Goal: Information Seeking & Learning: Learn about a topic

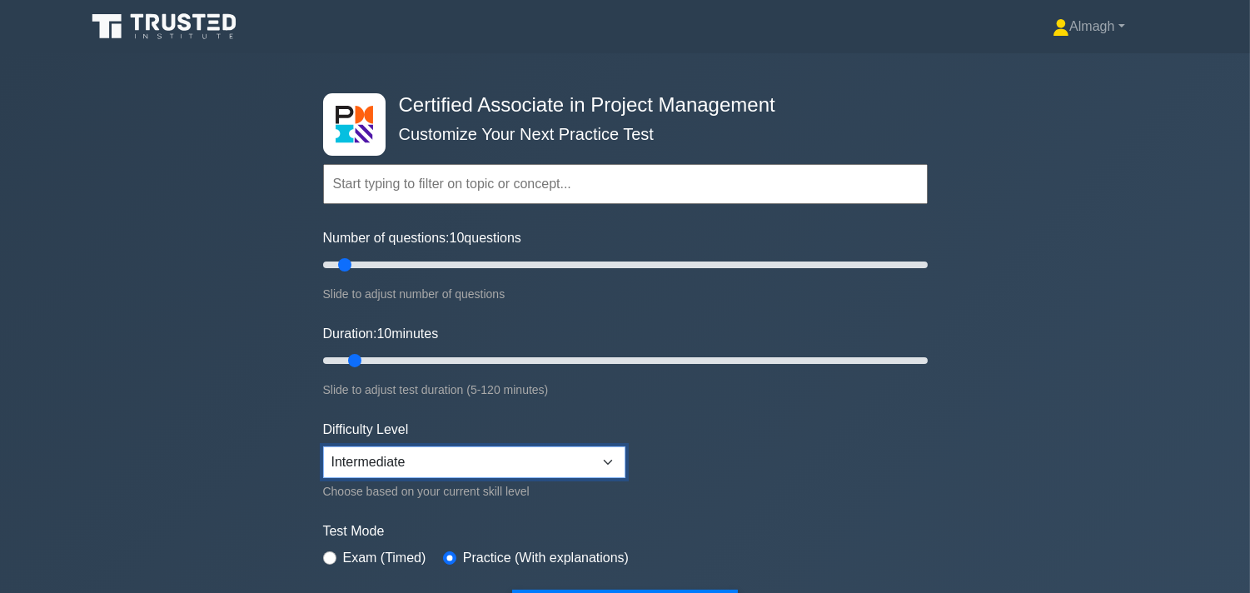
click at [505, 454] on select "Beginner Intermediate Expert" at bounding box center [474, 462] width 302 height 32
select select "expert"
click at [323, 446] on select "Beginner Intermediate Expert" at bounding box center [474, 462] width 302 height 32
click at [437, 179] on input "text" at bounding box center [625, 184] width 605 height 40
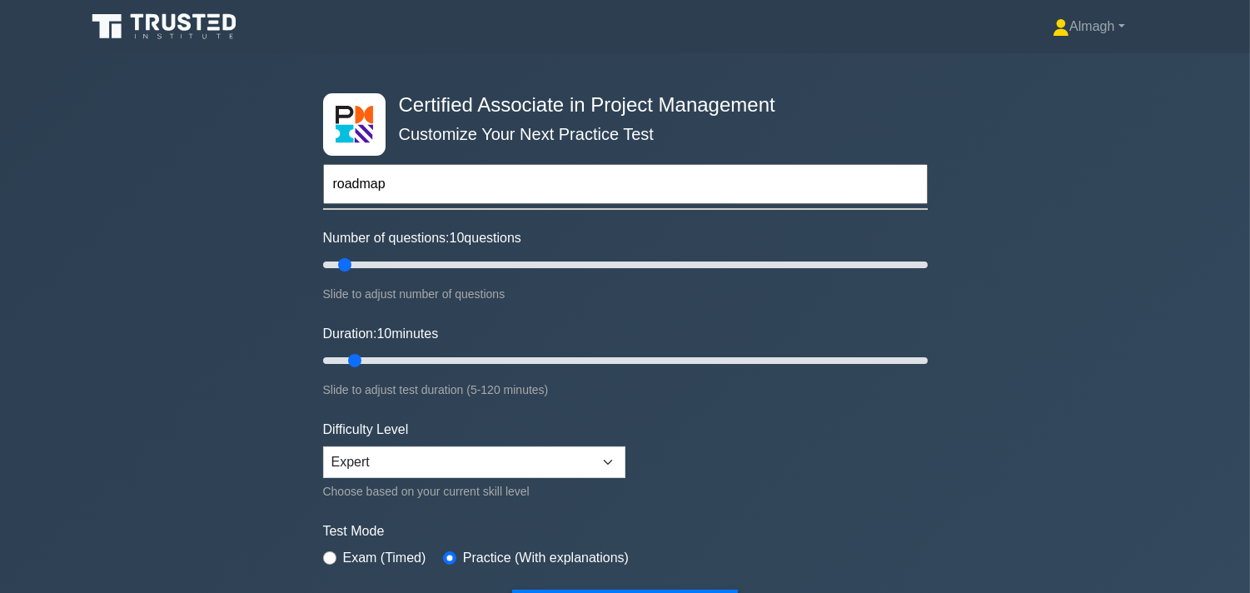
type input "roadmap"
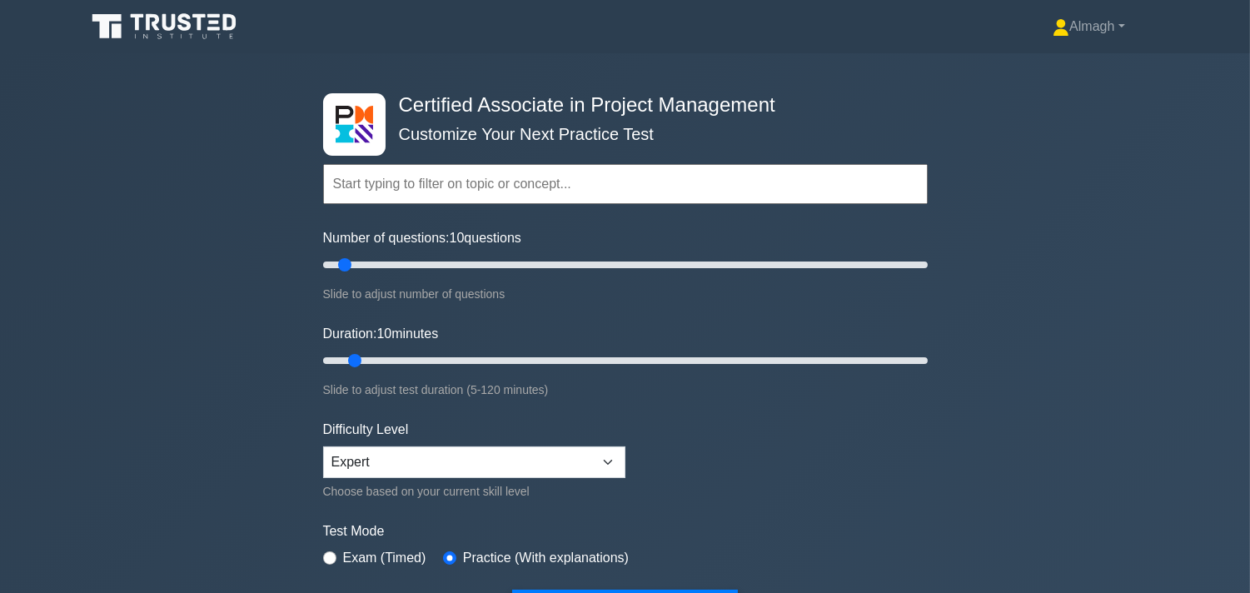
click at [460, 180] on input "text" at bounding box center [625, 184] width 605 height 40
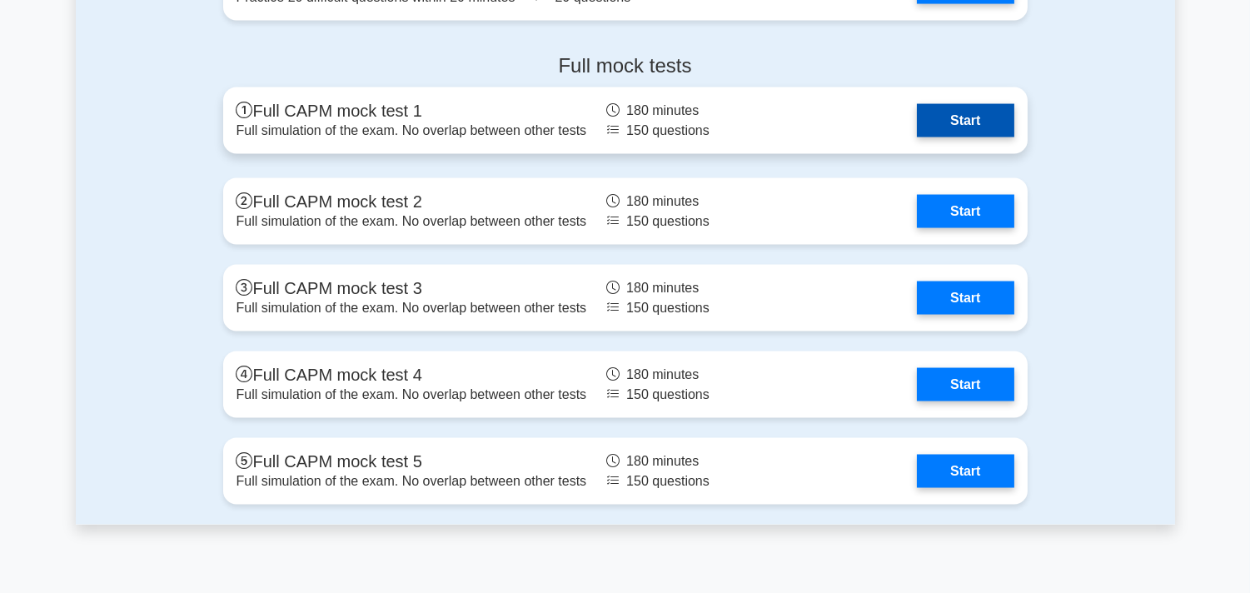
scroll to position [5277, 0]
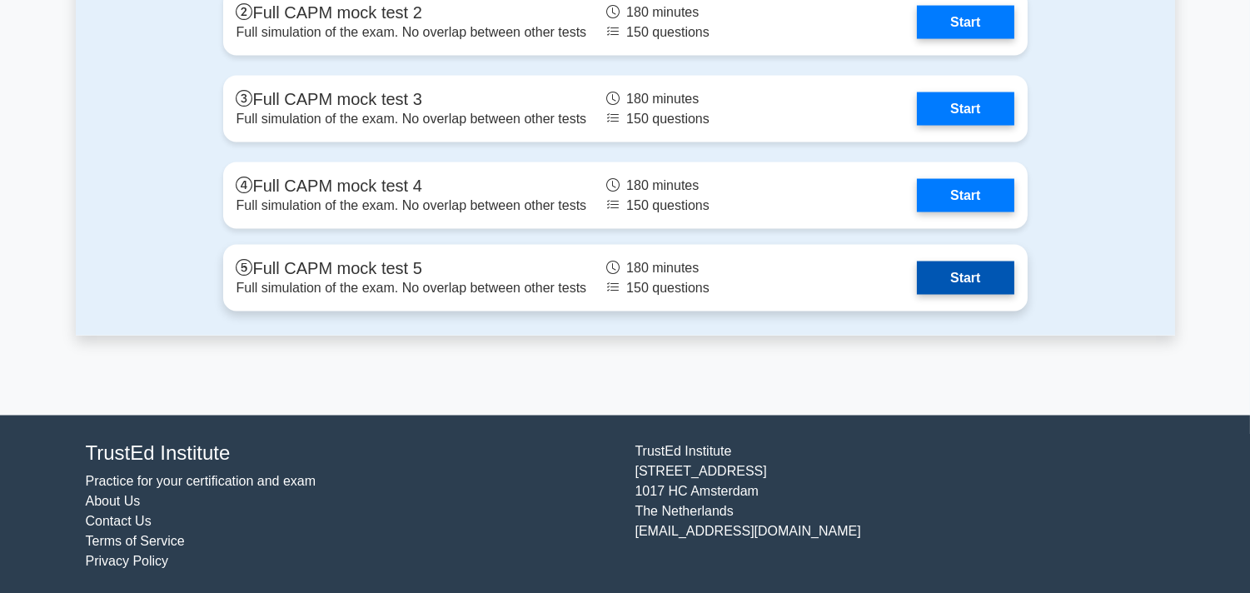
click at [959, 264] on link "Start" at bounding box center [965, 277] width 97 height 33
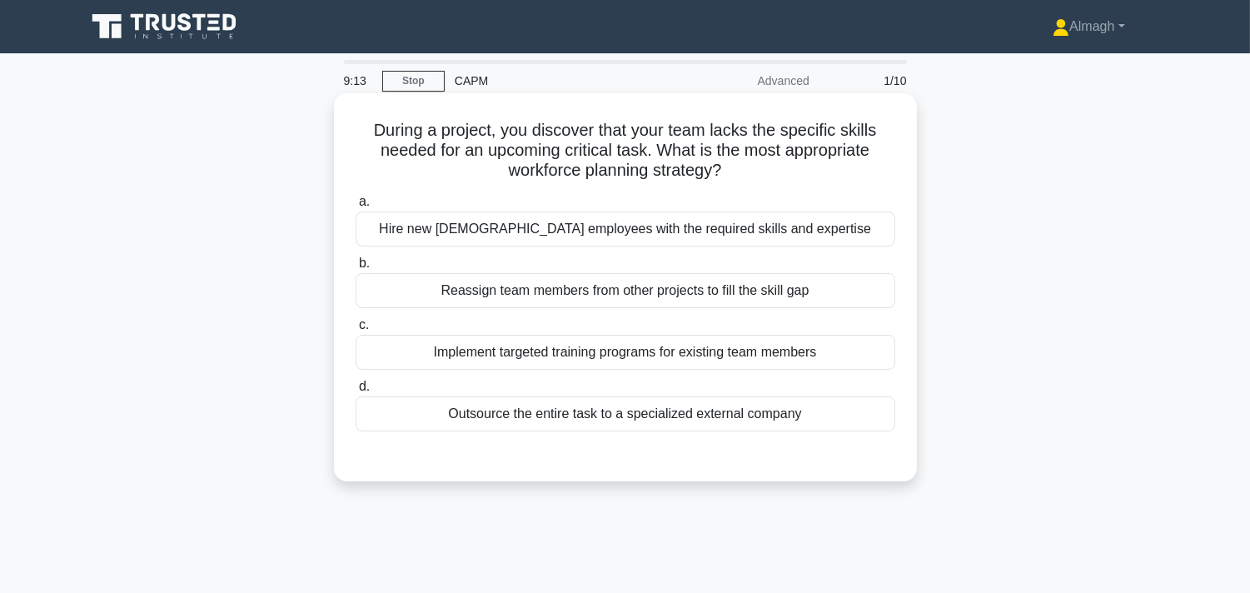
click at [438, 358] on div "Implement targeted training programs for existing team members" at bounding box center [626, 352] width 540 height 35
click at [356, 331] on input "c. Implement targeted training programs for existing team members" at bounding box center [356, 325] width 0 height 11
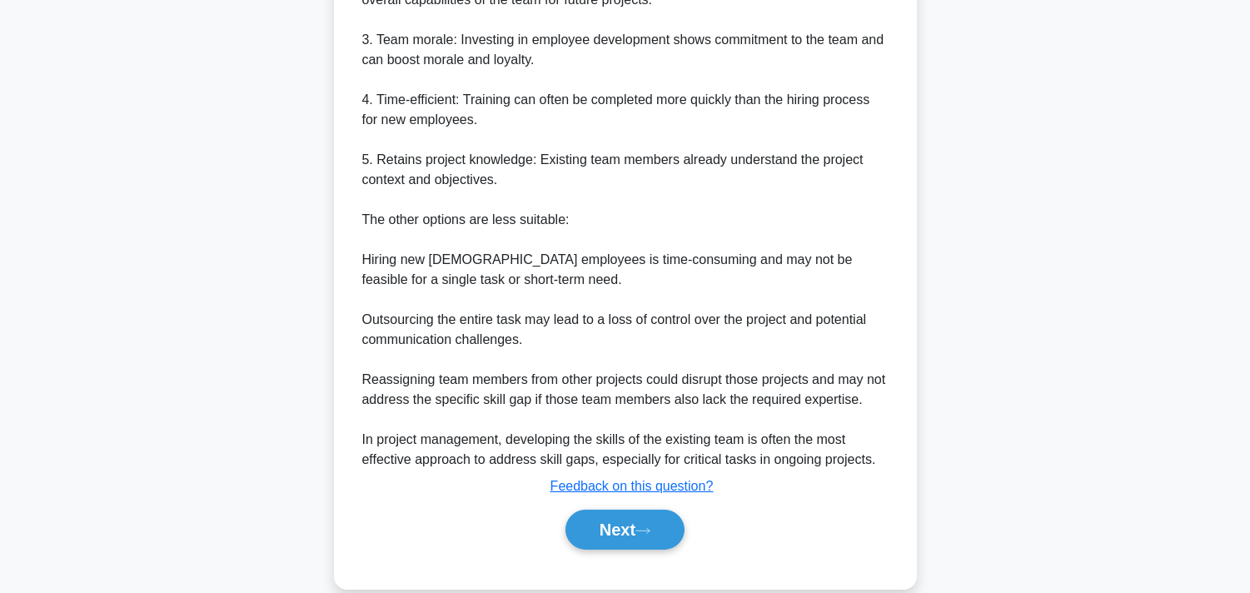
scroll to position [694, 0]
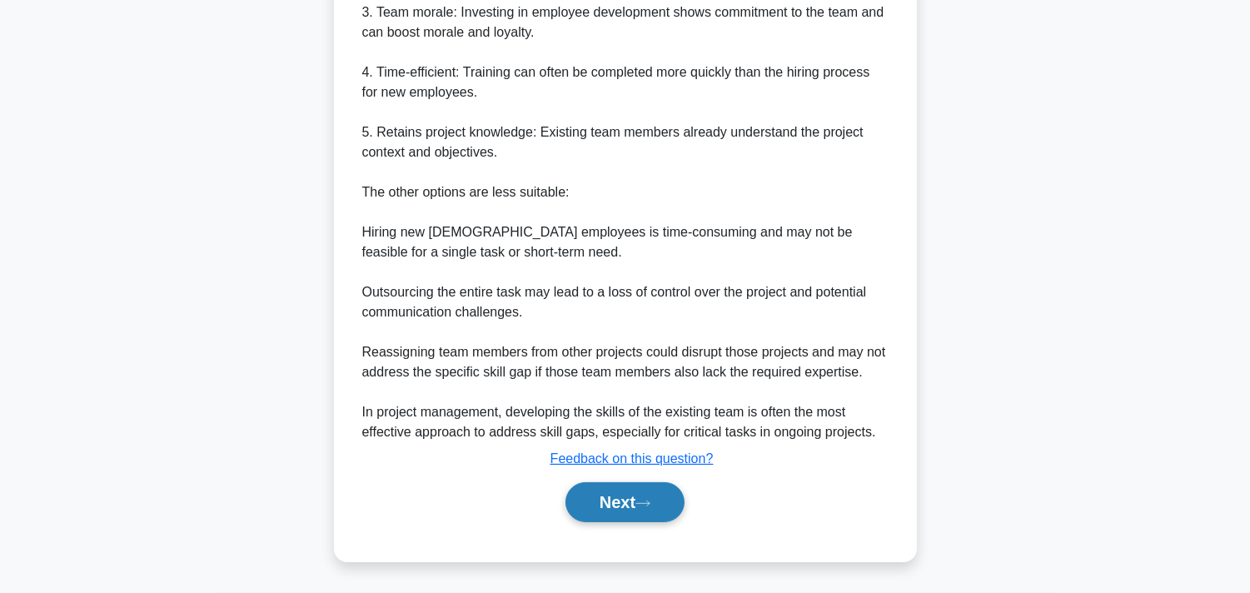
click at [600, 497] on button "Next" at bounding box center [624, 502] width 119 height 40
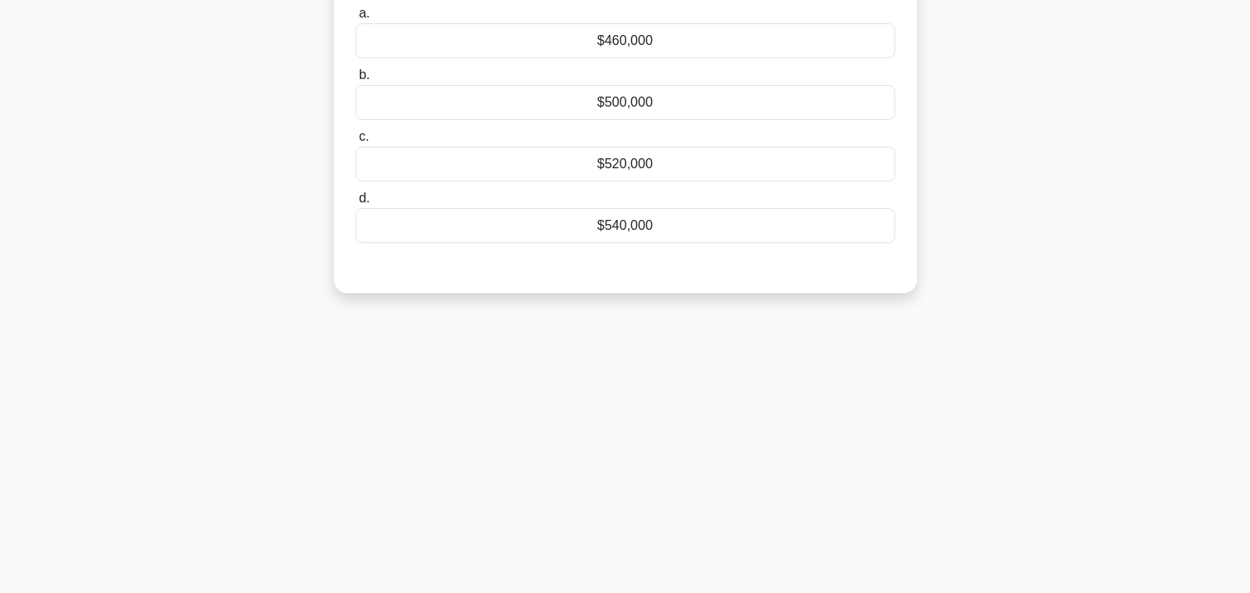
scroll to position [0, 0]
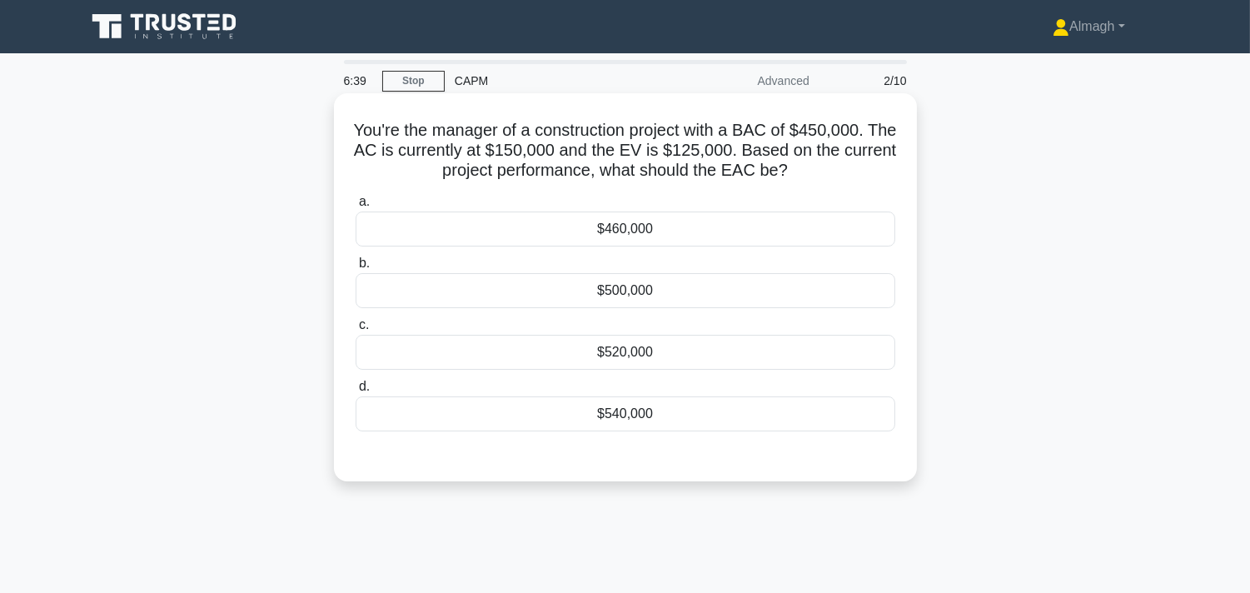
click at [667, 426] on div "$540,000" at bounding box center [626, 413] width 540 height 35
click at [356, 392] on input "d. $540,000" at bounding box center [356, 386] width 0 height 11
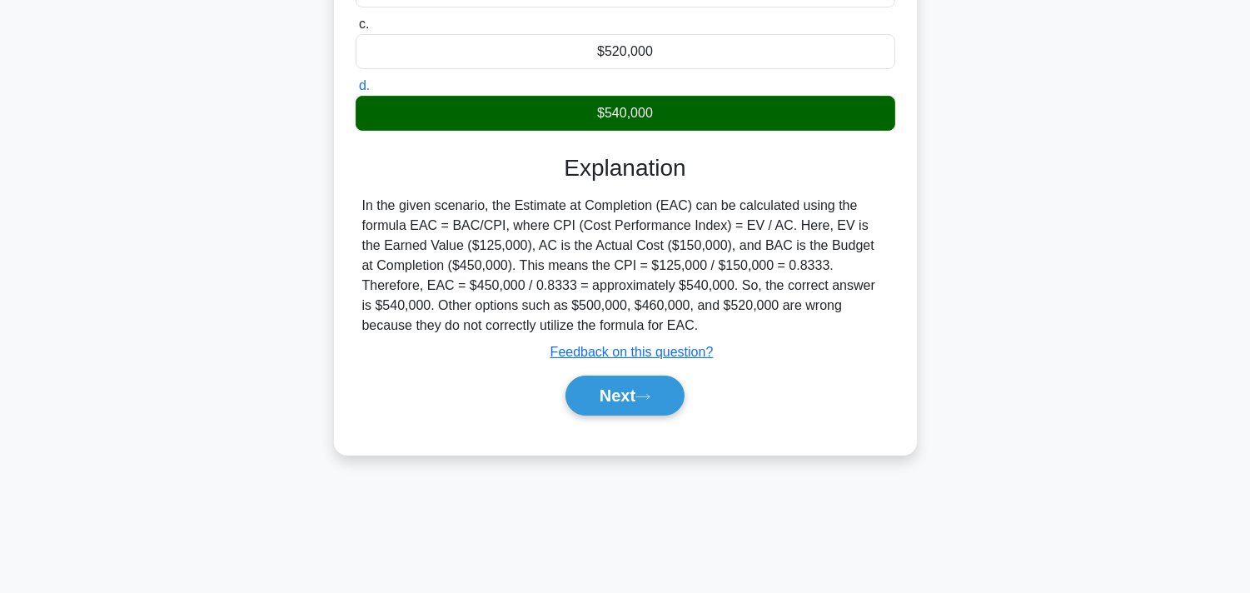
scroll to position [306, 0]
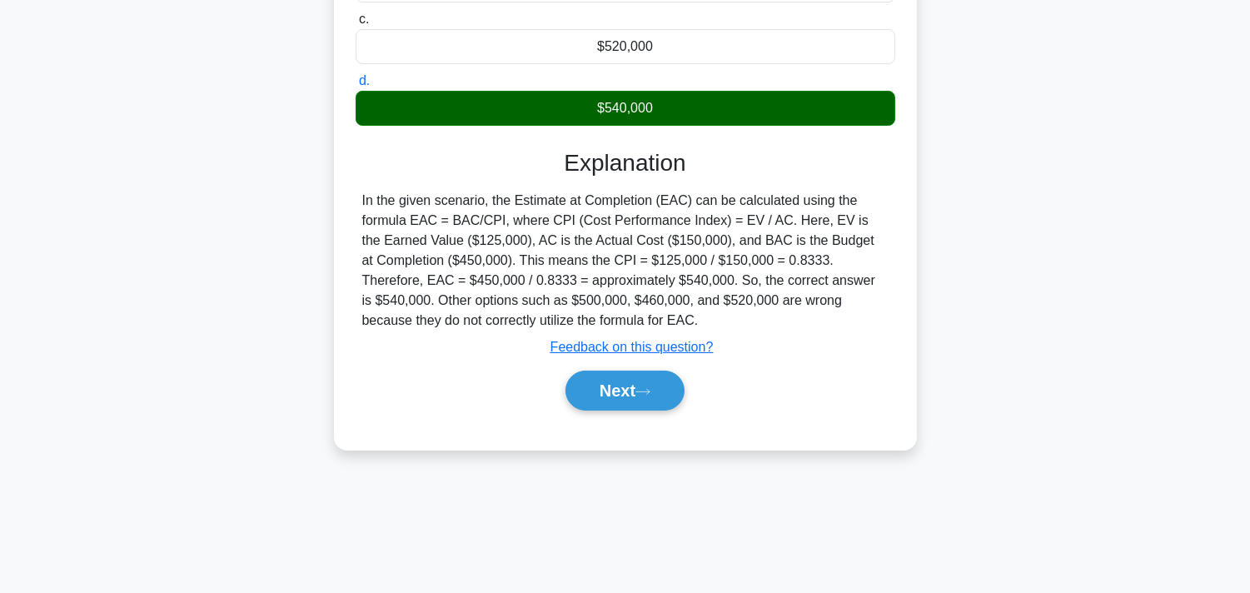
drag, startPoint x: 634, startPoint y: 409, endPoint x: 627, endPoint y: 415, distance: 8.9
click at [627, 415] on div "Next" at bounding box center [626, 390] width 540 height 53
click at [628, 395] on button "Next" at bounding box center [624, 391] width 119 height 40
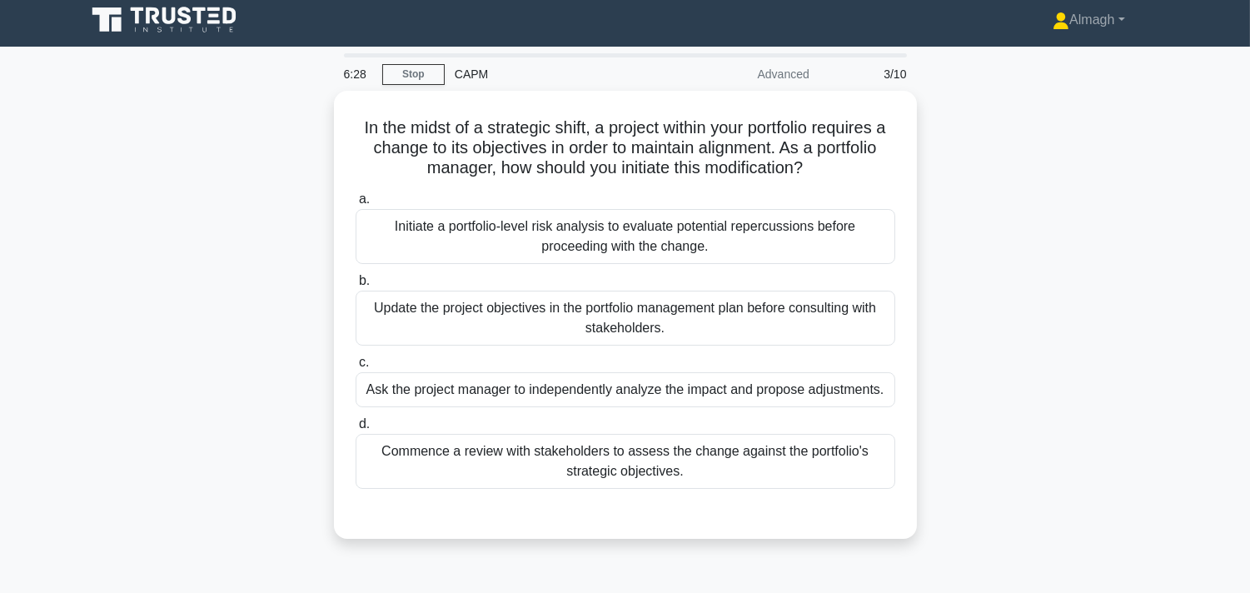
scroll to position [0, 0]
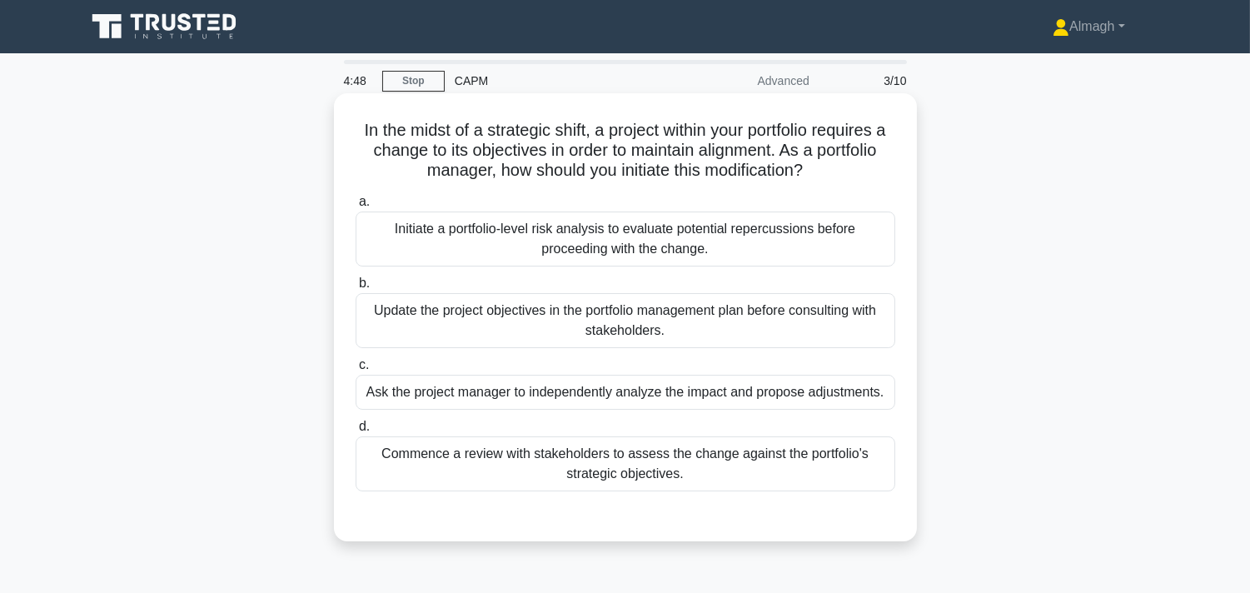
click at [485, 225] on div "Initiate a portfolio-level risk analysis to evaluate potential repercussions be…" at bounding box center [626, 238] width 540 height 55
click at [356, 207] on input "a. Initiate a portfolio-level risk analysis to evaluate potential repercussions…" at bounding box center [356, 202] width 0 height 11
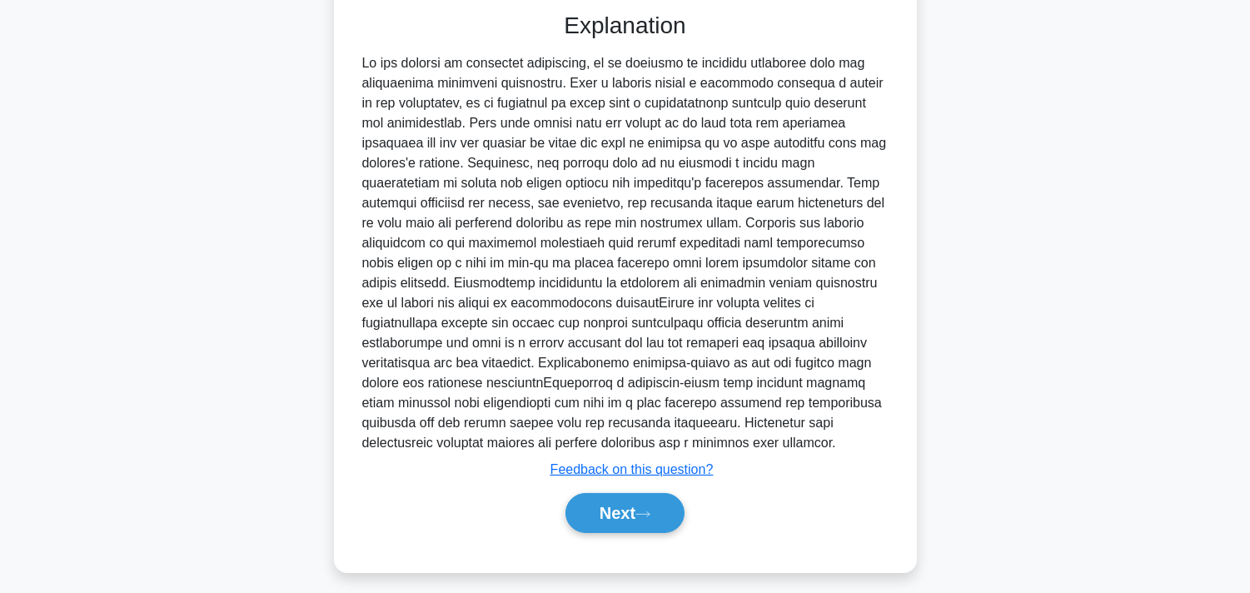
scroll to position [513, 0]
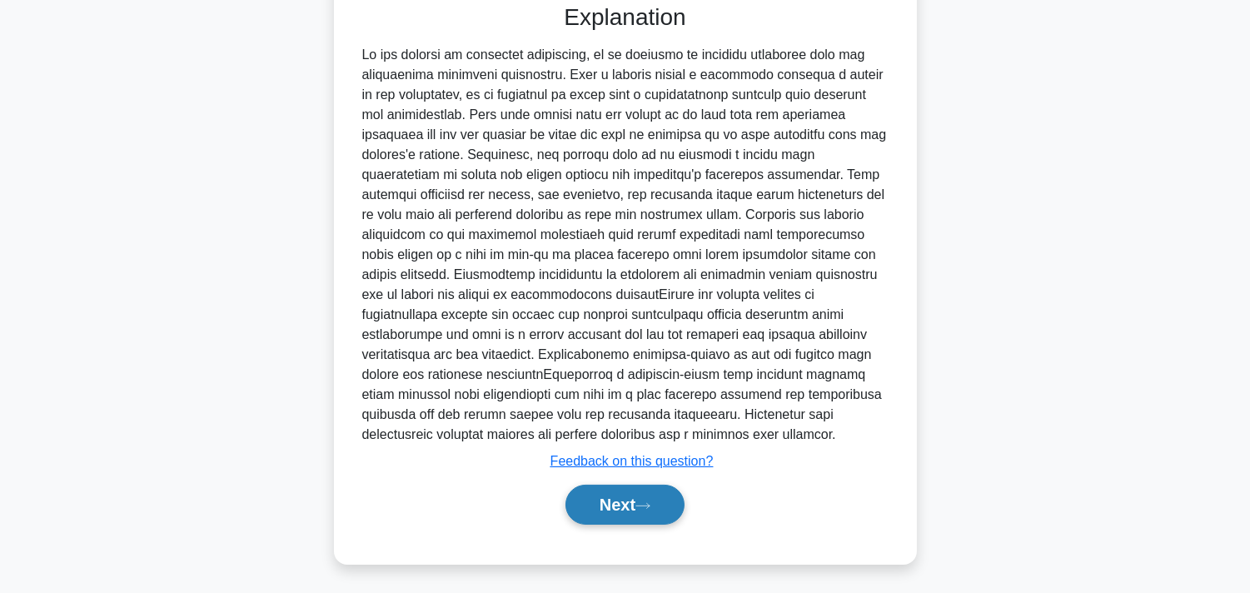
click at [622, 510] on button "Next" at bounding box center [624, 505] width 119 height 40
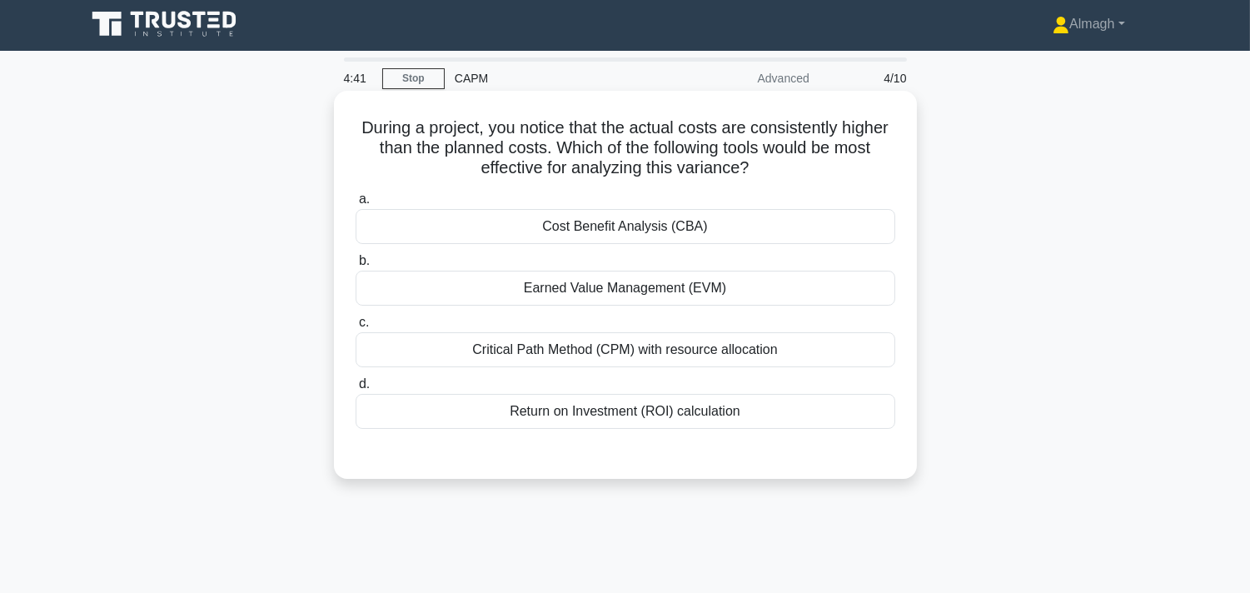
scroll to position [0, 0]
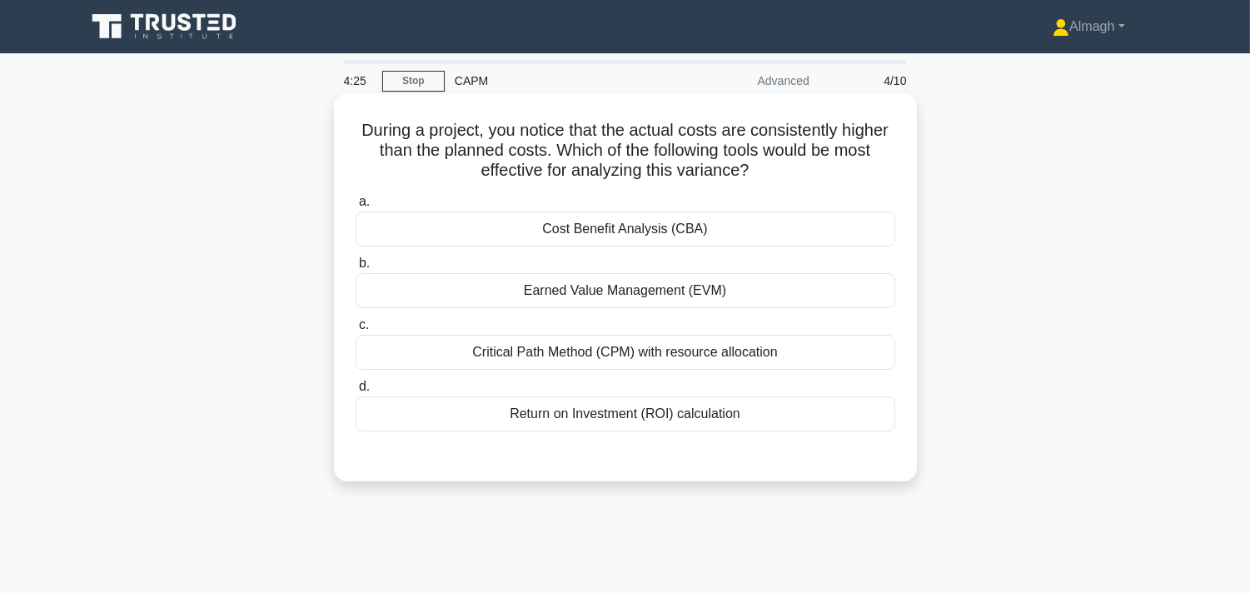
click at [577, 301] on div "Earned Value Management (EVM)" at bounding box center [626, 290] width 540 height 35
click at [356, 269] on input "b. Earned Value Management (EVM)" at bounding box center [356, 263] width 0 height 11
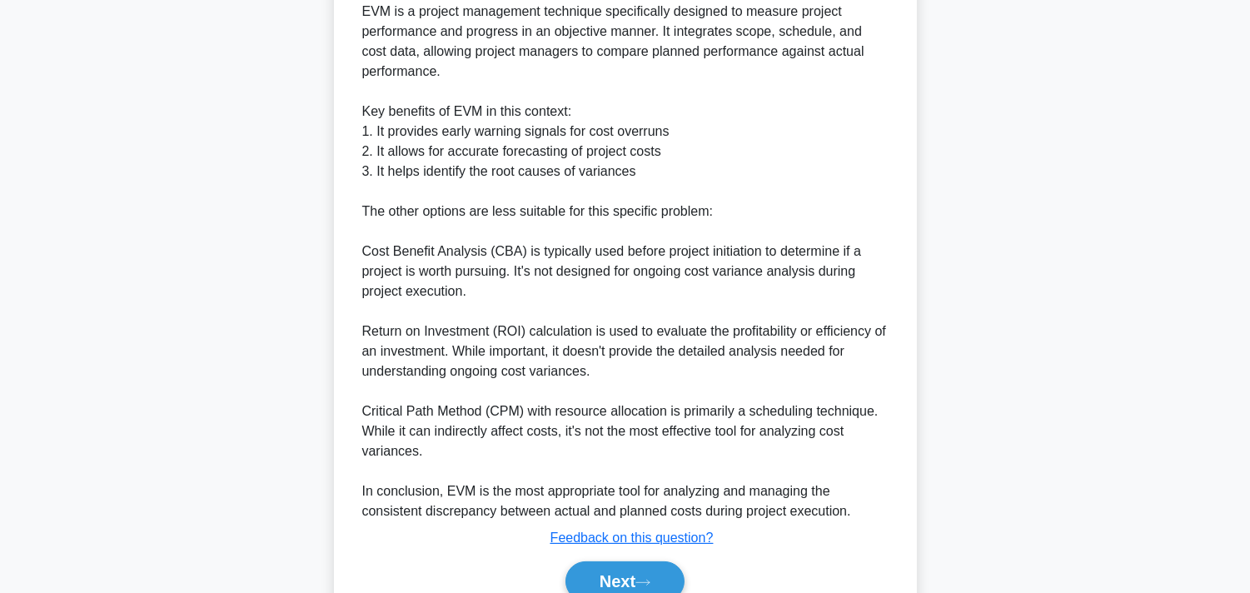
scroll to position [634, 0]
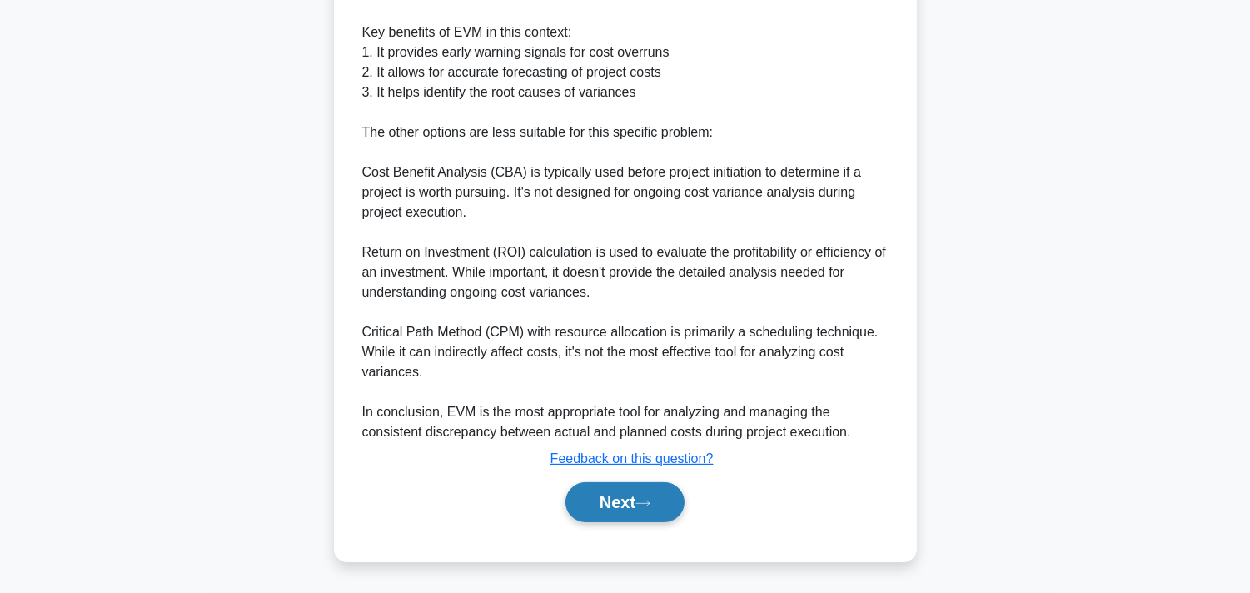
click at [615, 495] on button "Next" at bounding box center [624, 502] width 119 height 40
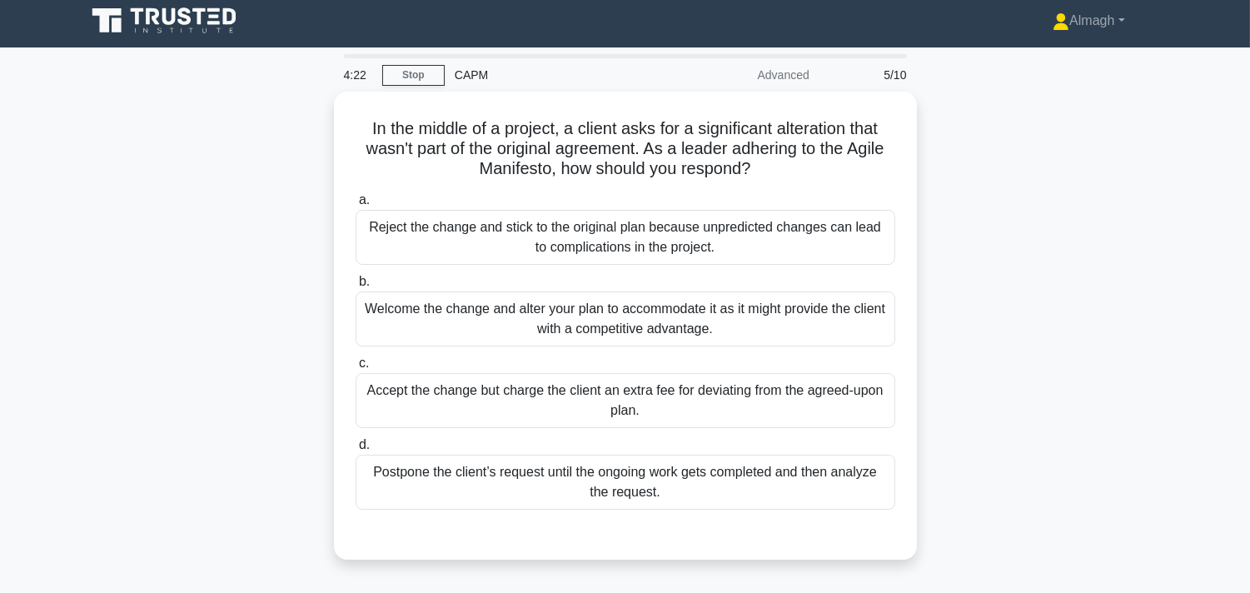
scroll to position [0, 0]
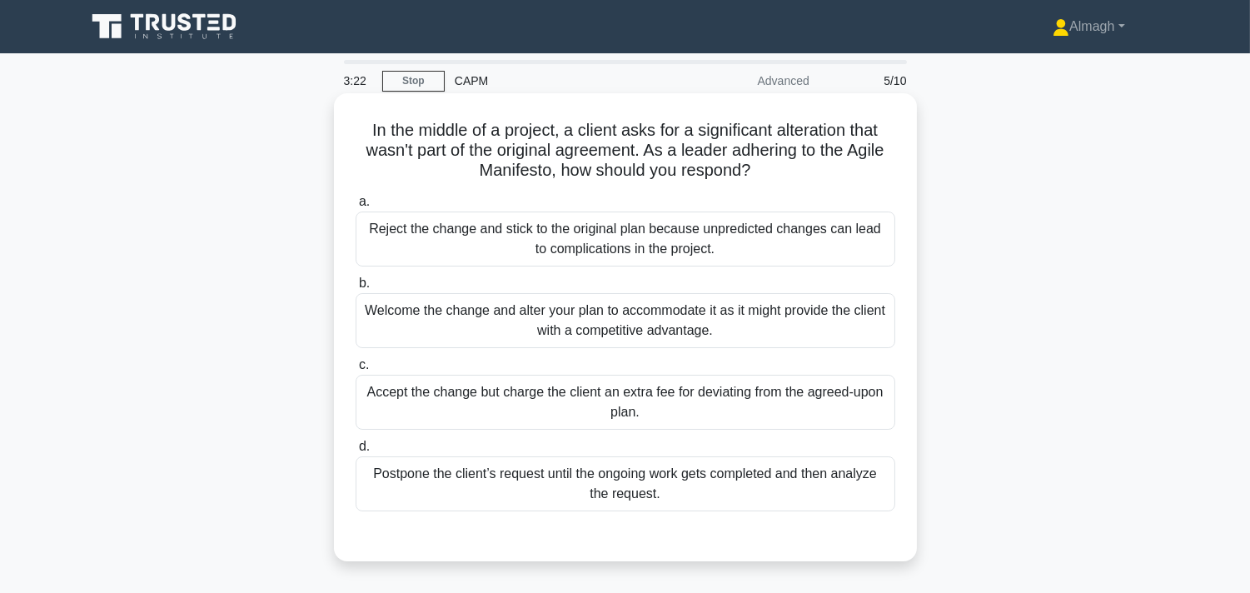
click at [634, 334] on div "Welcome the change and alter your plan to accommodate it as it might provide th…" at bounding box center [626, 320] width 540 height 55
click at [356, 289] on input "b. Welcome the change and alter your plan to accommodate it as it might provide…" at bounding box center [356, 283] width 0 height 11
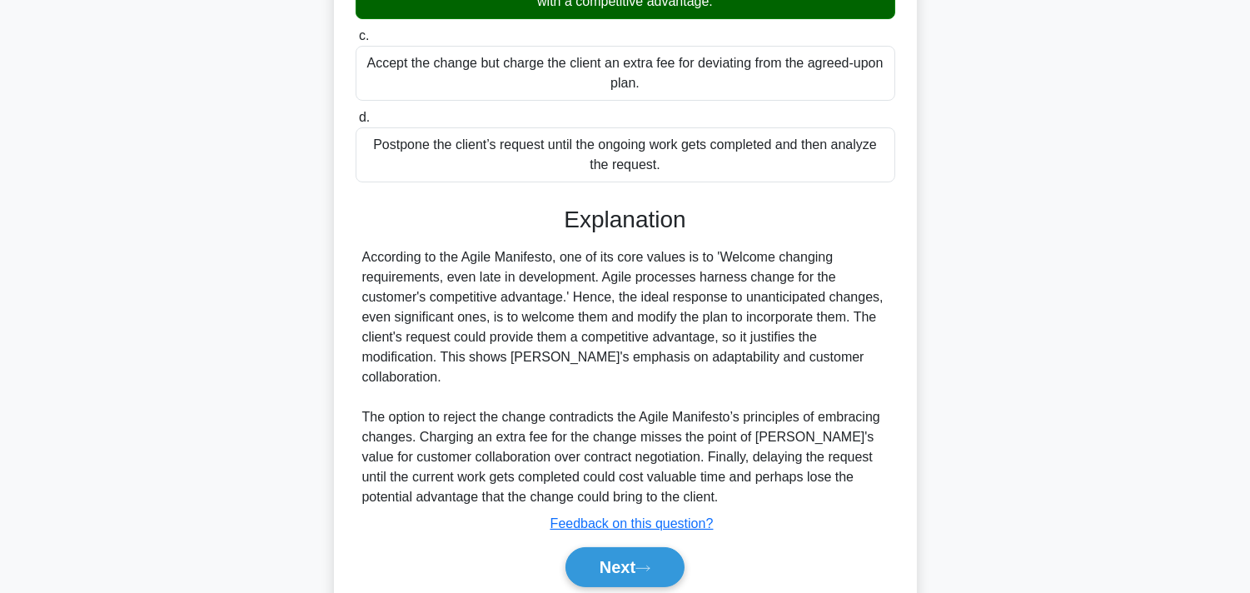
scroll to position [373, 0]
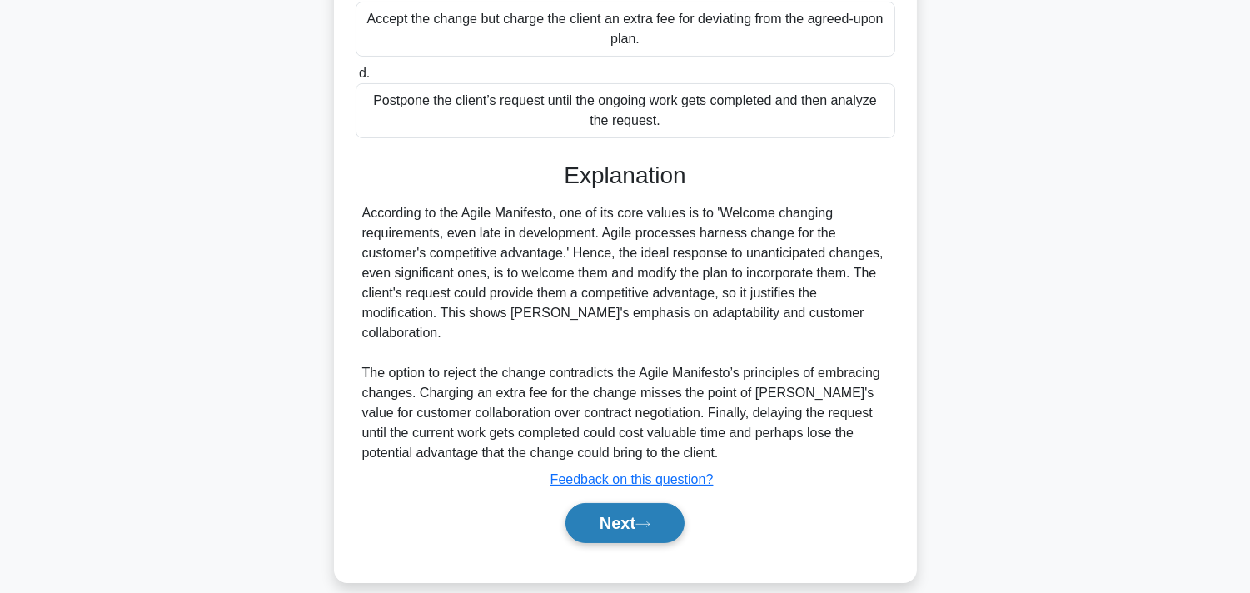
click at [633, 503] on button "Next" at bounding box center [624, 523] width 119 height 40
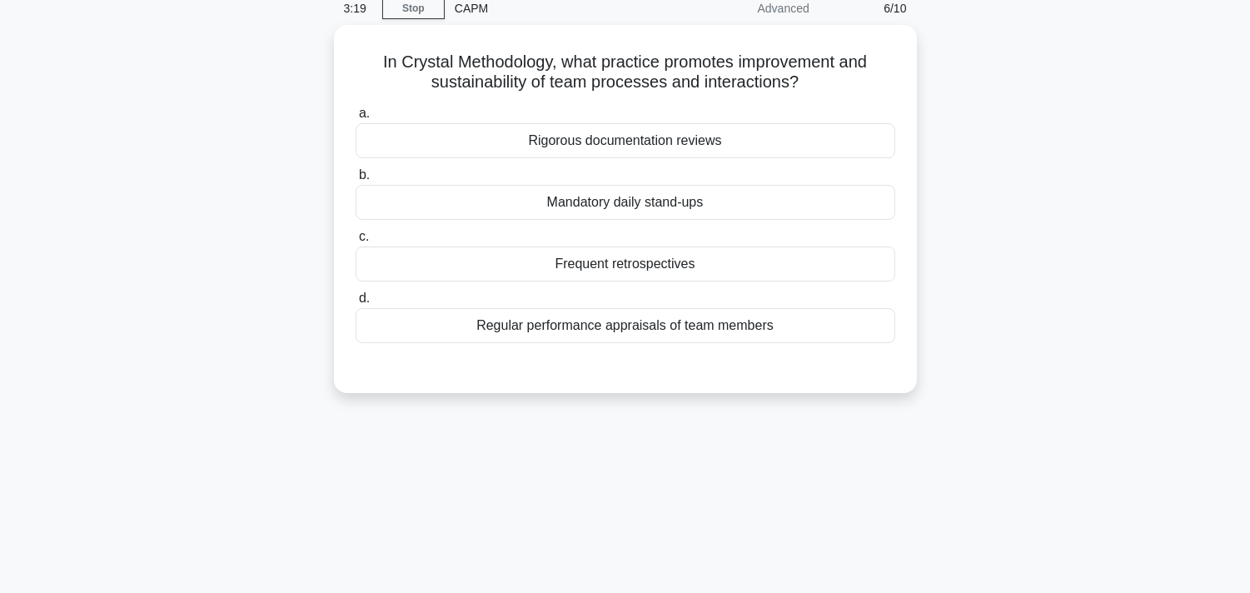
scroll to position [28, 0]
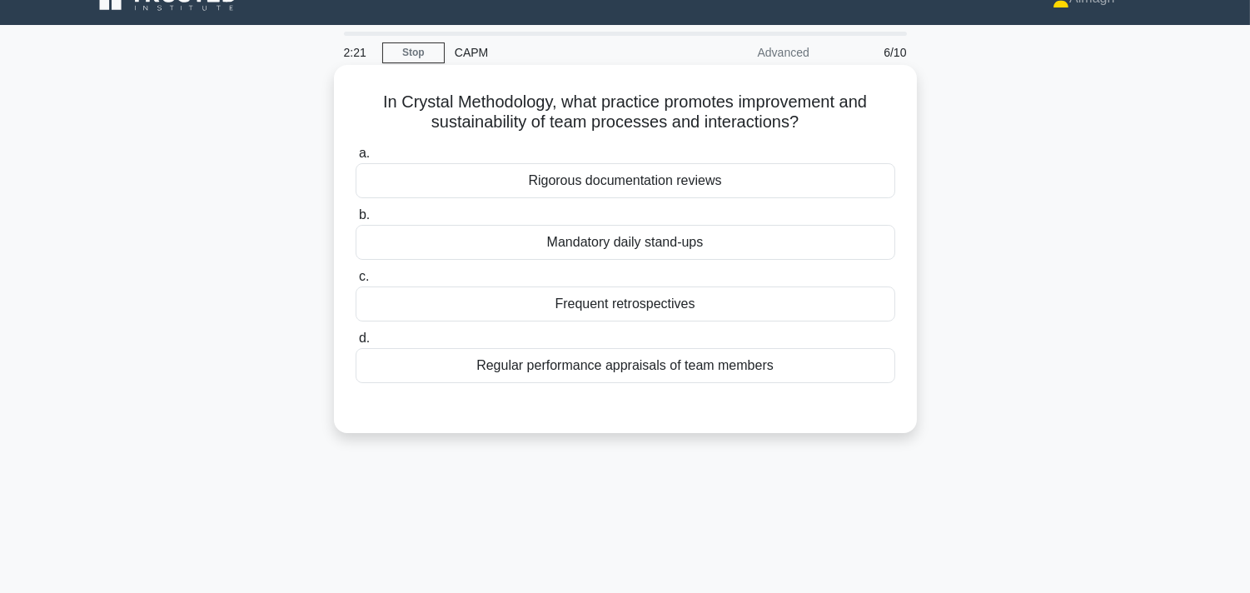
click at [593, 245] on div "Mandatory daily stand-ups" at bounding box center [626, 242] width 540 height 35
click at [356, 221] on input "b. Mandatory daily stand-ups" at bounding box center [356, 215] width 0 height 11
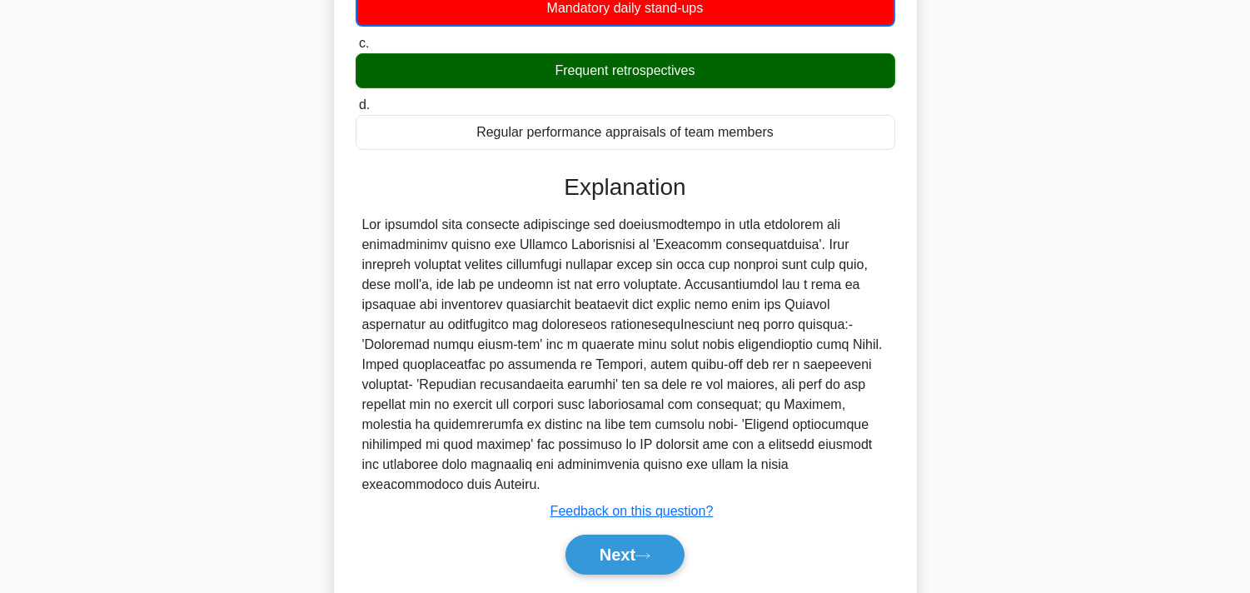
scroll to position [306, 0]
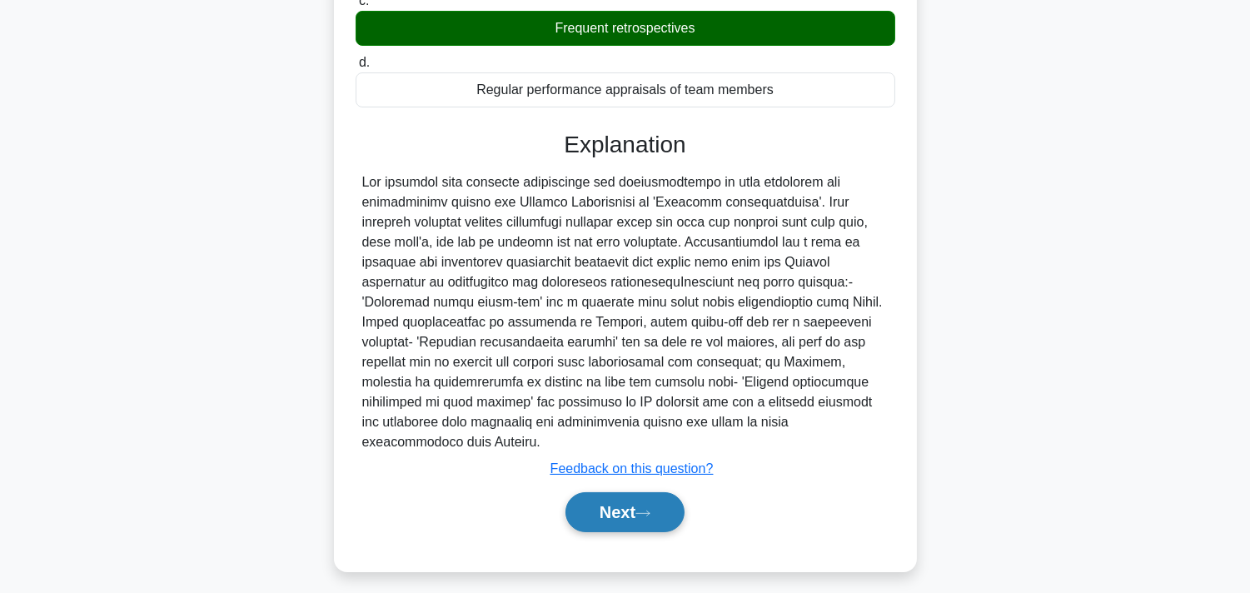
click at [650, 509] on icon at bounding box center [642, 513] width 15 height 9
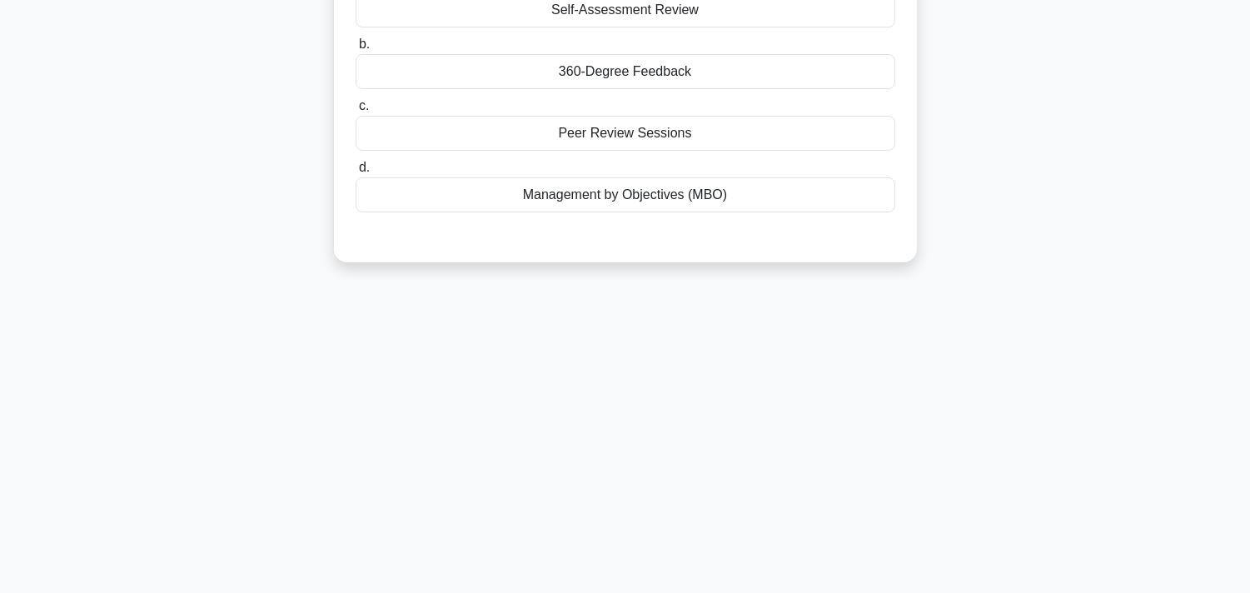
scroll to position [0, 0]
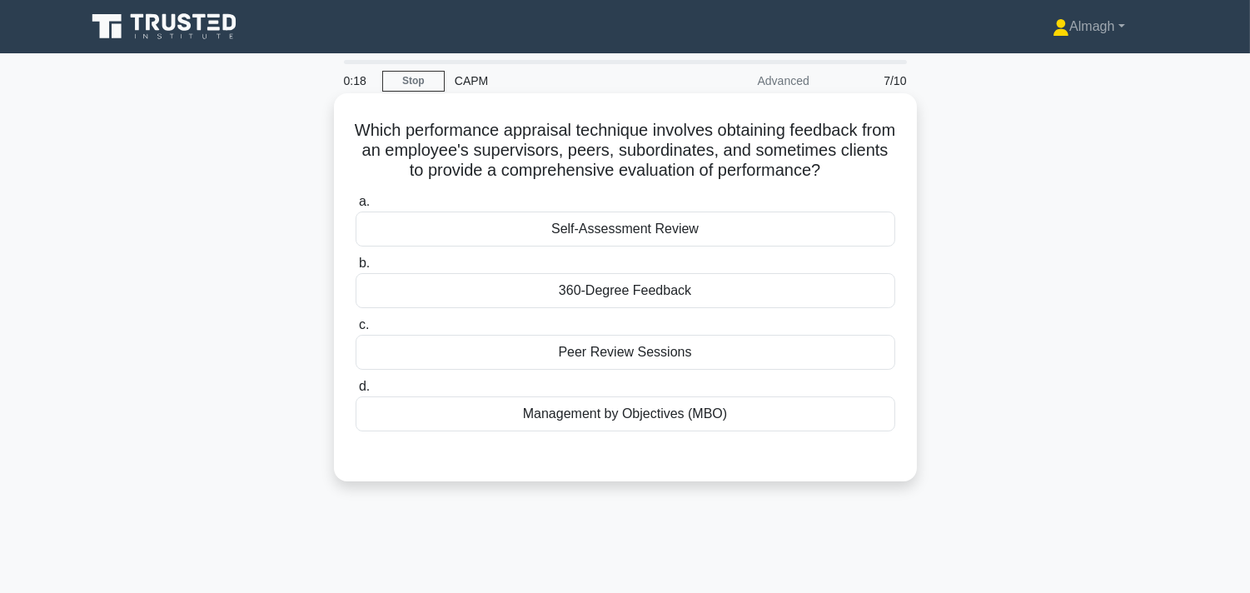
click at [615, 406] on div "Management by Objectives (MBO)" at bounding box center [626, 413] width 540 height 35
click at [356, 392] on input "d. Management by Objectives (MBO)" at bounding box center [356, 386] width 0 height 11
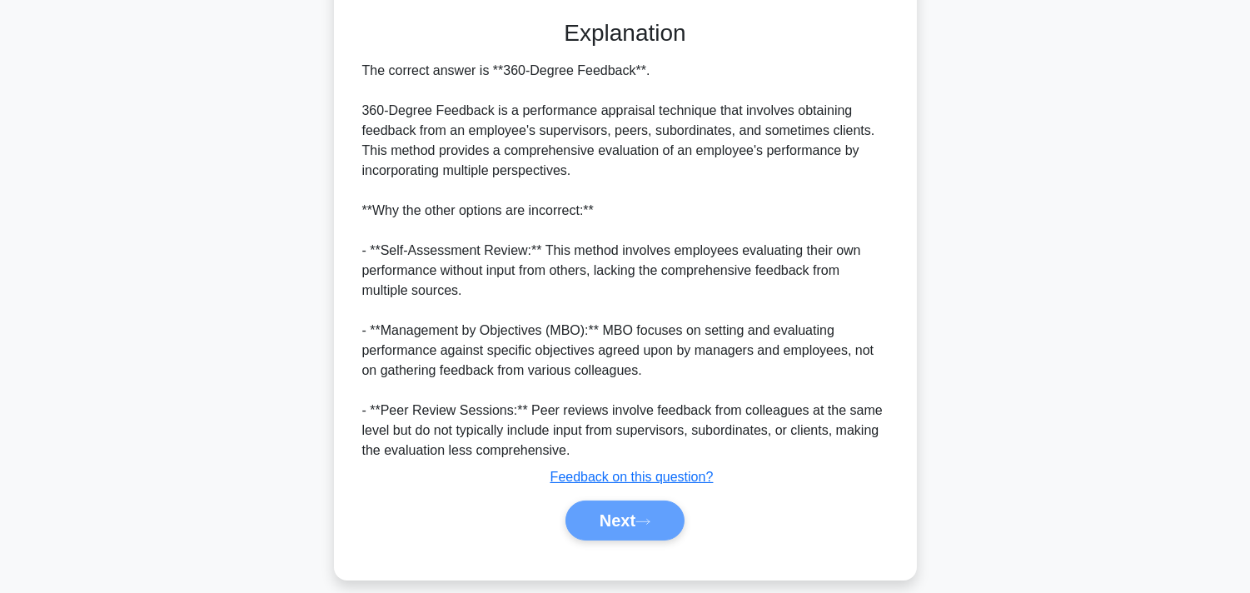
scroll to position [454, 0]
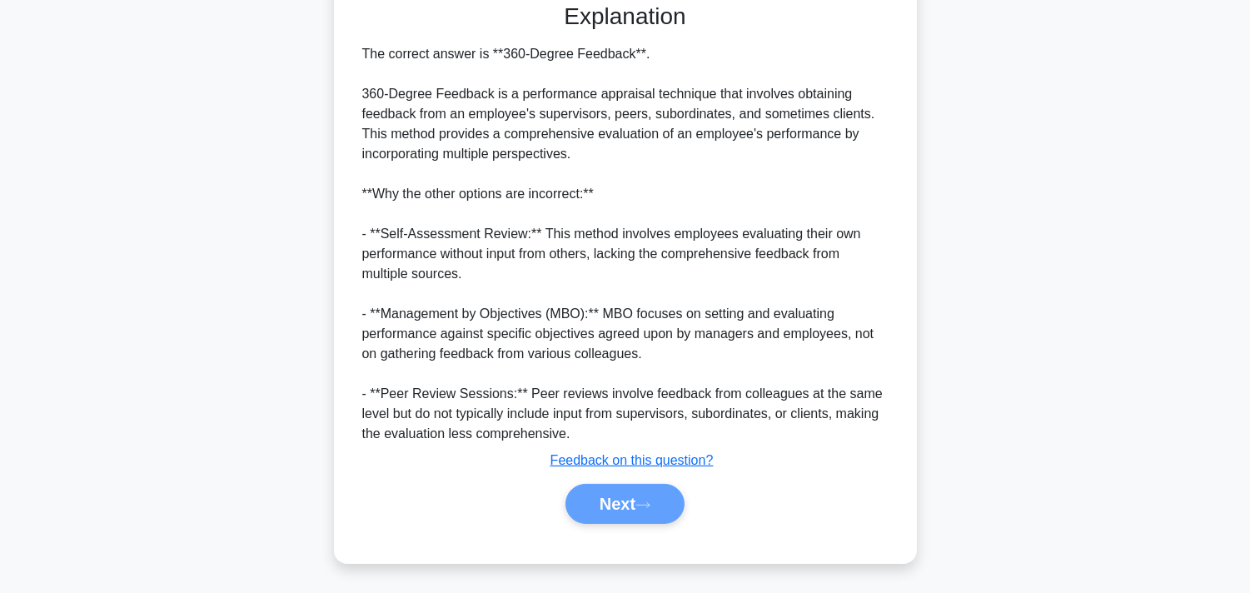
click at [662, 506] on div "Next" at bounding box center [625, 504] width 546 height 40
click at [601, 496] on div "Next" at bounding box center [625, 504] width 546 height 40
click at [639, 510] on div "Next" at bounding box center [625, 504] width 546 height 40
click at [652, 505] on div "Next" at bounding box center [625, 504] width 546 height 40
click at [597, 508] on div "Next" at bounding box center [625, 504] width 546 height 40
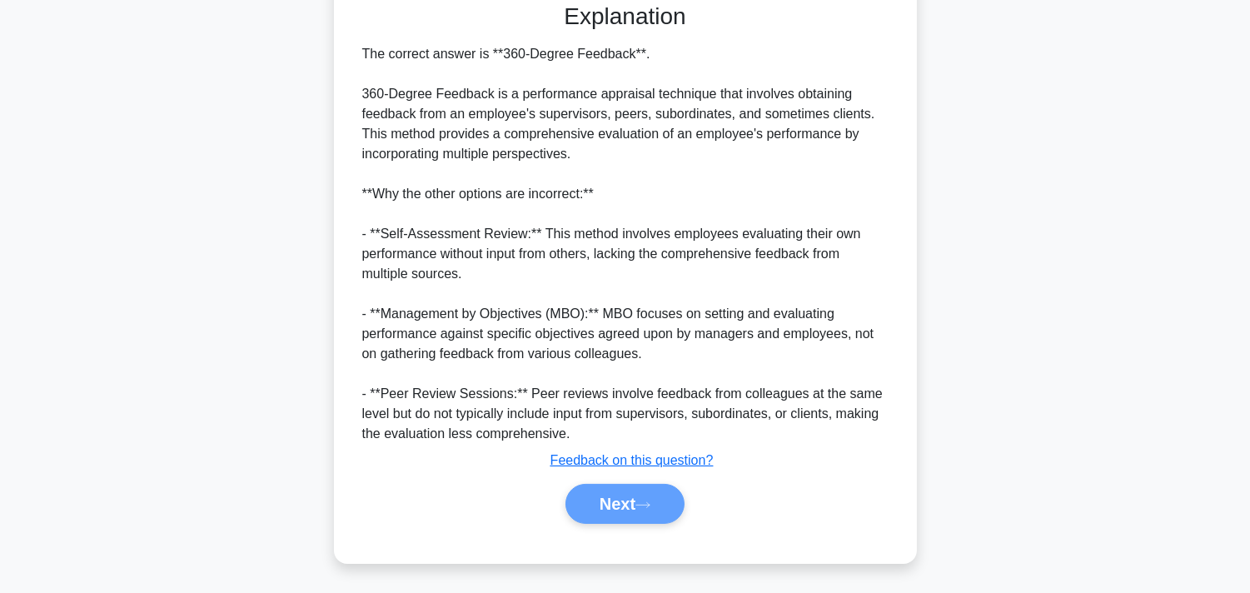
click at [608, 500] on div "Next" at bounding box center [625, 504] width 546 height 40
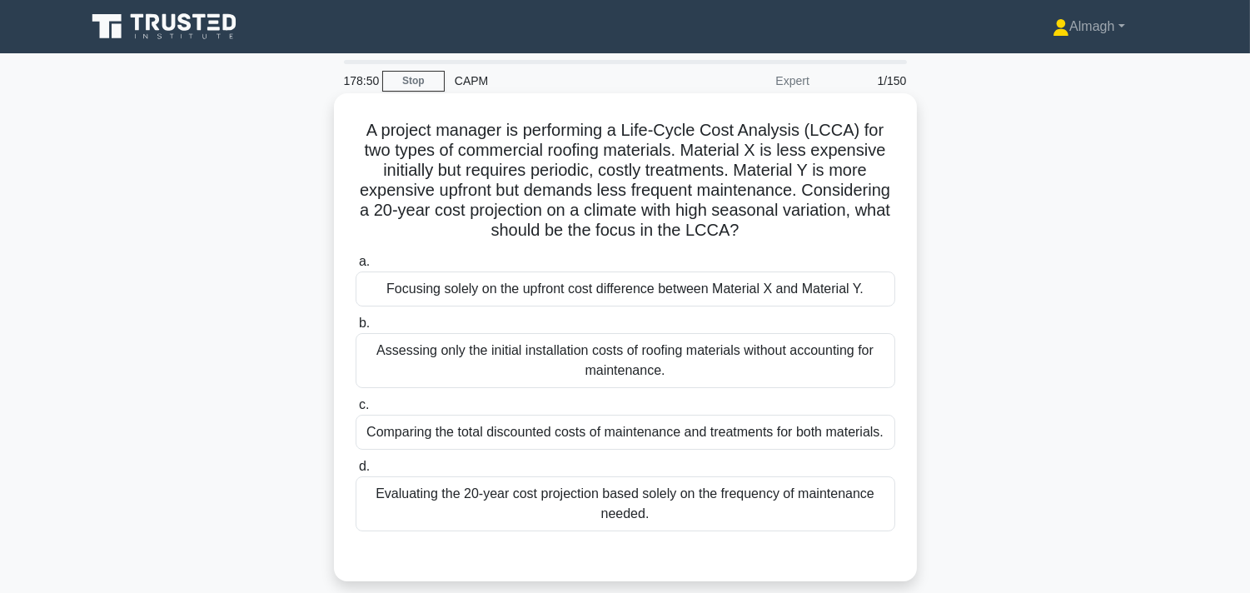
click at [480, 500] on div "Evaluating the 20-year cost projection based solely on the frequency of mainten…" at bounding box center [626, 503] width 540 height 55
click at [356, 472] on input "d. Evaluating the 20-year cost projection based solely on the frequency of main…" at bounding box center [356, 466] width 0 height 11
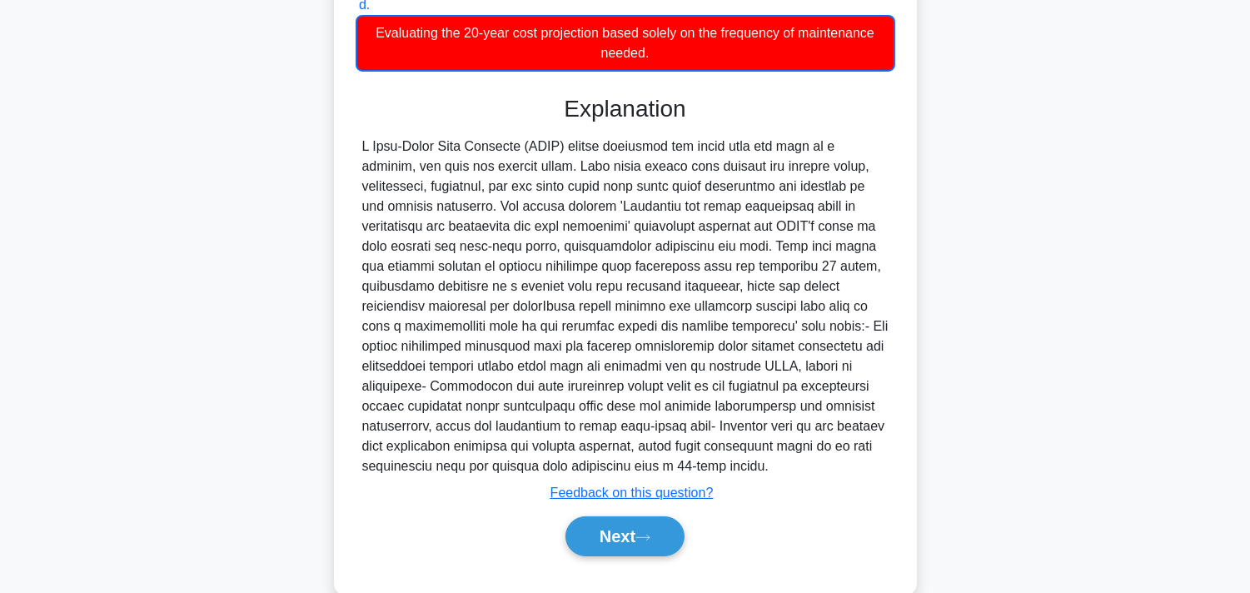
scroll to position [513, 0]
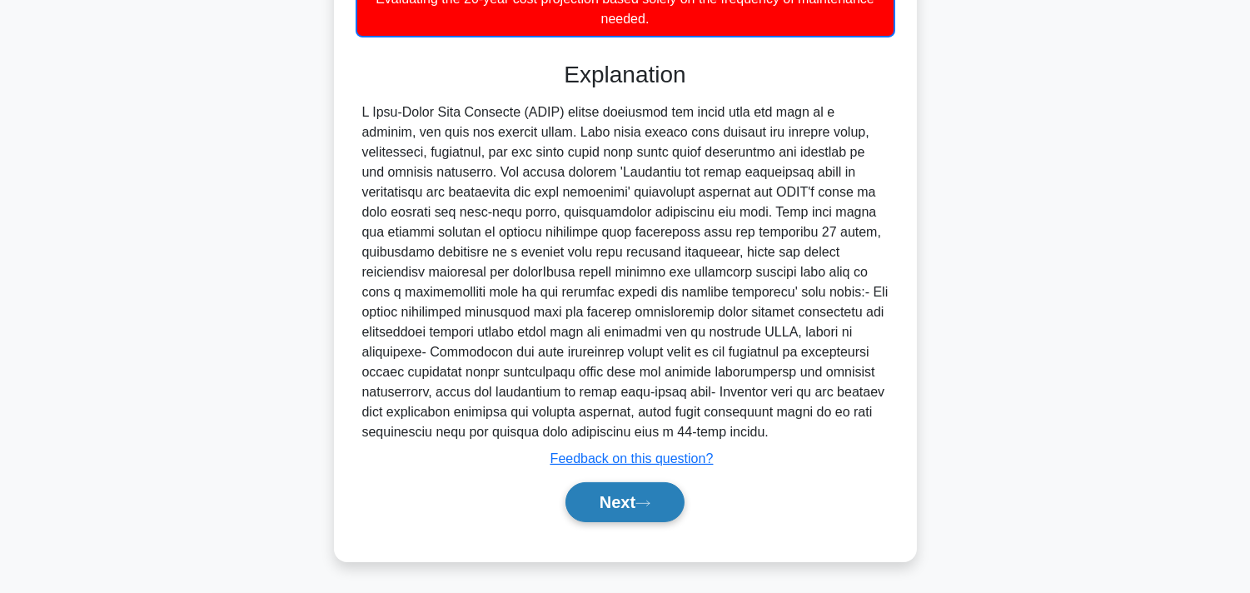
click at [579, 510] on button "Next" at bounding box center [624, 502] width 119 height 40
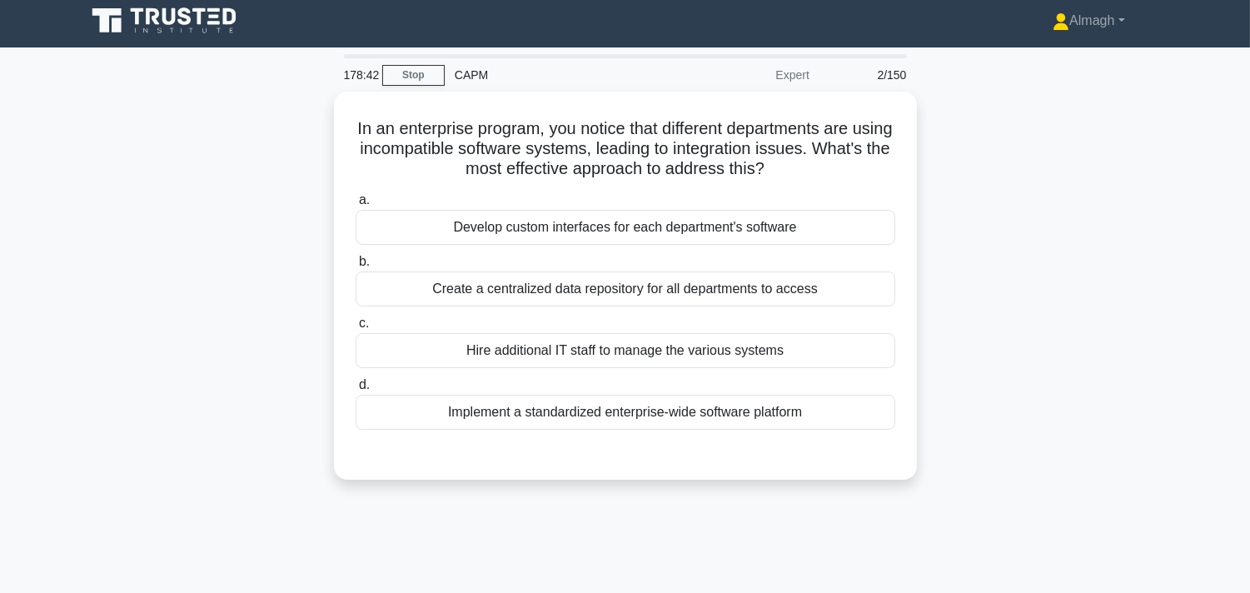
scroll to position [0, 0]
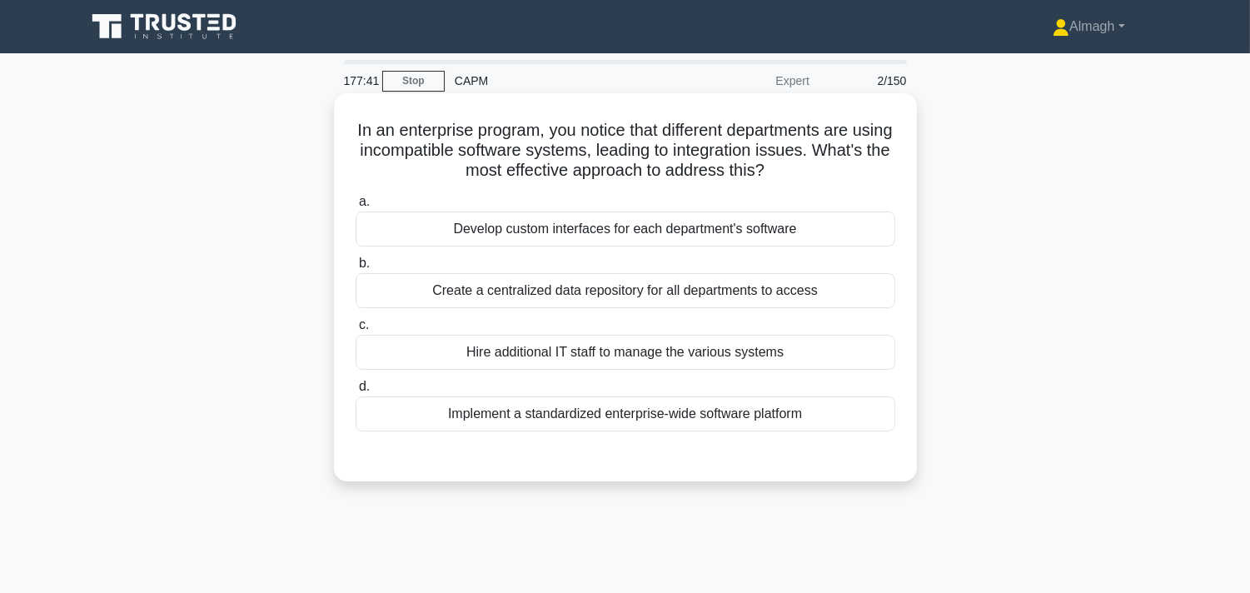
click at [541, 420] on div "Implement a standardized enterprise-wide software platform" at bounding box center [626, 413] width 540 height 35
click at [356, 392] on input "d. Implement a standardized enterprise-wide software platform" at bounding box center [356, 386] width 0 height 11
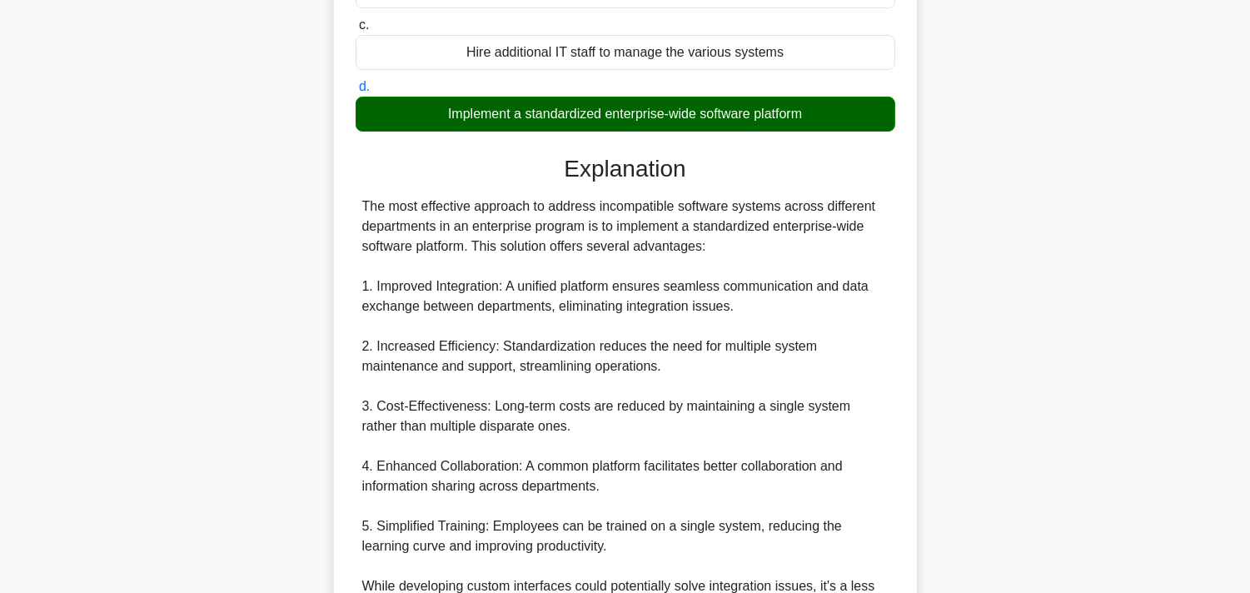
scroll to position [613, 0]
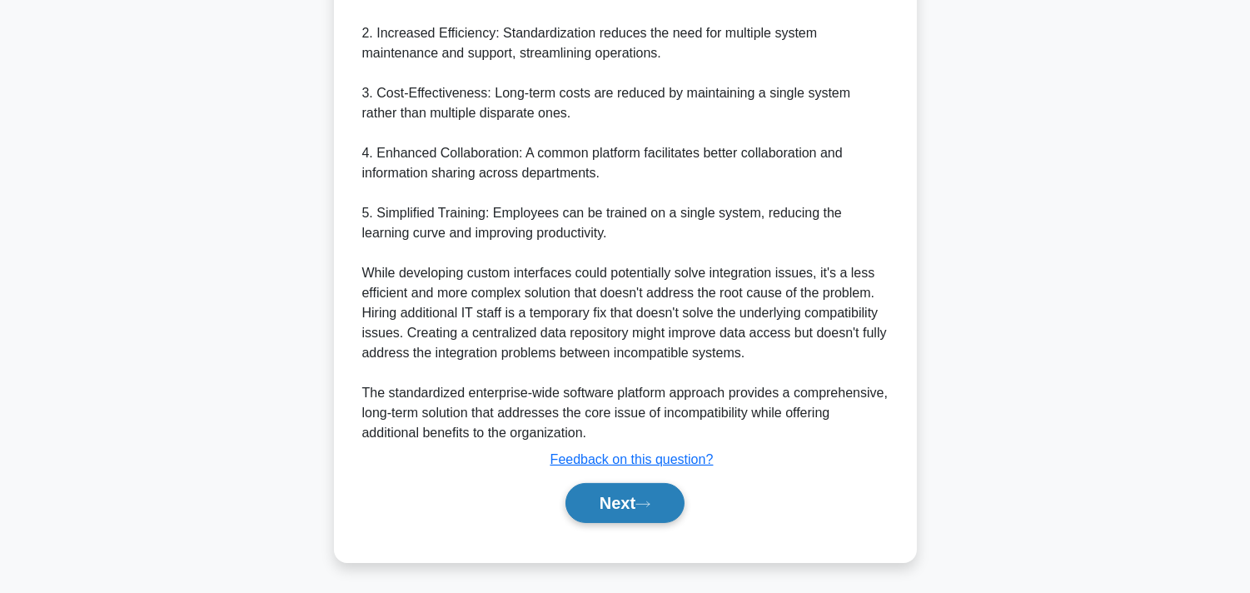
click at [586, 506] on button "Next" at bounding box center [624, 503] width 119 height 40
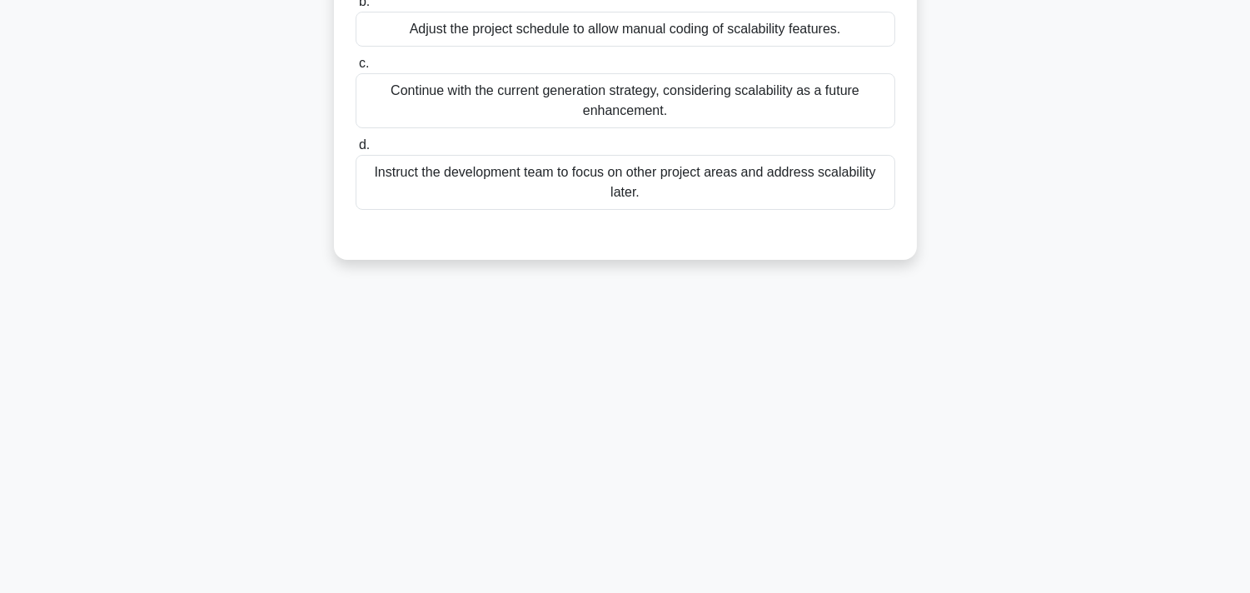
scroll to position [28, 0]
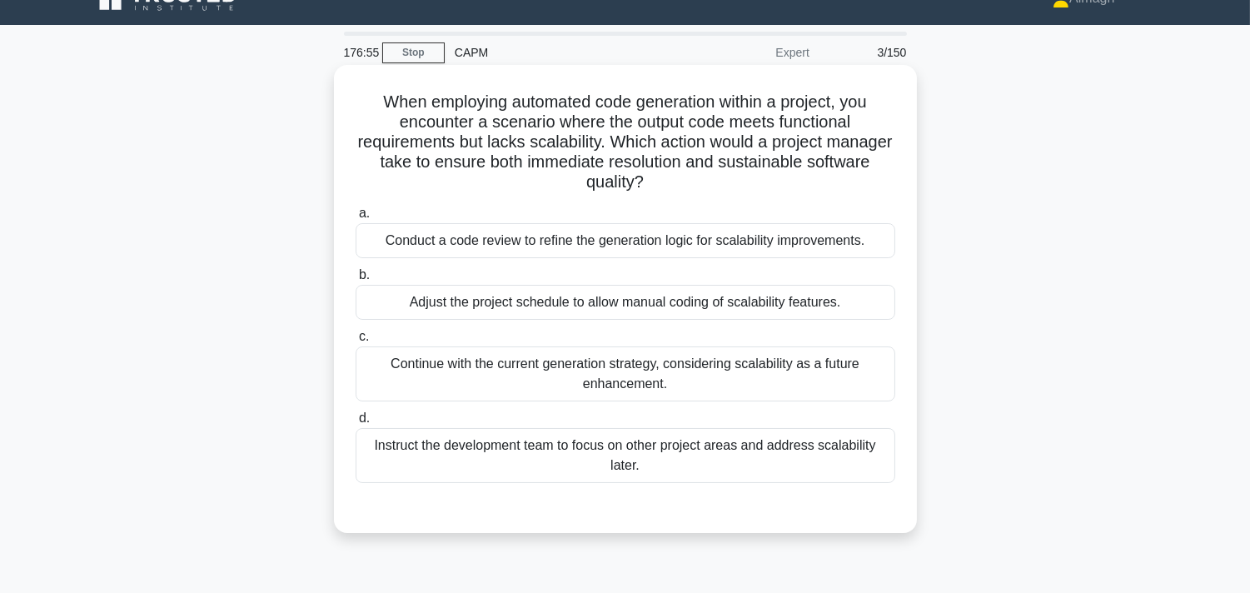
click at [561, 250] on div "Conduct a code review to refine the generation logic for scalability improvemen…" at bounding box center [626, 240] width 540 height 35
click at [356, 219] on input "a. Conduct a code review to refine the generation logic for scalability improve…" at bounding box center [356, 213] width 0 height 11
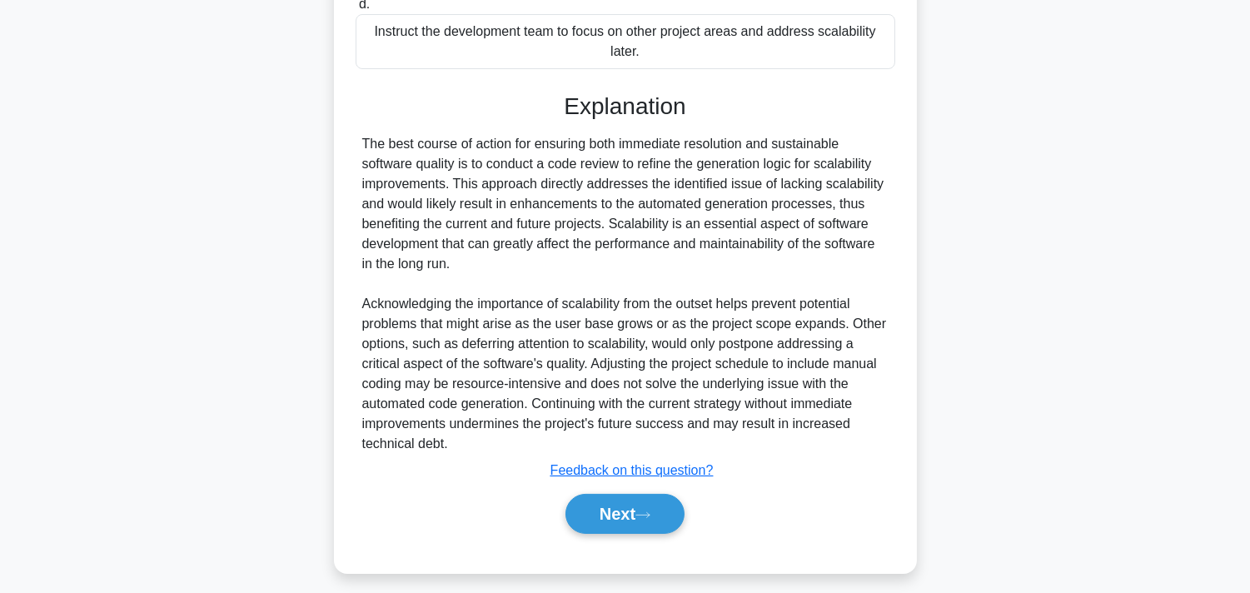
scroll to position [454, 0]
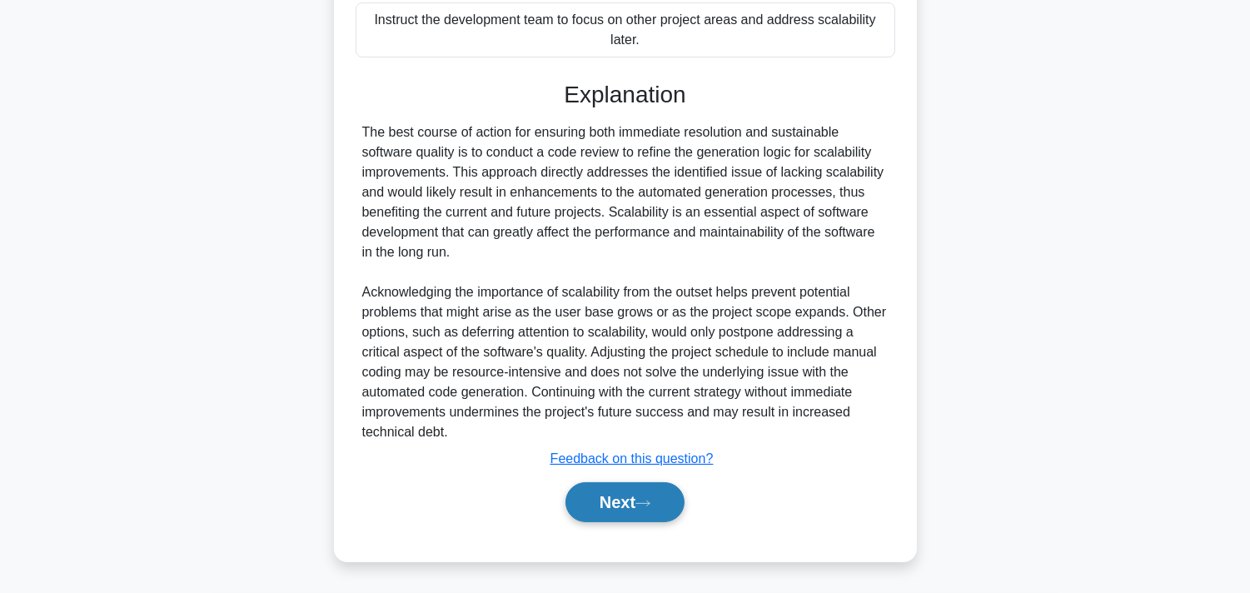
click at [609, 497] on button "Next" at bounding box center [624, 502] width 119 height 40
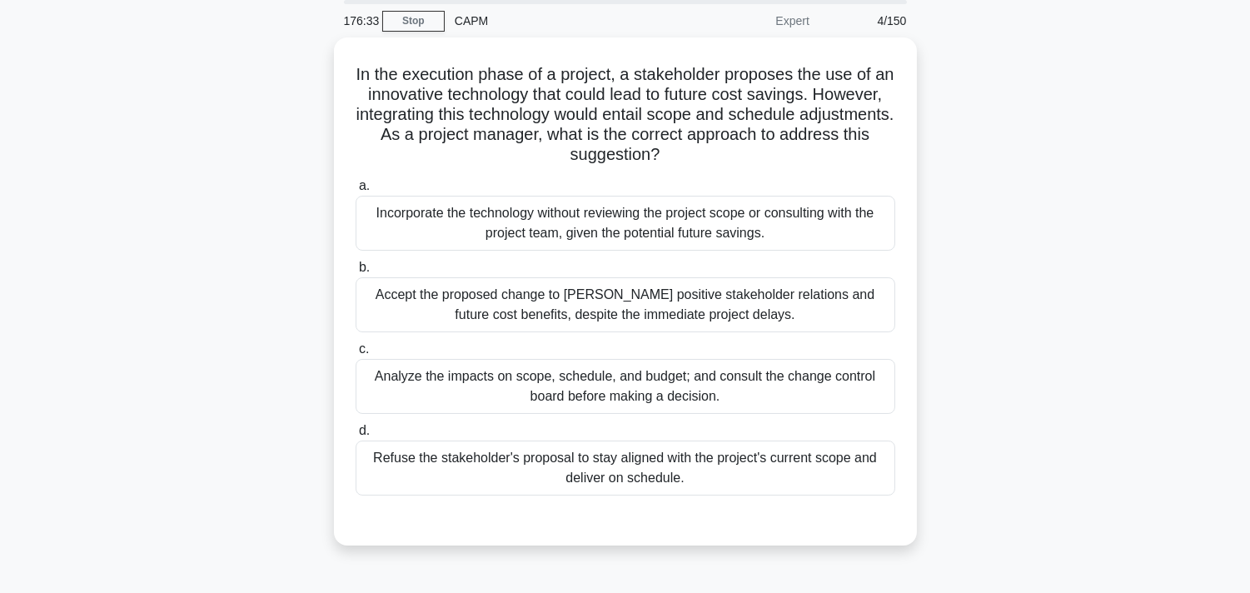
scroll to position [92, 0]
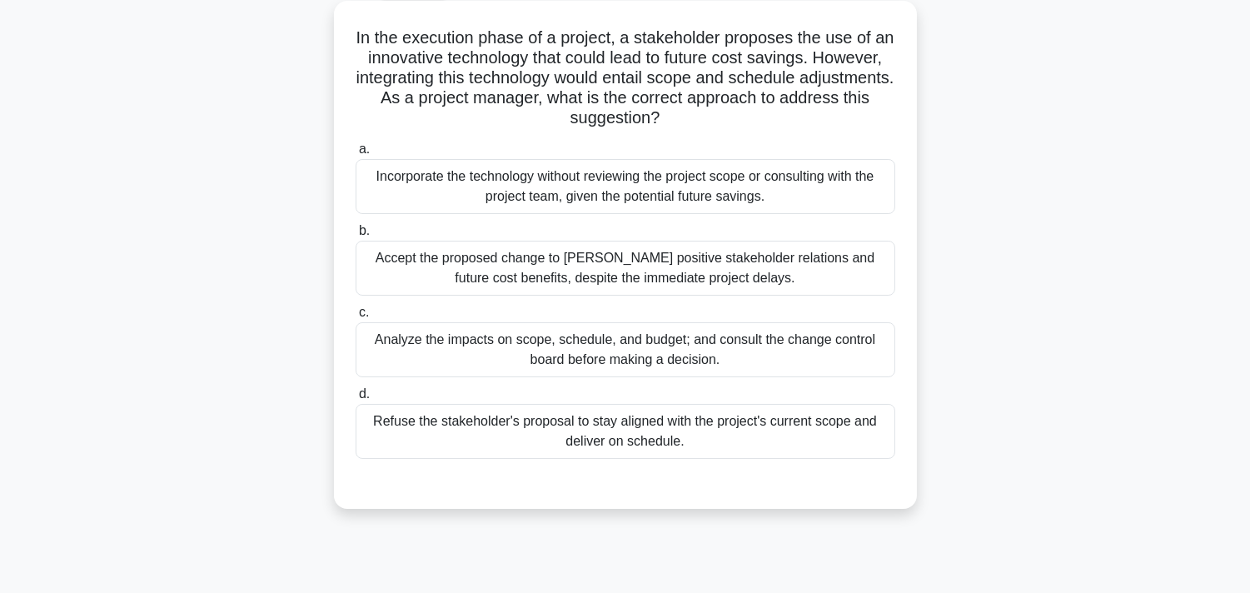
click at [492, 347] on div "Analyze the impacts on scope, schedule, and budget; and consult the change cont…" at bounding box center [626, 349] width 540 height 55
click at [356, 318] on input "c. Analyze the impacts on scope, schedule, and budget; and consult the change c…" at bounding box center [356, 312] width 0 height 11
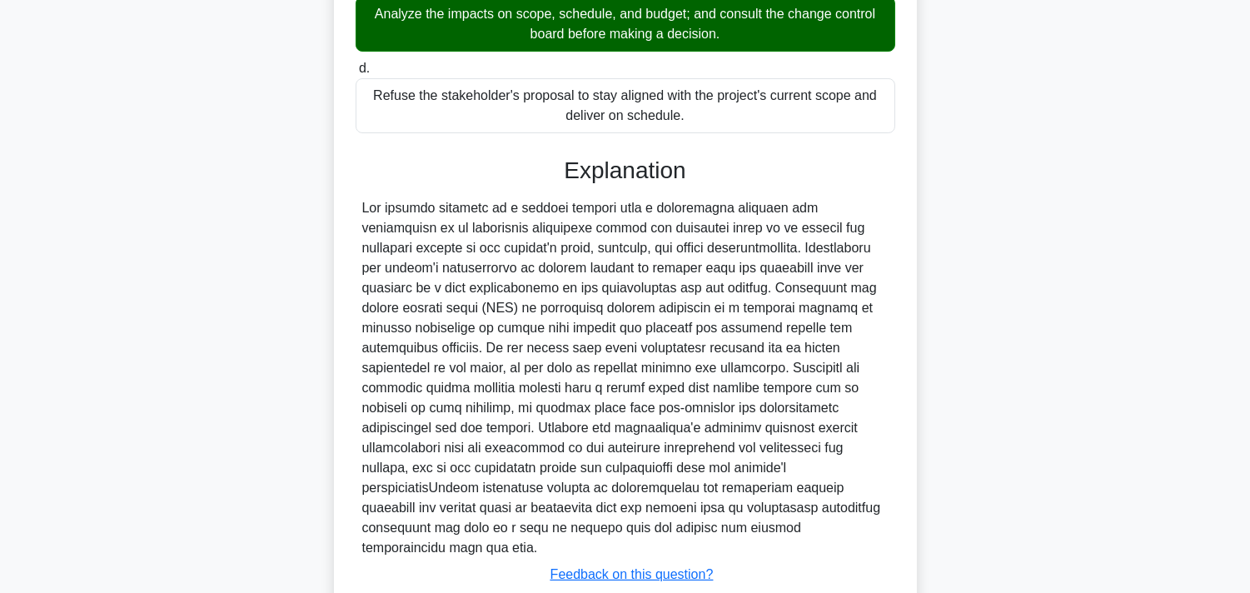
scroll to position [513, 0]
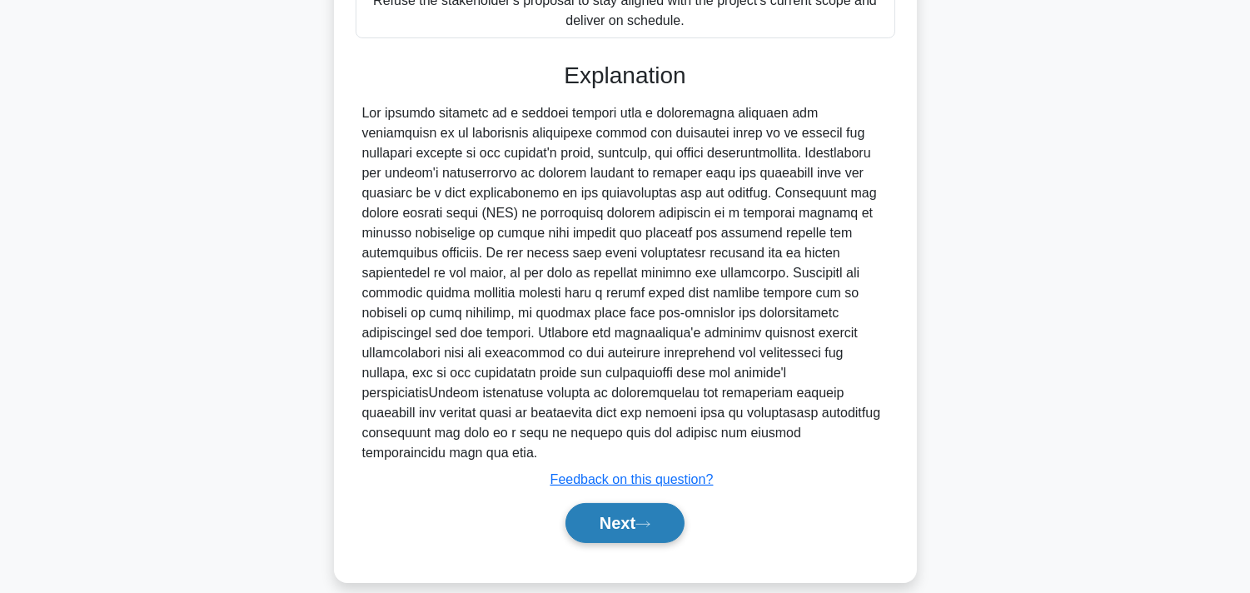
click at [622, 505] on button "Next" at bounding box center [624, 523] width 119 height 40
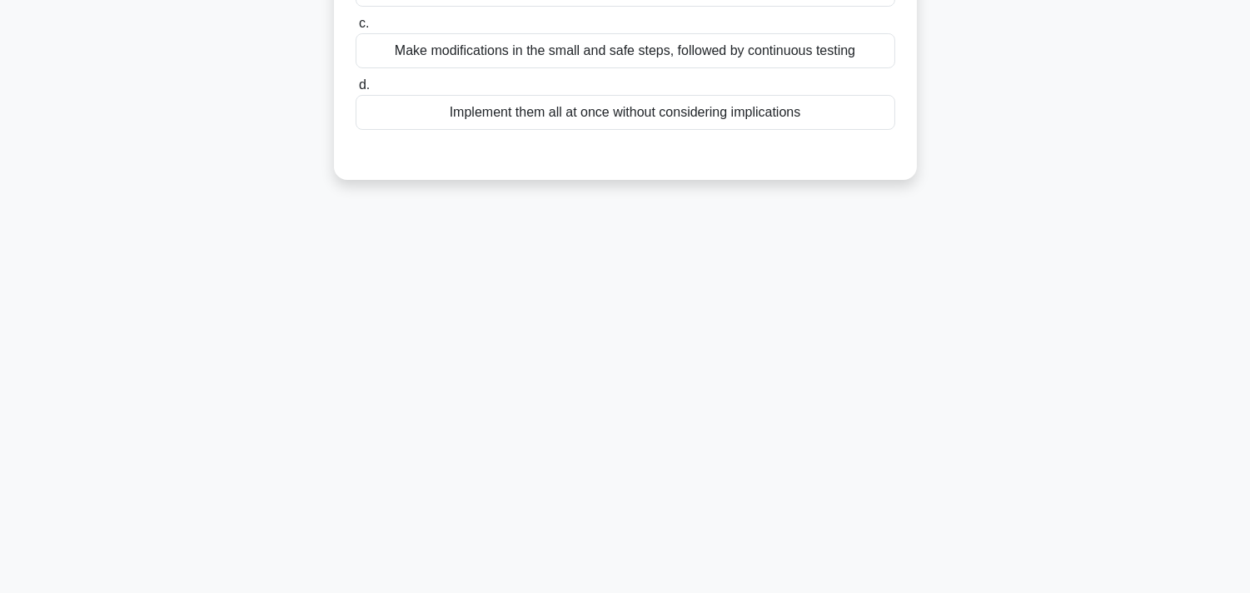
scroll to position [28, 0]
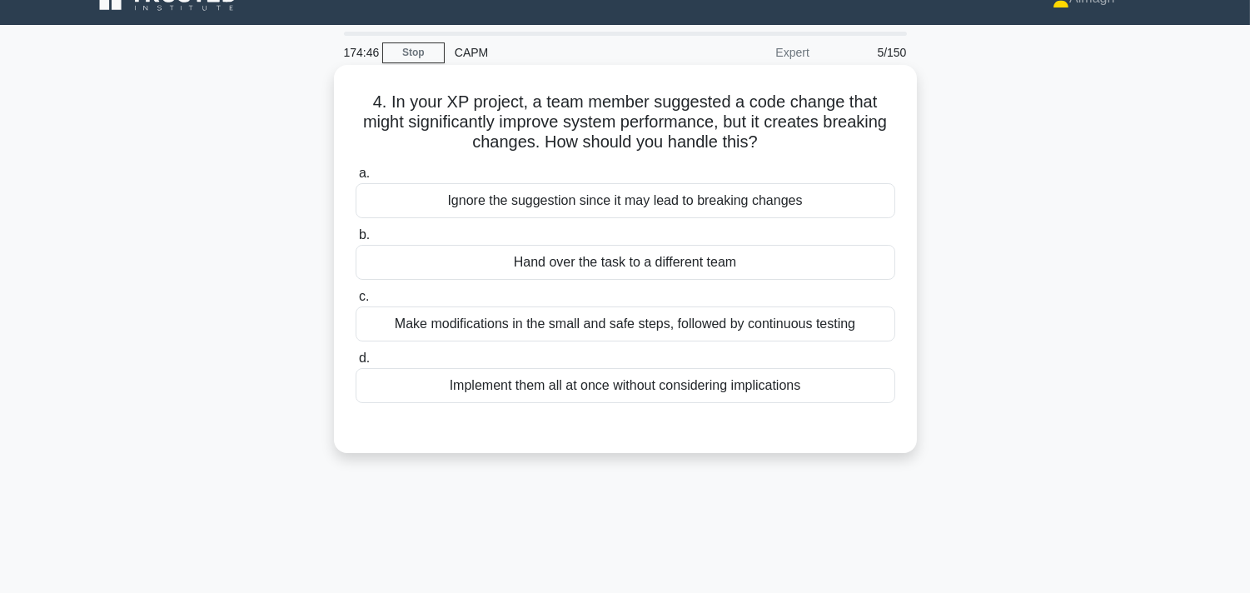
click at [572, 330] on div "Make modifications in the small and safe steps, followed by continuous testing" at bounding box center [626, 323] width 540 height 35
click at [356, 302] on input "c. Make modifications in the small and safe steps, followed by continuous testi…" at bounding box center [356, 296] width 0 height 11
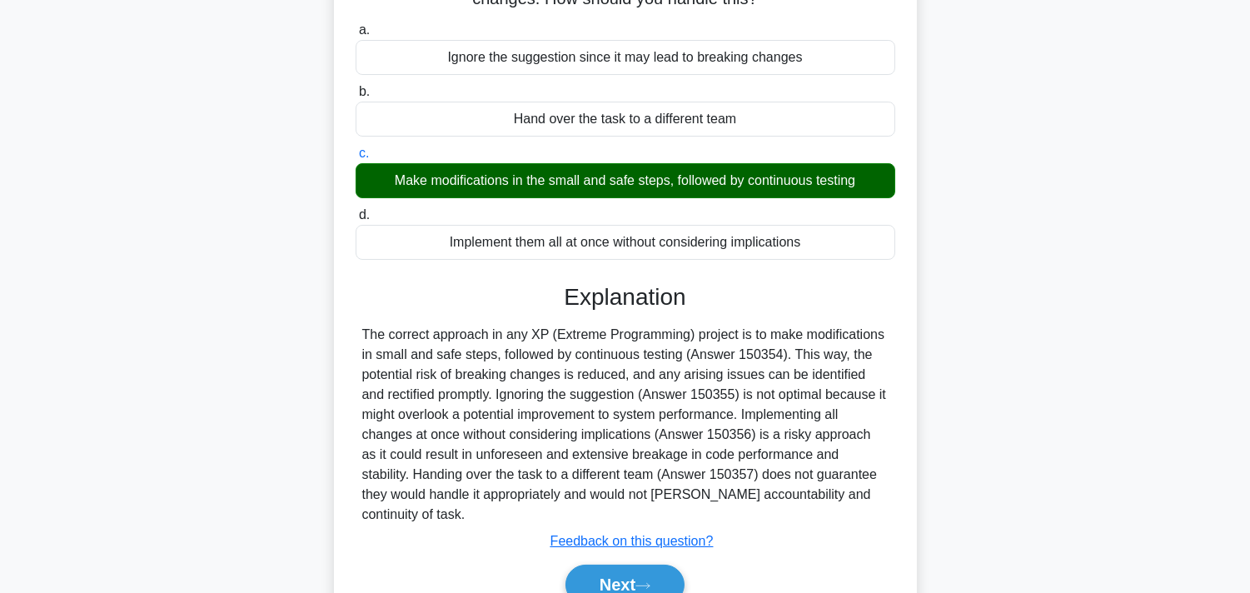
scroll to position [306, 0]
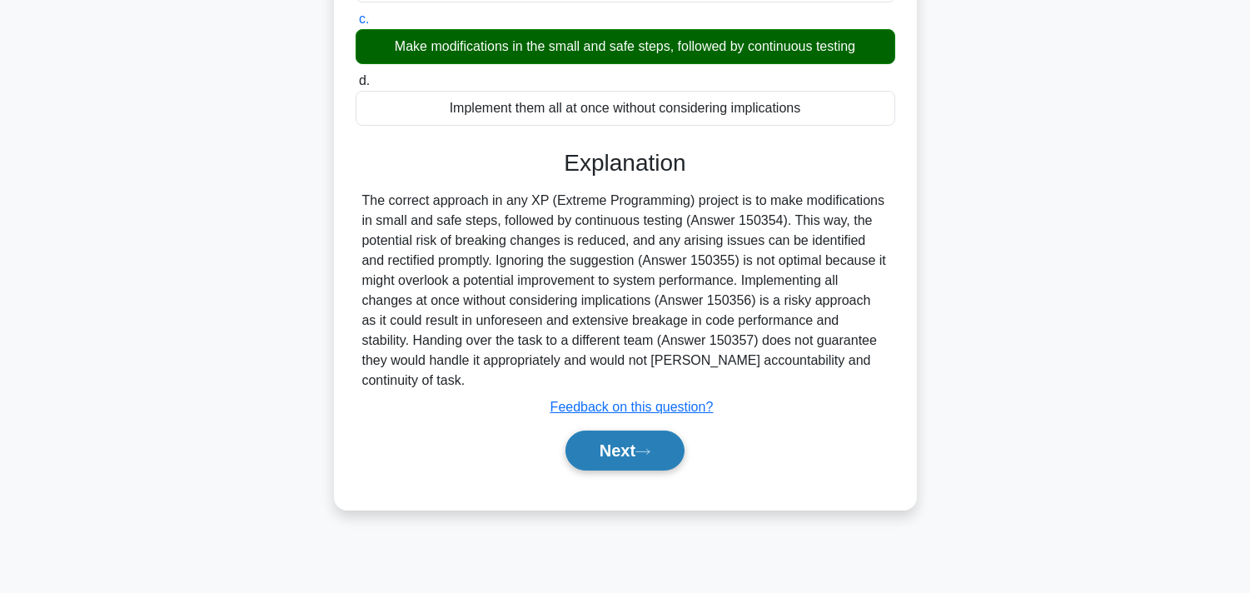
click at [595, 430] on button "Next" at bounding box center [624, 450] width 119 height 40
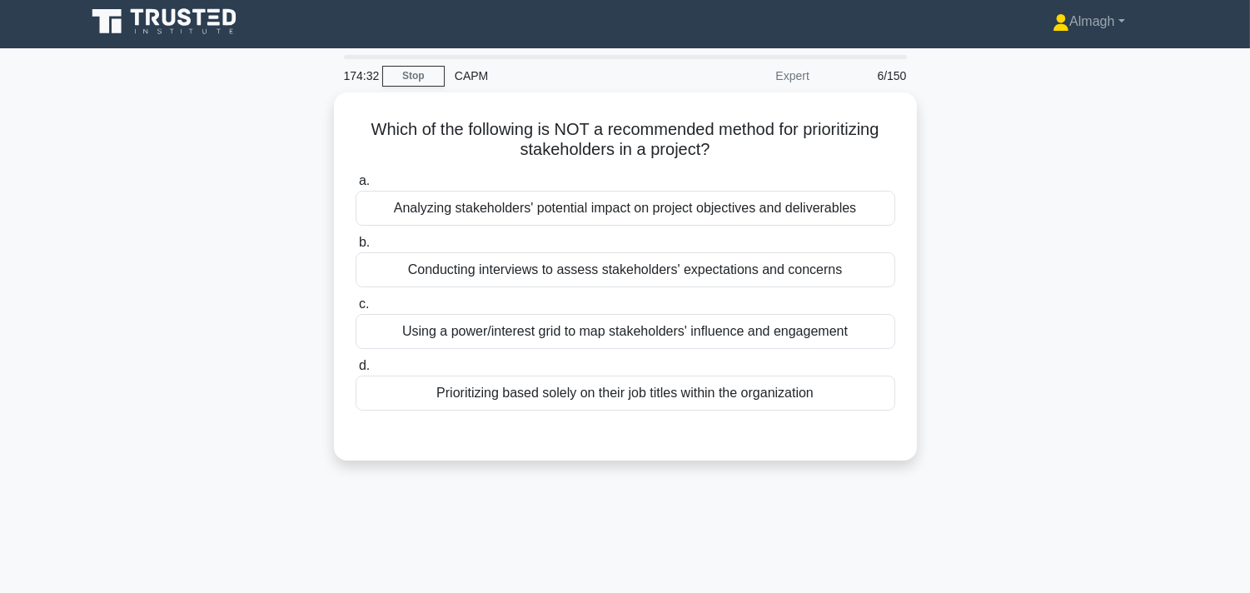
scroll to position [0, 0]
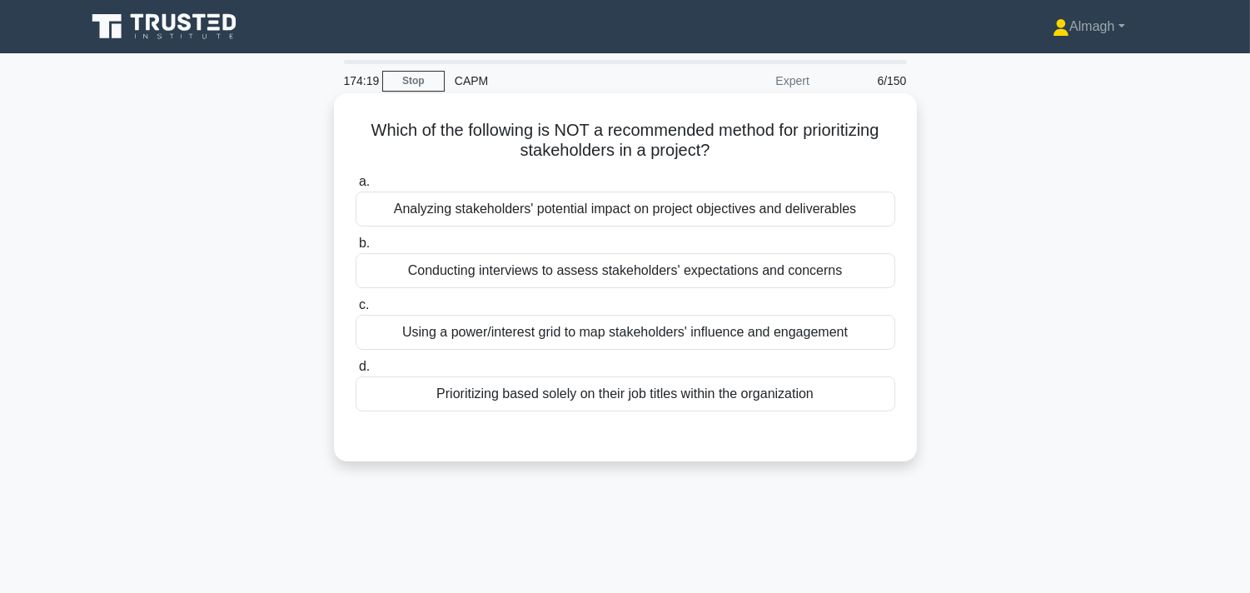
click at [595, 406] on div "Prioritizing based solely on their job titles within the organization" at bounding box center [626, 393] width 540 height 35
click at [356, 372] on input "d. Prioritizing based solely on their job titles within the organization" at bounding box center [356, 366] width 0 height 11
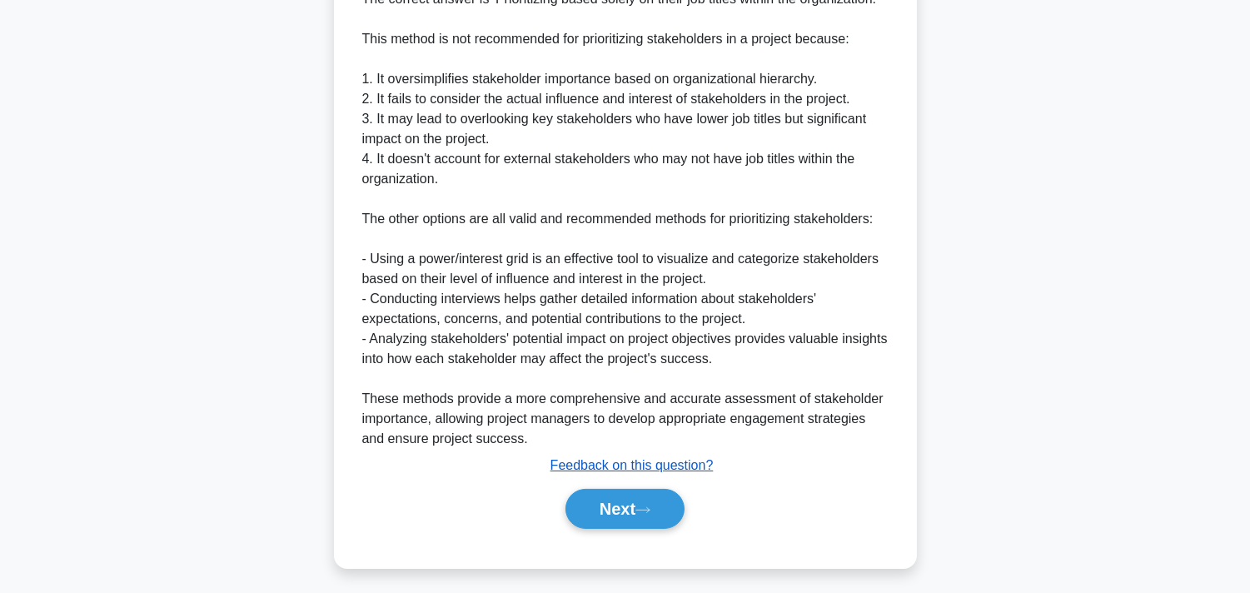
scroll to position [494, 0]
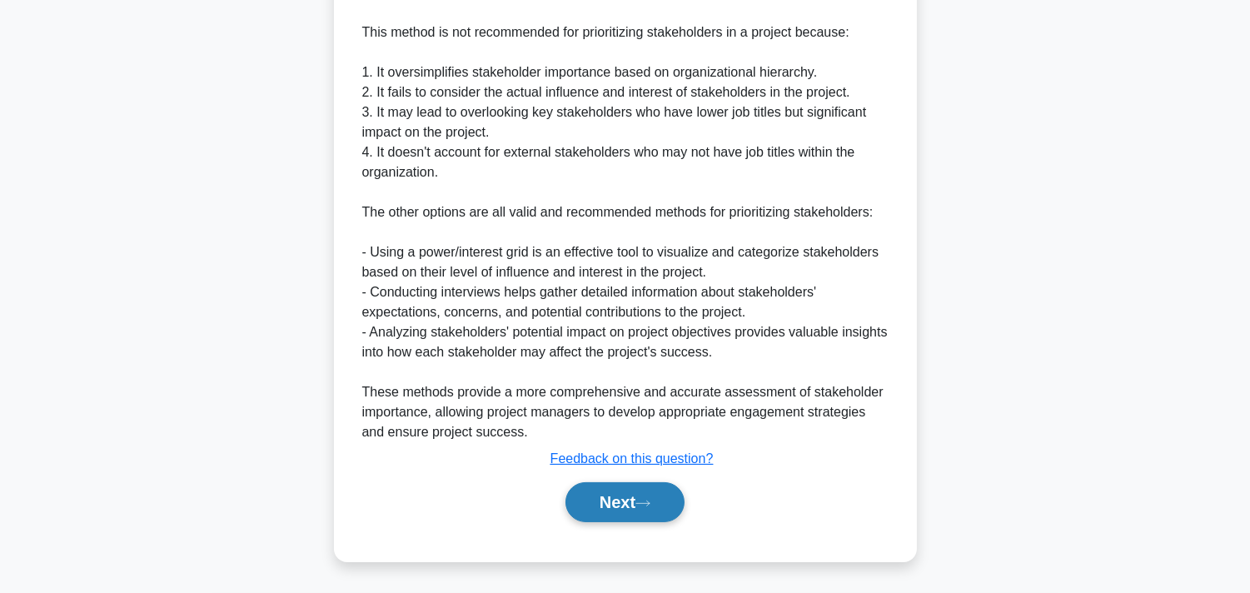
click at [638, 502] on button "Next" at bounding box center [624, 502] width 119 height 40
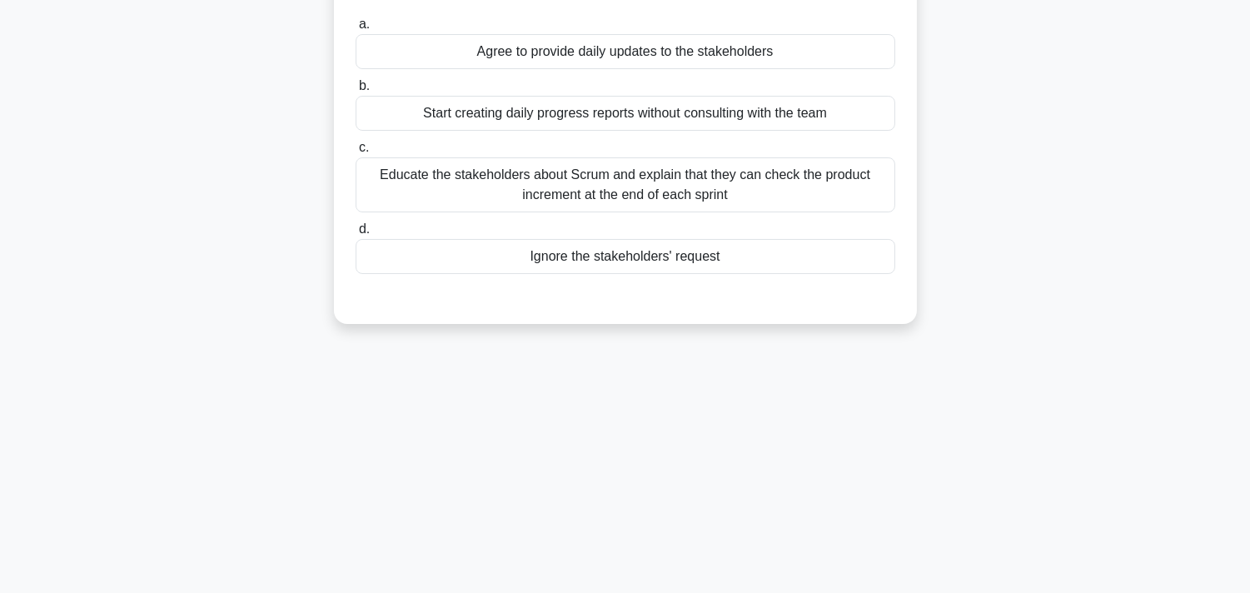
scroll to position [28, 0]
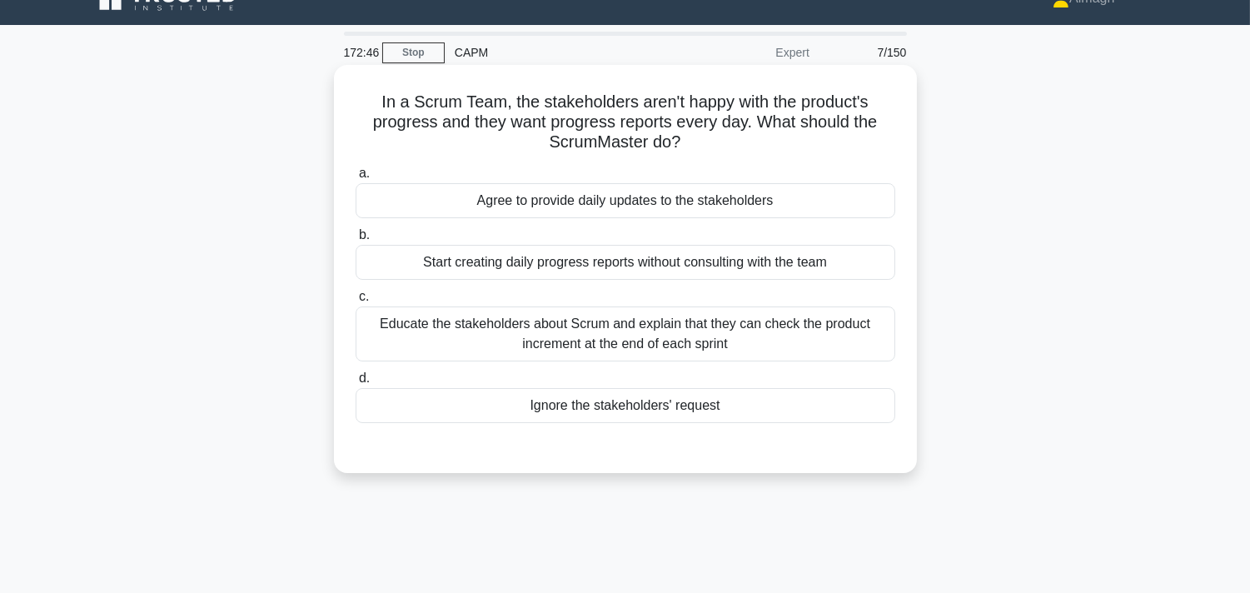
click at [720, 345] on div "Educate the stakeholders about Scrum and explain that they can check the produc…" at bounding box center [626, 333] width 540 height 55
click at [356, 302] on input "c. Educate the stakeholders about Scrum and explain that they can check the pro…" at bounding box center [356, 296] width 0 height 11
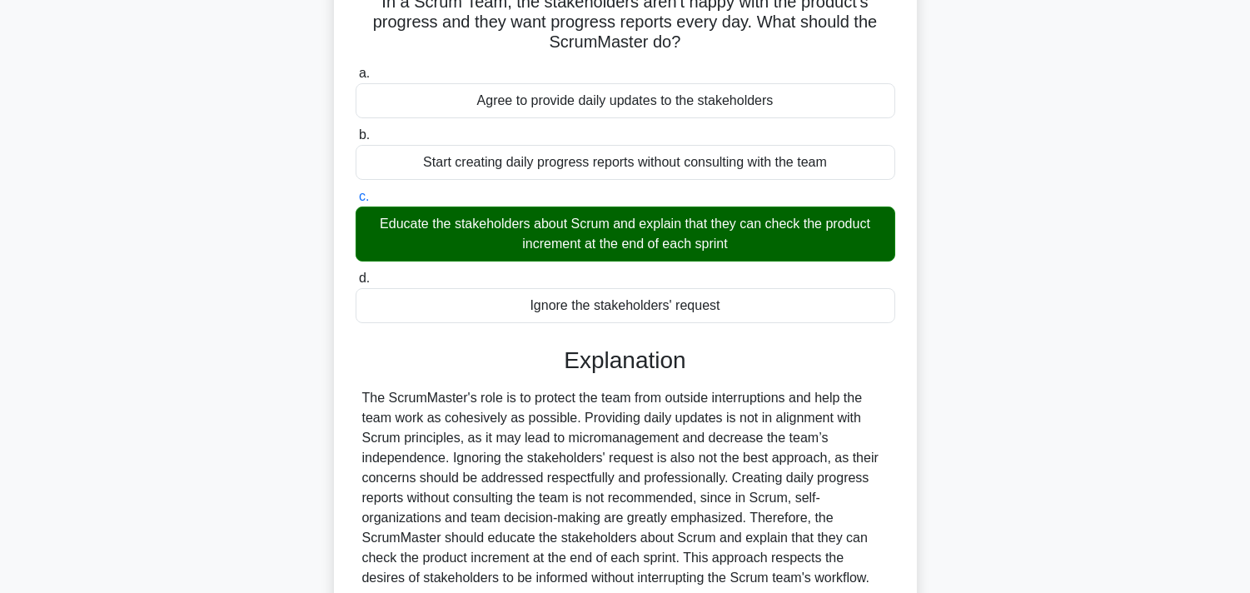
scroll to position [306, 0]
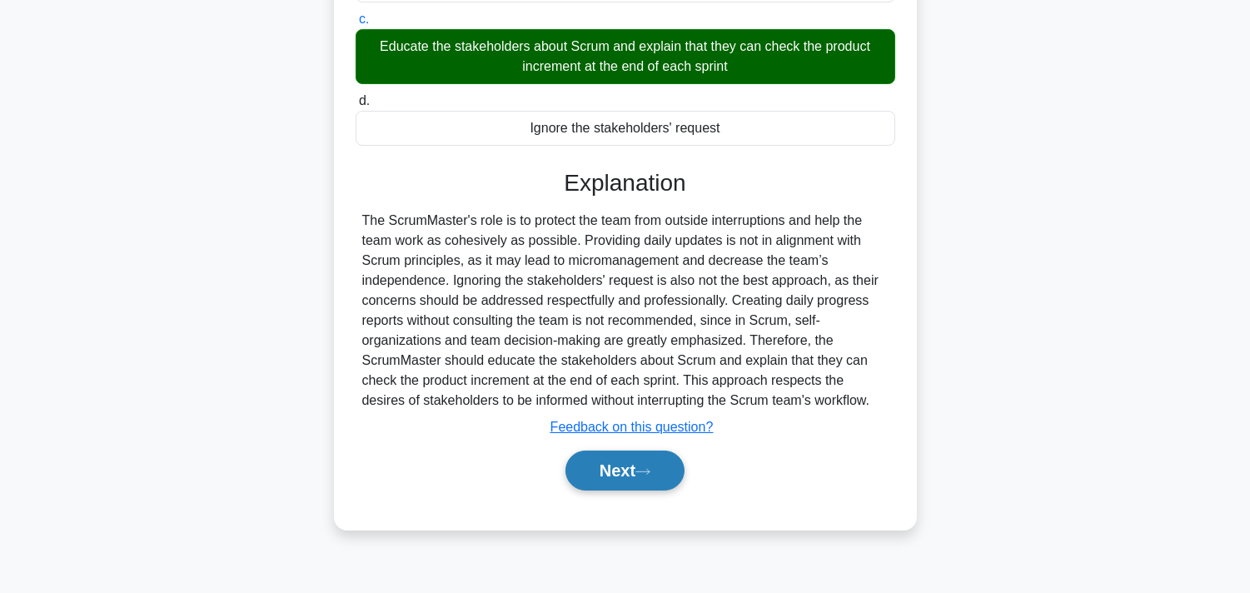
click at [650, 473] on icon at bounding box center [642, 471] width 15 height 9
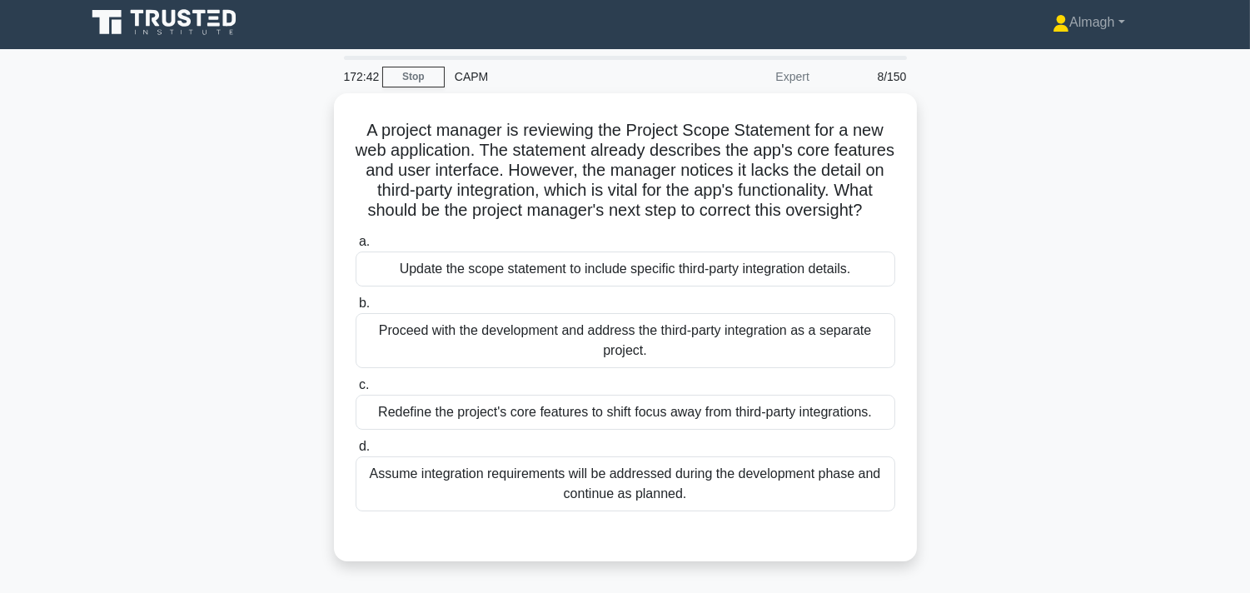
scroll to position [0, 0]
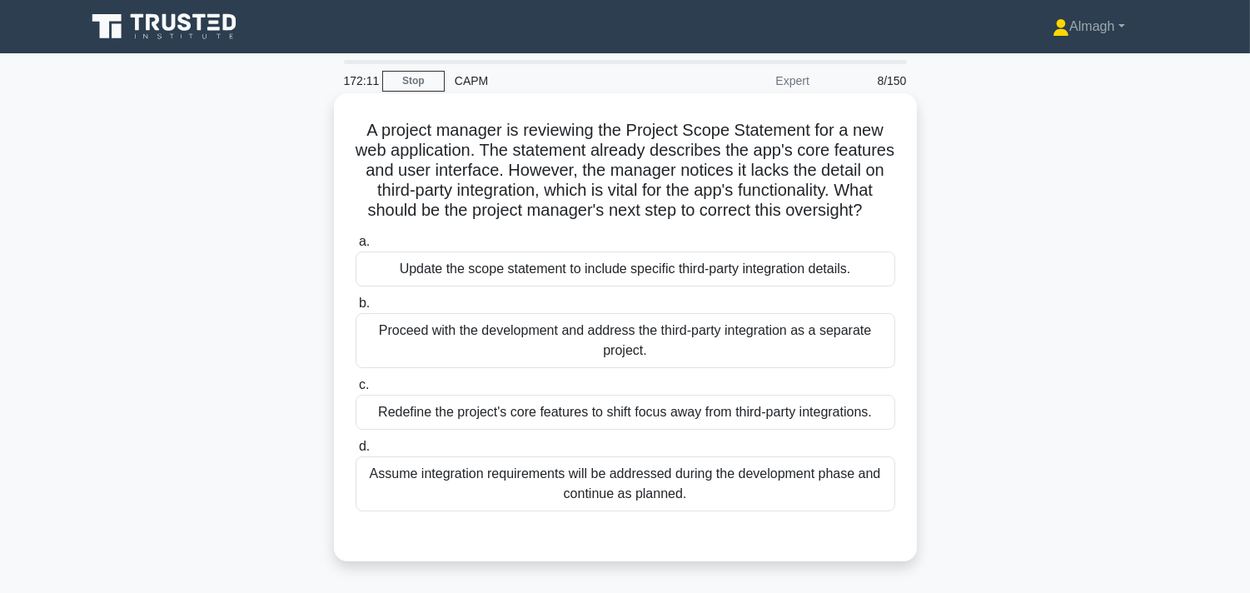
click at [536, 286] on div "Update the scope statement to include specific third-party integration details." at bounding box center [626, 268] width 540 height 35
click at [356, 247] on input "a. Update the scope statement to include specific third-party integration detai…" at bounding box center [356, 241] width 0 height 11
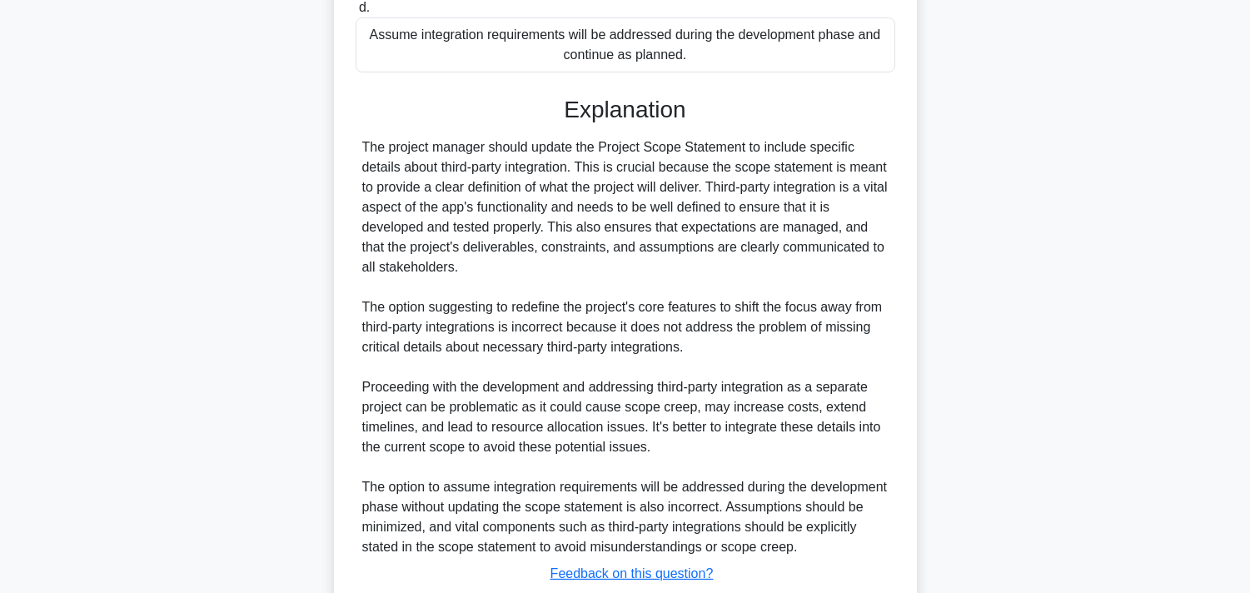
scroll to position [555, 0]
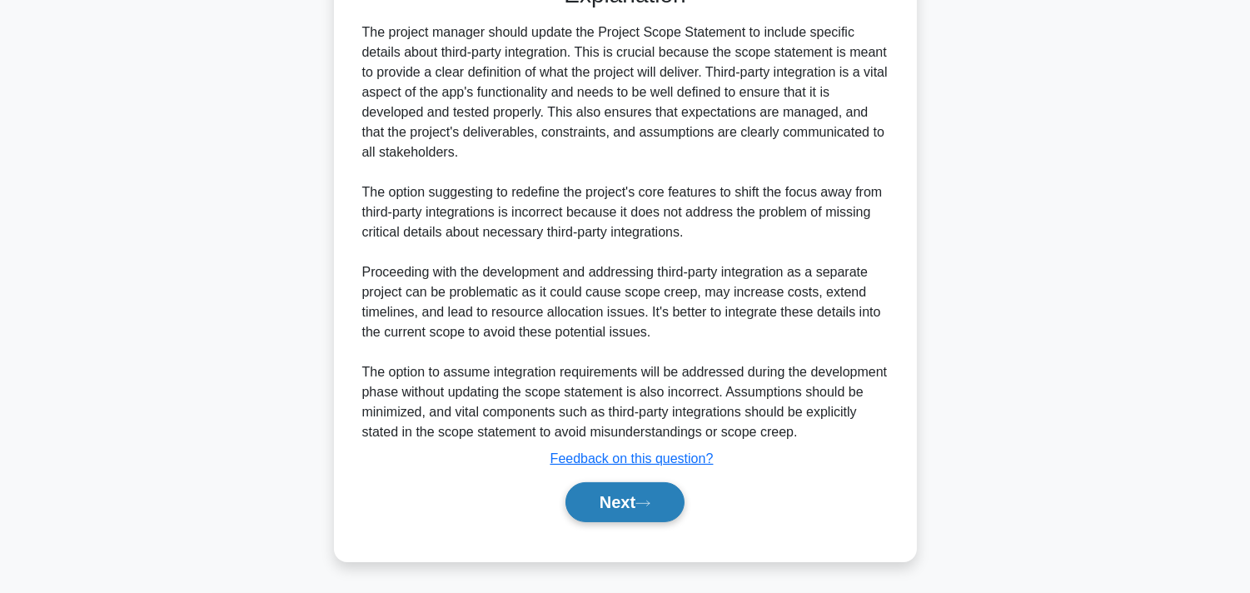
click at [641, 510] on button "Next" at bounding box center [624, 502] width 119 height 40
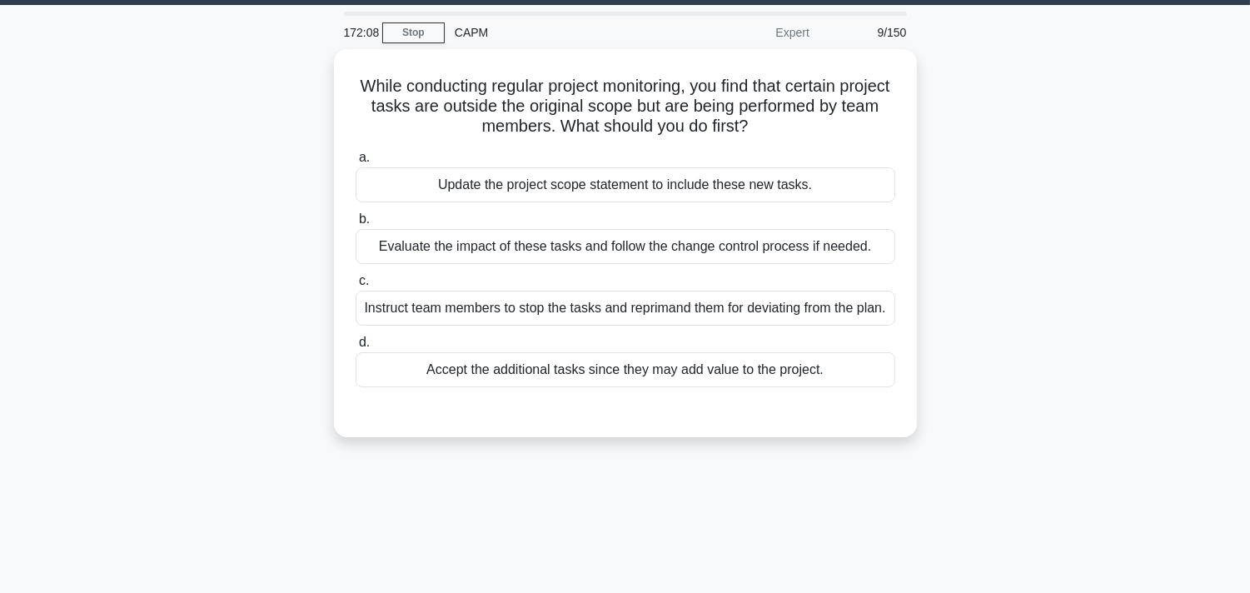
scroll to position [28, 0]
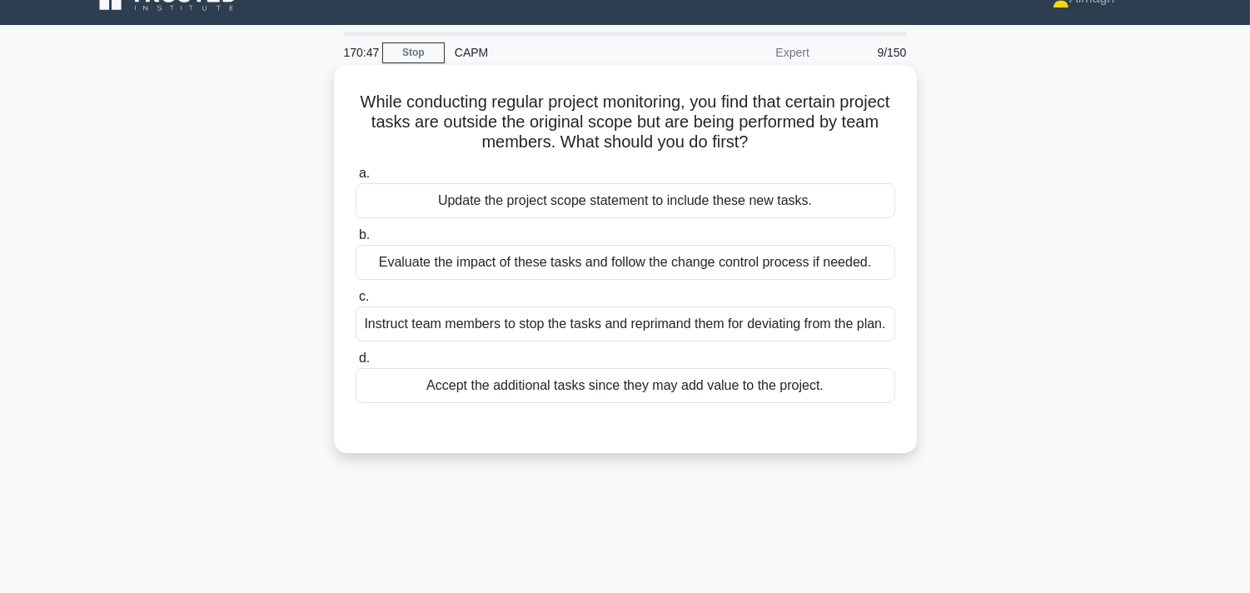
click at [451, 265] on div "Evaluate the impact of these tasks and follow the change control process if nee…" at bounding box center [626, 262] width 540 height 35
click at [356, 241] on input "b. Evaluate the impact of these tasks and follow the change control process if …" at bounding box center [356, 235] width 0 height 11
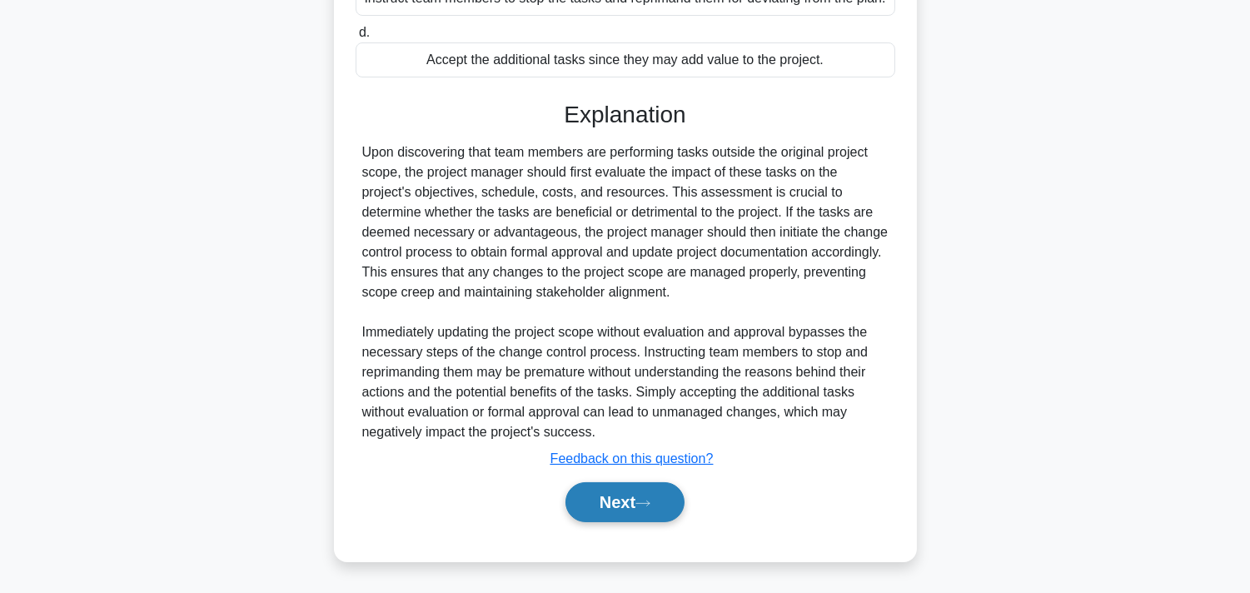
click at [601, 521] on button "Next" at bounding box center [624, 502] width 119 height 40
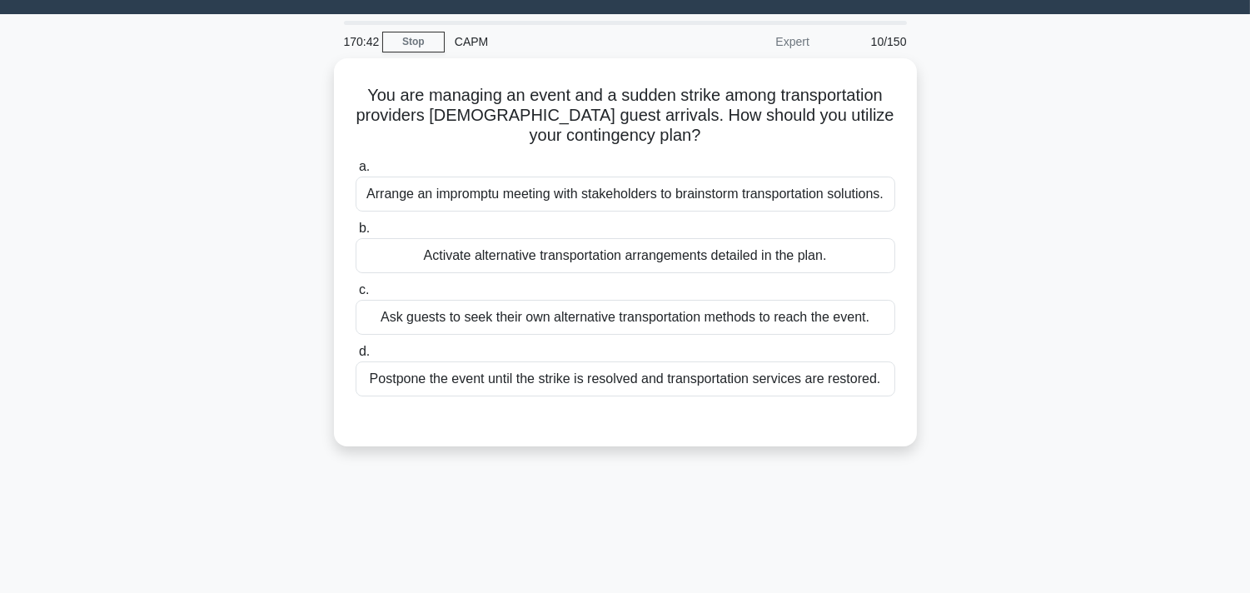
scroll to position [0, 0]
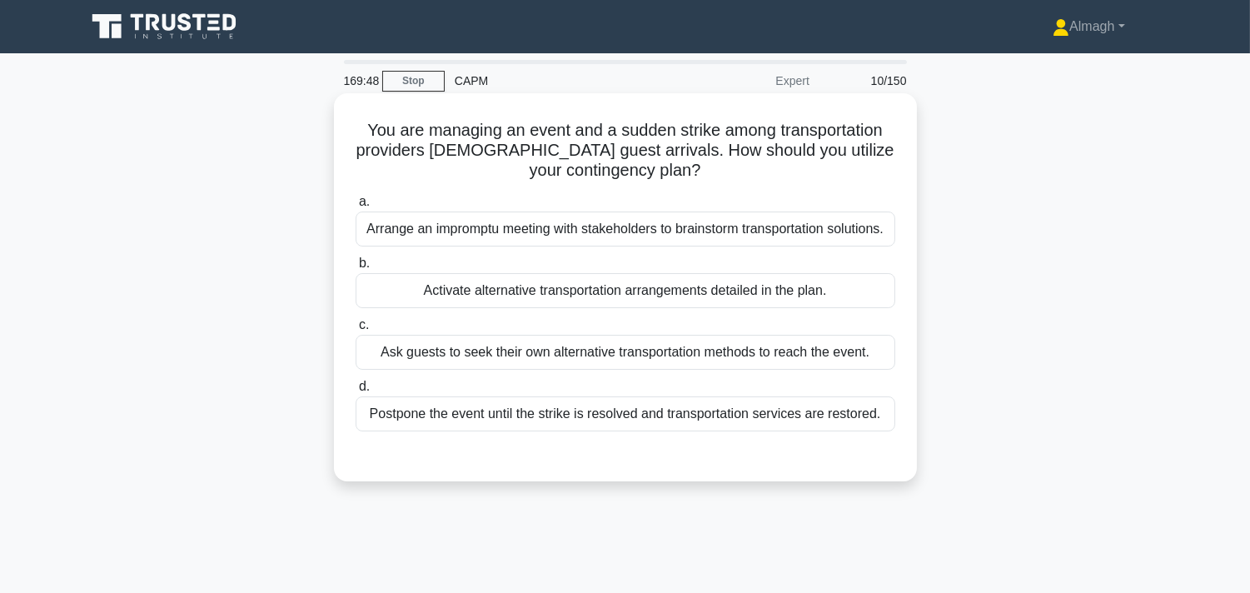
click at [535, 302] on div "Activate alternative transportation arrangements detailed in the plan." at bounding box center [626, 290] width 540 height 35
click at [356, 269] on input "b. Activate alternative transportation arrangements detailed in the plan." at bounding box center [356, 263] width 0 height 11
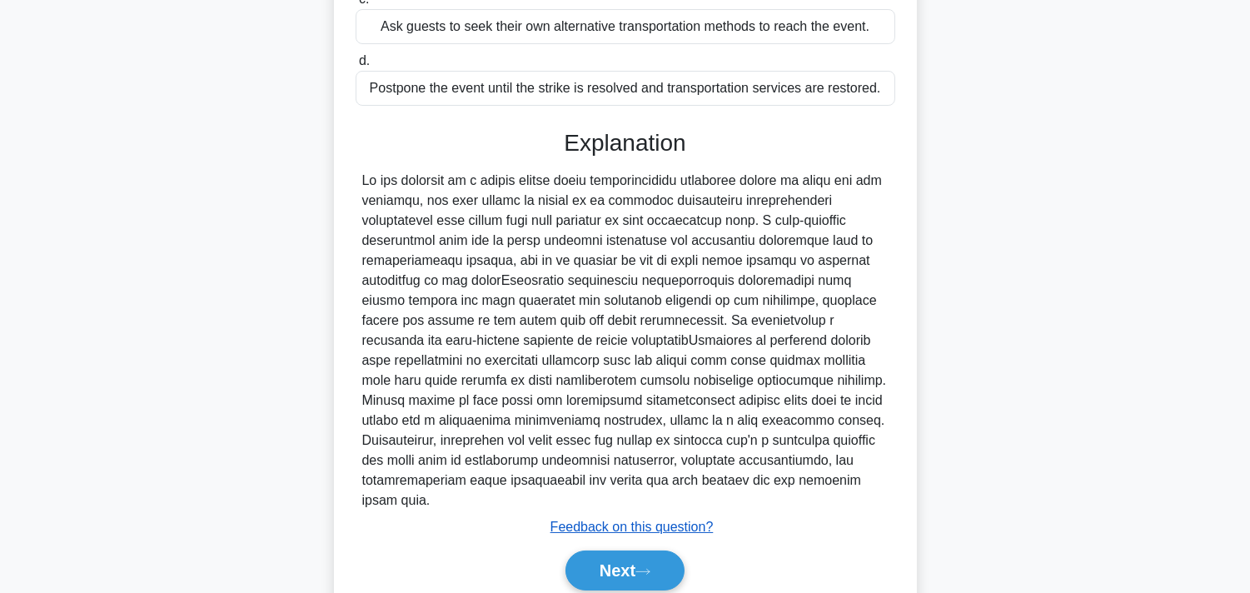
scroll to position [373, 0]
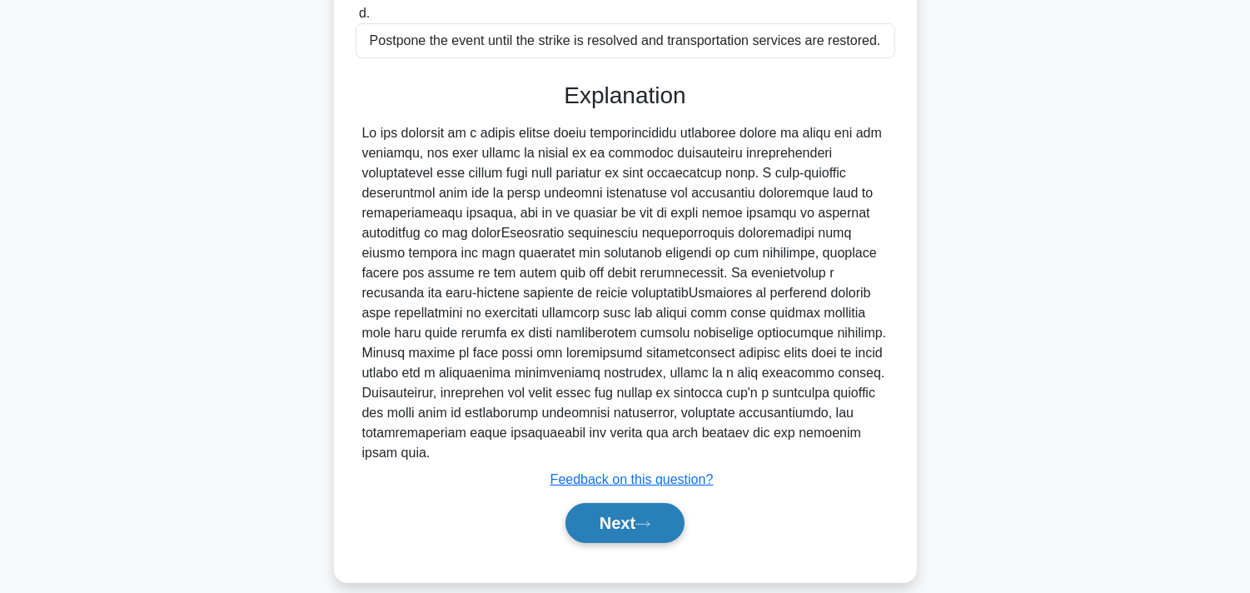
click at [583, 503] on button "Next" at bounding box center [624, 523] width 119 height 40
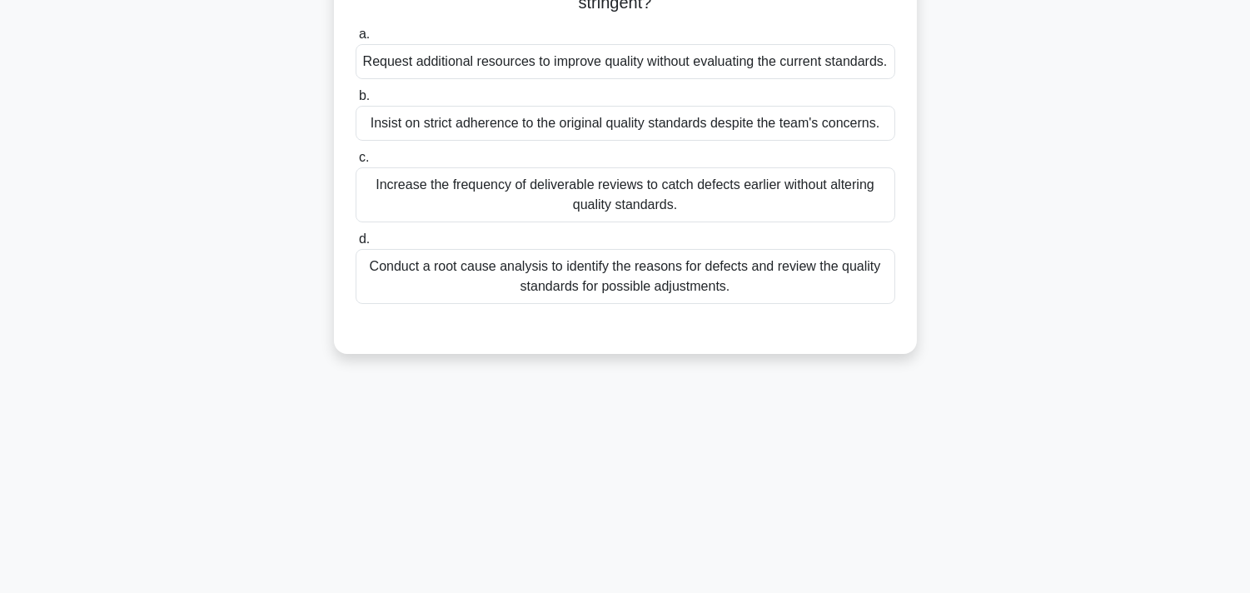
scroll to position [28, 0]
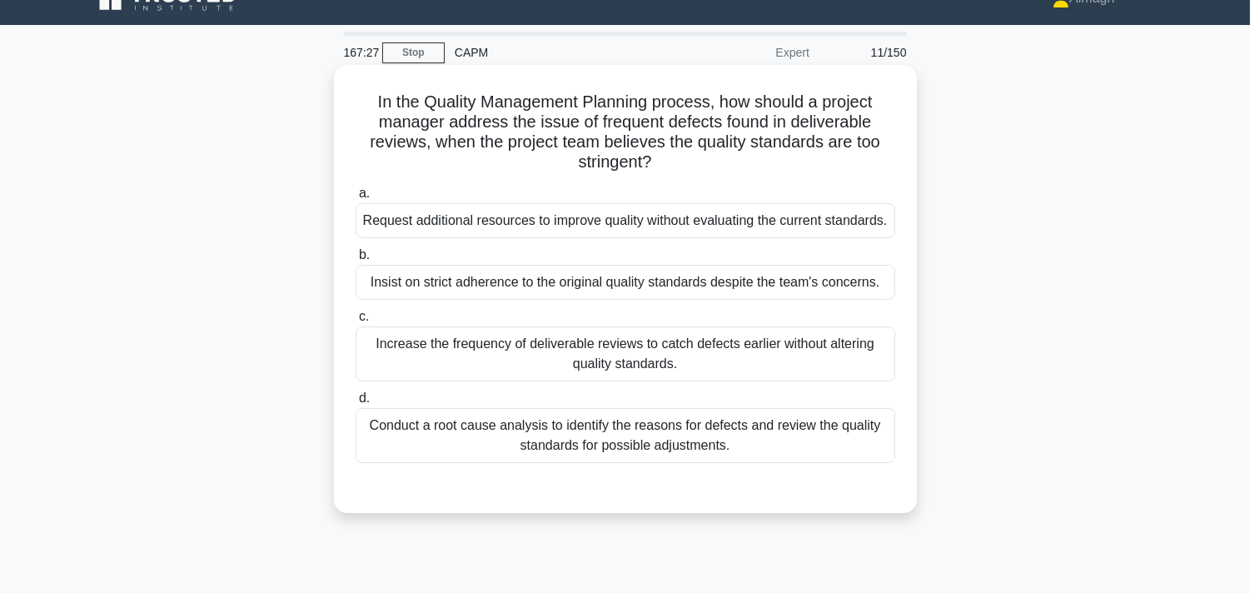
click at [794, 462] on div "Conduct a root cause analysis to identify the reasons for defects and review th…" at bounding box center [626, 435] width 540 height 55
click at [356, 404] on input "d. Conduct a root cause analysis to identify the reasons for defects and review…" at bounding box center [356, 398] width 0 height 11
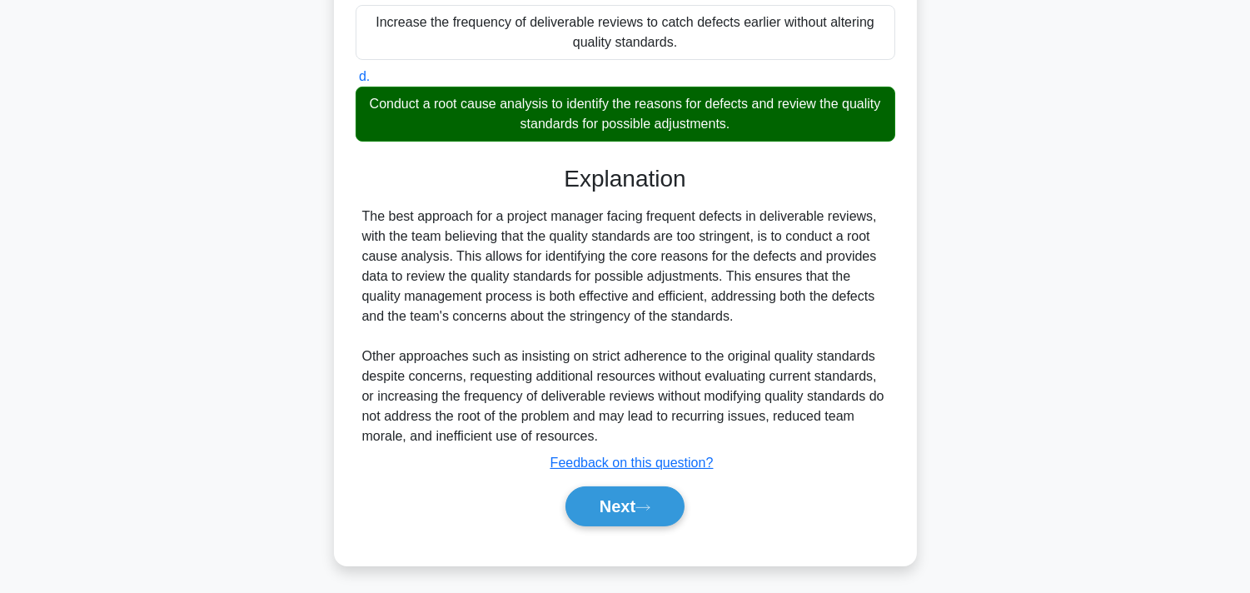
scroll to position [373, 0]
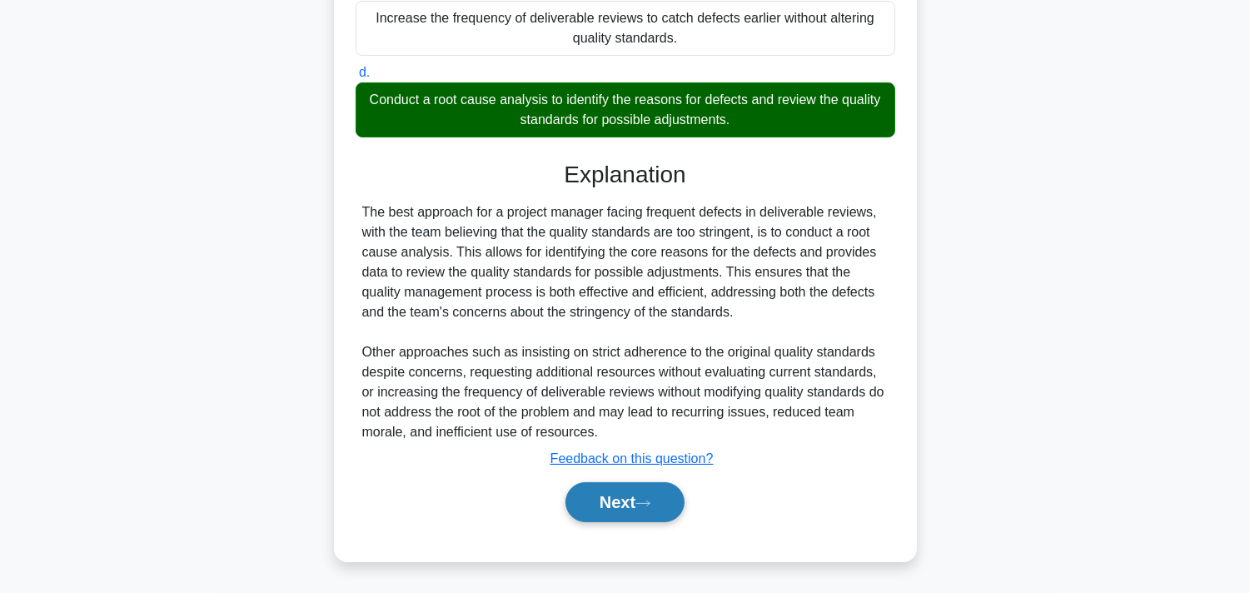
click at [672, 495] on button "Next" at bounding box center [624, 502] width 119 height 40
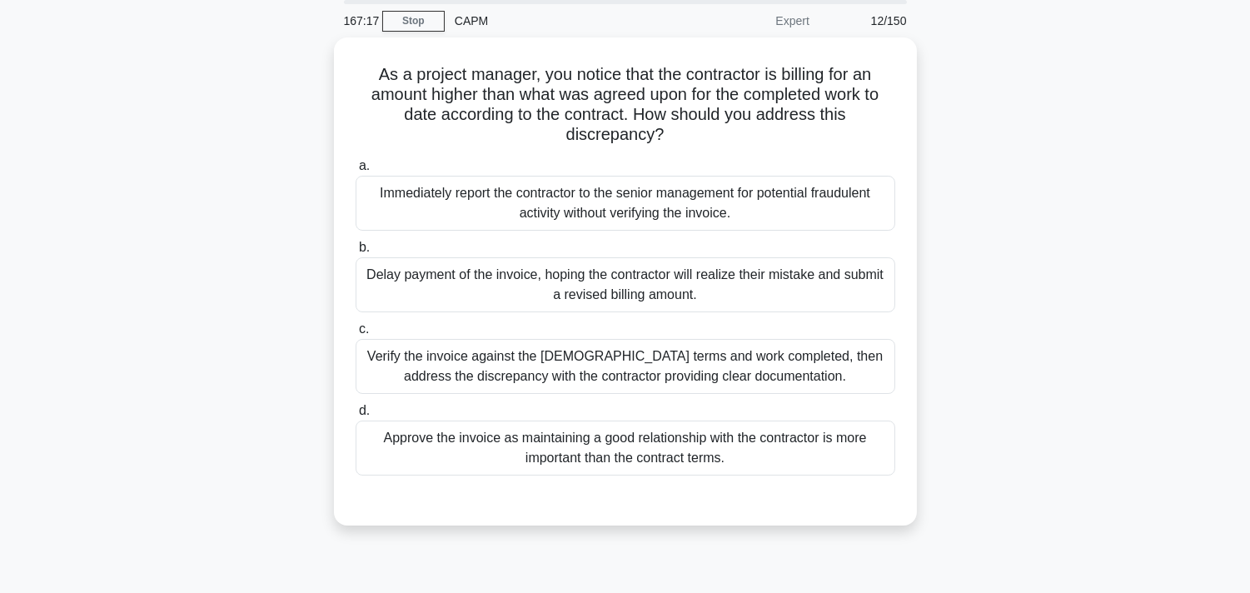
scroll to position [92, 0]
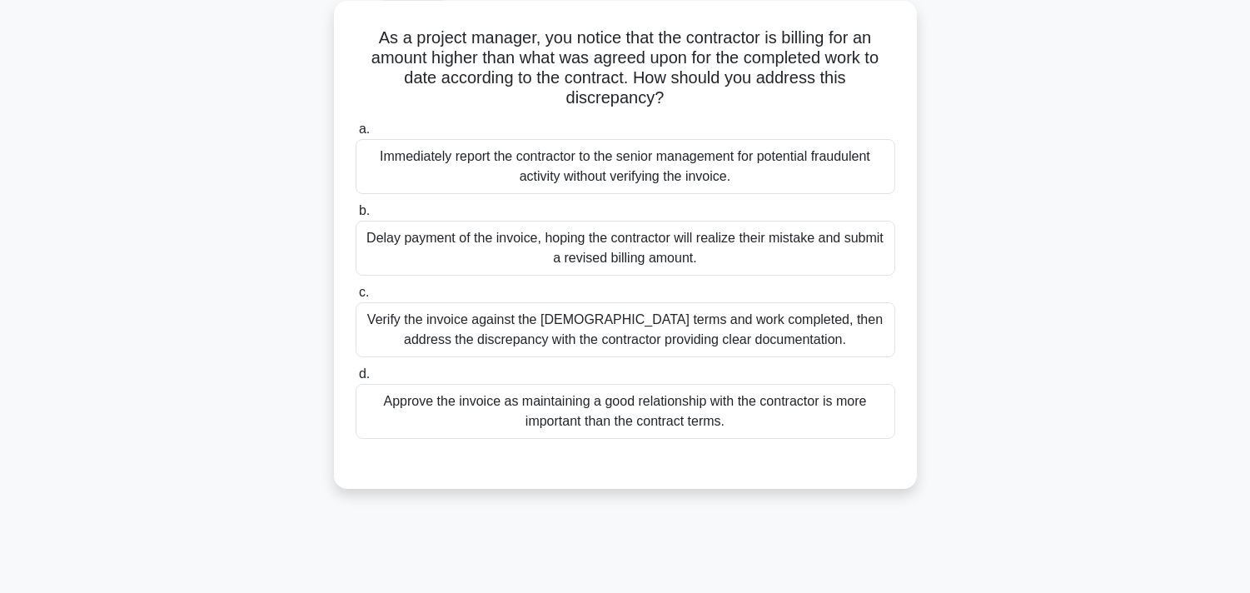
click at [572, 337] on div "Verify the invoice against the [DEMOGRAPHIC_DATA] terms and work completed, the…" at bounding box center [626, 329] width 540 height 55
click at [356, 298] on input "c. Verify the invoice against the [DEMOGRAPHIC_DATA] terms and work completed, …" at bounding box center [356, 292] width 0 height 11
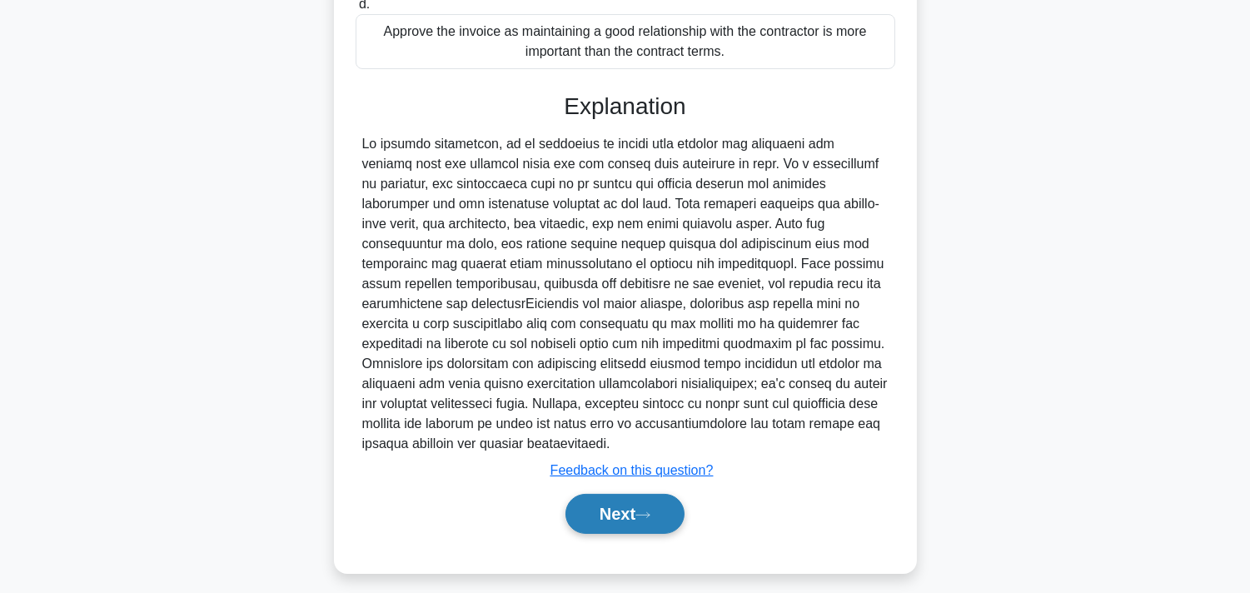
click at [628, 520] on button "Next" at bounding box center [624, 514] width 119 height 40
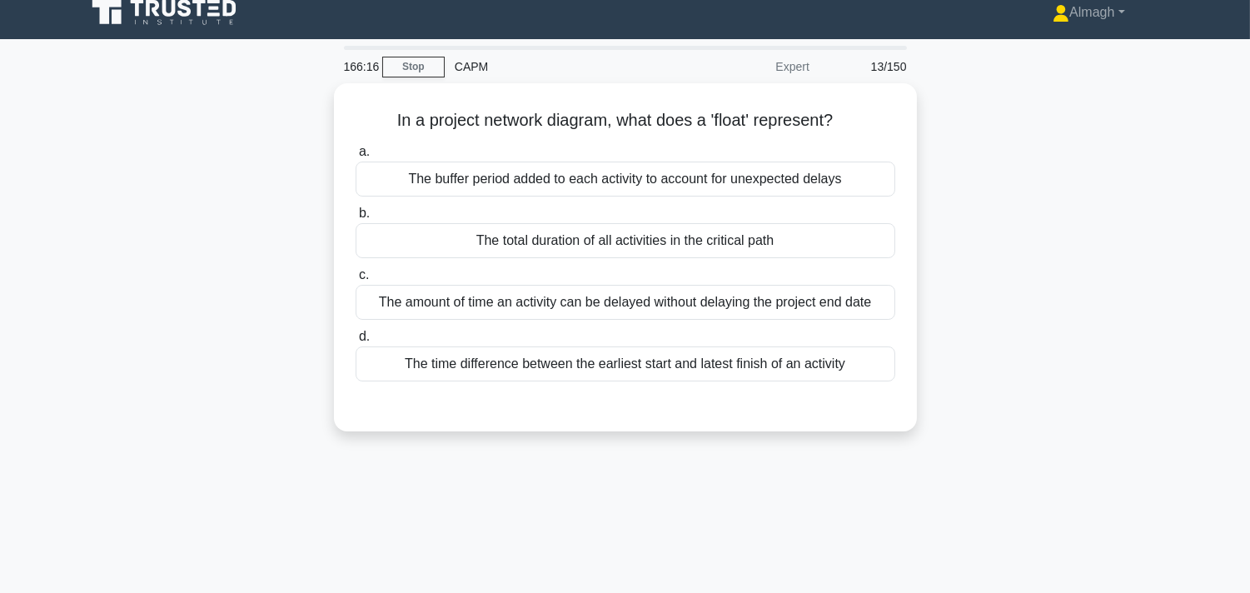
scroll to position [0, 0]
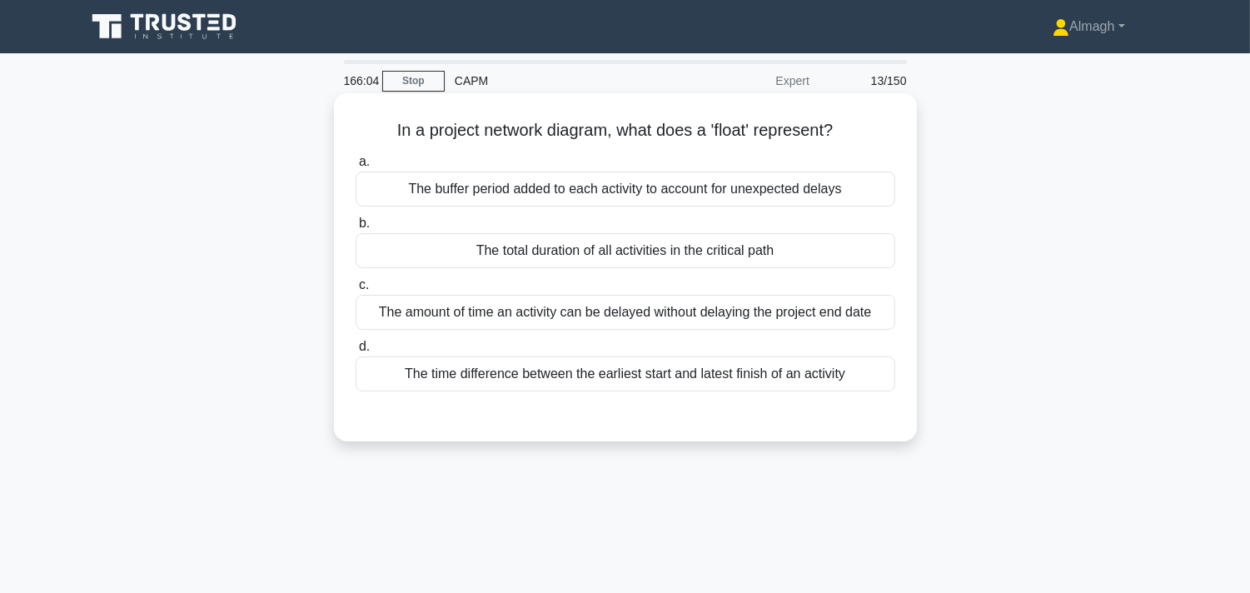
click at [485, 321] on div "The amount of time an activity can be delayed without delaying the project end …" at bounding box center [626, 312] width 540 height 35
click at [356, 291] on input "c. The amount of time an activity can be delayed without delaying the project e…" at bounding box center [356, 285] width 0 height 11
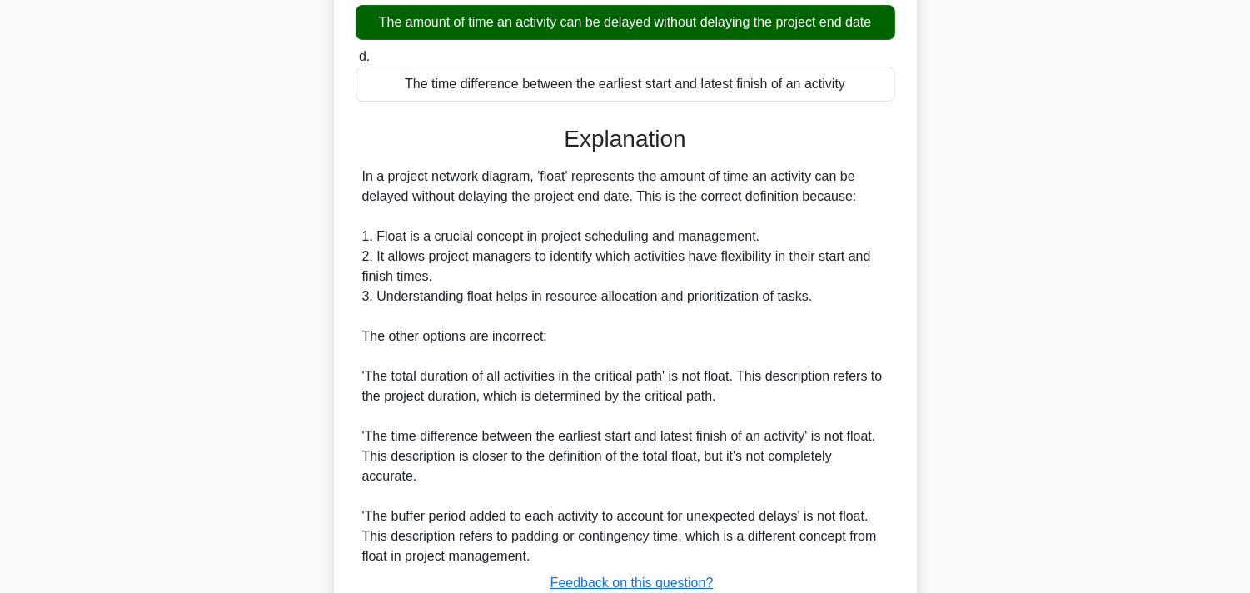
scroll to position [413, 0]
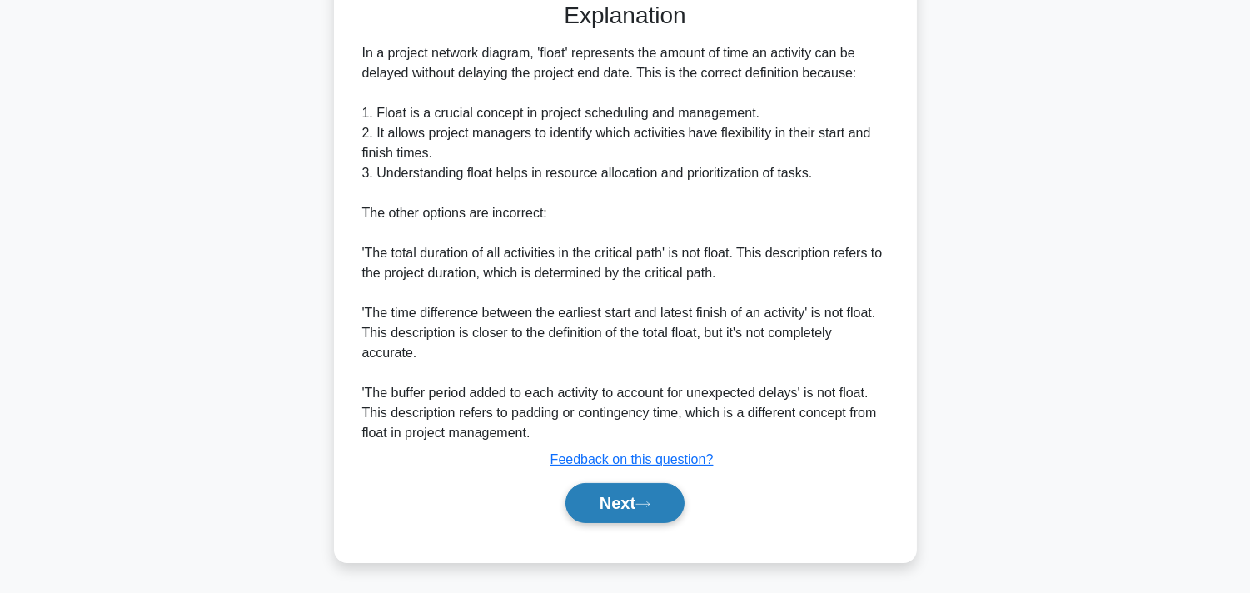
click at [626, 486] on button "Next" at bounding box center [624, 503] width 119 height 40
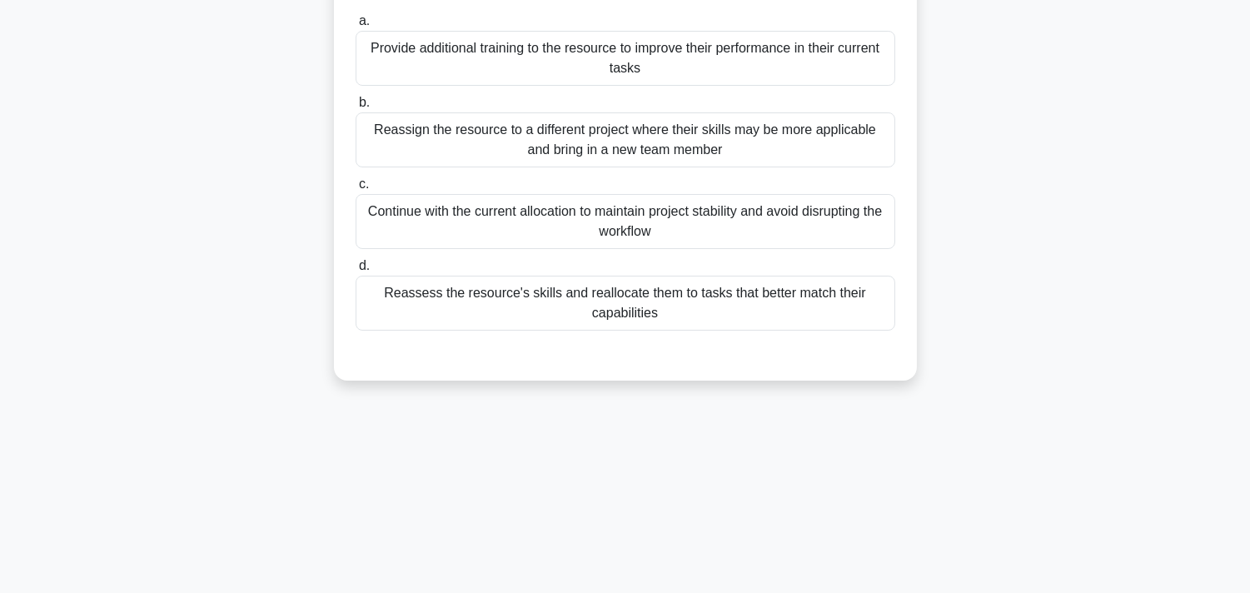
scroll to position [92, 0]
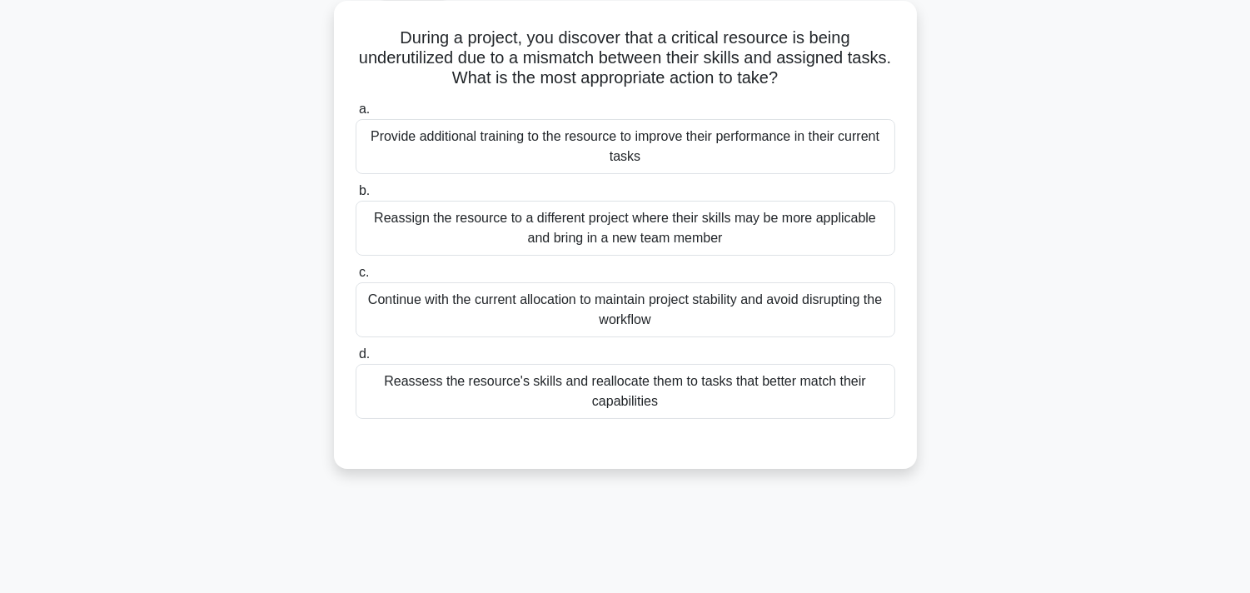
click at [539, 371] on div "Reassess the resource's skills and reallocate them to tasks that better match t…" at bounding box center [626, 391] width 540 height 55
click at [356, 360] on input "d. Reassess the resource's skills and reallocate them to tasks that better matc…" at bounding box center [356, 354] width 0 height 11
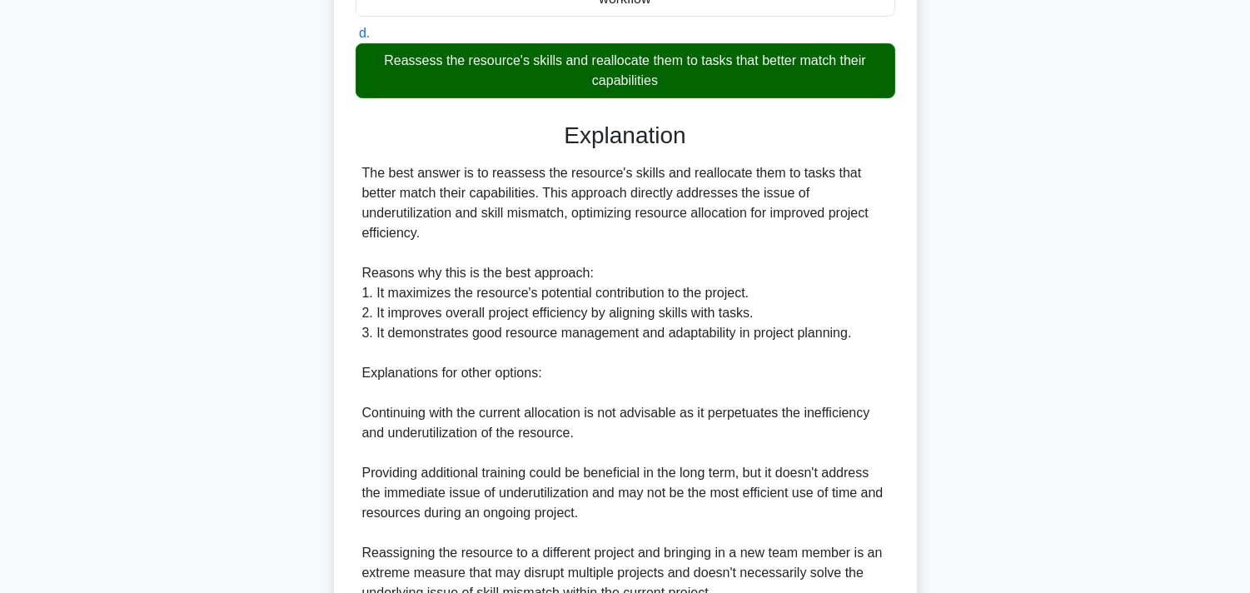
scroll to position [555, 0]
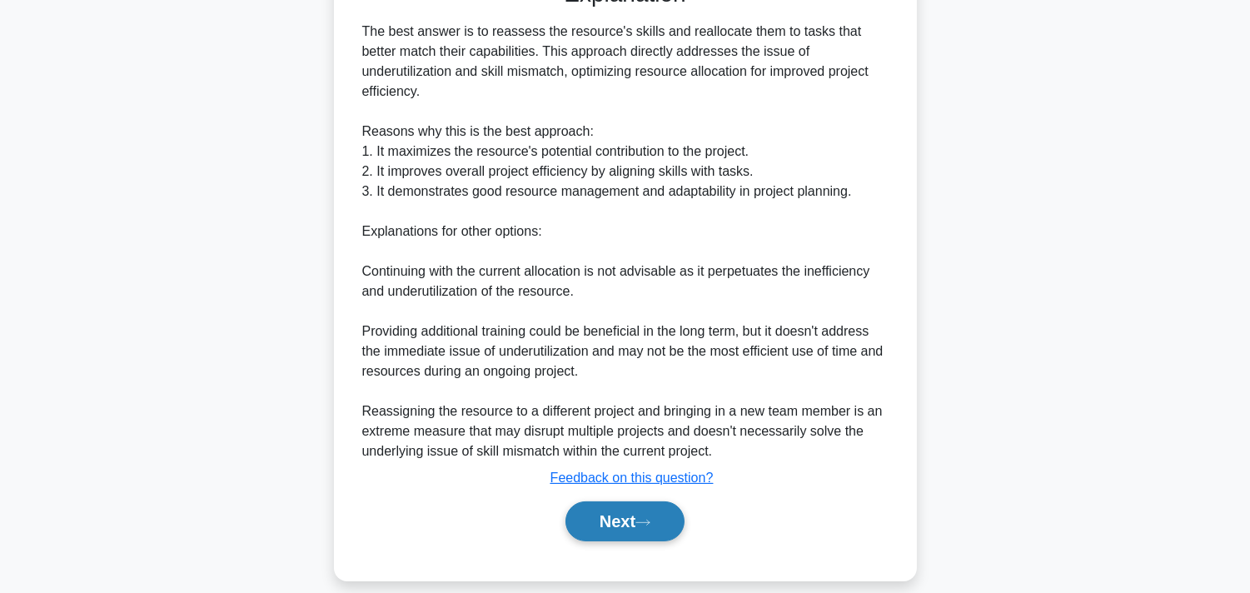
click at [655, 511] on button "Next" at bounding box center [624, 521] width 119 height 40
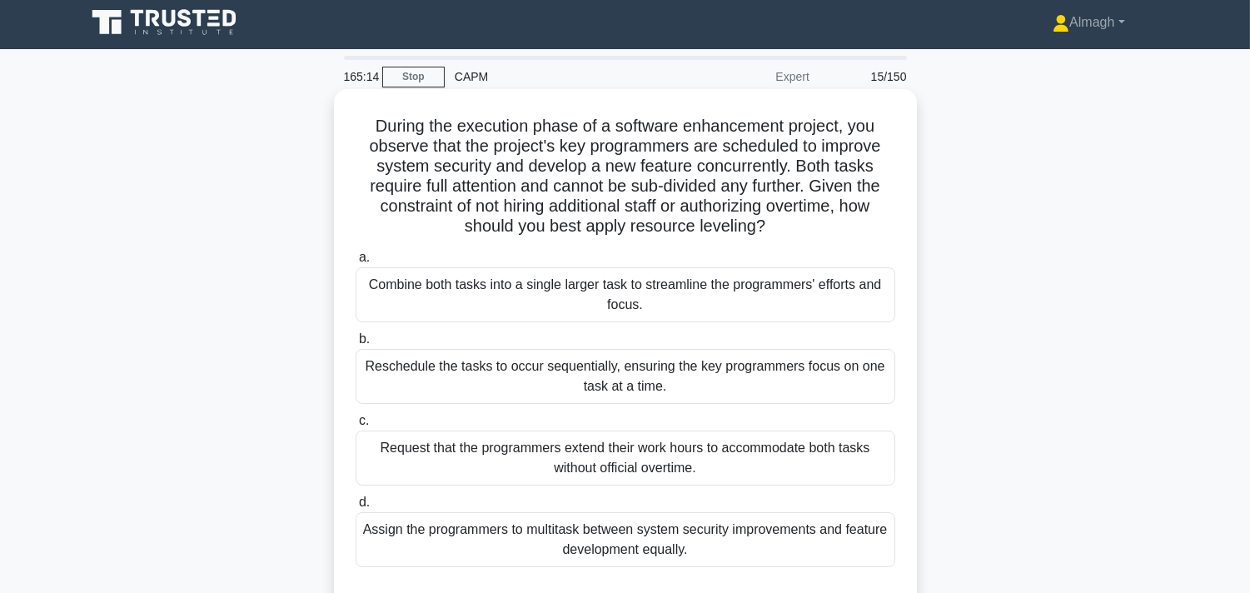
scroll to position [0, 0]
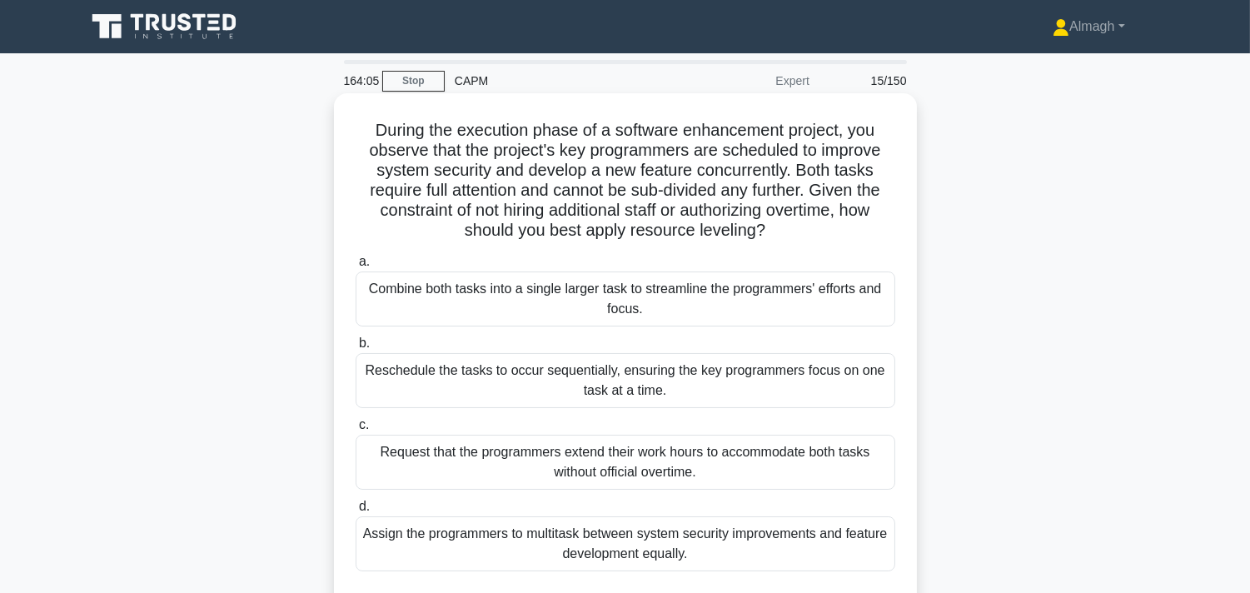
click at [585, 386] on div "Reschedule the tasks to occur sequentially, ensuring the key programmers focus …" at bounding box center [626, 380] width 540 height 55
click at [356, 349] on input "b. Reschedule the tasks to occur sequentially, ensuring the key programmers foc…" at bounding box center [356, 343] width 0 height 11
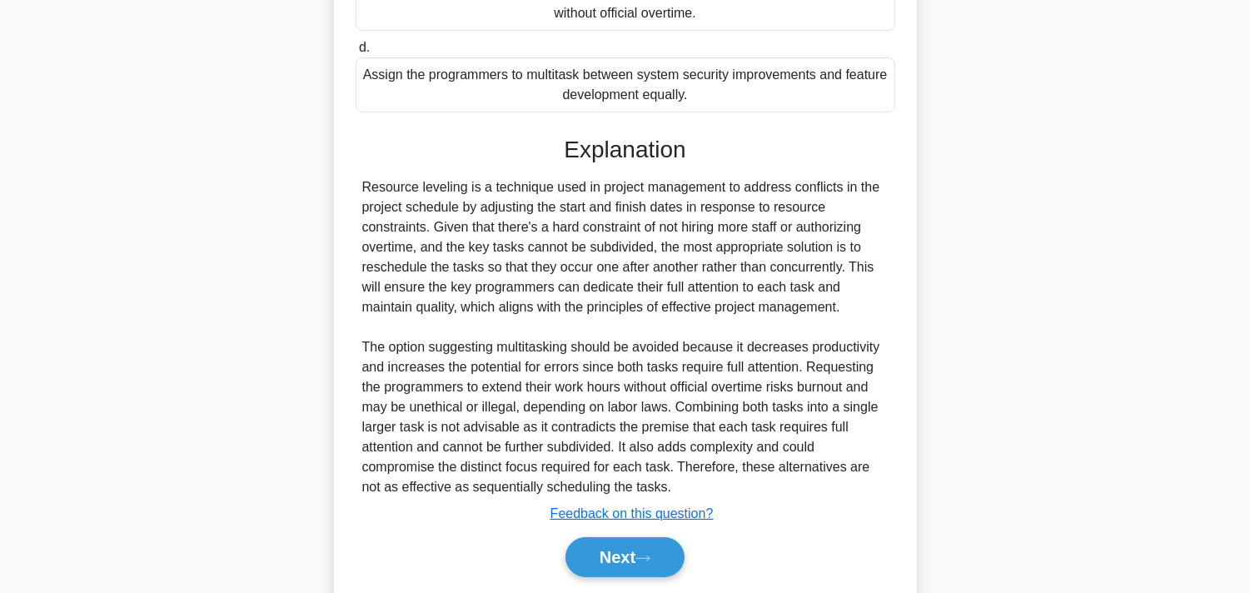
scroll to position [462, 0]
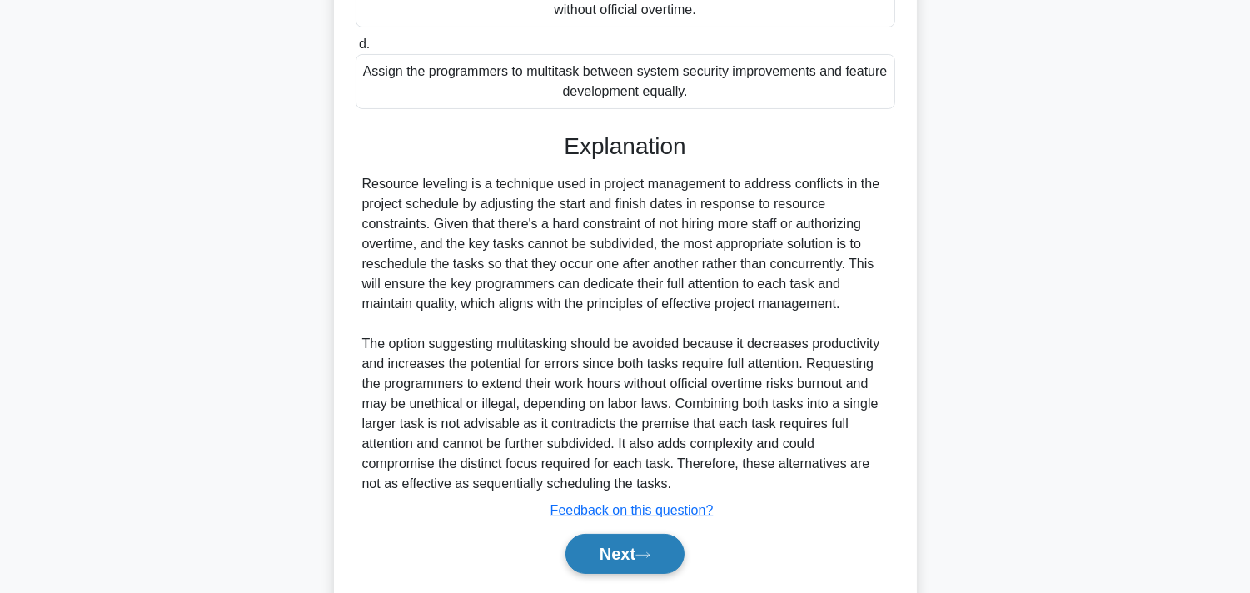
click at [641, 551] on button "Next" at bounding box center [624, 554] width 119 height 40
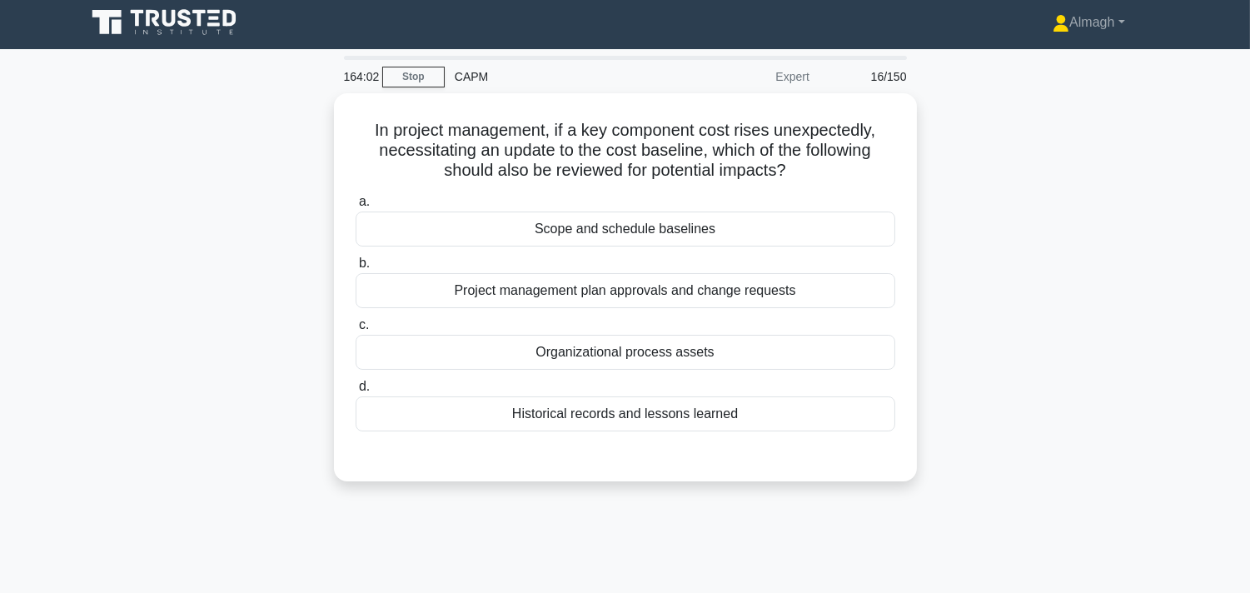
scroll to position [0, 0]
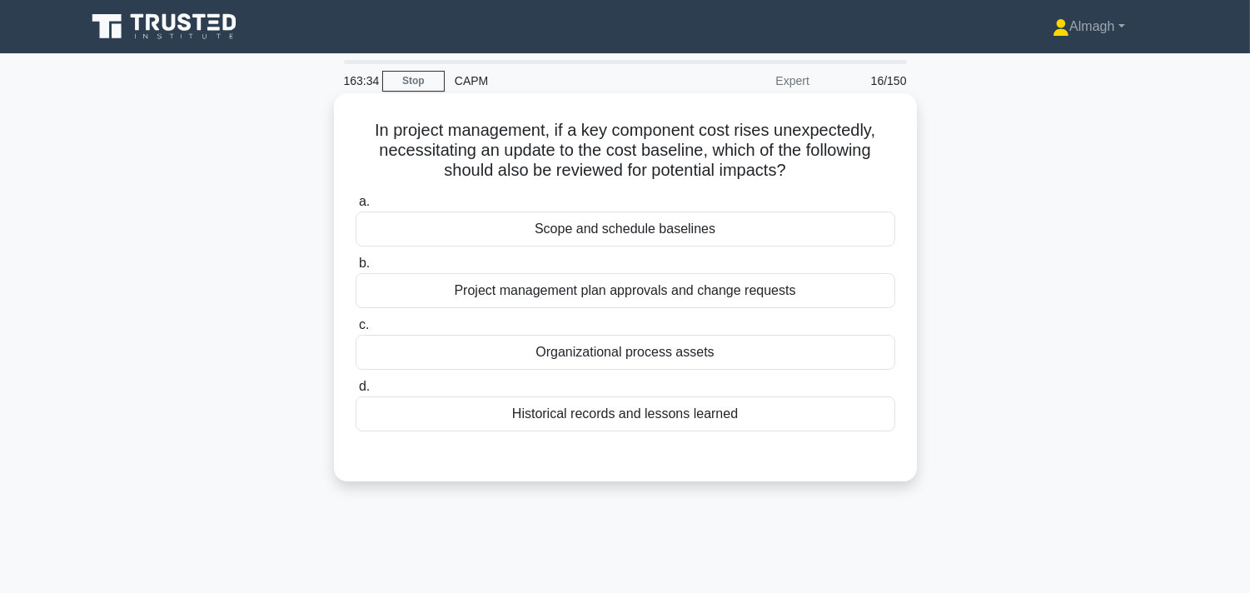
click at [555, 216] on div "Scope and schedule baselines" at bounding box center [626, 228] width 540 height 35
click at [356, 207] on input "a. Scope and schedule baselines" at bounding box center [356, 202] width 0 height 11
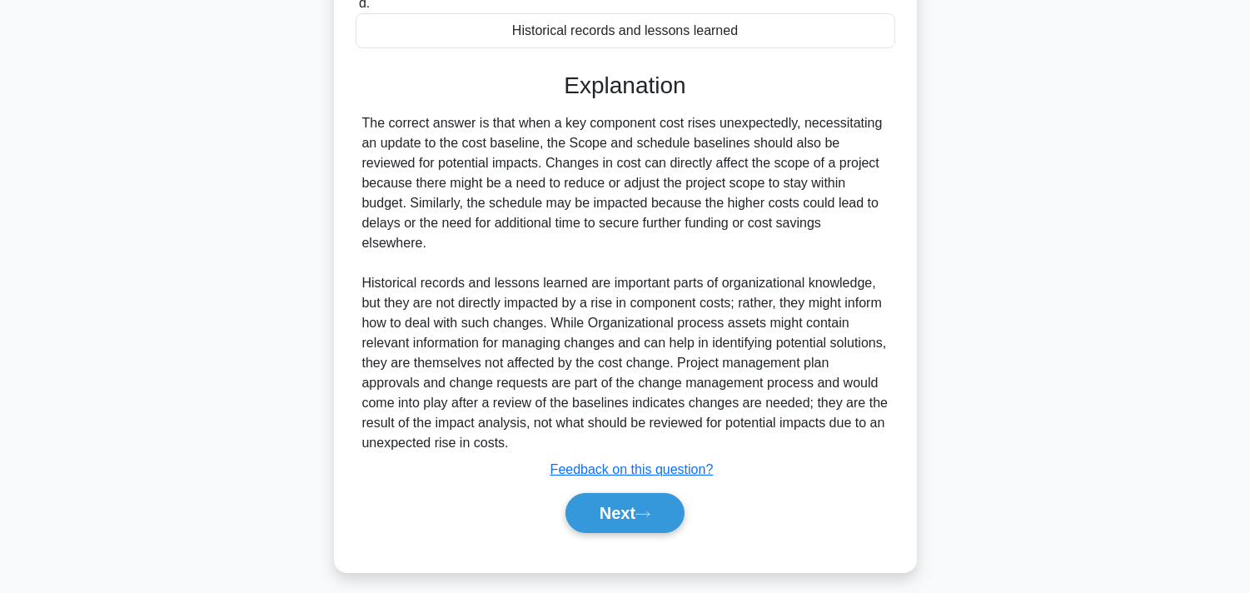
scroll to position [394, 0]
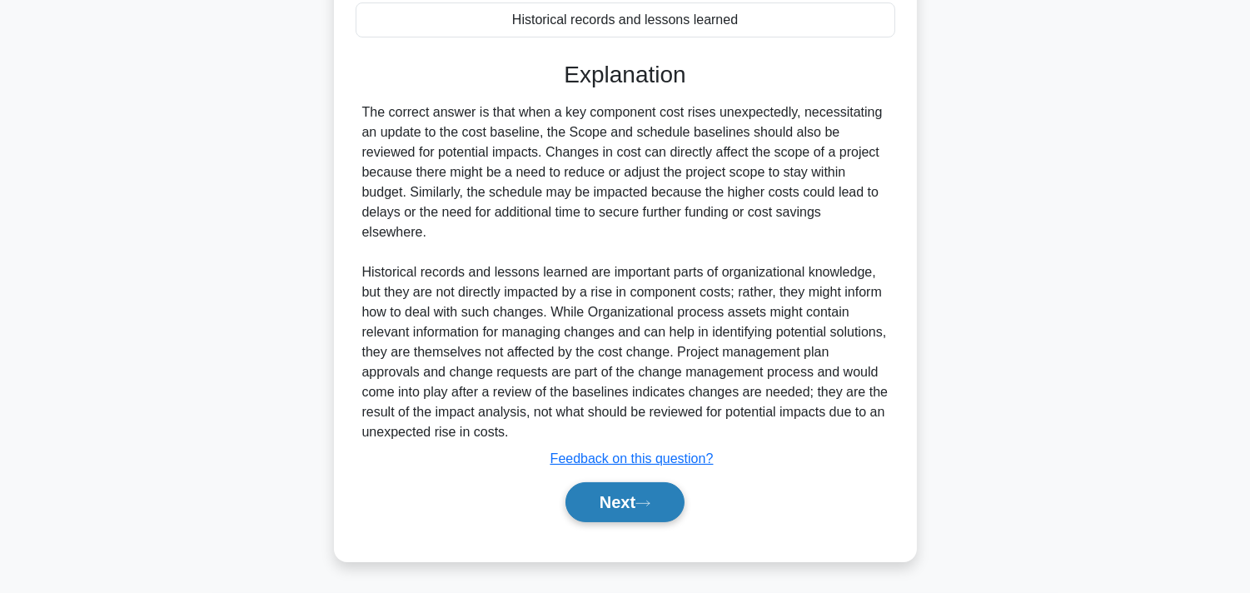
click at [634, 487] on button "Next" at bounding box center [624, 502] width 119 height 40
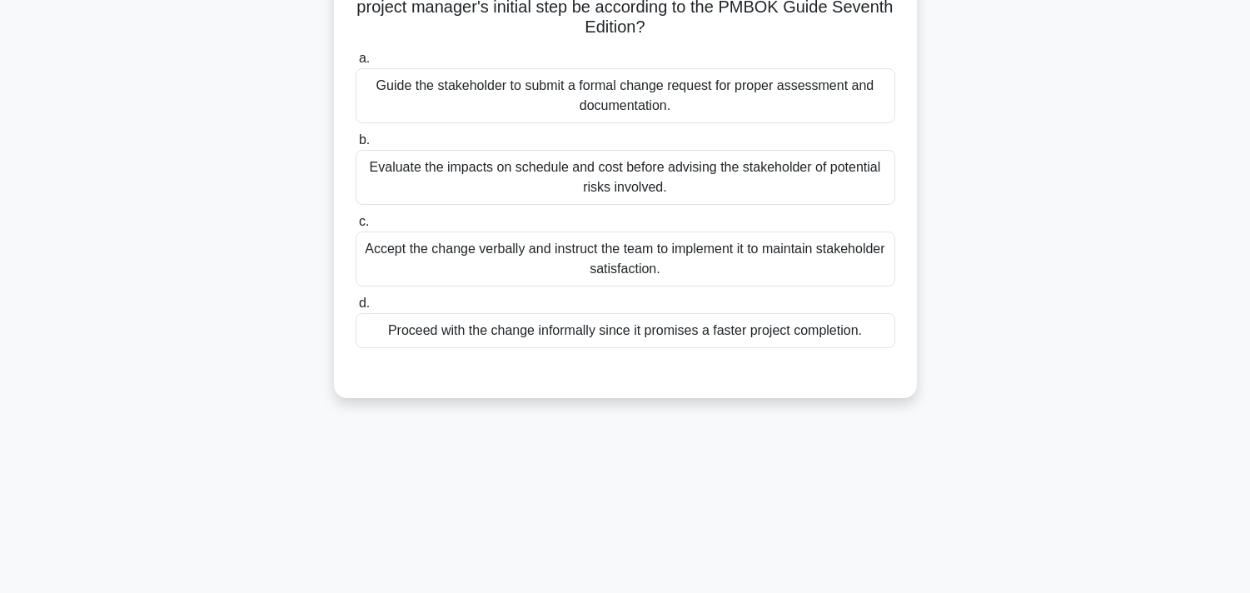
scroll to position [28, 0]
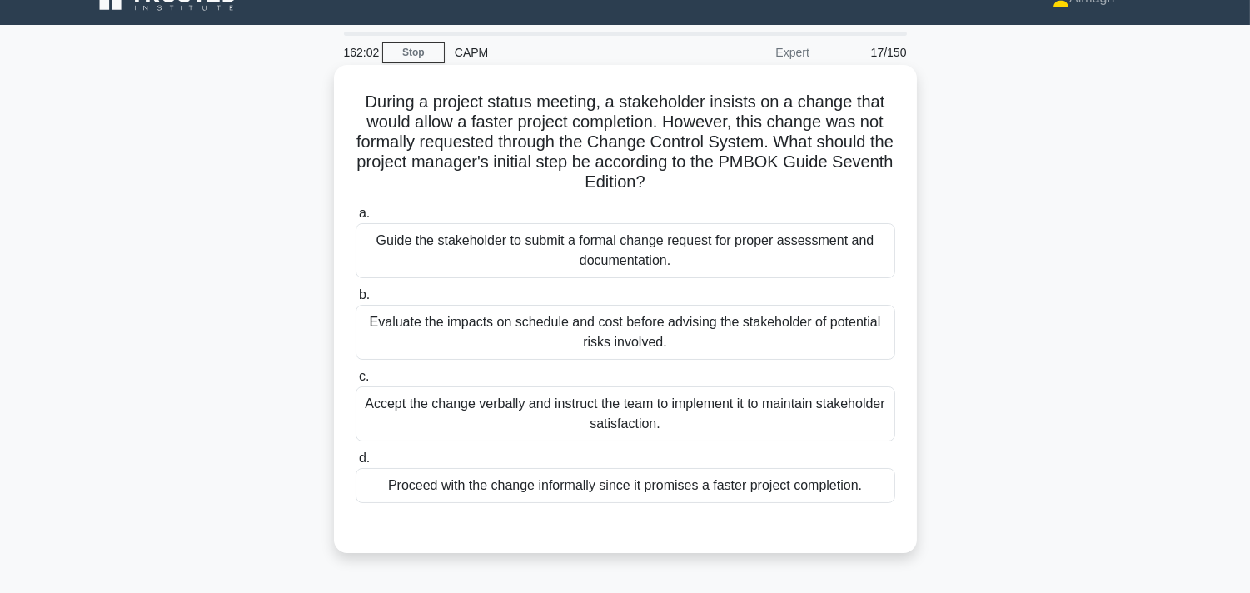
click at [514, 320] on div "Evaluate the impacts on schedule and cost before advising the stakeholder of po…" at bounding box center [626, 332] width 540 height 55
click at [356, 301] on input "b. Evaluate the impacts on schedule and cost before advising the stakeholder of…" at bounding box center [356, 295] width 0 height 11
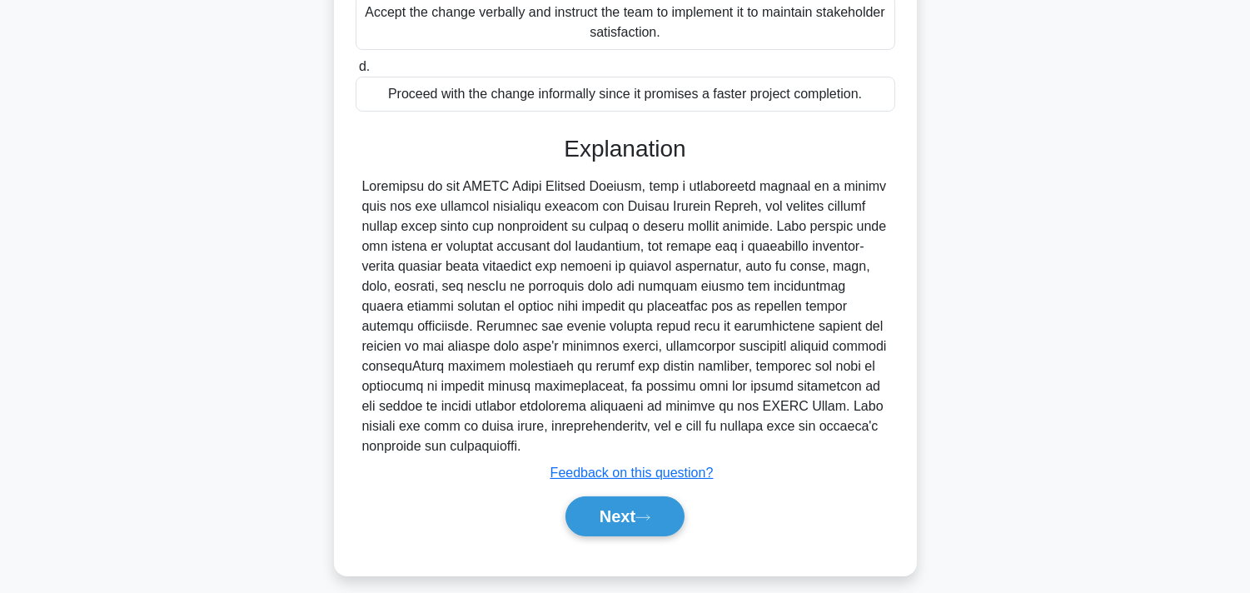
scroll to position [434, 0]
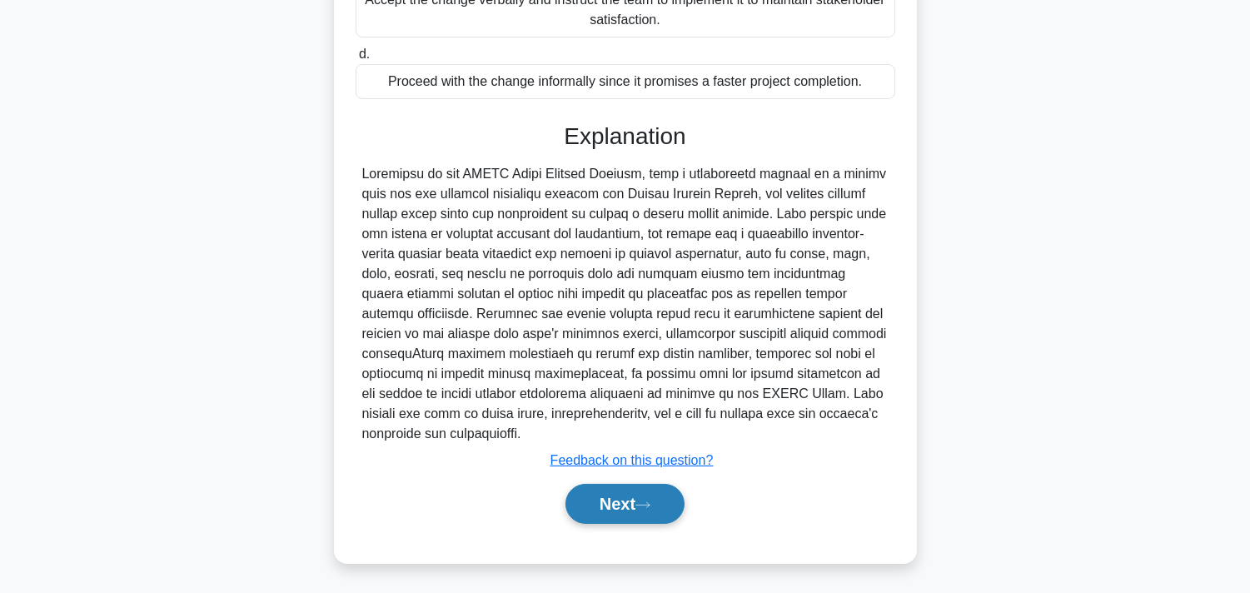
click at [612, 505] on button "Next" at bounding box center [624, 504] width 119 height 40
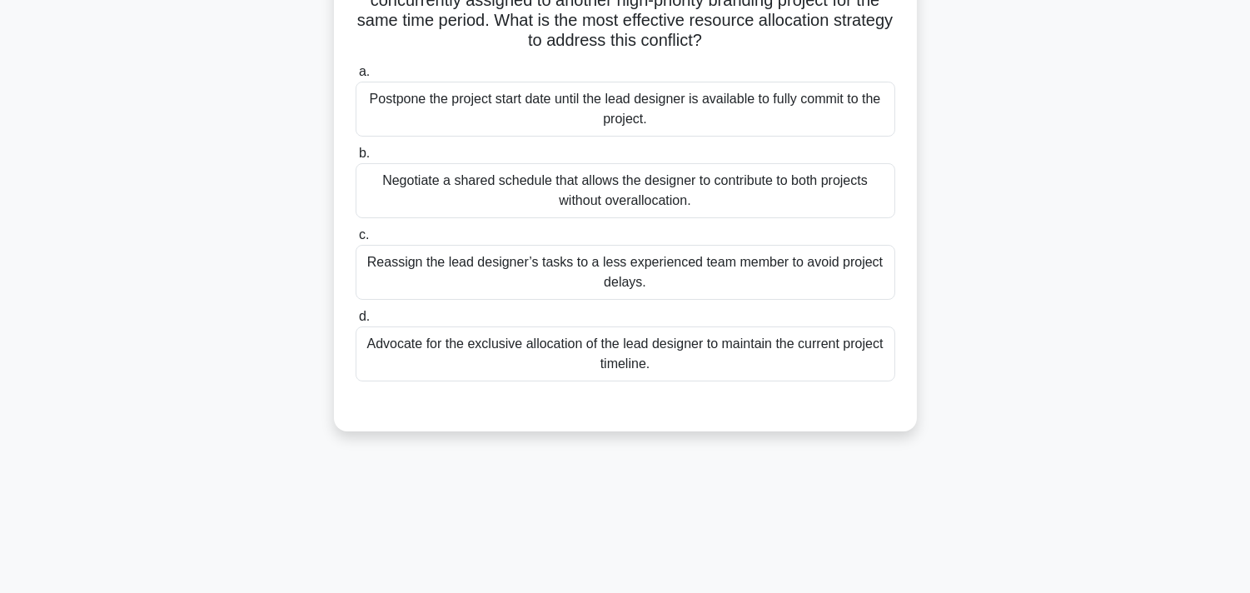
scroll to position [28, 0]
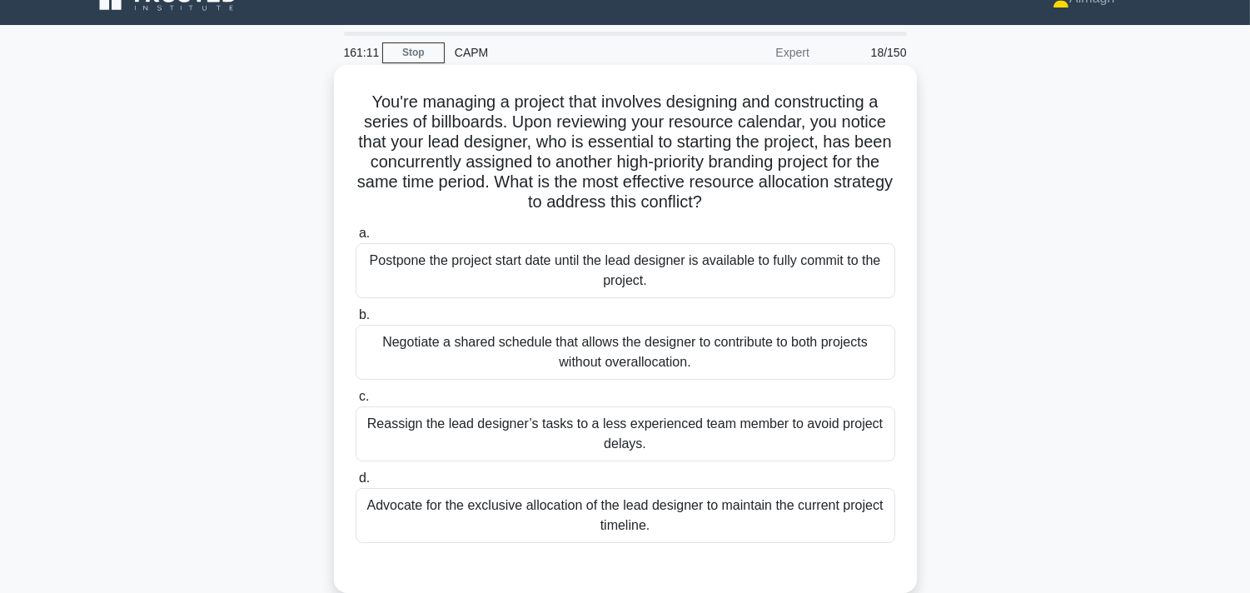
click at [476, 351] on div "Negotiate a shared schedule that allows the designer to contribute to both proj…" at bounding box center [626, 352] width 540 height 55
click at [356, 321] on input "b. Negotiate a shared schedule that allows the designer to contribute to both p…" at bounding box center [356, 315] width 0 height 11
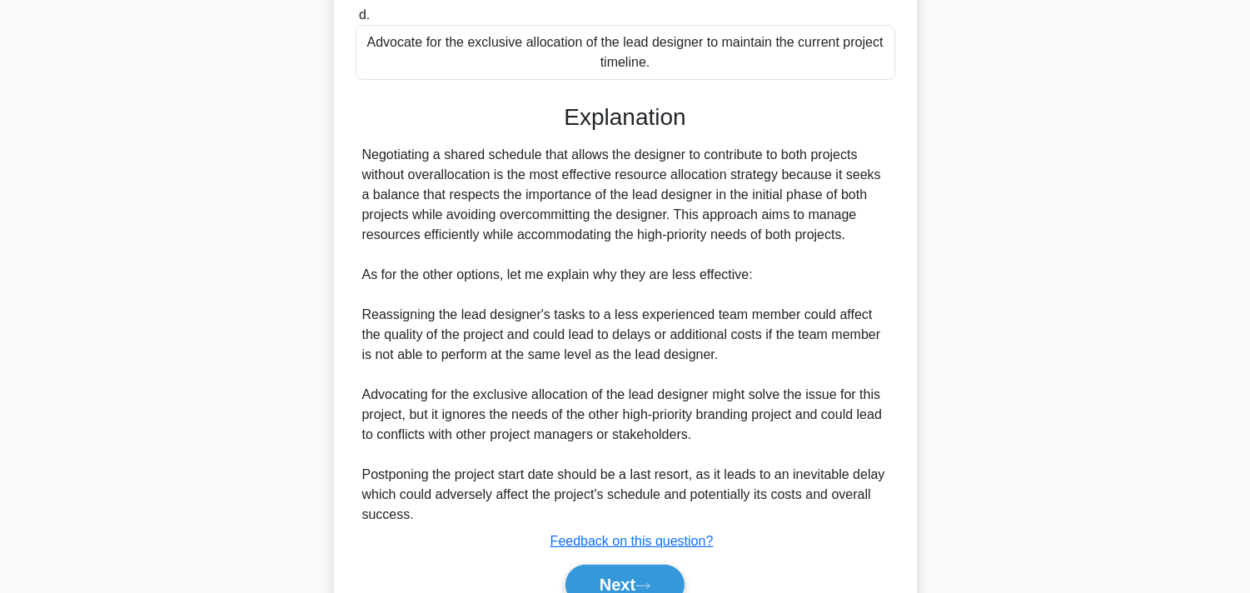
scroll to position [573, 0]
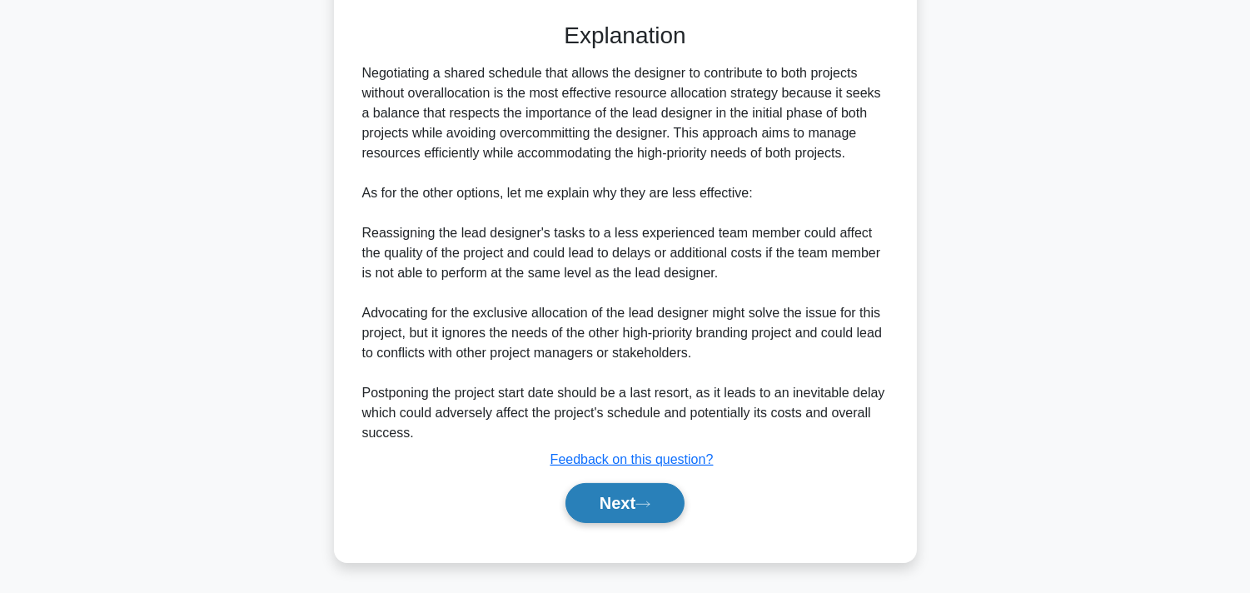
click at [647, 500] on icon at bounding box center [642, 504] width 15 height 9
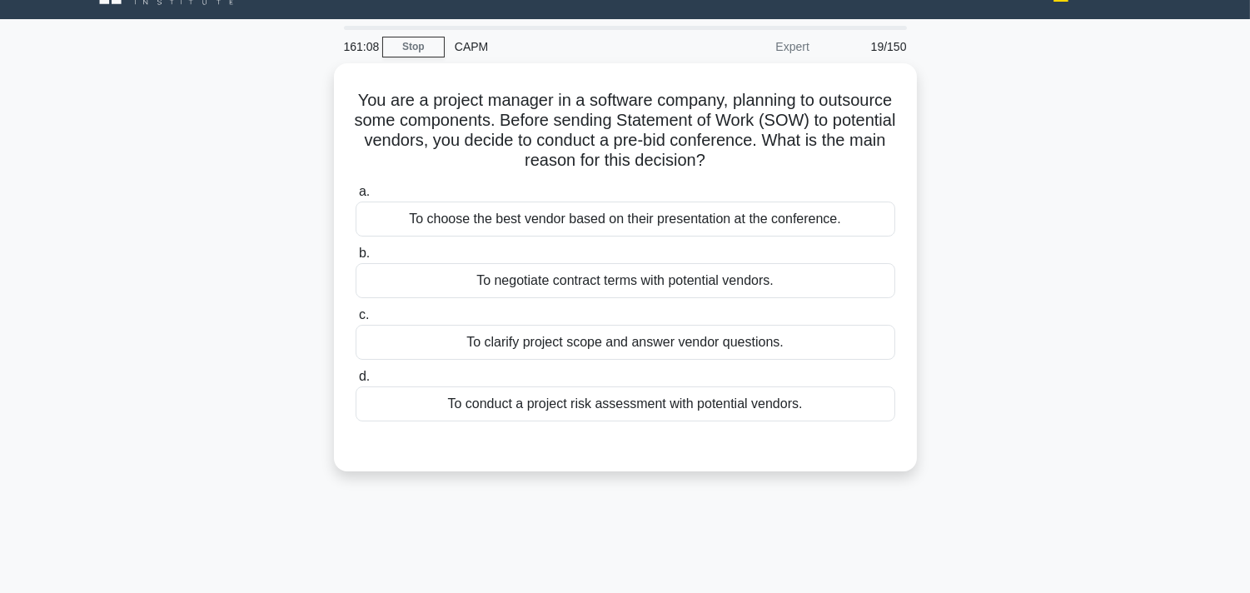
scroll to position [28, 0]
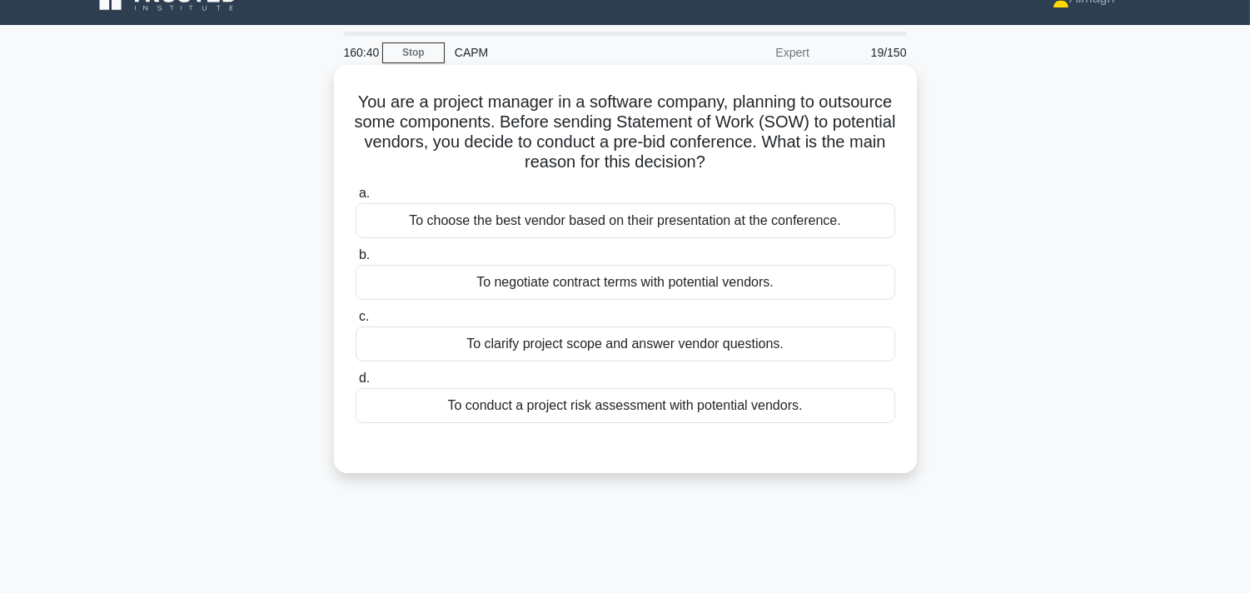
click at [539, 351] on div "To clarify project scope and answer vendor questions." at bounding box center [626, 343] width 540 height 35
click at [356, 322] on input "c. To clarify project scope and answer vendor questions." at bounding box center [356, 316] width 0 height 11
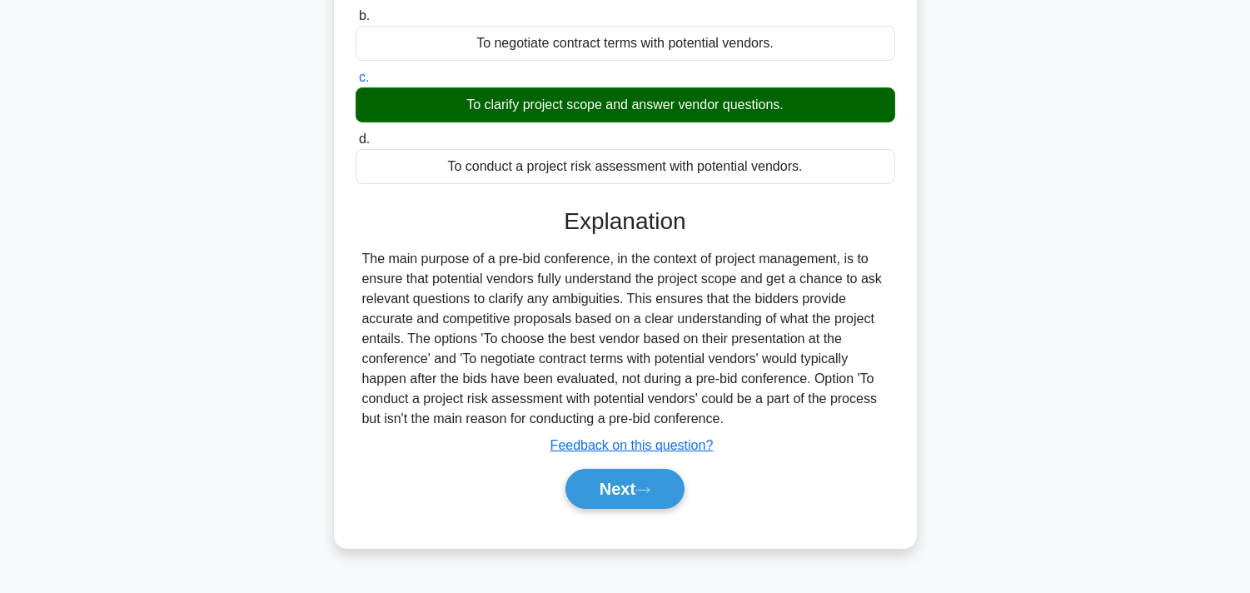
scroll to position [306, 0]
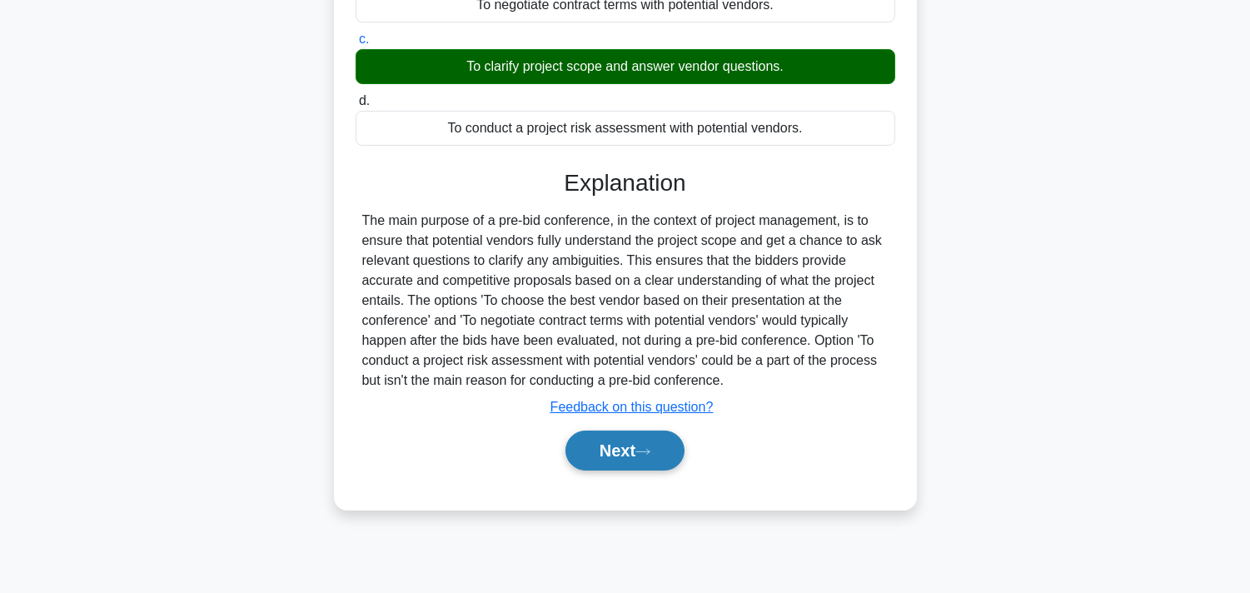
click at [575, 448] on button "Next" at bounding box center [624, 450] width 119 height 40
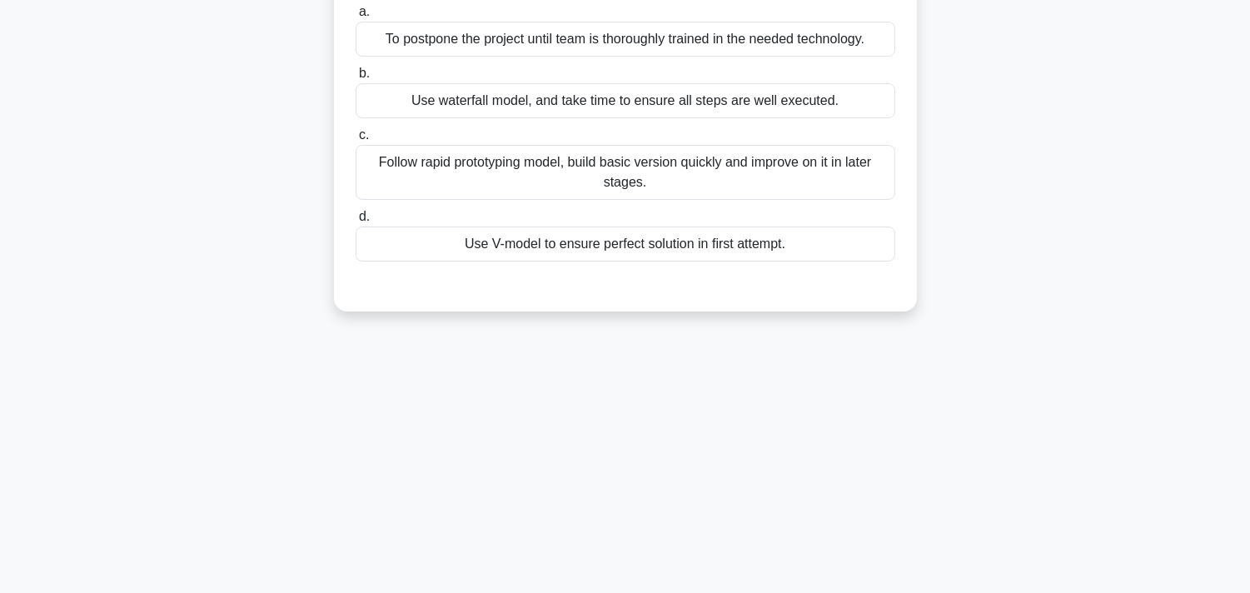
scroll to position [28, 0]
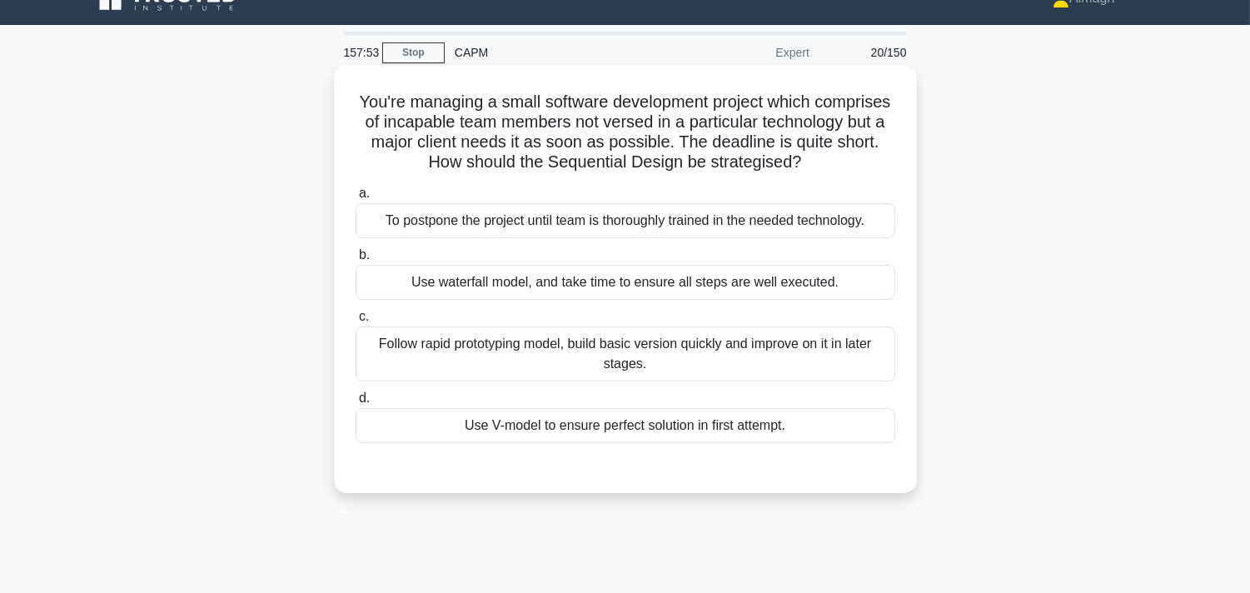
click at [475, 430] on div "Use V-model to ensure perfect solution in first attempt." at bounding box center [626, 425] width 540 height 35
click at [356, 404] on input "d. Use V-model to ensure perfect solution in first attempt." at bounding box center [356, 398] width 0 height 11
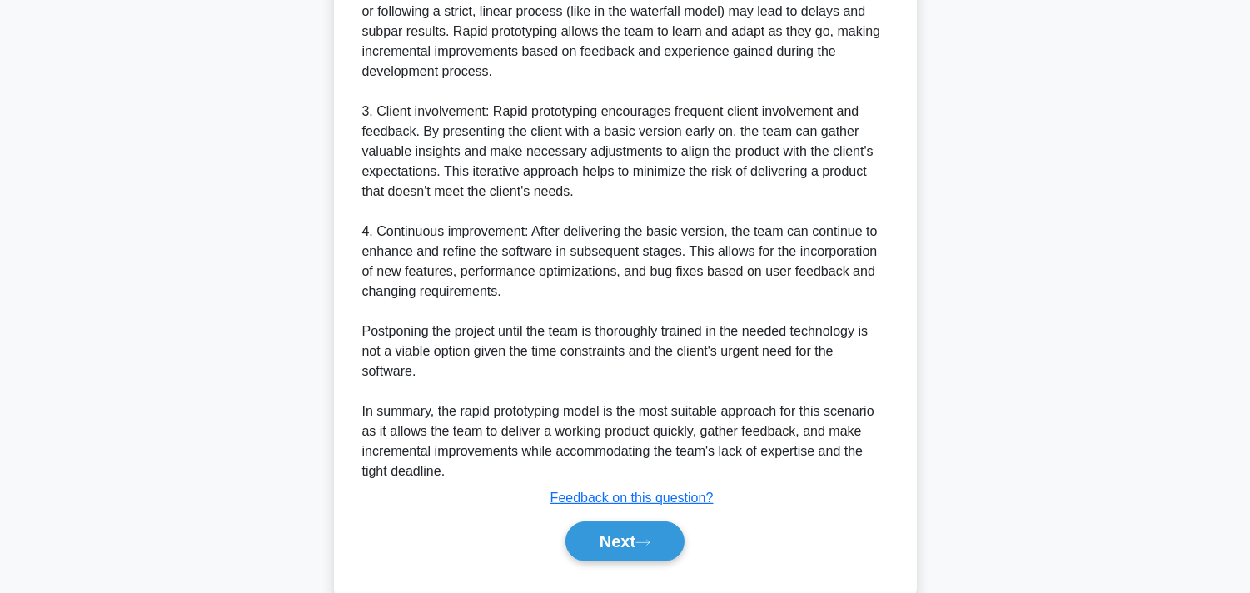
scroll to position [769, 0]
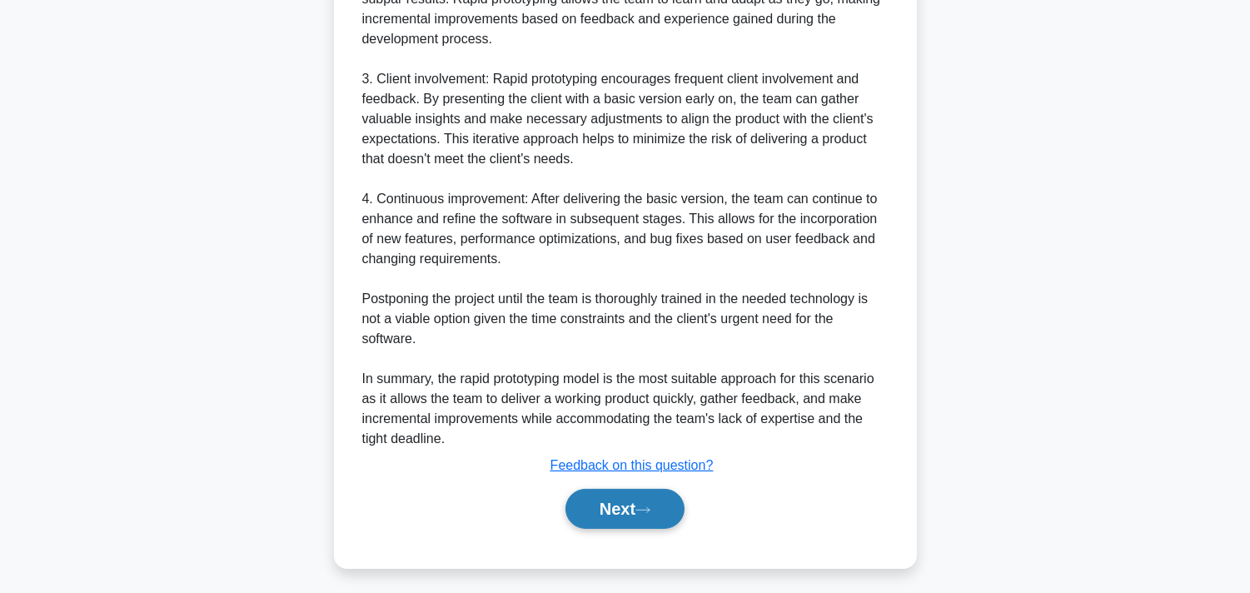
click at [598, 503] on button "Next" at bounding box center [624, 509] width 119 height 40
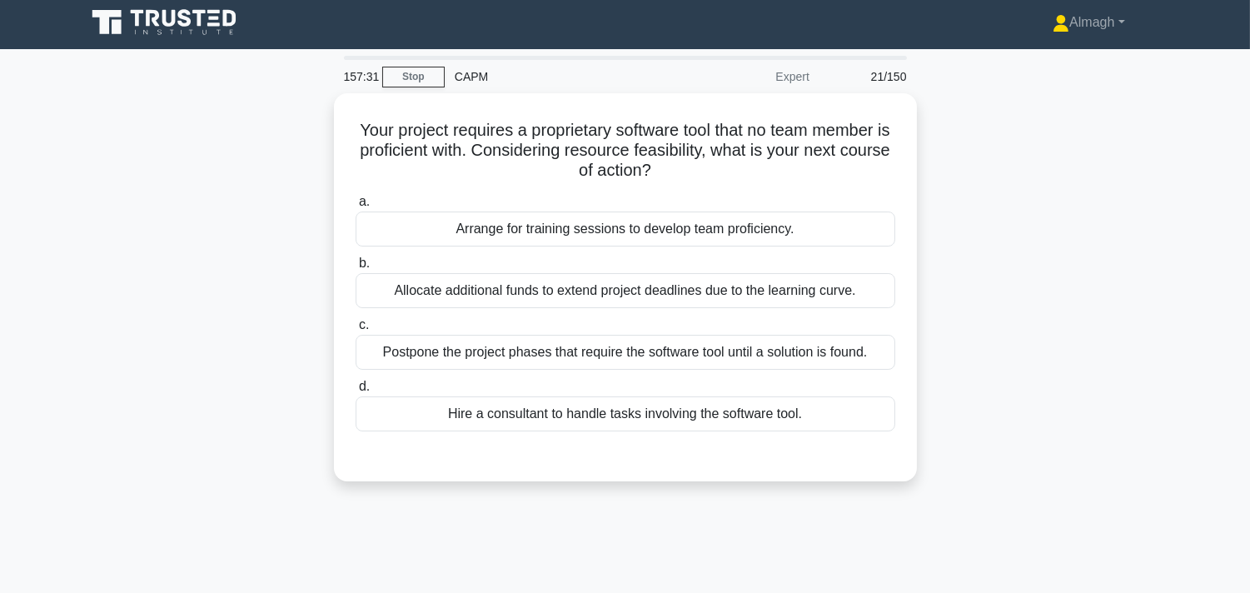
scroll to position [0, 0]
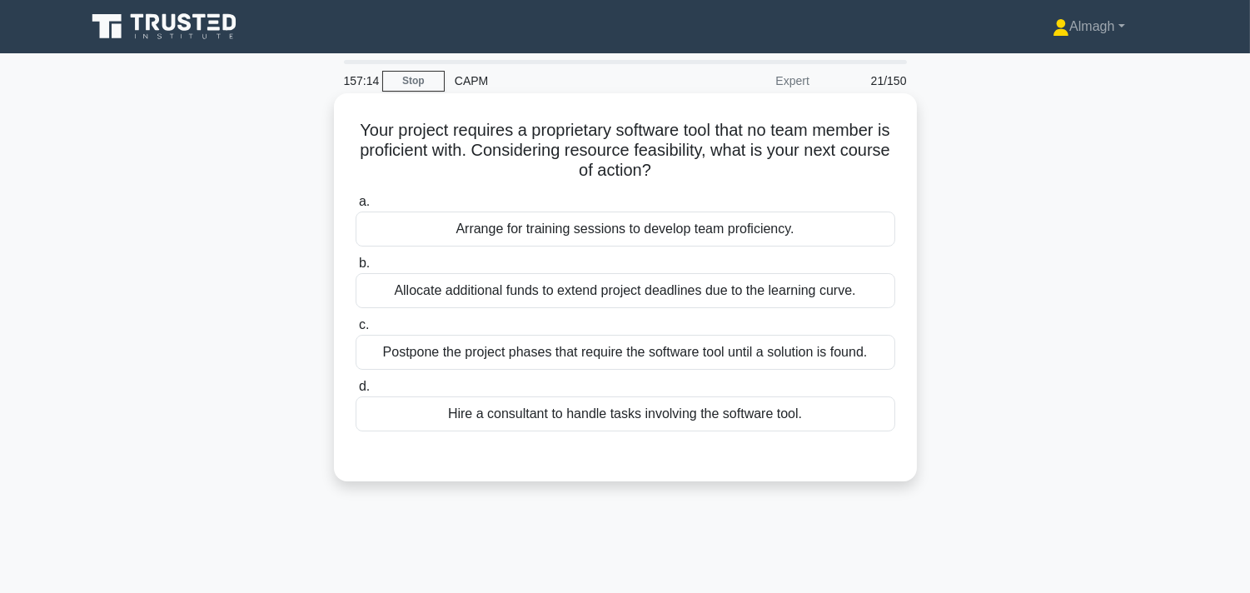
click at [683, 239] on div "Arrange for training sessions to develop team proficiency." at bounding box center [626, 228] width 540 height 35
click at [356, 207] on input "a. Arrange for training sessions to develop team proficiency." at bounding box center [356, 202] width 0 height 11
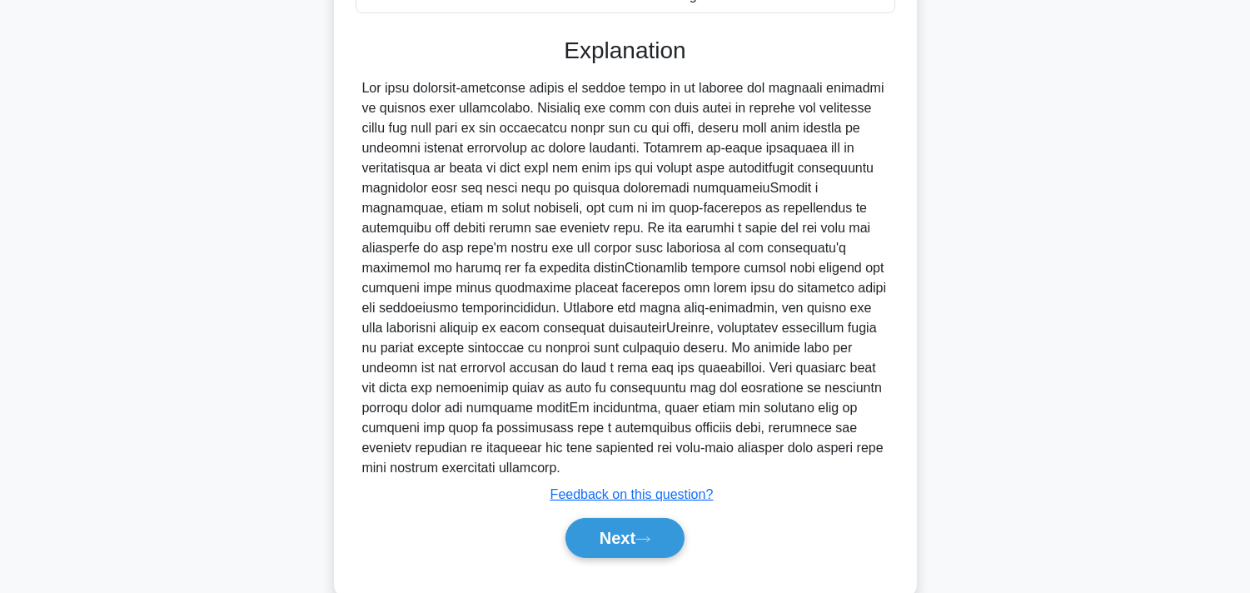
scroll to position [454, 0]
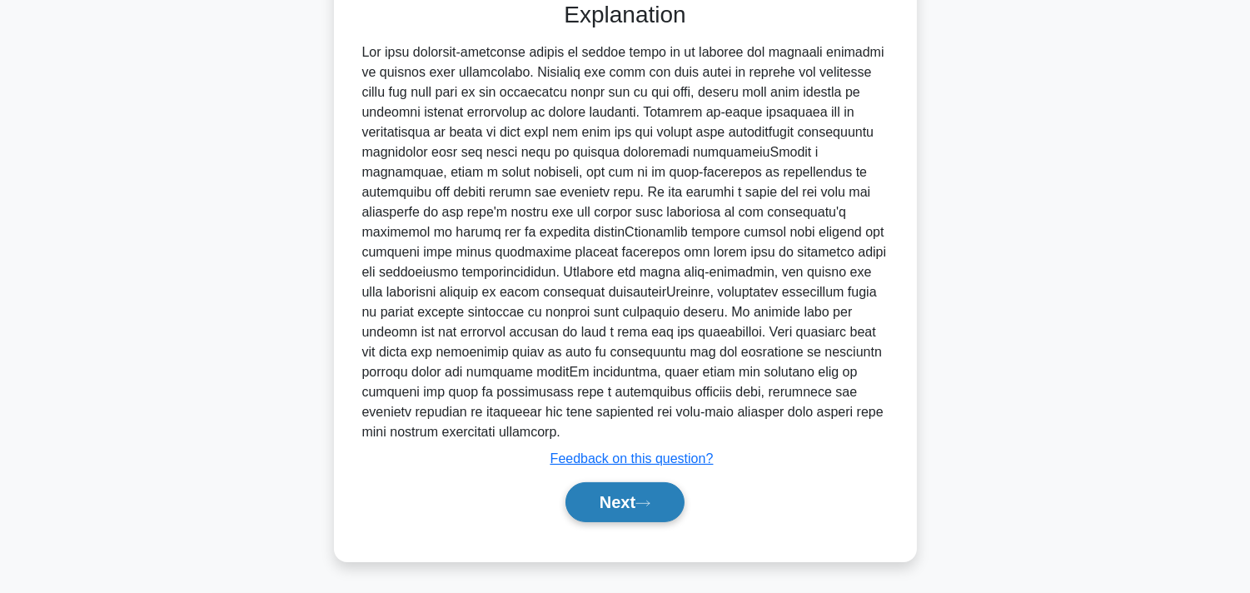
click at [647, 509] on button "Next" at bounding box center [624, 502] width 119 height 40
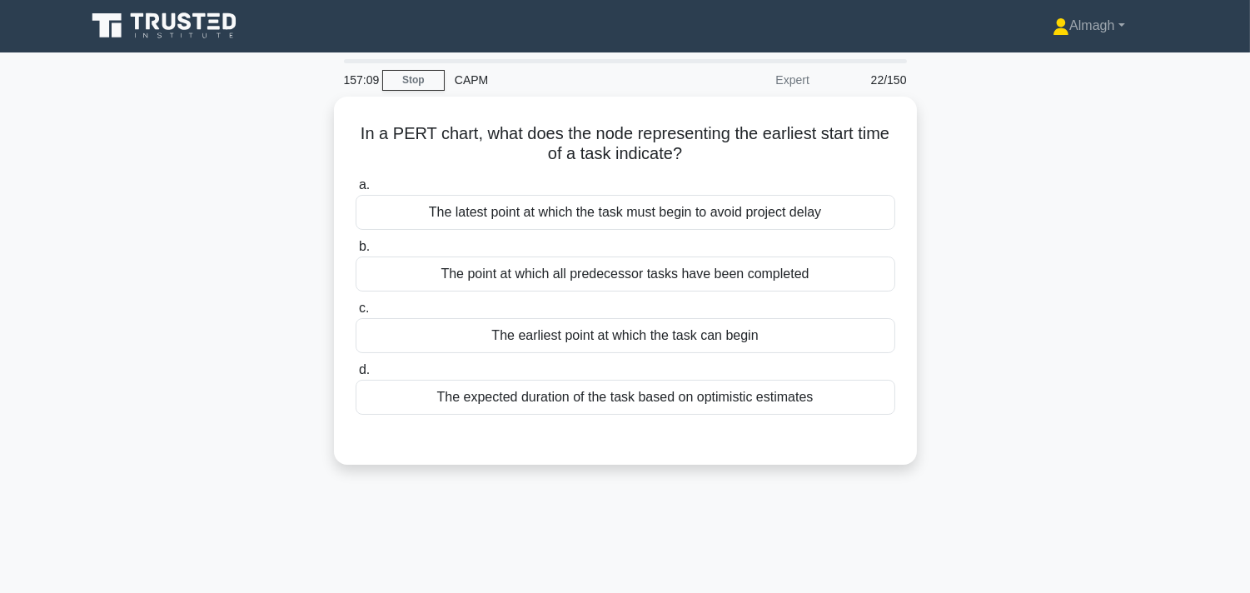
scroll to position [0, 0]
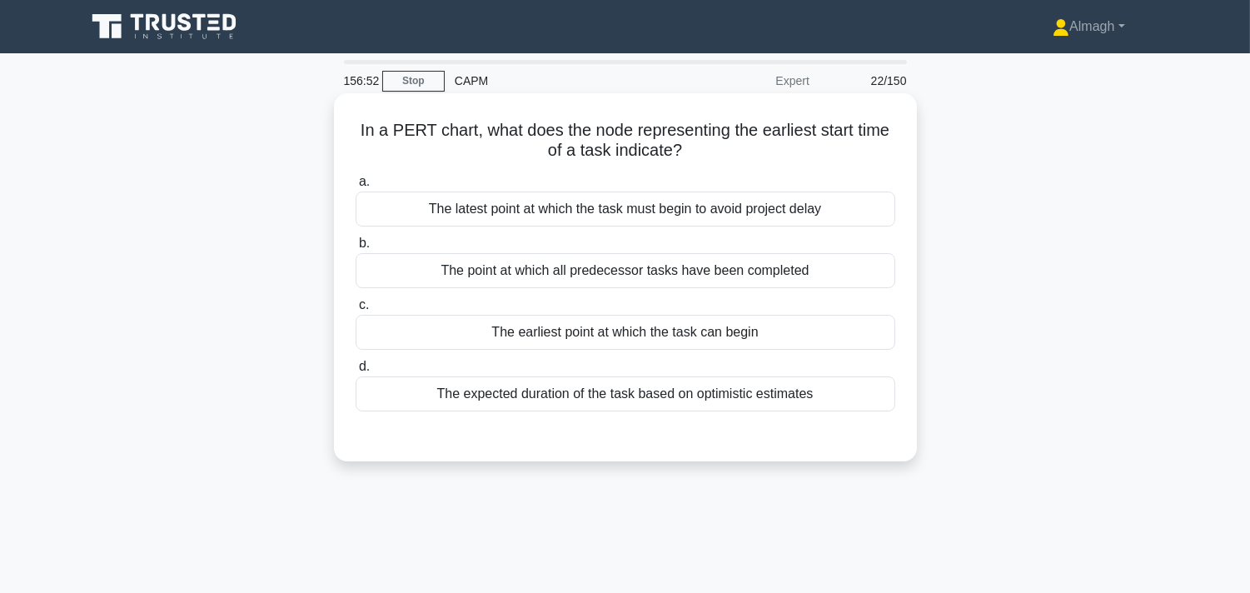
click at [586, 336] on div "The earliest point at which the task can begin" at bounding box center [626, 332] width 540 height 35
click at [356, 311] on input "c. The earliest point at which the task can begin" at bounding box center [356, 305] width 0 height 11
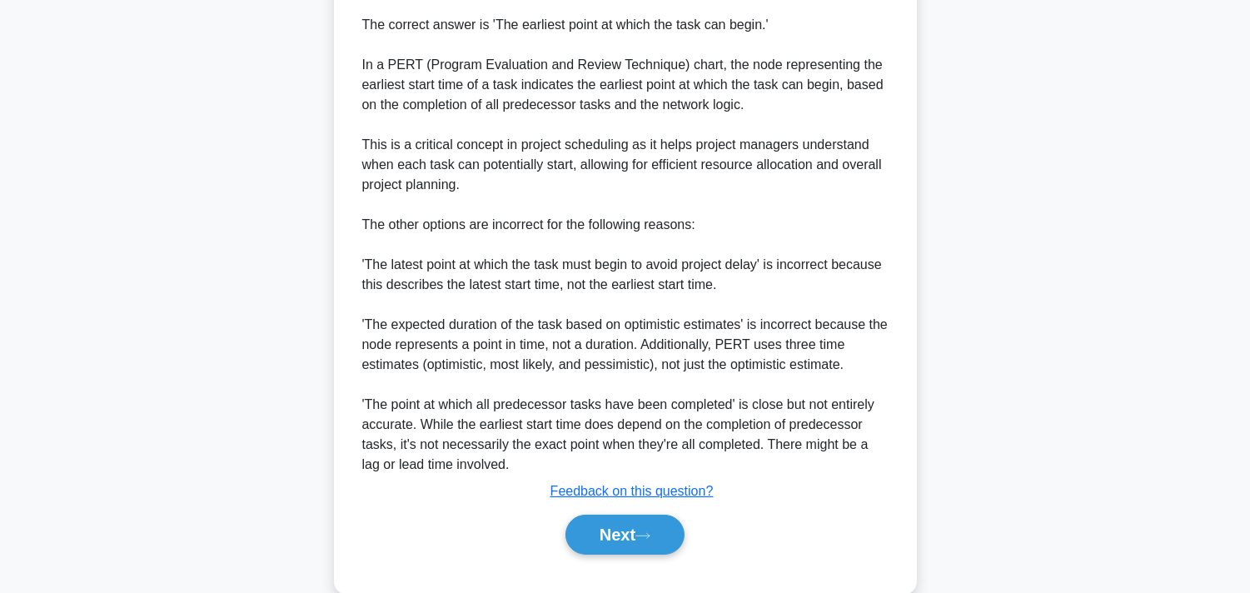
scroll to position [462, 0]
click at [615, 541] on button "Next" at bounding box center [624, 534] width 119 height 40
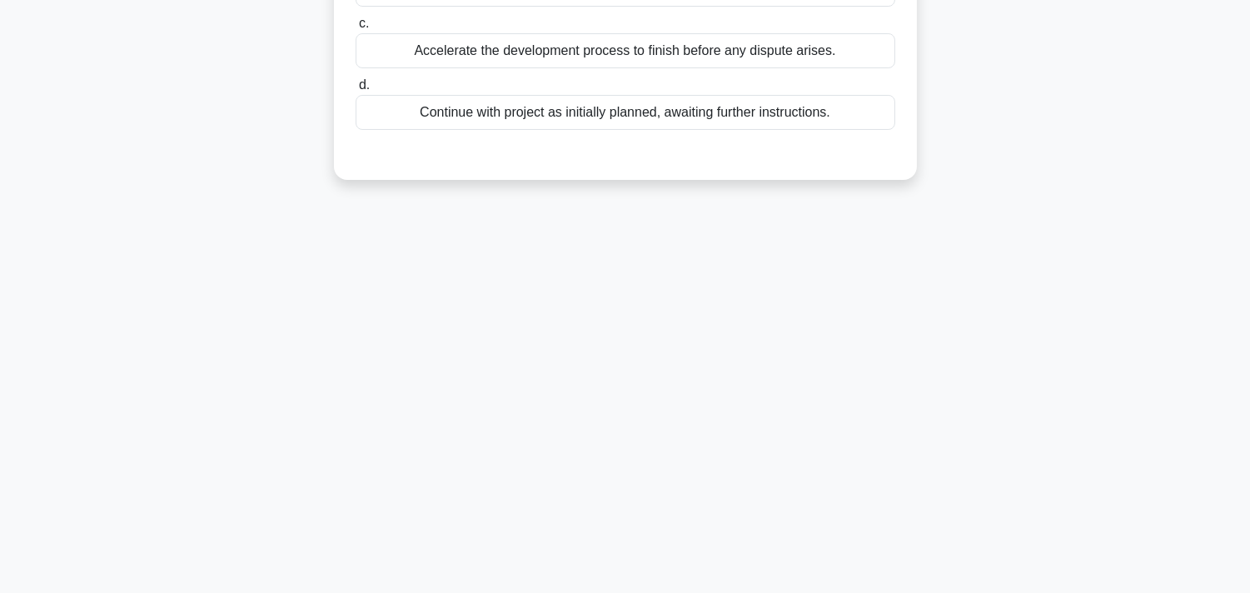
scroll to position [28, 0]
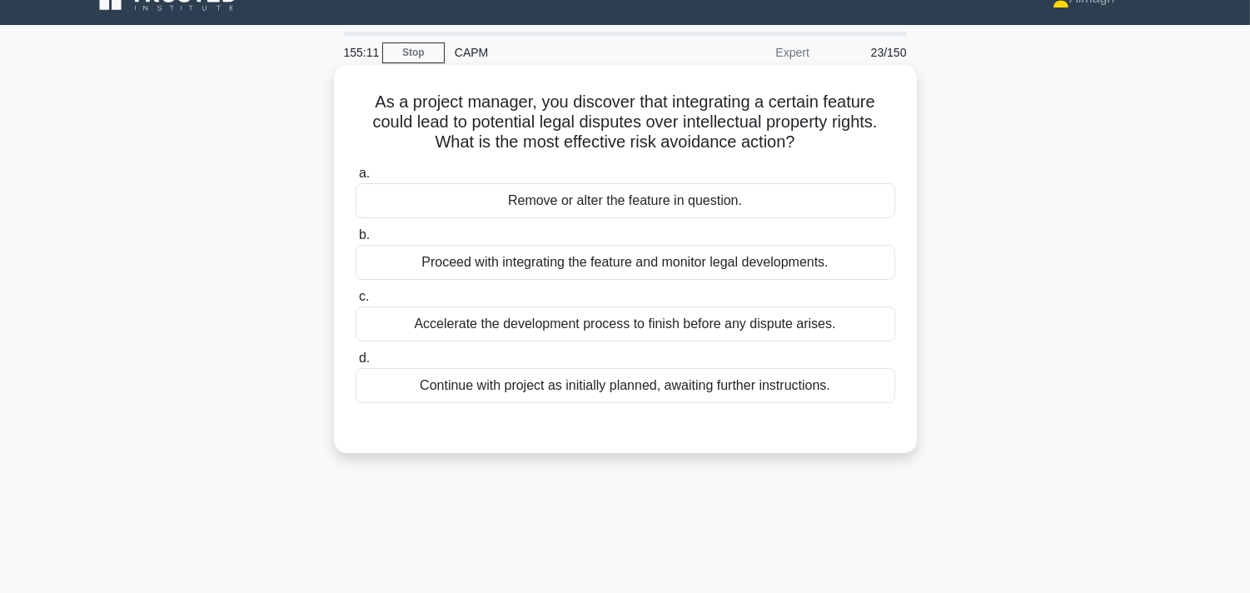
click at [620, 203] on div "Remove or alter the feature in question." at bounding box center [626, 200] width 540 height 35
click at [356, 179] on input "a. Remove or alter the feature in question." at bounding box center [356, 173] width 0 height 11
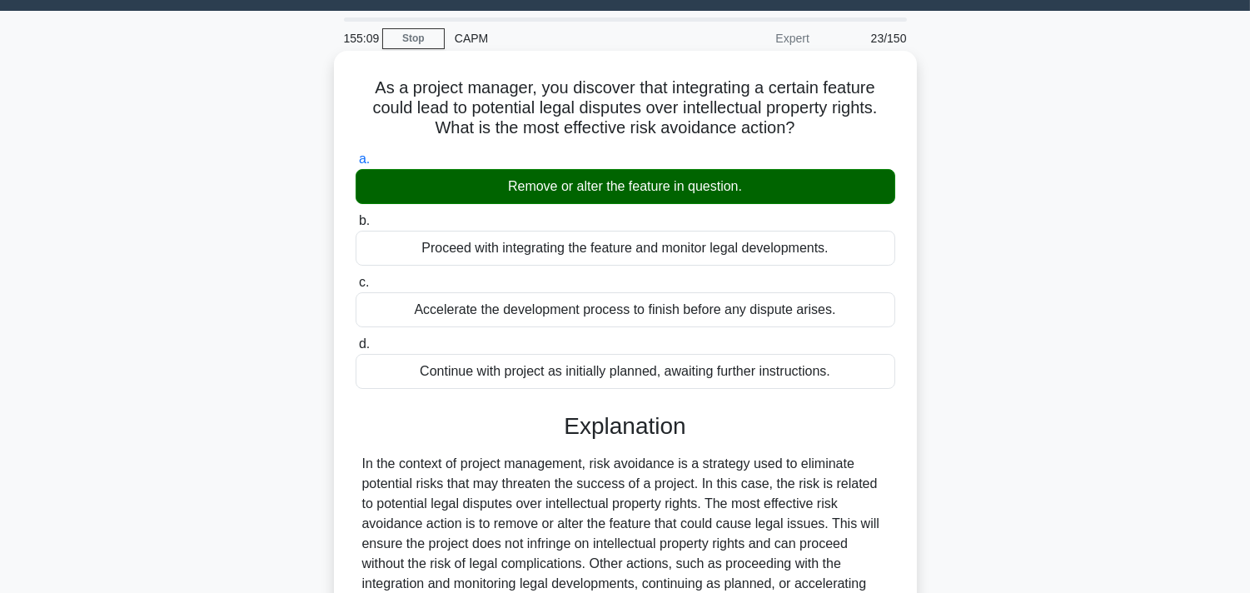
scroll to position [306, 0]
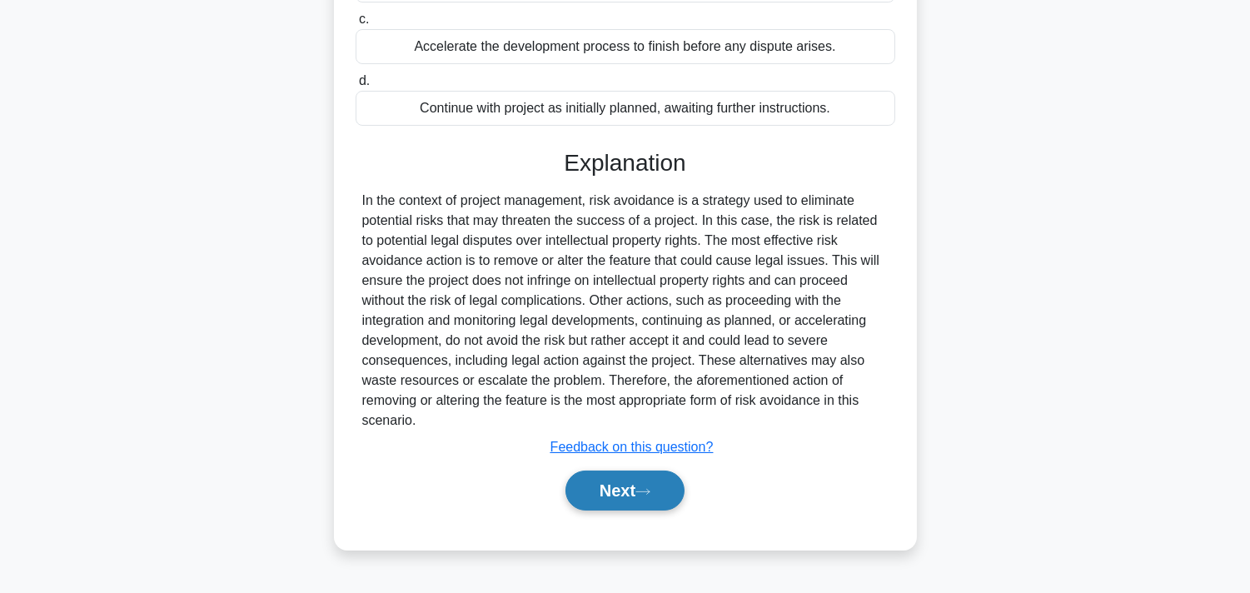
click at [650, 490] on icon at bounding box center [642, 491] width 15 height 9
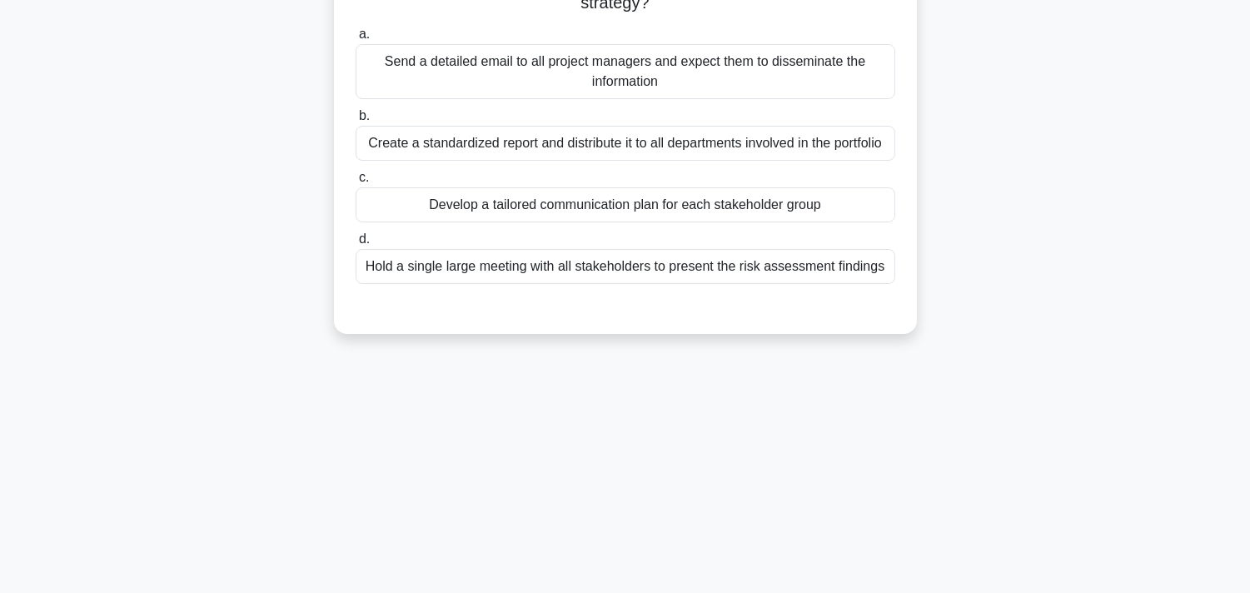
scroll to position [0, 0]
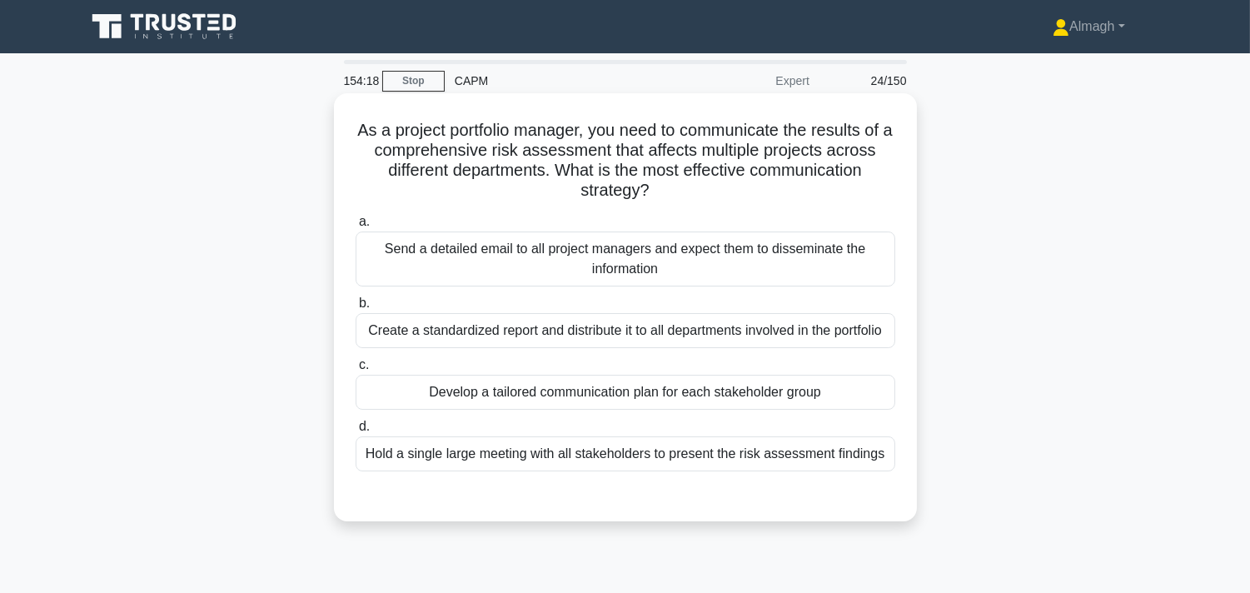
click at [536, 398] on div "Develop a tailored communication plan for each stakeholder group" at bounding box center [626, 392] width 540 height 35
click at [356, 371] on input "c. Develop a tailored communication plan for each stakeholder group" at bounding box center [356, 365] width 0 height 11
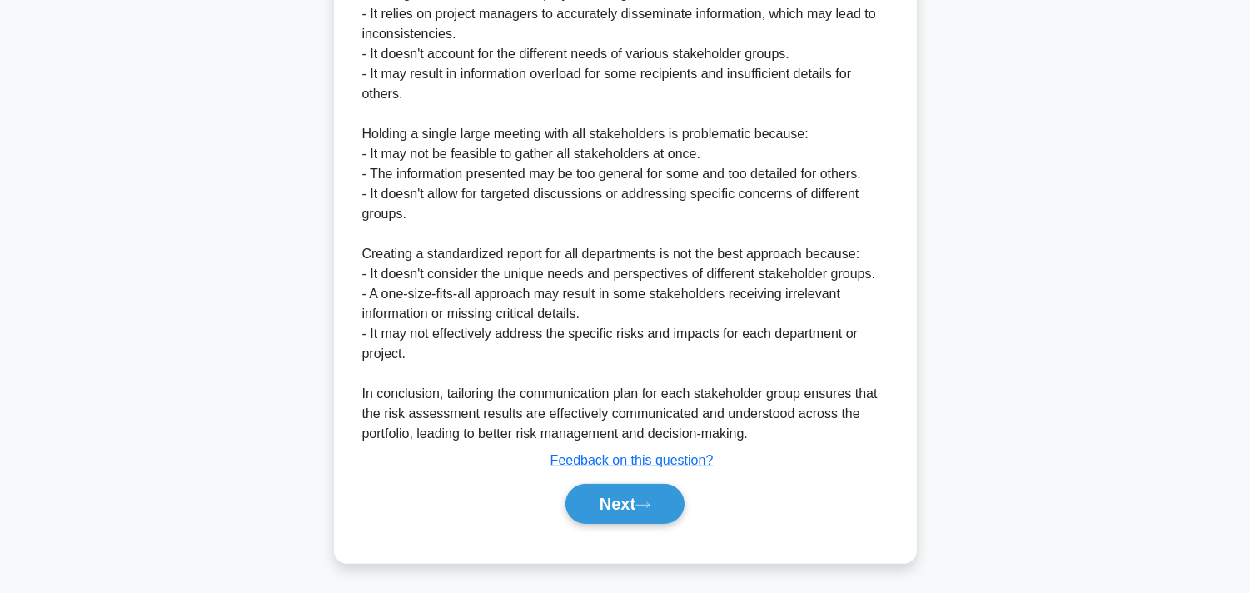
scroll to position [853, 0]
click at [602, 500] on button "Next" at bounding box center [624, 502] width 119 height 40
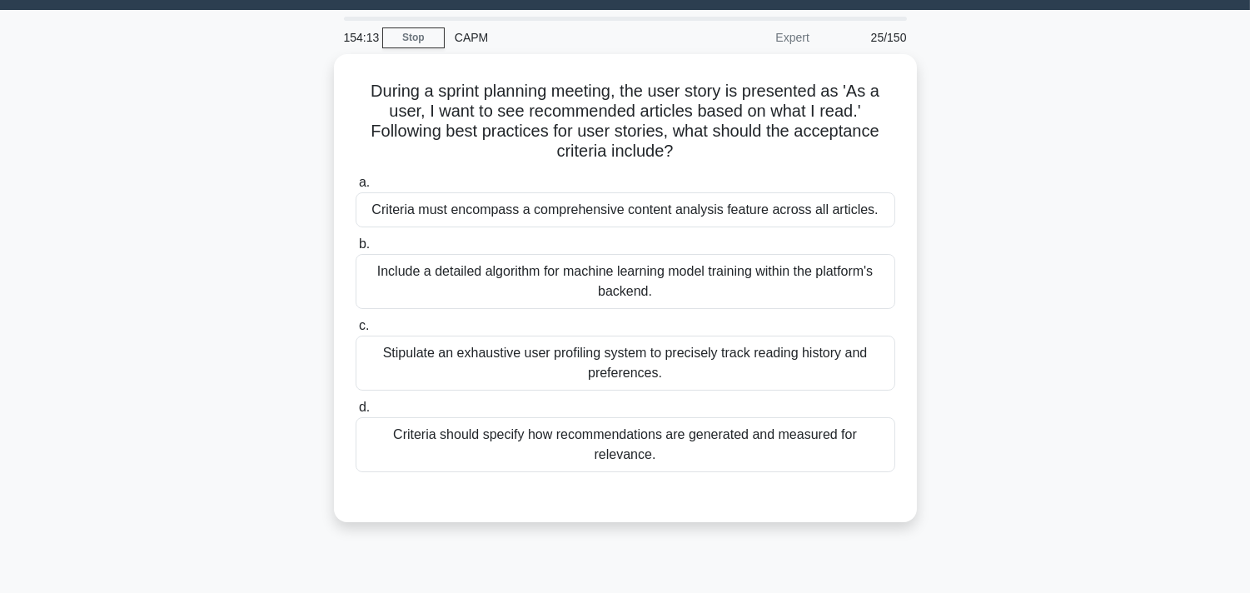
scroll to position [28, 0]
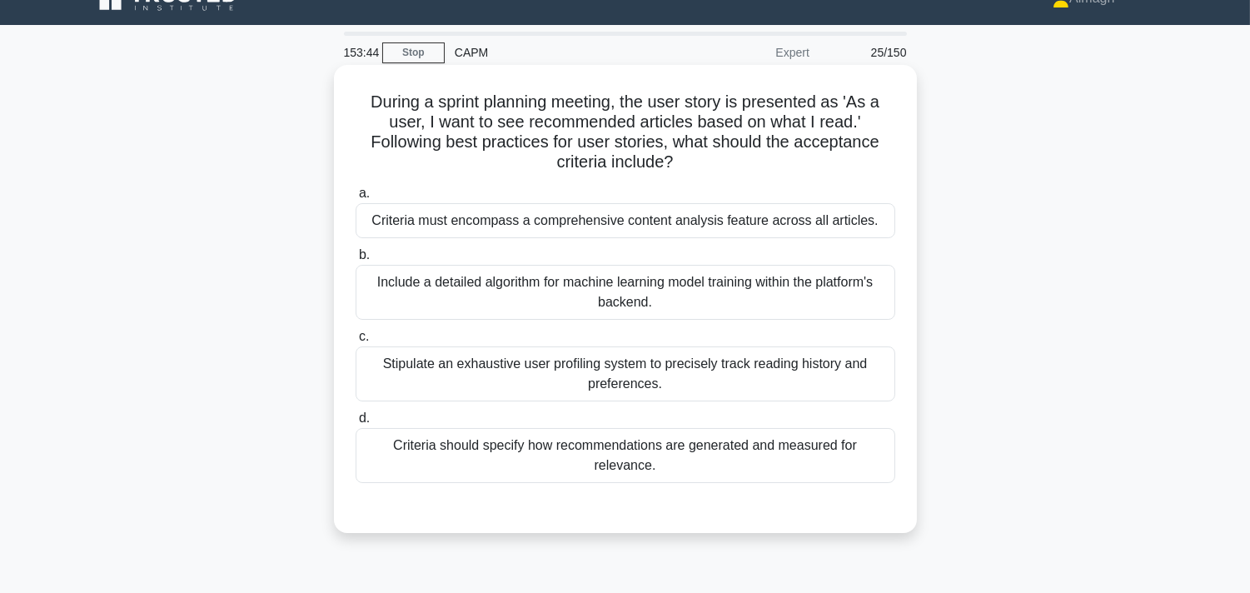
click at [519, 446] on div "Criteria should specify how recommendations are generated and measured for rele…" at bounding box center [626, 455] width 540 height 55
click at [356, 424] on input "d. Criteria should specify how recommendations are generated and measured for r…" at bounding box center [356, 418] width 0 height 11
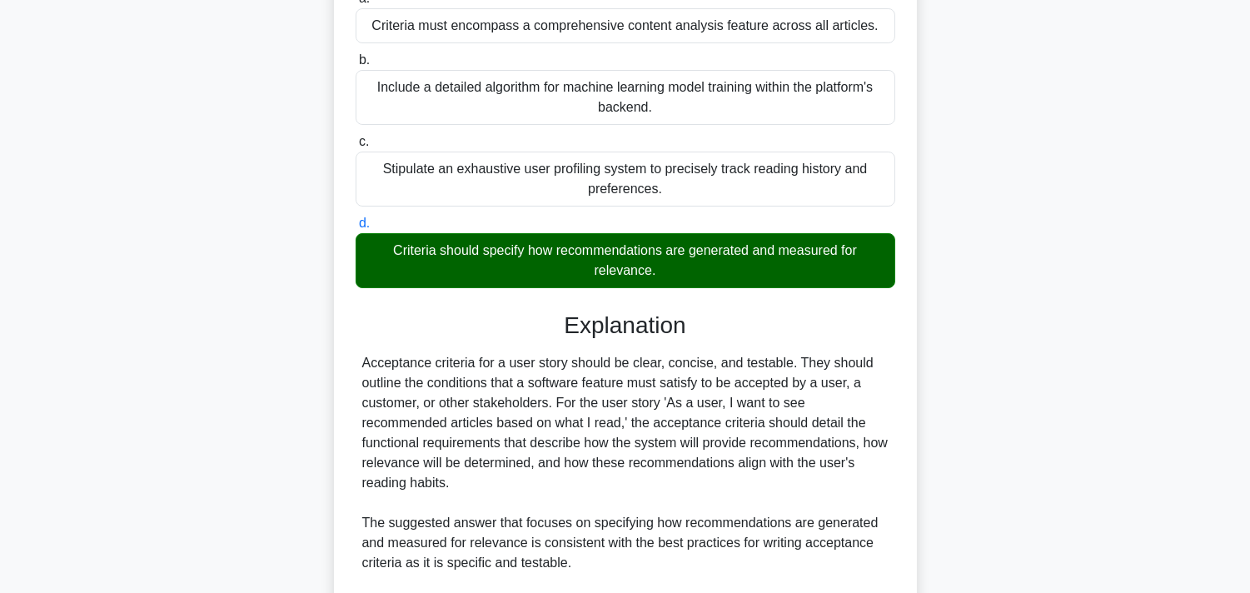
scroll to position [534, 0]
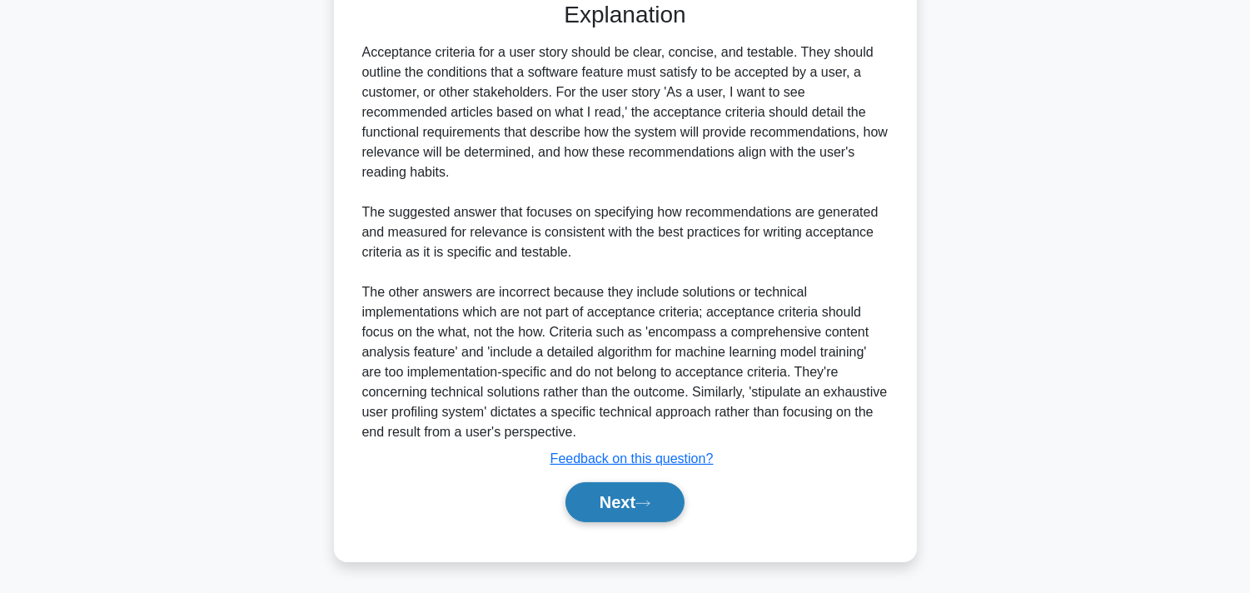
click at [619, 493] on button "Next" at bounding box center [624, 502] width 119 height 40
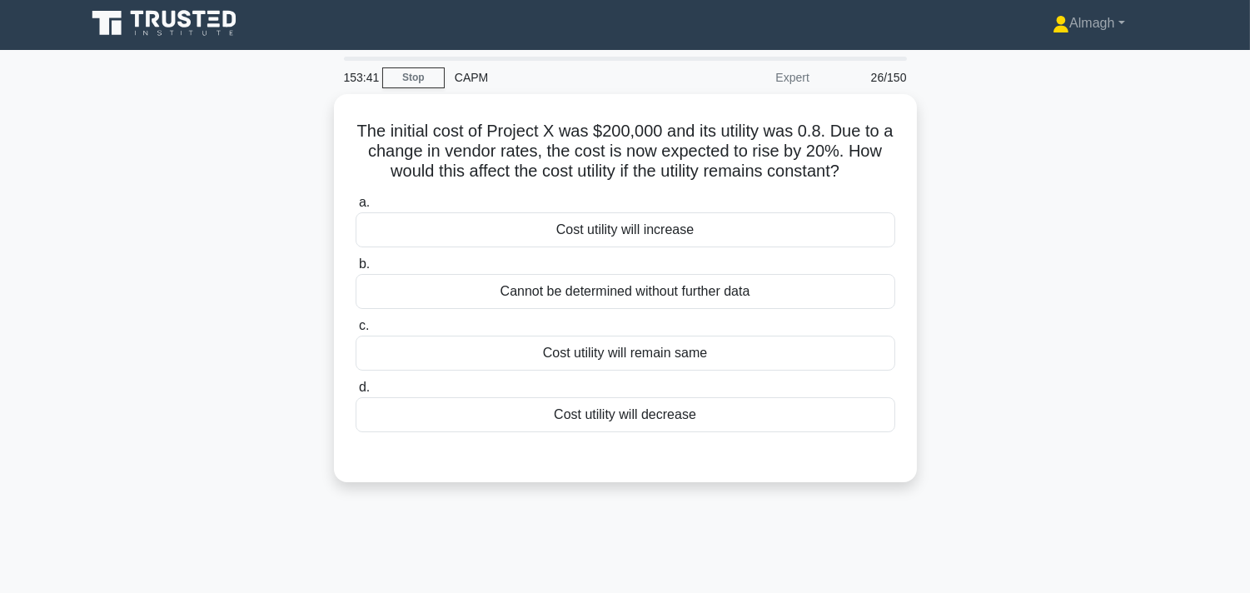
scroll to position [0, 0]
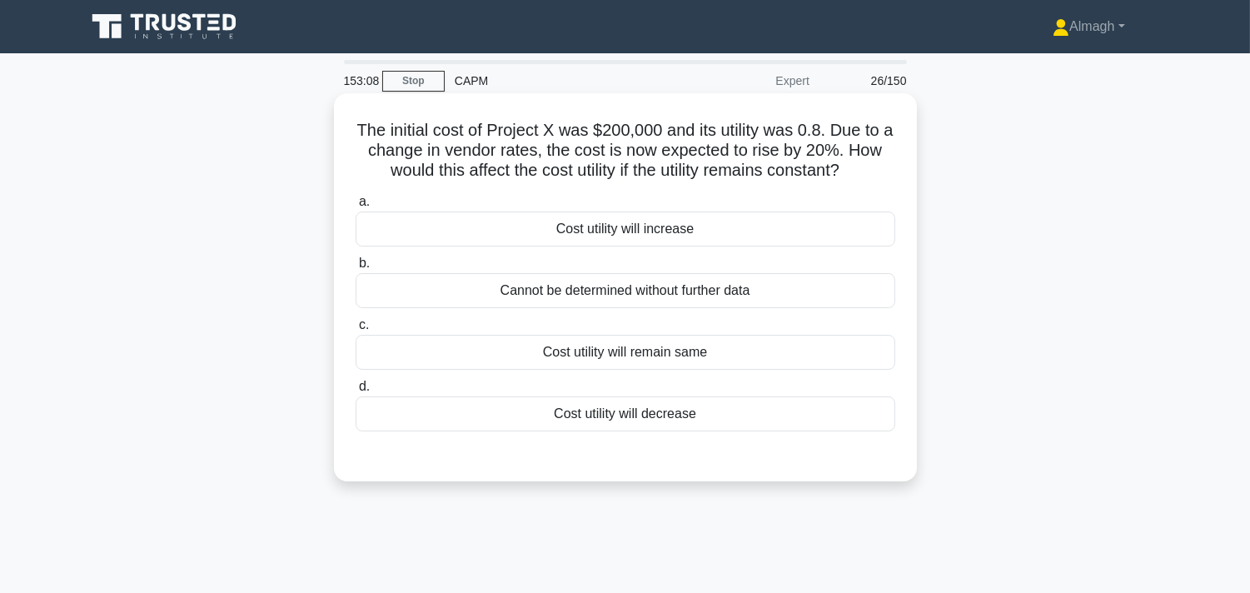
click at [669, 233] on div "Cost utility will increase" at bounding box center [626, 228] width 540 height 35
click at [356, 207] on input "a. Cost utility will increase" at bounding box center [356, 202] width 0 height 11
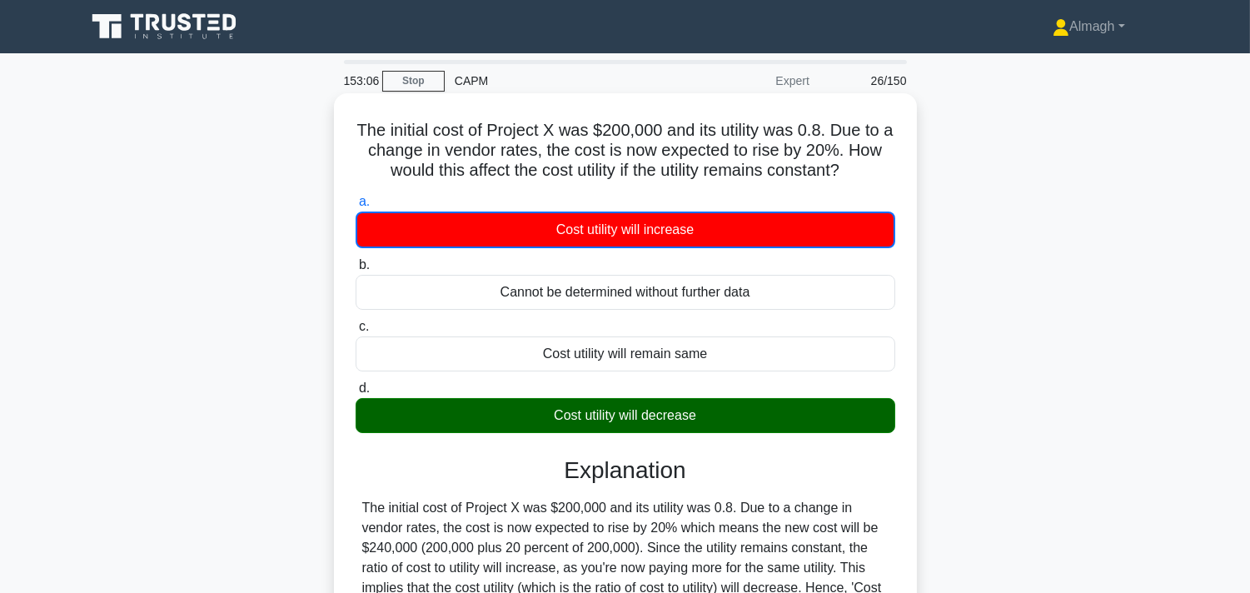
scroll to position [277, 0]
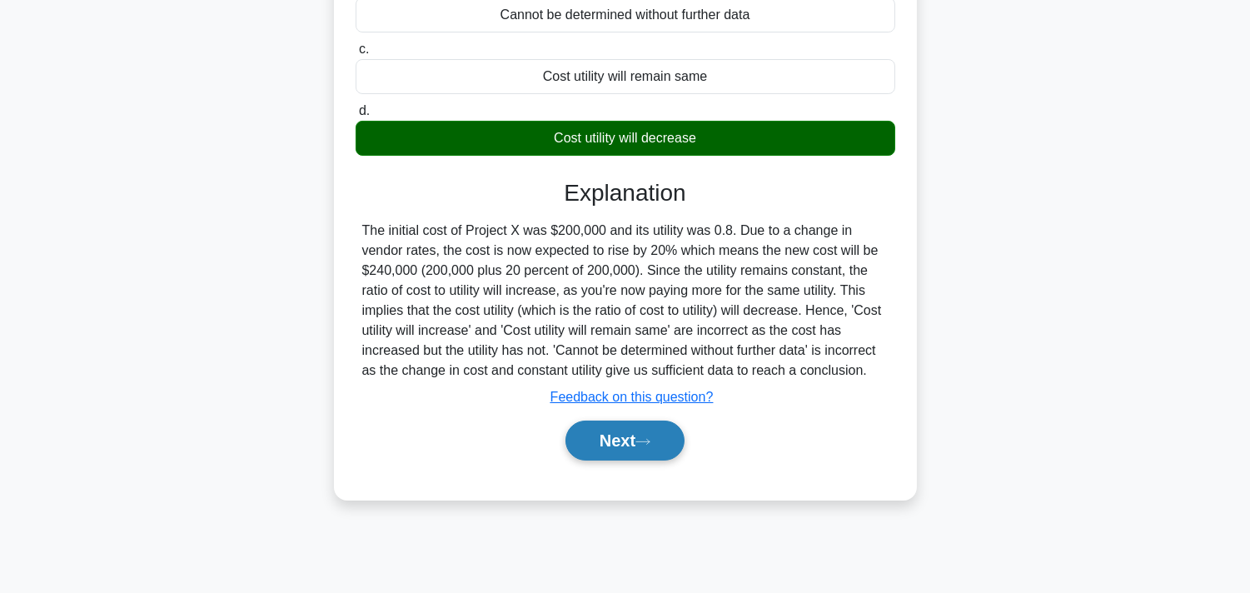
click at [612, 437] on button "Next" at bounding box center [624, 440] width 119 height 40
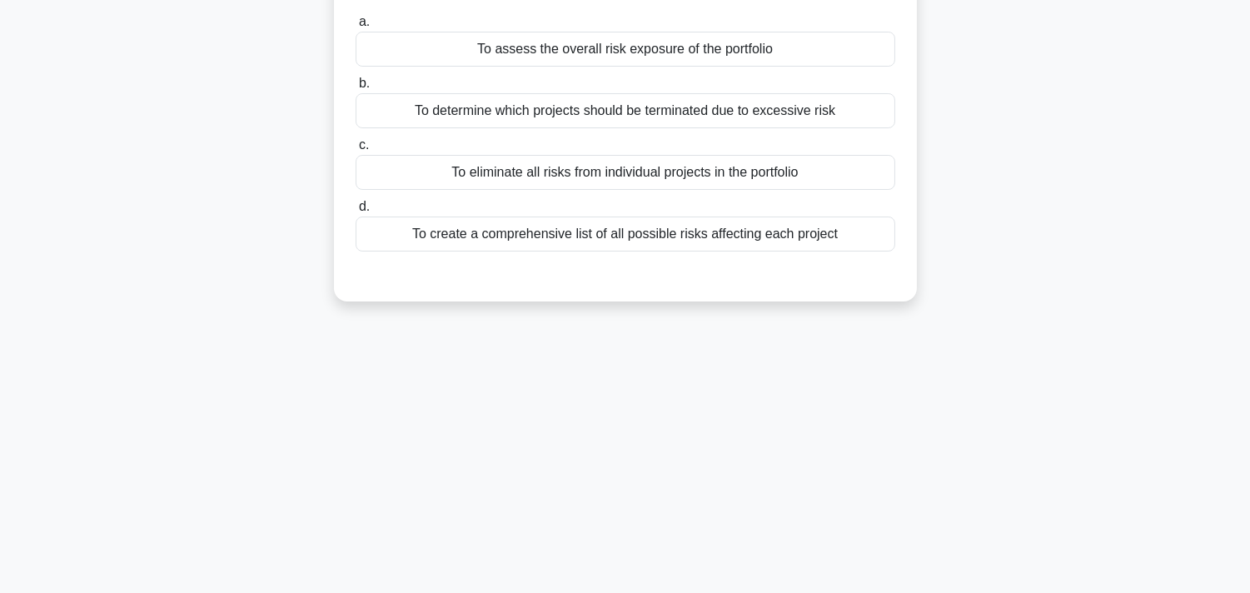
scroll to position [0, 0]
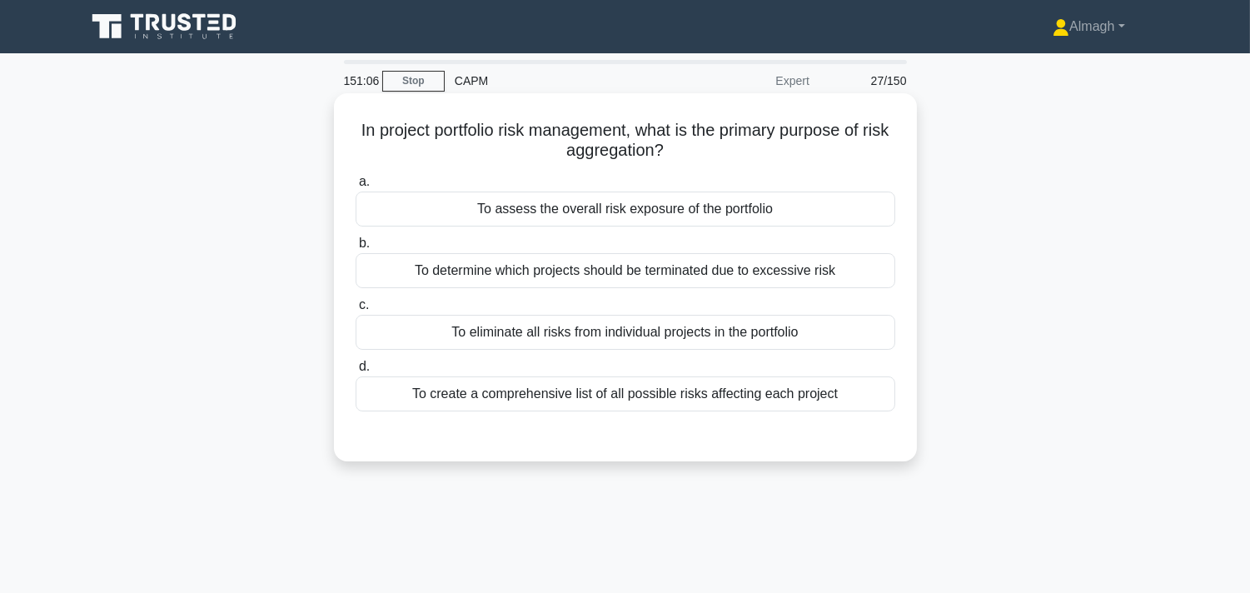
click at [511, 385] on div "To create a comprehensive list of all possible risks affecting each project" at bounding box center [626, 393] width 540 height 35
click at [356, 372] on input "d. To create a comprehensive list of all possible risks affecting each project" at bounding box center [356, 366] width 0 height 11
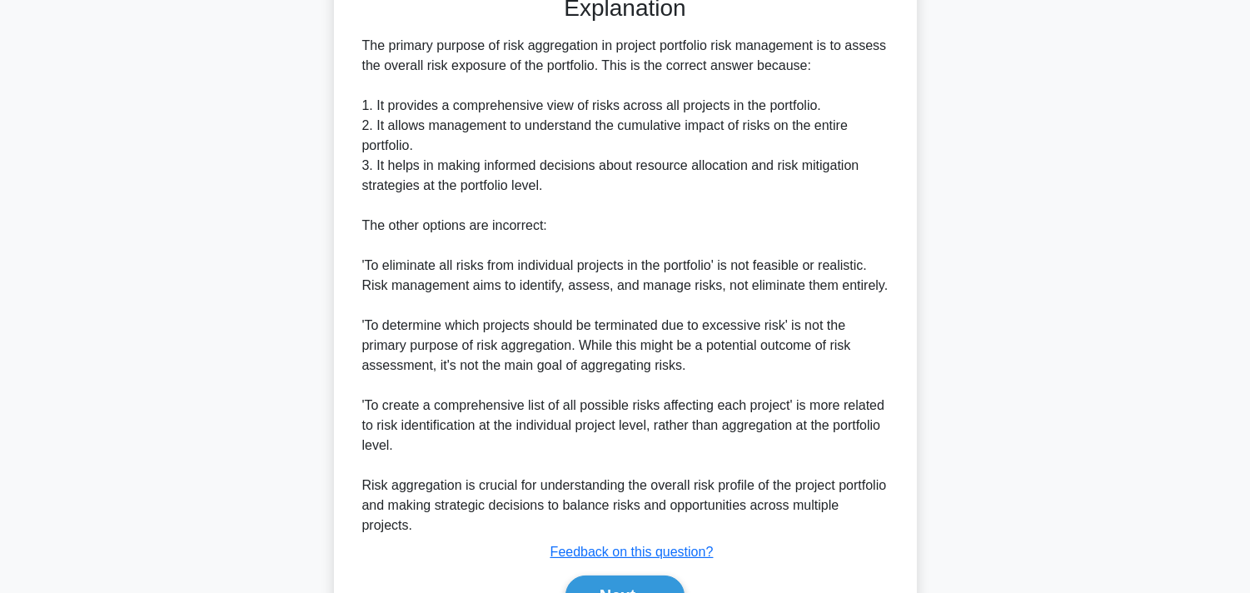
scroll to position [534, 0]
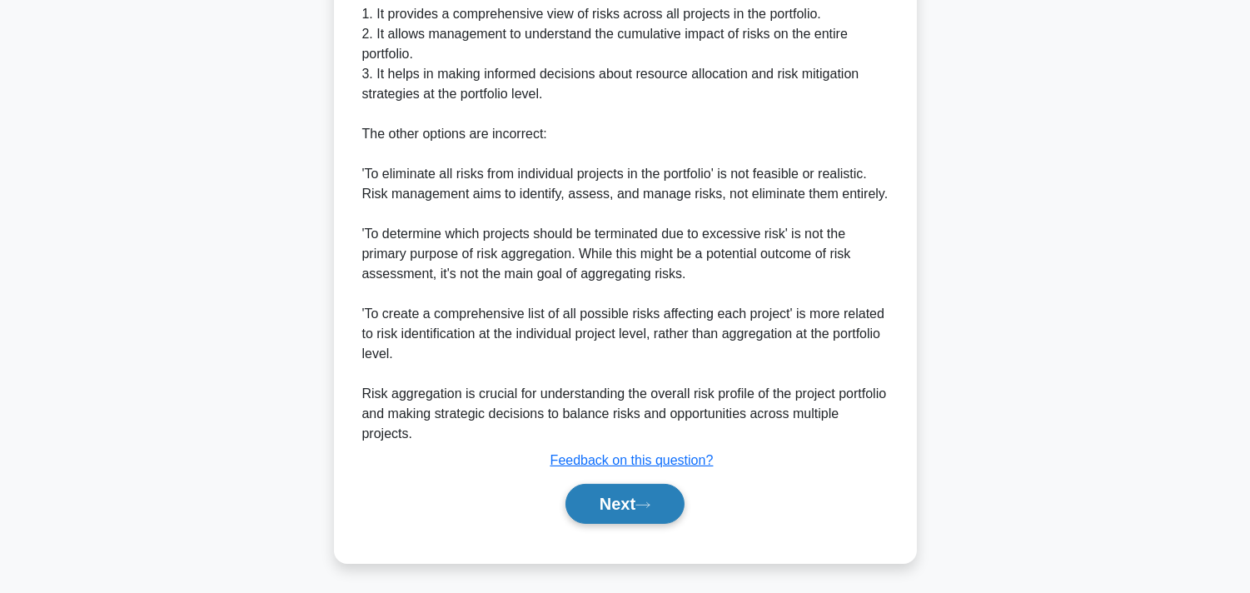
click at [644, 506] on icon at bounding box center [642, 504] width 15 height 9
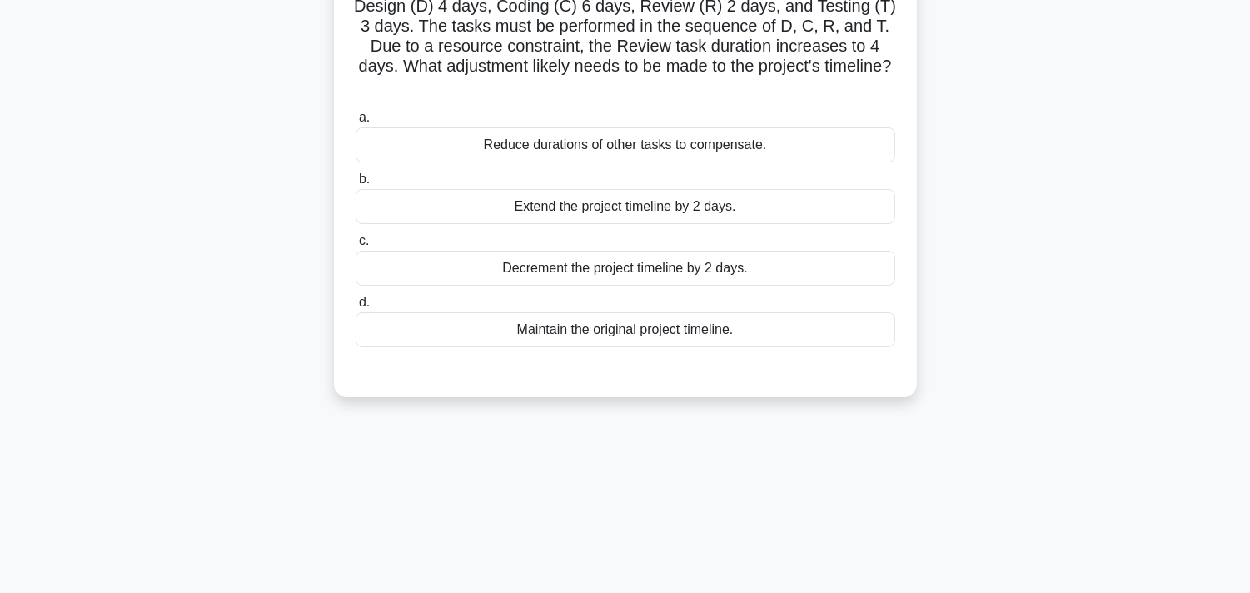
scroll to position [0, 0]
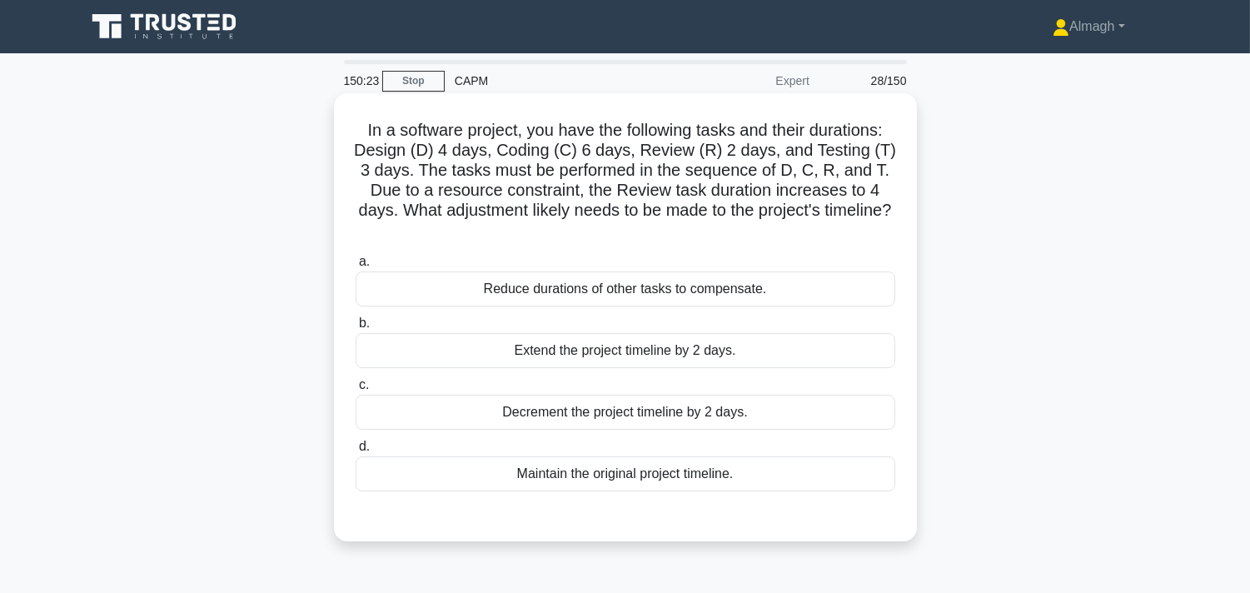
click at [581, 344] on div "Extend the project timeline by 2 days." at bounding box center [626, 350] width 540 height 35
click at [356, 329] on input "b. Extend the project timeline by 2 days." at bounding box center [356, 323] width 0 height 11
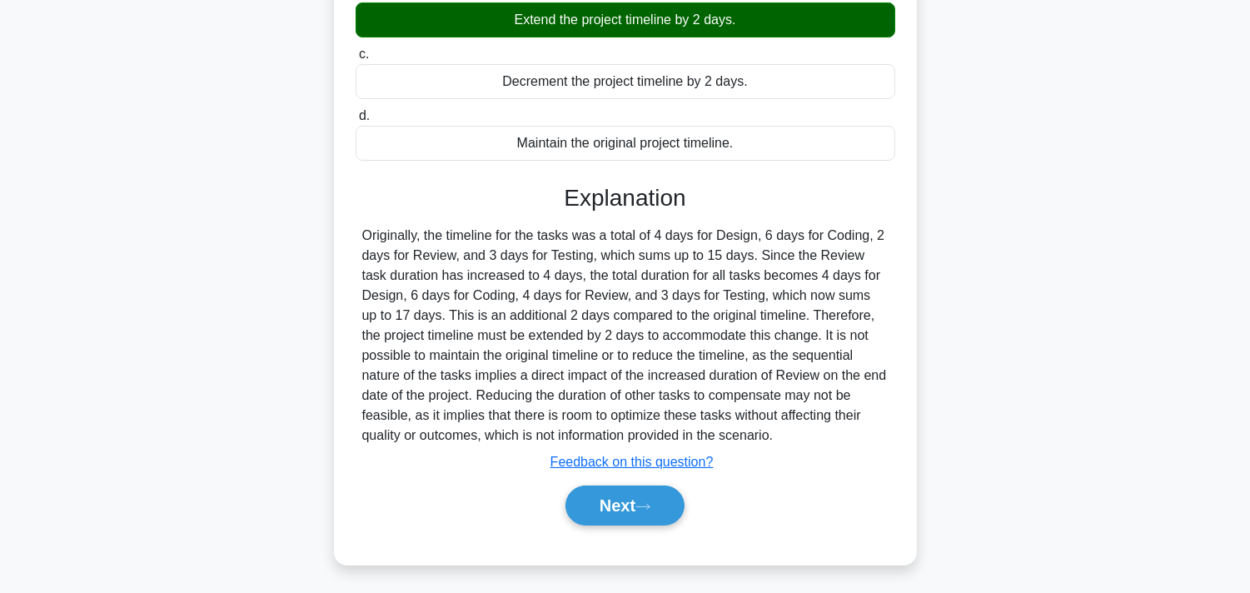
scroll to position [334, 0]
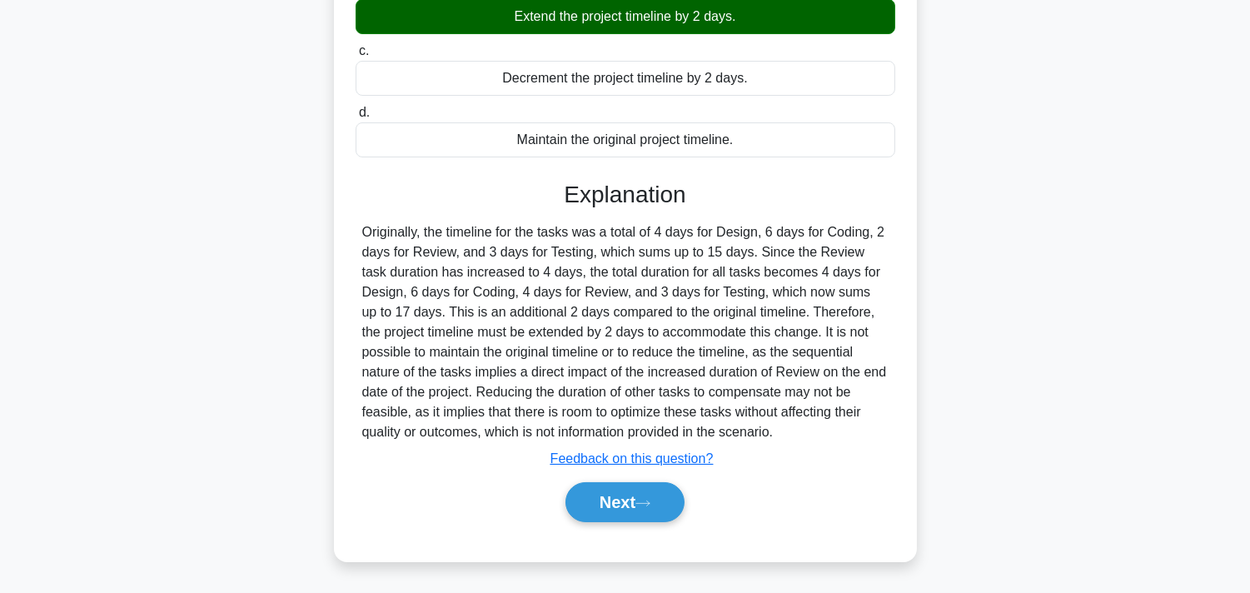
click at [660, 538] on div "a. Reduce durations of other tasks to compensate. b. Extend the project timelin…" at bounding box center [625, 228] width 543 height 628
click at [650, 505] on icon at bounding box center [642, 503] width 15 height 9
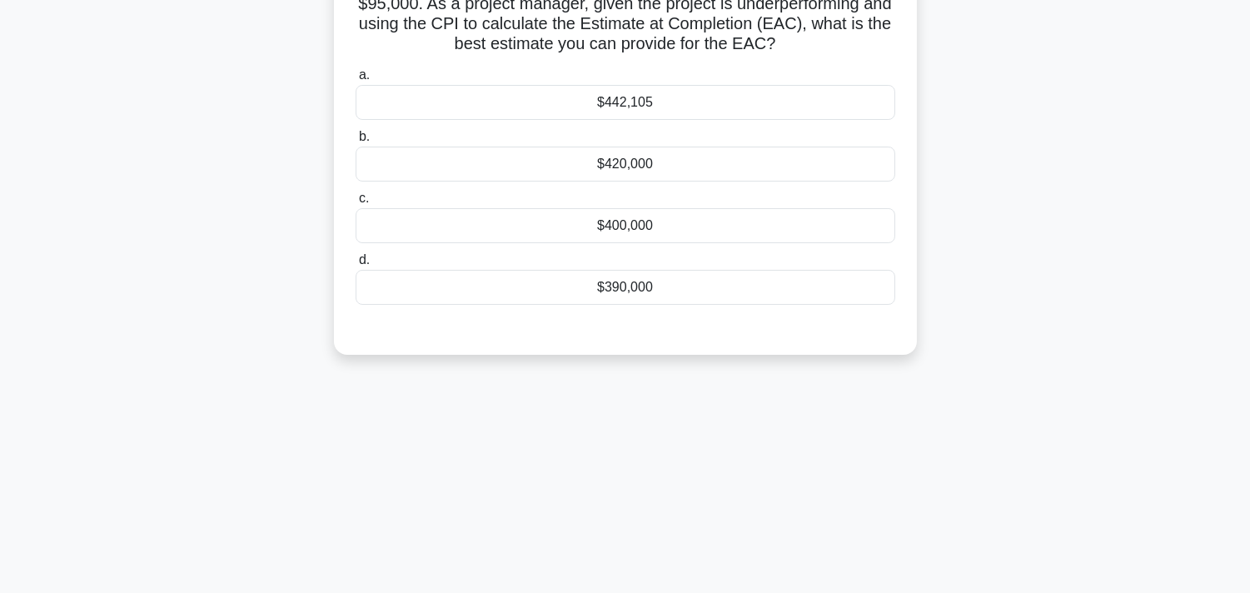
scroll to position [0, 0]
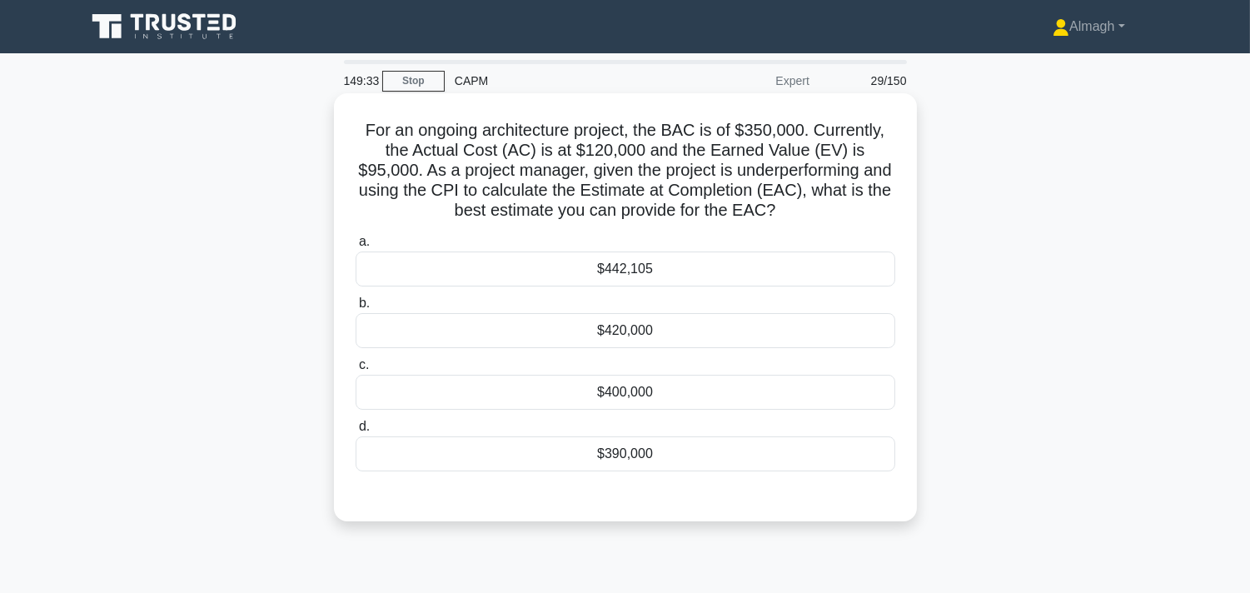
click at [681, 270] on div "$442,105" at bounding box center [626, 268] width 540 height 35
click at [356, 247] on input "a. $442,105" at bounding box center [356, 241] width 0 height 11
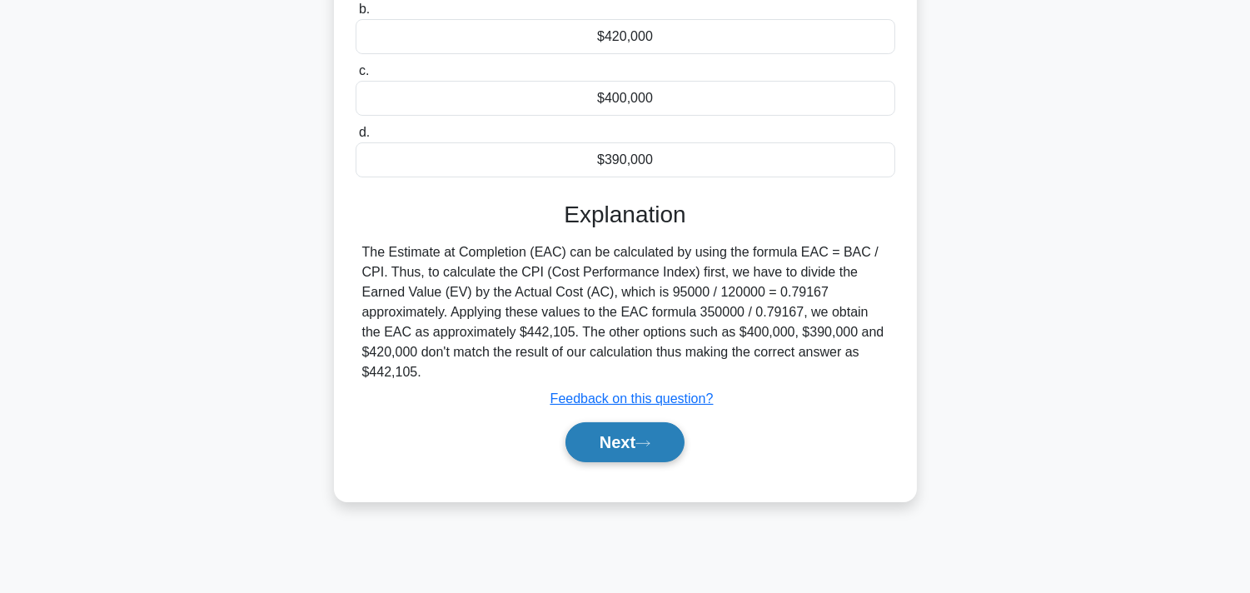
scroll to position [306, 0]
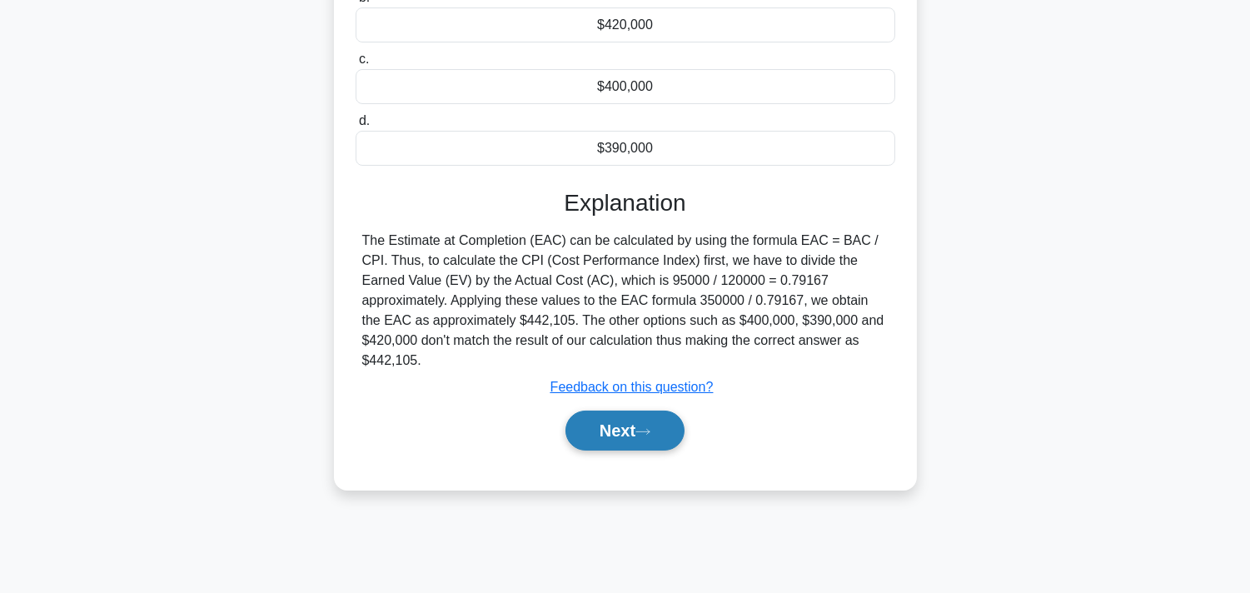
click at [636, 430] on button "Next" at bounding box center [624, 431] width 119 height 40
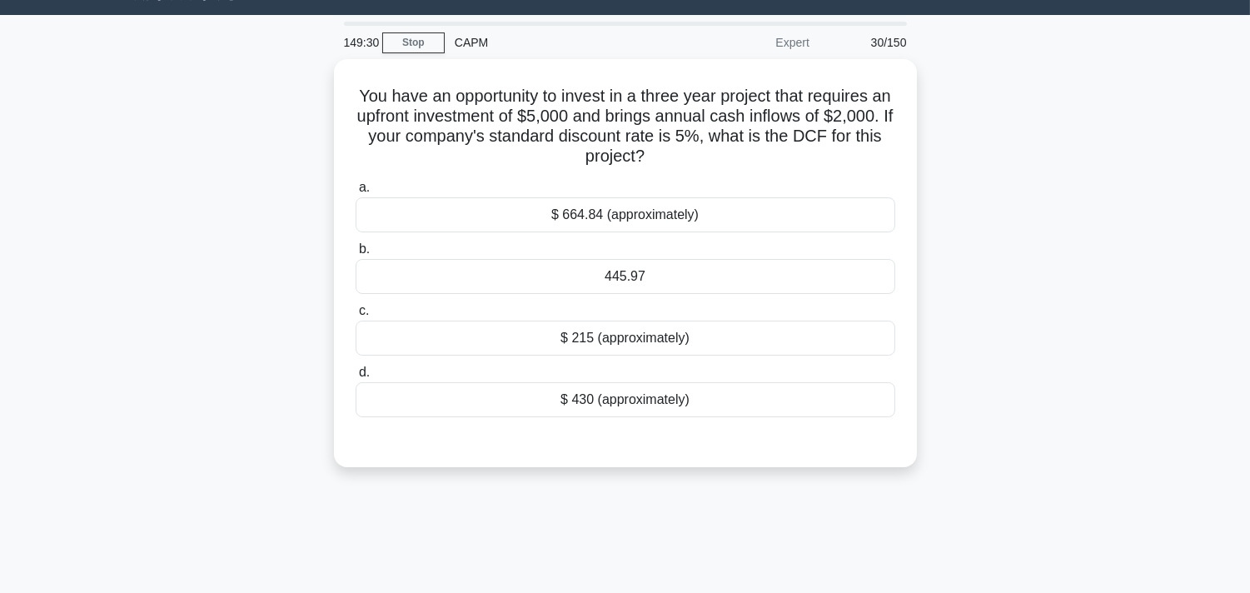
scroll to position [28, 0]
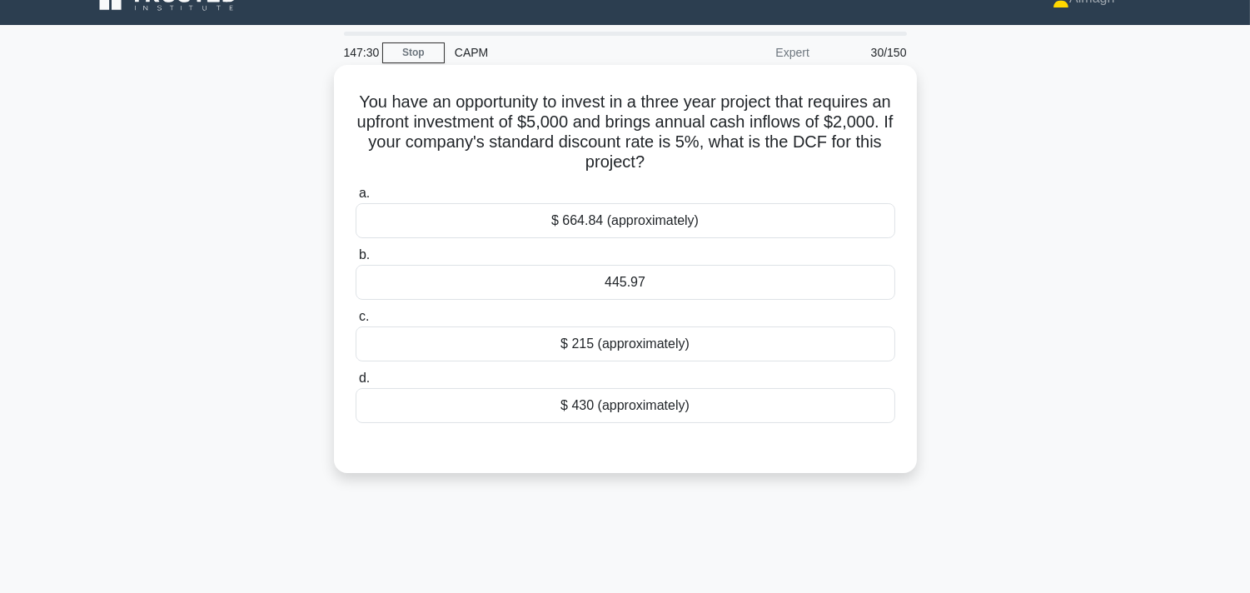
click at [689, 234] on div "$ 664.84 (approximately)" at bounding box center [626, 220] width 540 height 35
click at [356, 199] on input "a. $ 664.84 (approximately)" at bounding box center [356, 193] width 0 height 11
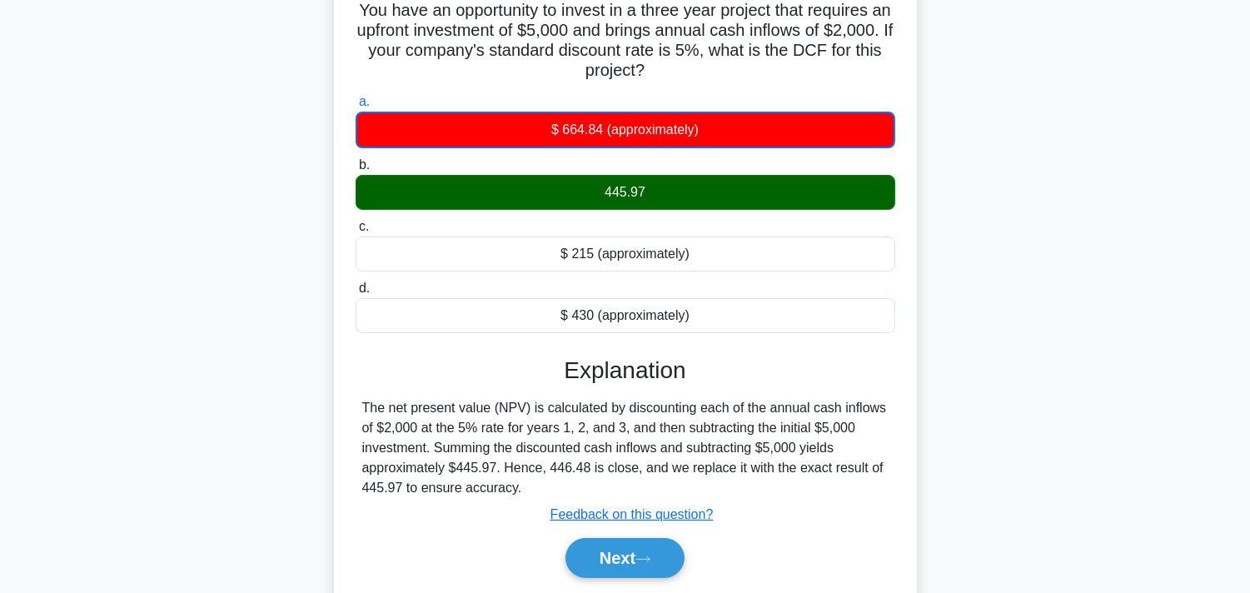
scroll to position [277, 0]
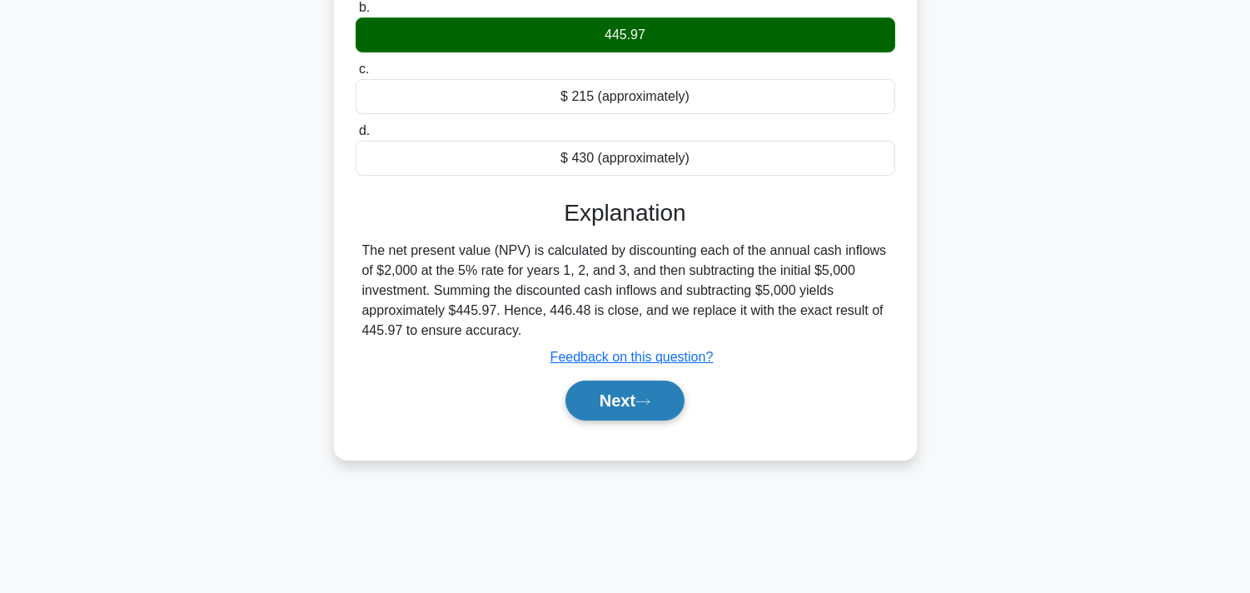
click at [629, 410] on button "Next" at bounding box center [624, 401] width 119 height 40
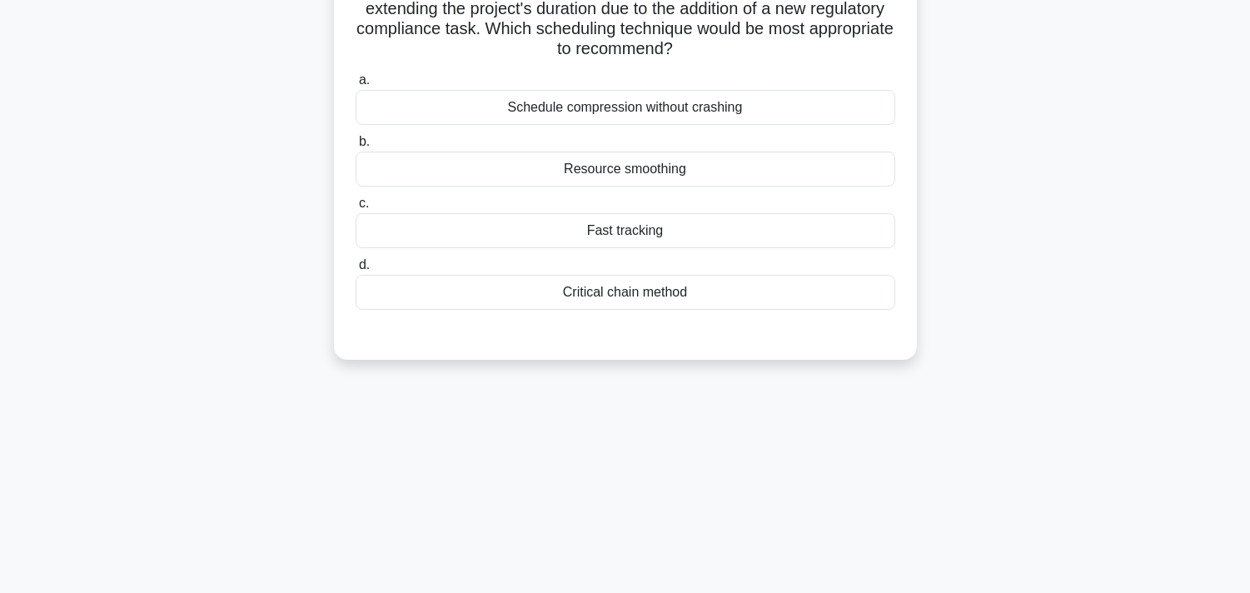
scroll to position [0, 0]
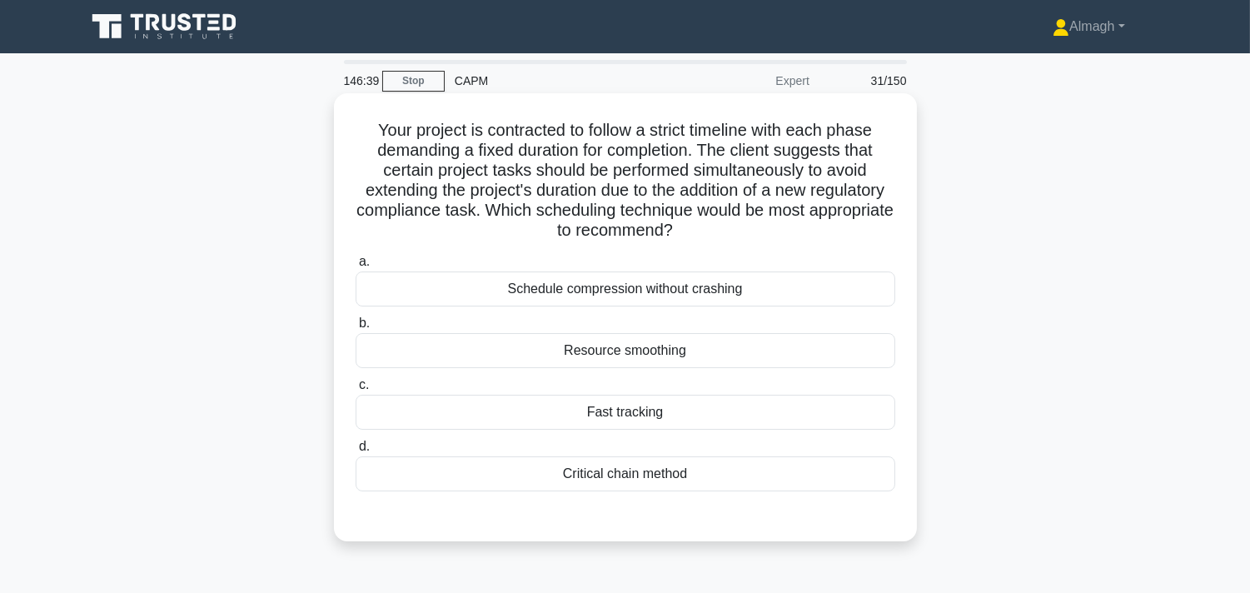
click at [663, 411] on div "Fast tracking" at bounding box center [626, 412] width 540 height 35
click at [356, 391] on input "c. Fast tracking" at bounding box center [356, 385] width 0 height 11
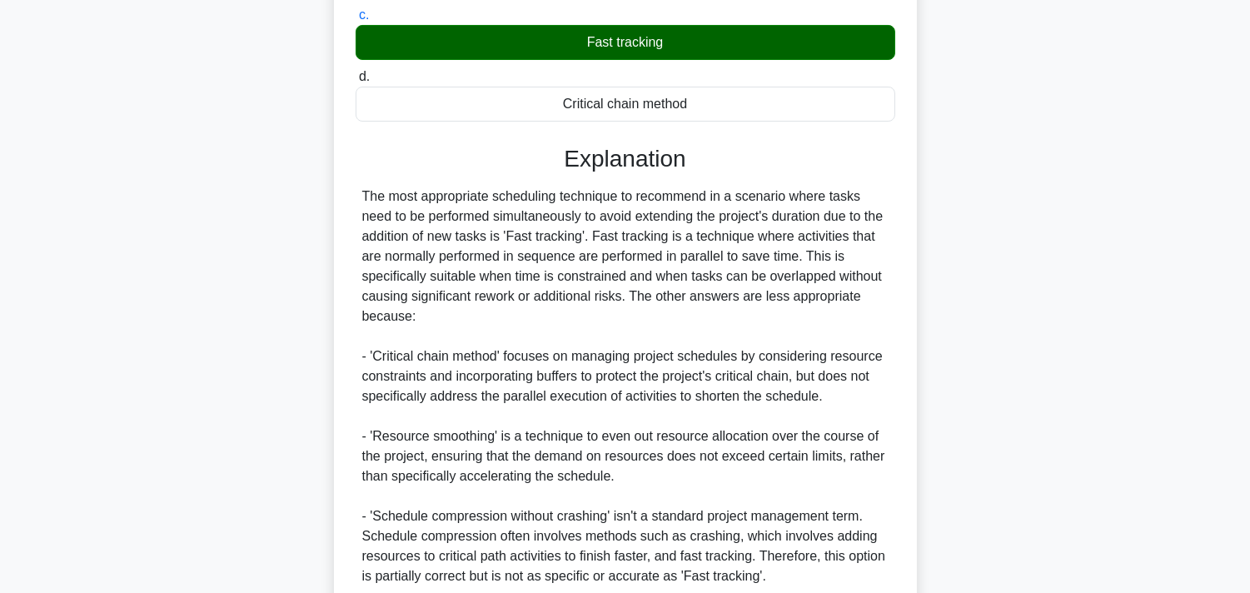
scroll to position [513, 0]
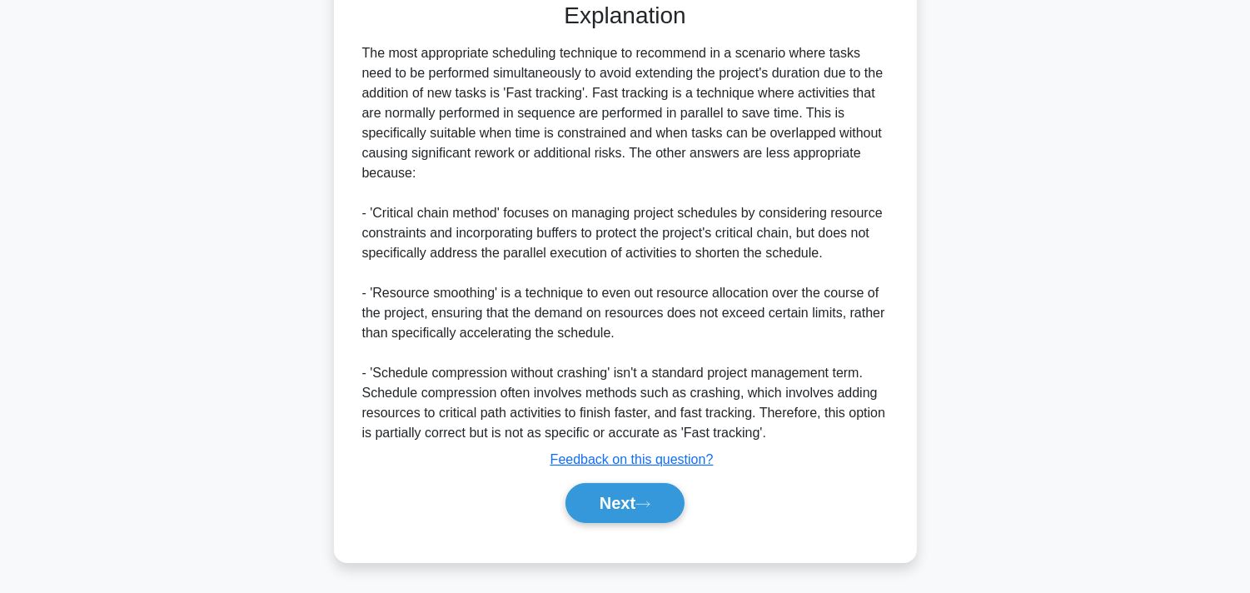
click at [662, 498] on button "Next" at bounding box center [624, 503] width 119 height 40
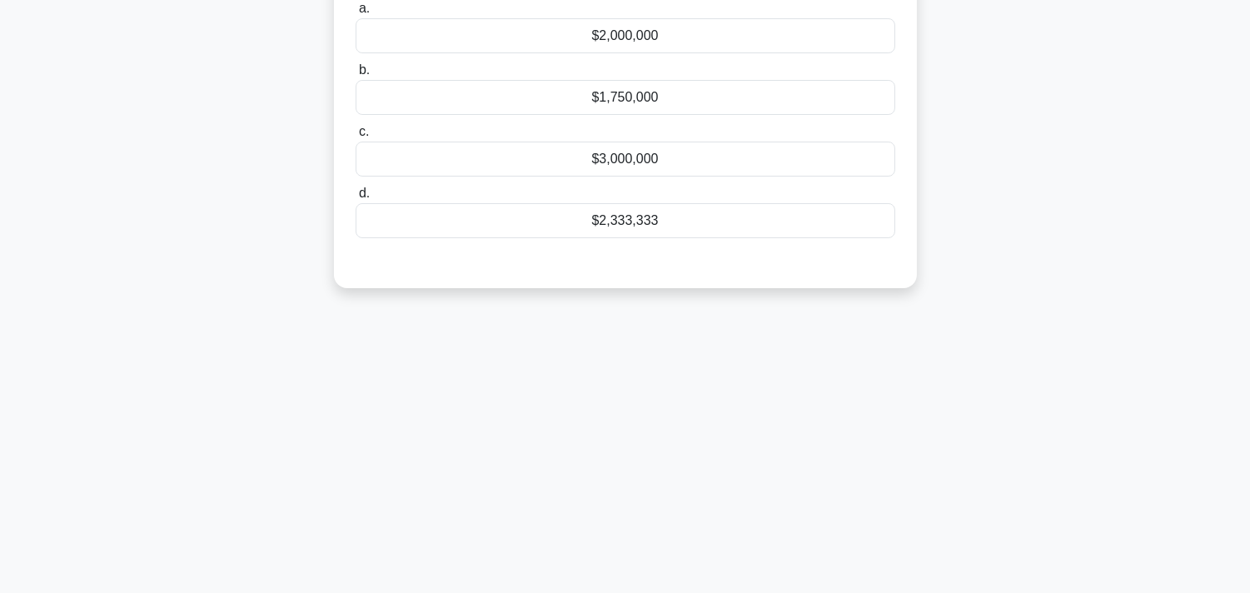
scroll to position [28, 0]
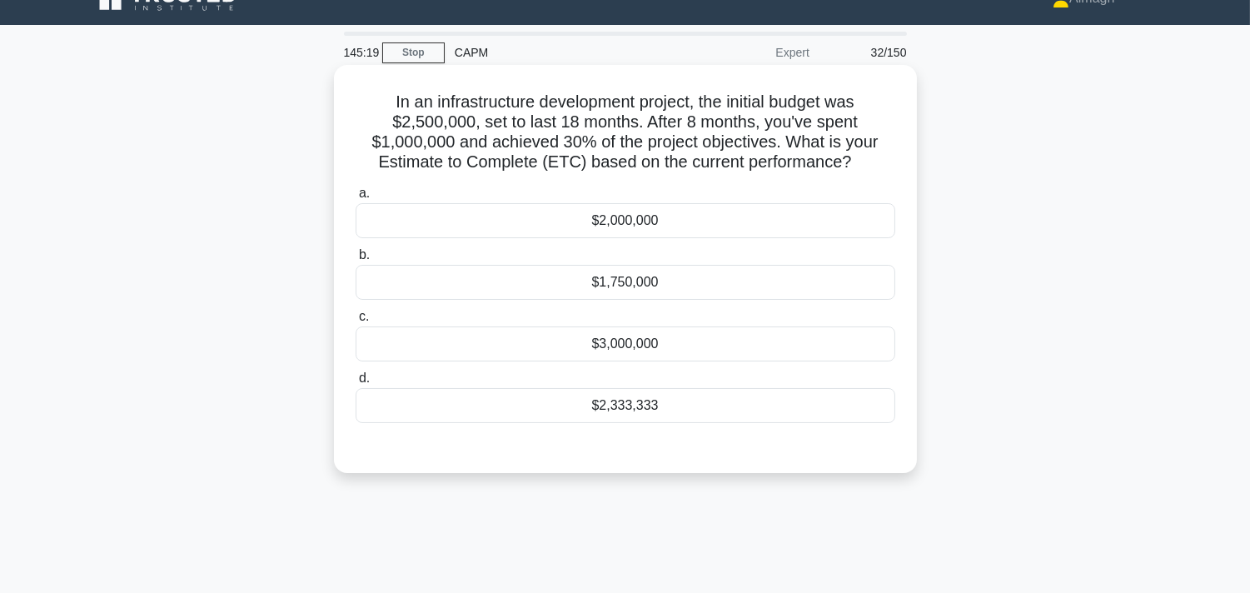
click at [679, 404] on div "$2,333,333" at bounding box center [626, 405] width 540 height 35
click at [356, 384] on input "d. $2,333,333" at bounding box center [356, 378] width 0 height 11
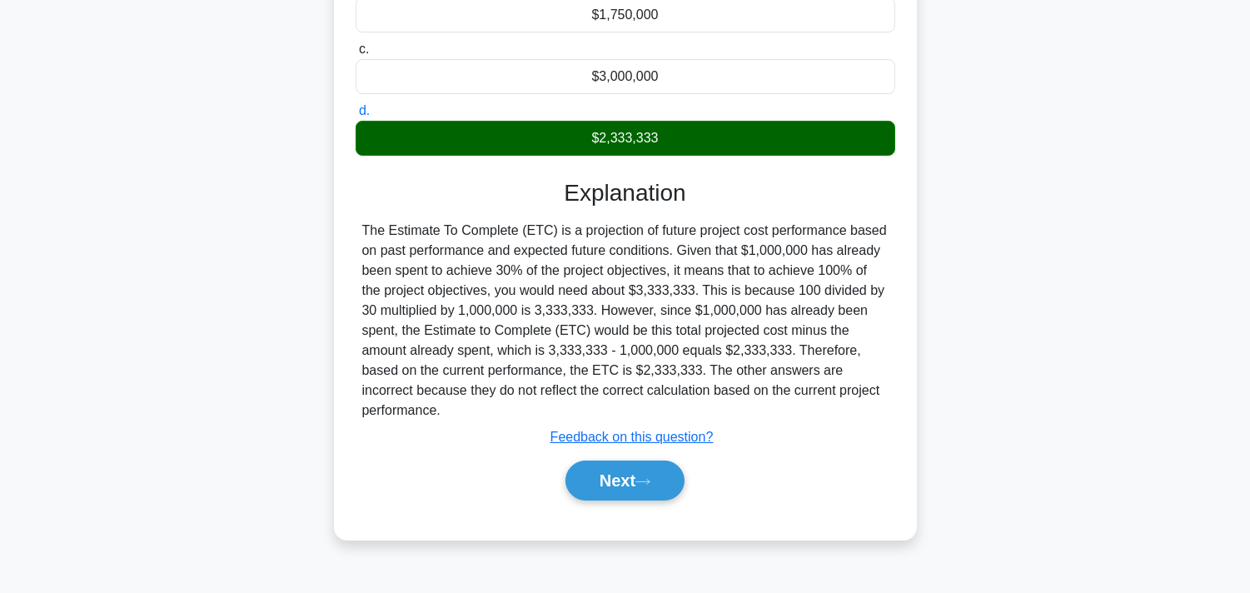
scroll to position [306, 0]
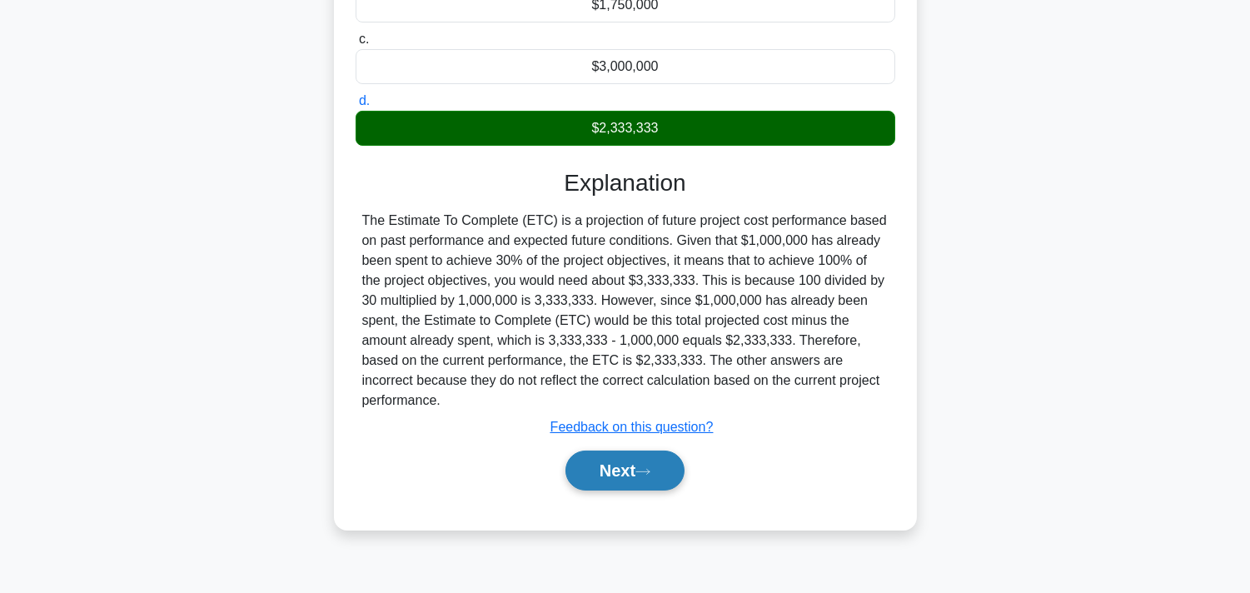
click at [660, 454] on button "Next" at bounding box center [624, 470] width 119 height 40
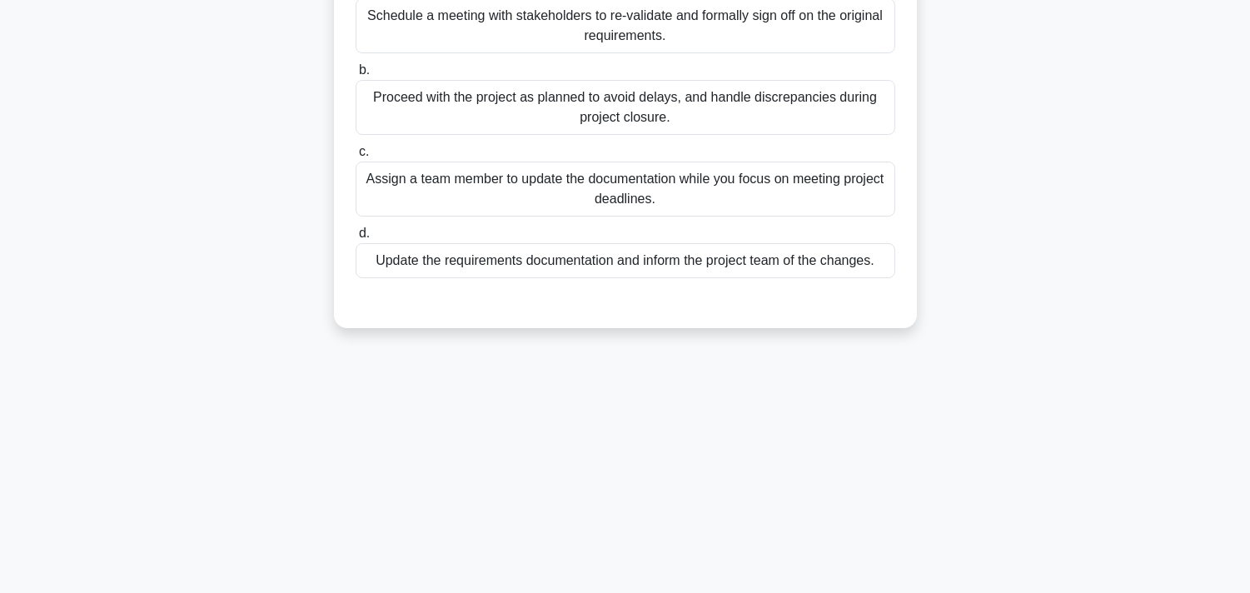
scroll to position [28, 0]
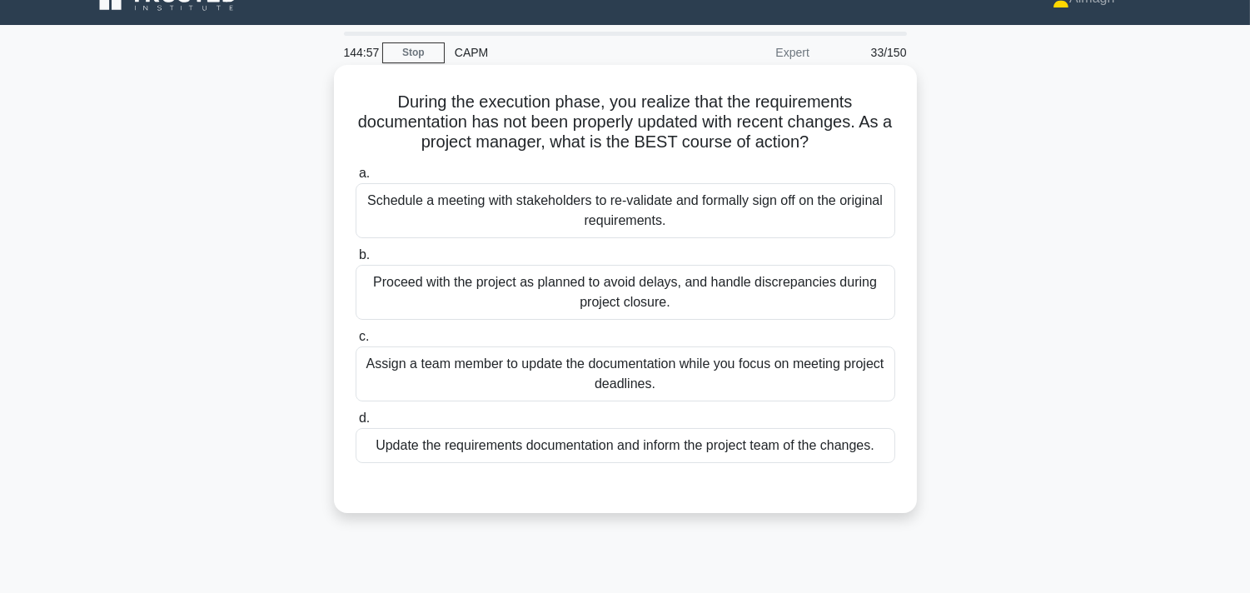
click at [639, 450] on div "Update the requirements documentation and inform the project team of the change…" at bounding box center [626, 445] width 540 height 35
click at [356, 424] on input "d. Update the requirements documentation and inform the project team of the cha…" at bounding box center [356, 418] width 0 height 11
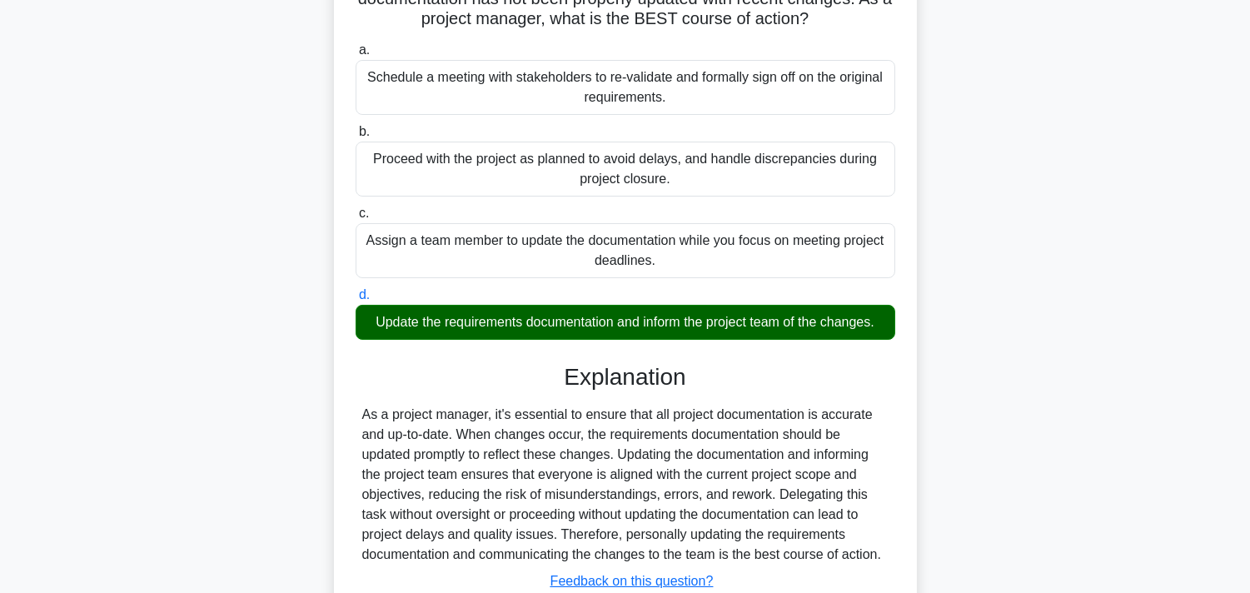
scroll to position [306, 0]
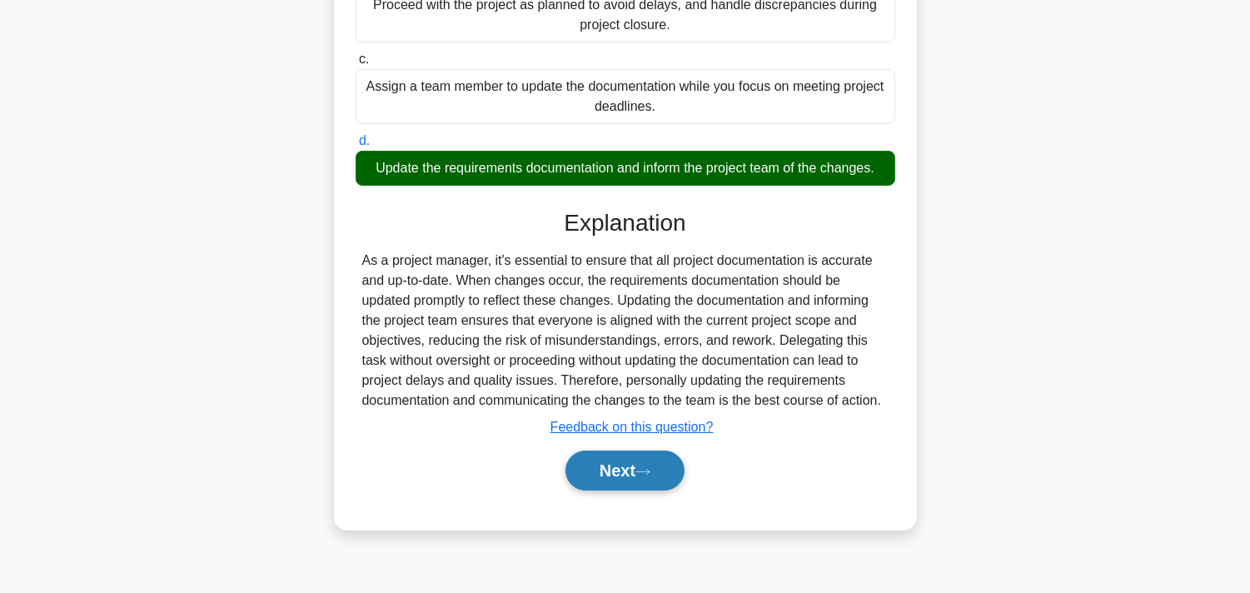
click at [648, 488] on button "Next" at bounding box center [624, 470] width 119 height 40
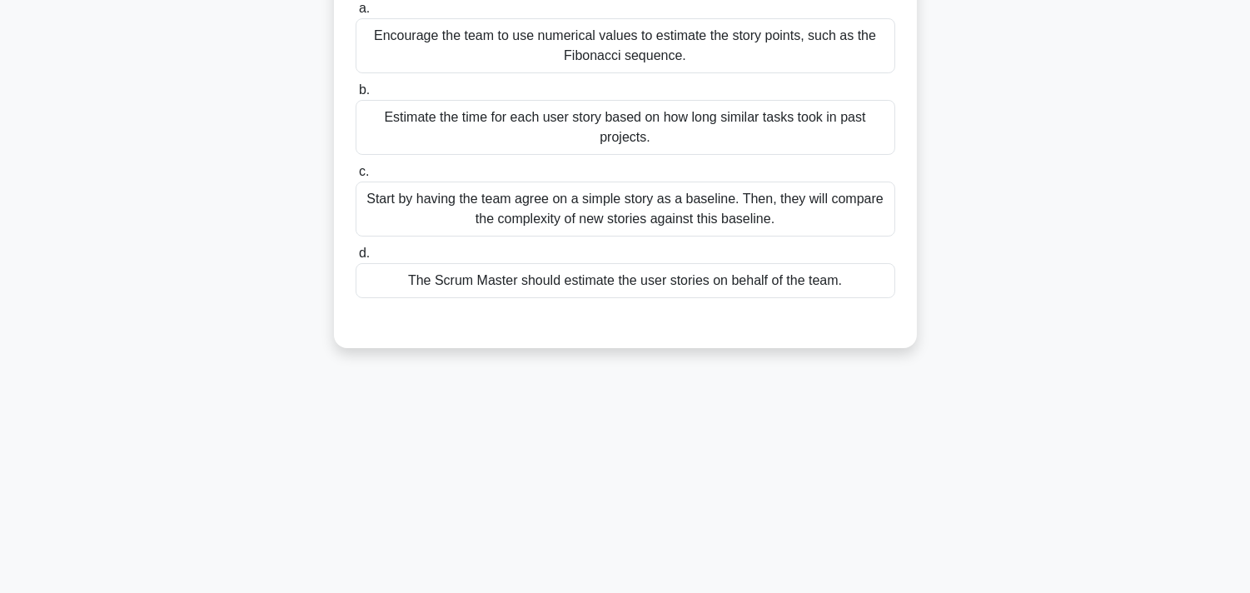
scroll to position [28, 0]
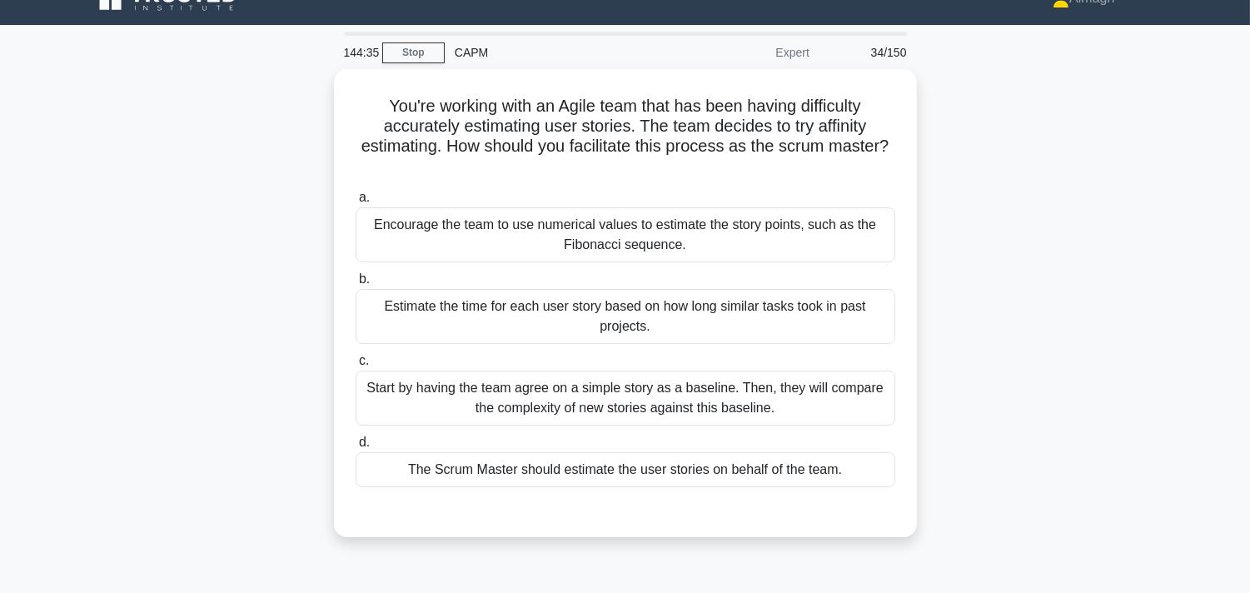
drag, startPoint x: 540, startPoint y: 401, endPoint x: 1174, endPoint y: 501, distance: 642.3
click at [1174, 501] on div "You're working with an Agile team that has been having difficulty accurately es…" at bounding box center [625, 313] width 1099 height 488
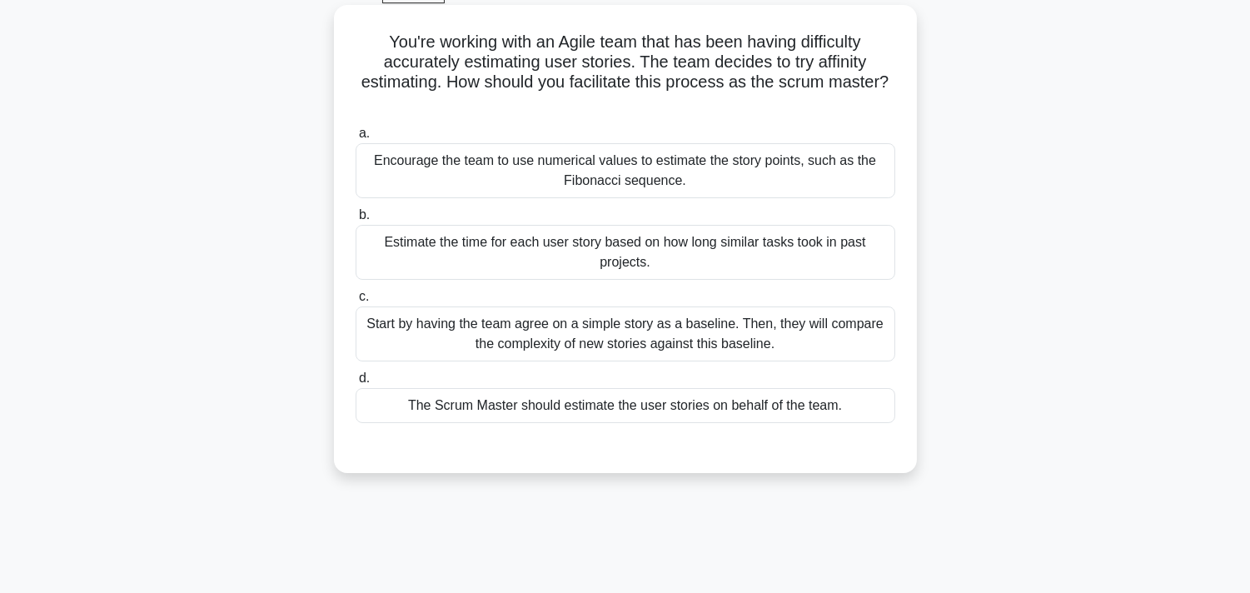
scroll to position [121, 0]
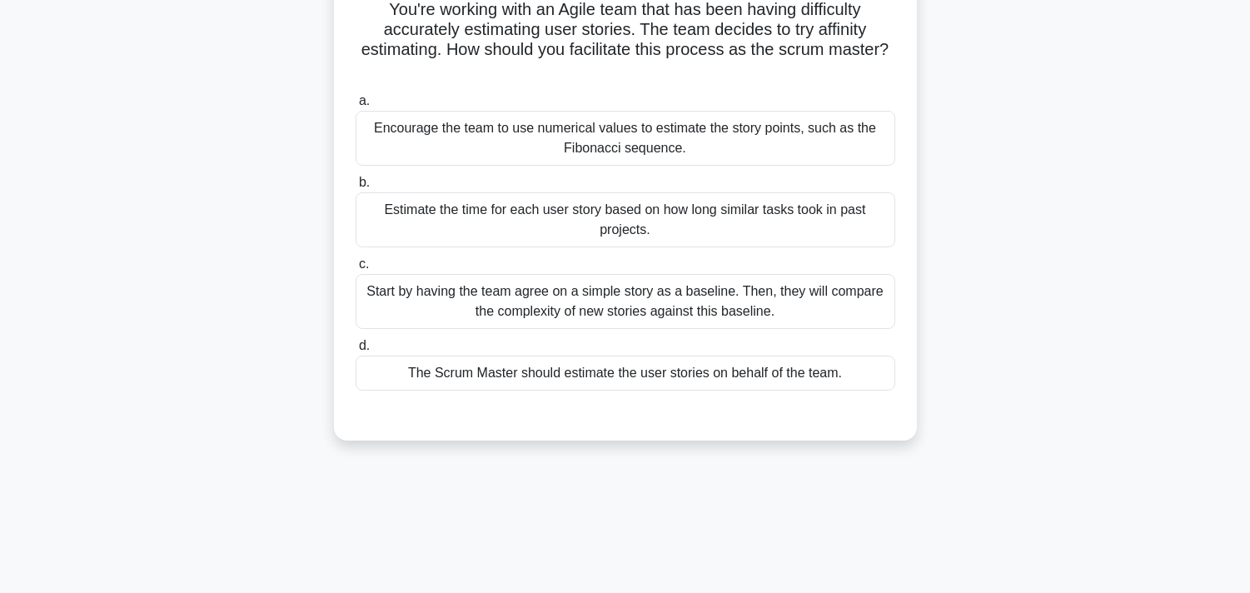
click at [702, 326] on div "Start by having the team agree on a simple story as a baseline. Then, they will…" at bounding box center [626, 301] width 540 height 55
click at [356, 270] on input "c. Start by having the team agree on a simple story as a baseline. Then, they w…" at bounding box center [356, 264] width 0 height 11
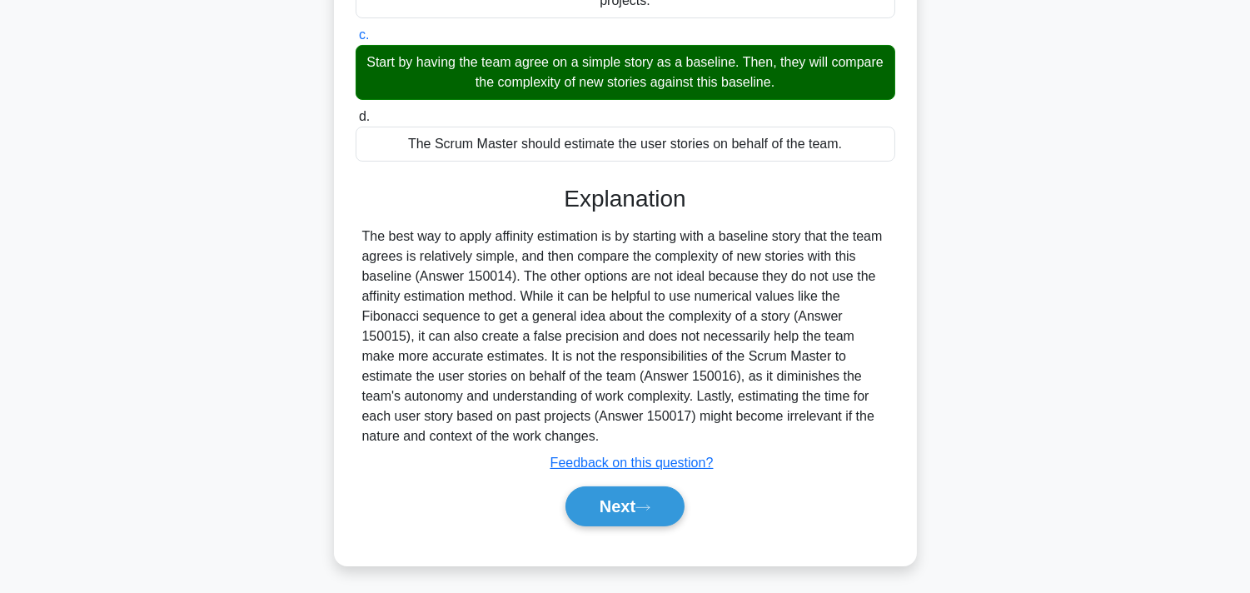
scroll to position [354, 0]
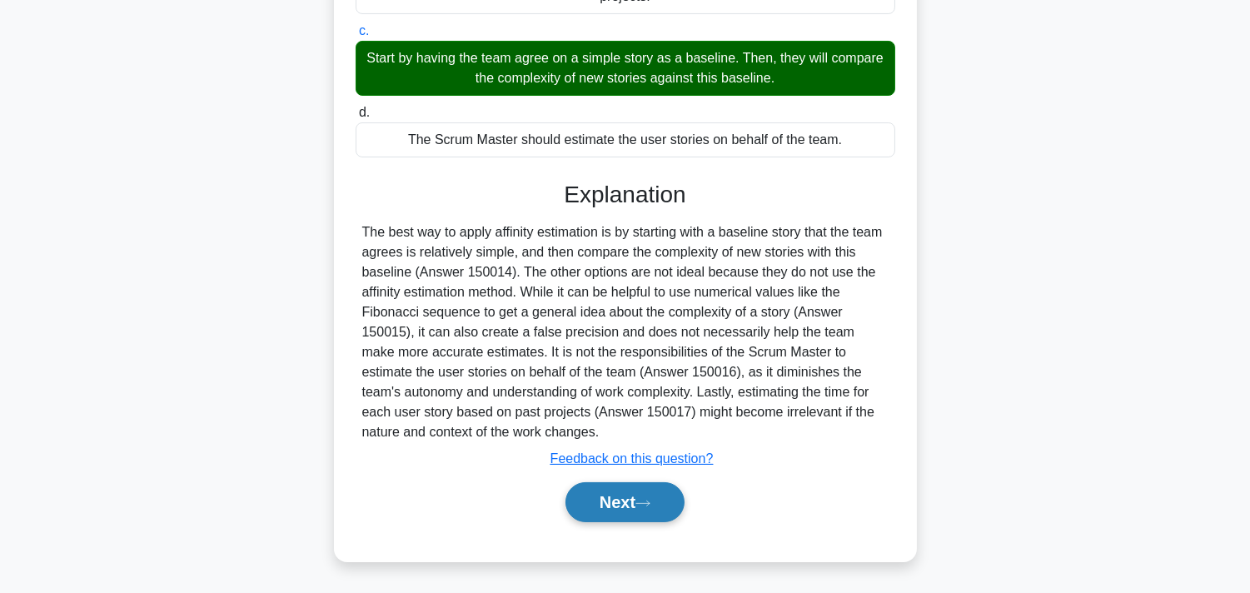
click at [650, 505] on icon at bounding box center [642, 503] width 15 height 9
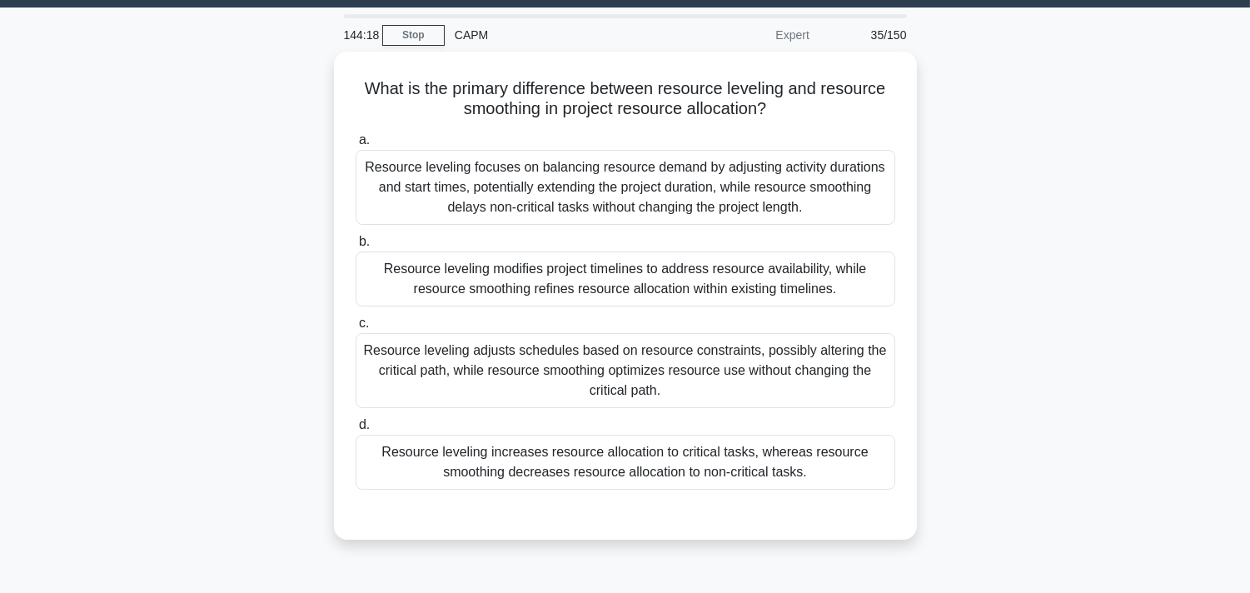
scroll to position [28, 0]
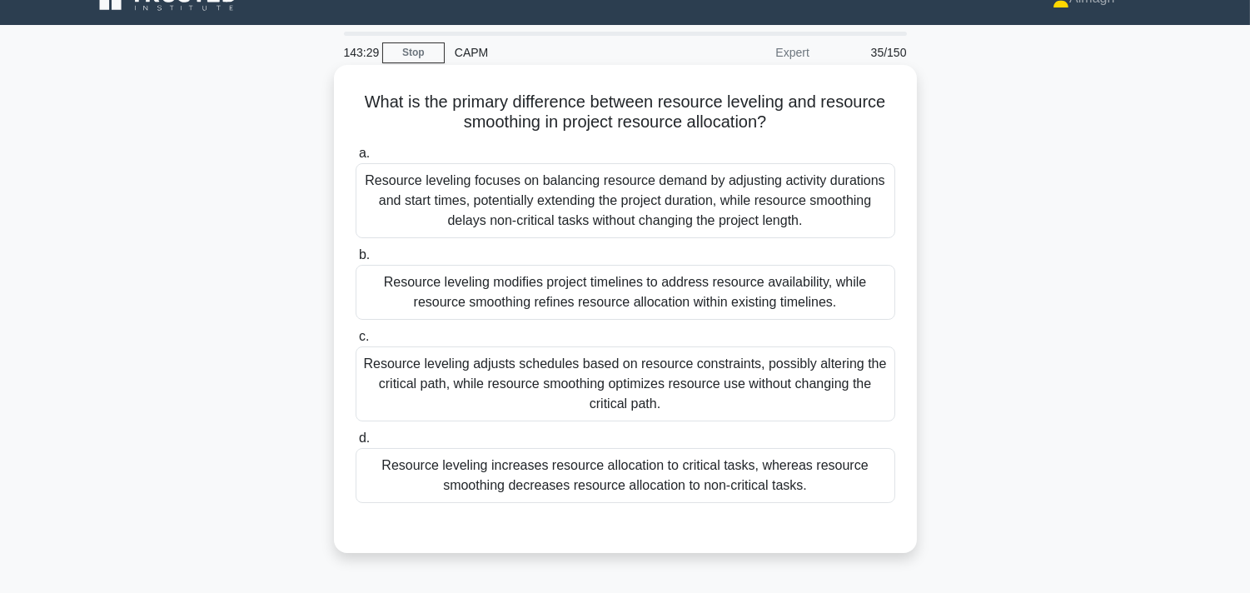
click at [684, 478] on div "Resource leveling increases resource allocation to critical tasks, whereas reso…" at bounding box center [626, 475] width 540 height 55
click at [356, 444] on input "d. Resource leveling increases resource allocation to critical tasks, whereas r…" at bounding box center [356, 438] width 0 height 11
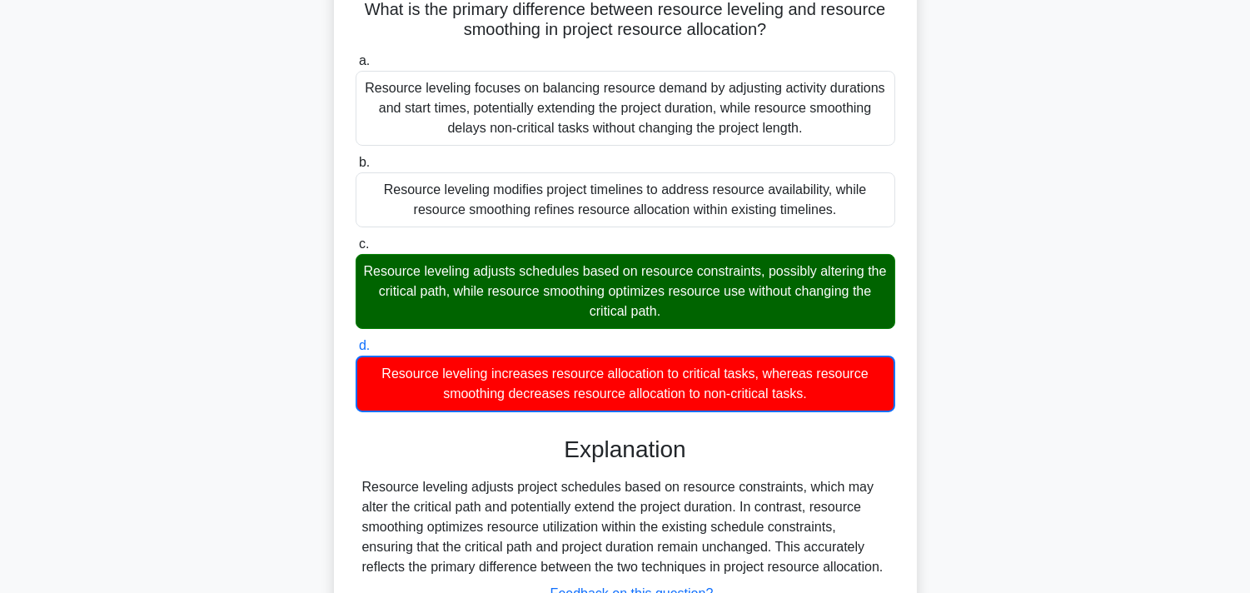
scroll to position [306, 0]
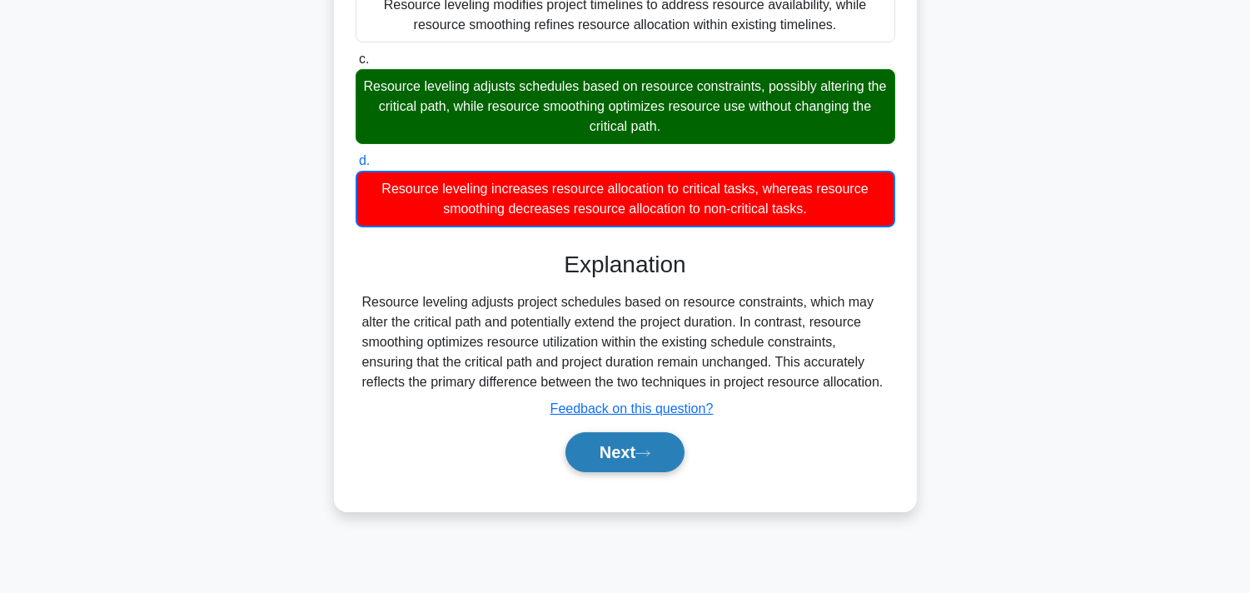
click at [650, 450] on icon at bounding box center [642, 453] width 15 height 9
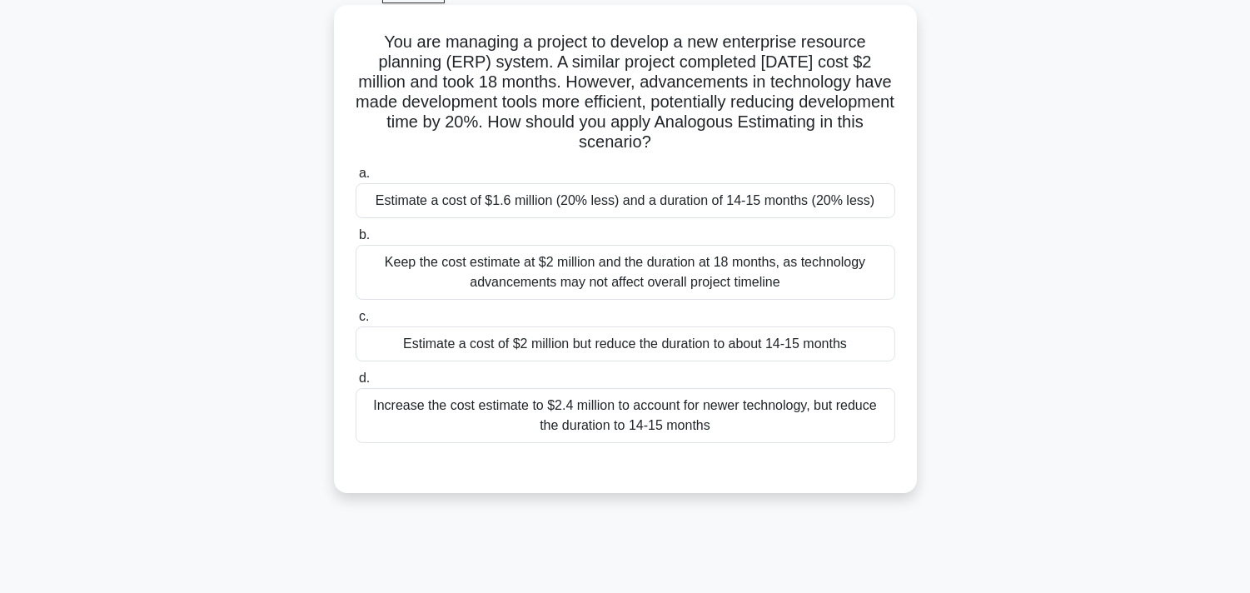
scroll to position [121, 0]
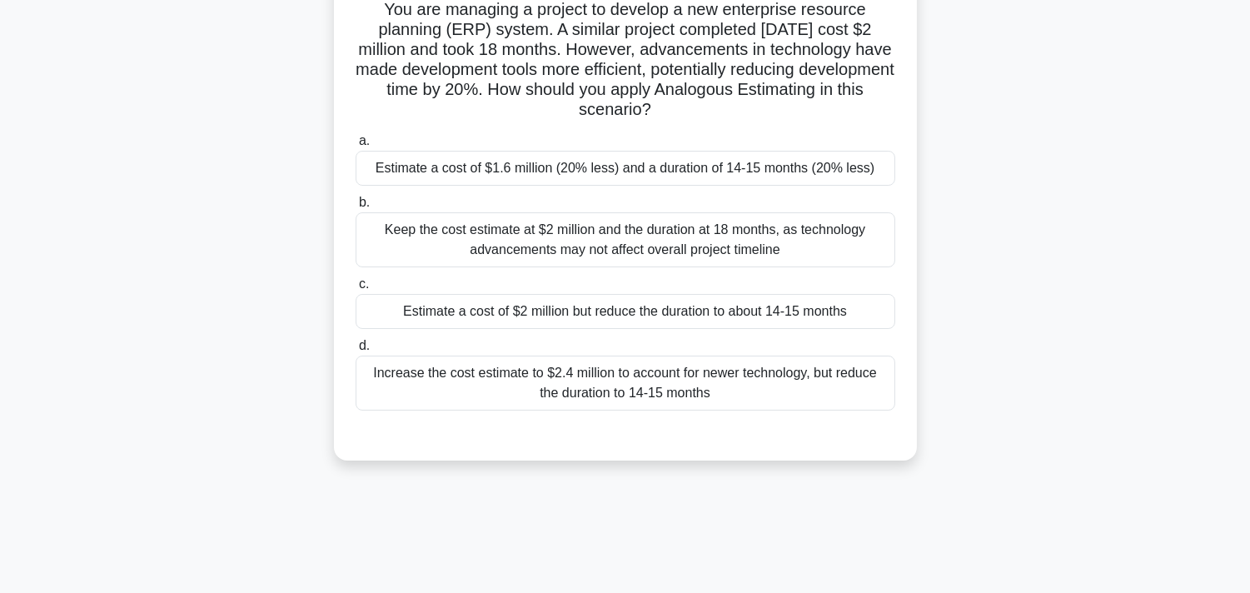
click at [560, 162] on div "Estimate a cost of $1.6 million (20% less) and a duration of 14-15 months (20% …" at bounding box center [626, 168] width 540 height 35
click at [356, 147] on input "a. Estimate a cost of $1.6 million (20% less) and a duration of 14-15 months (2…" at bounding box center [356, 141] width 0 height 11
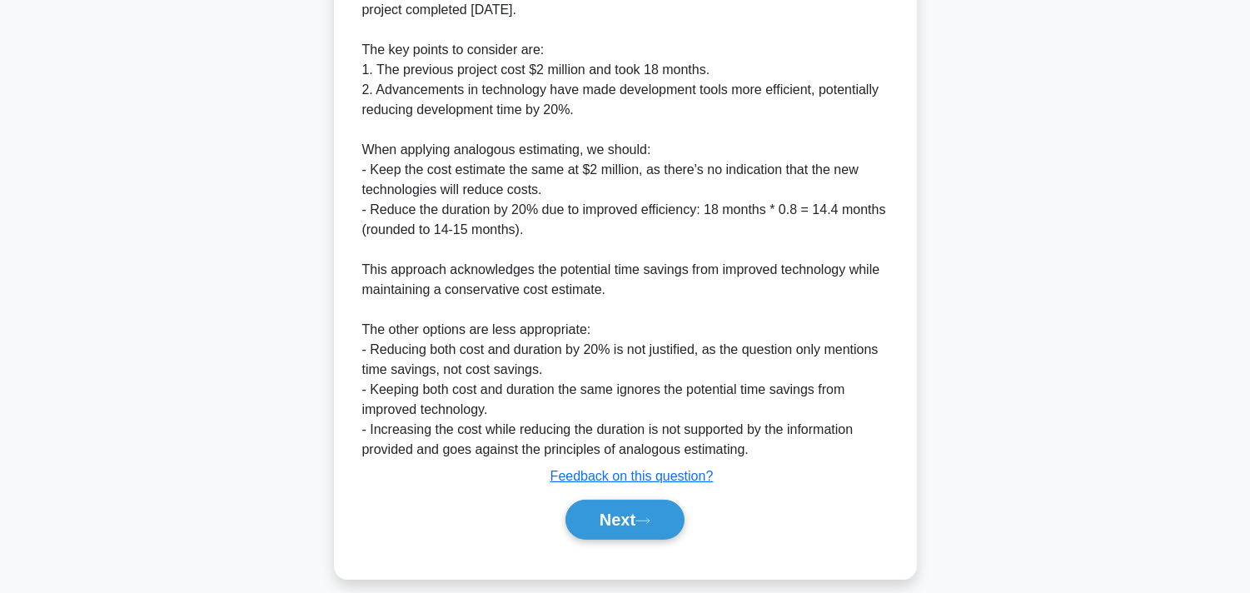
scroll to position [713, 0]
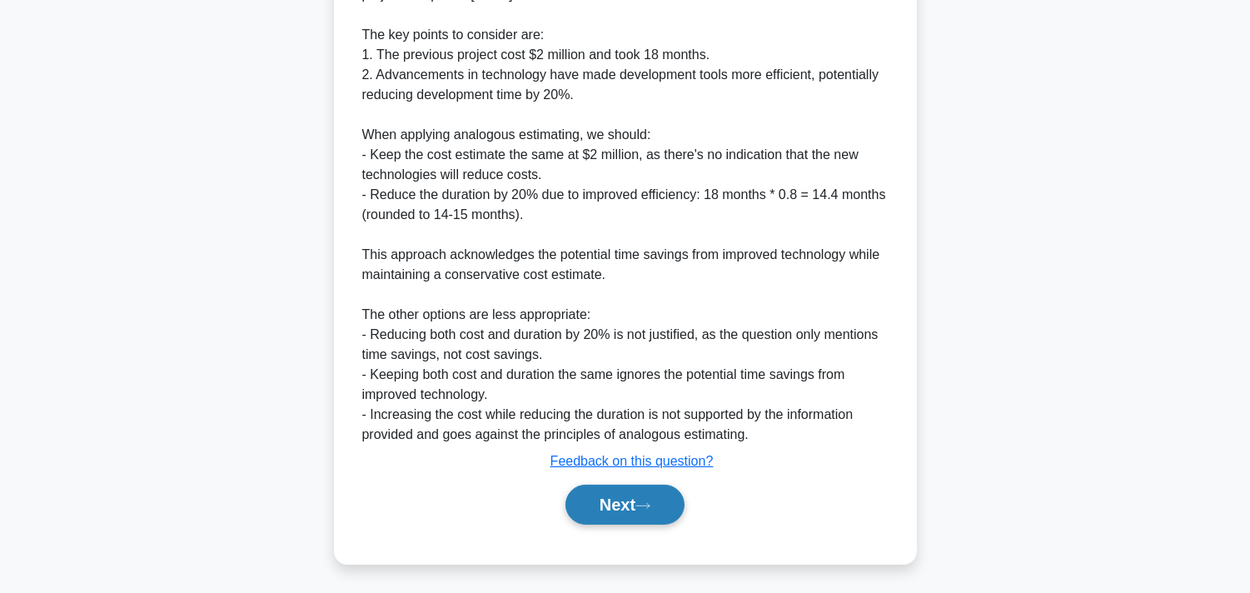
click at [598, 492] on button "Next" at bounding box center [624, 505] width 119 height 40
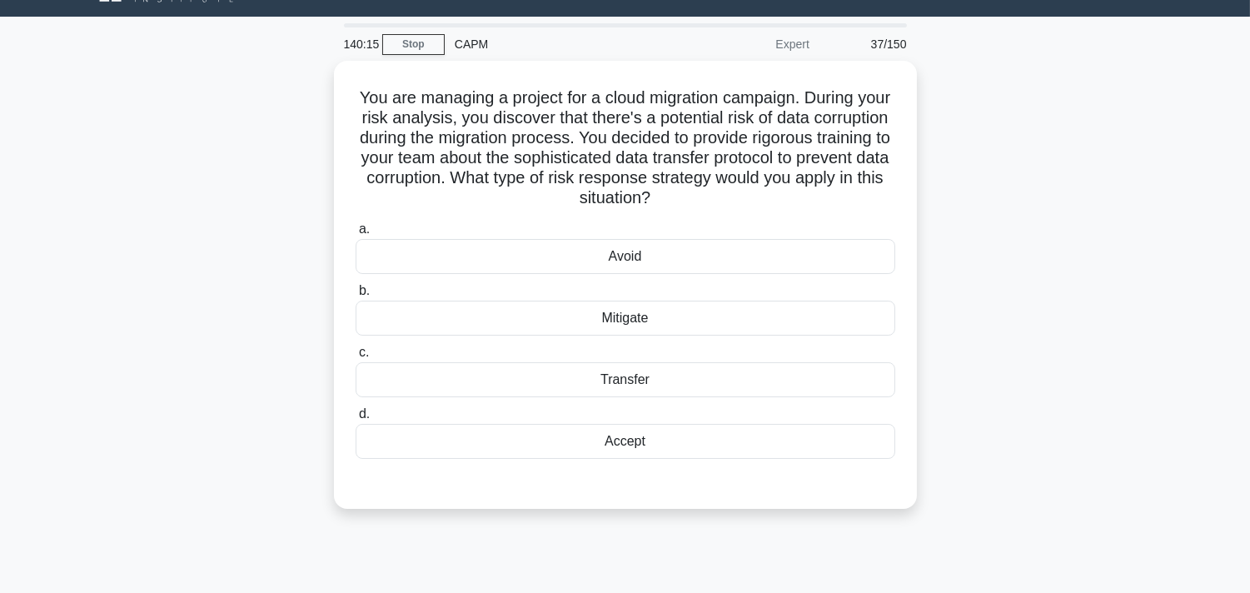
scroll to position [28, 0]
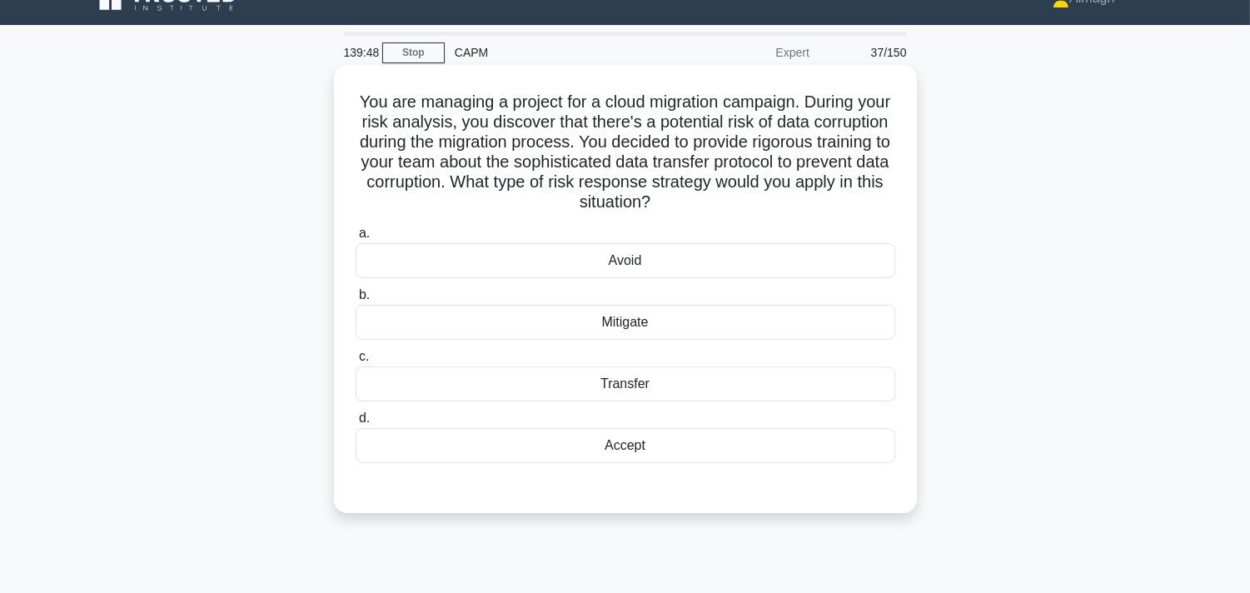
click at [552, 331] on div "Mitigate" at bounding box center [626, 322] width 540 height 35
click at [356, 301] on input "b. Mitigate" at bounding box center [356, 295] width 0 height 11
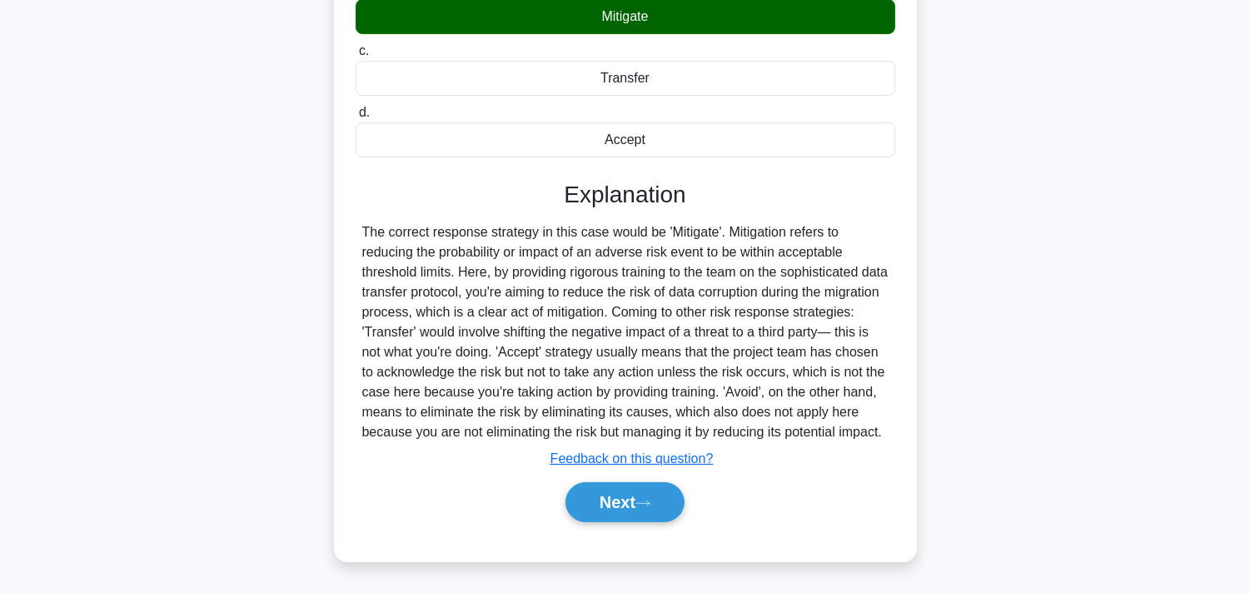
scroll to position [354, 0]
click at [635, 509] on button "Next" at bounding box center [624, 502] width 119 height 40
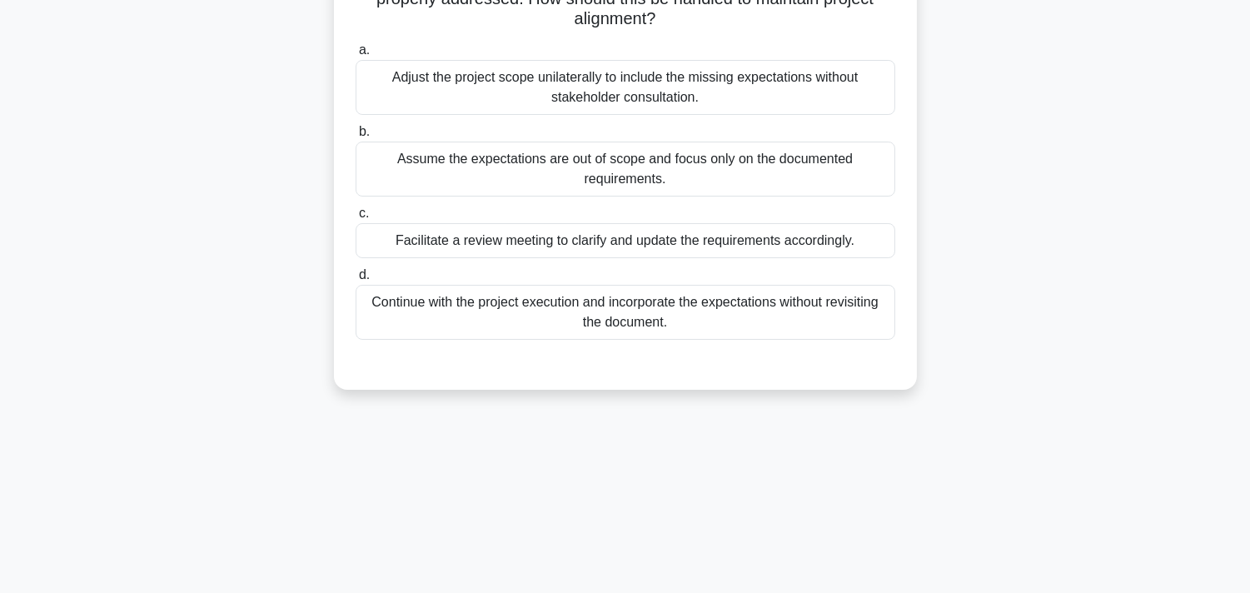
scroll to position [0, 0]
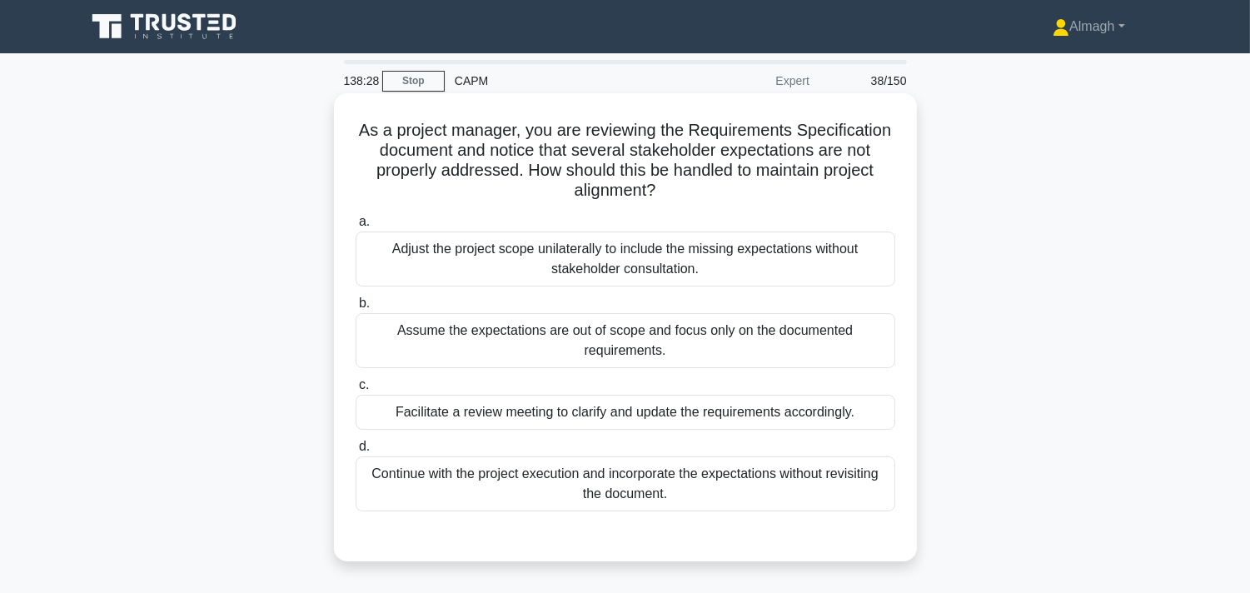
click at [505, 402] on div "Facilitate a review meeting to clarify and update the requirements accordingly." at bounding box center [626, 412] width 540 height 35
click at [356, 391] on input "c. Facilitate a review meeting to clarify and update the requirements according…" at bounding box center [356, 385] width 0 height 11
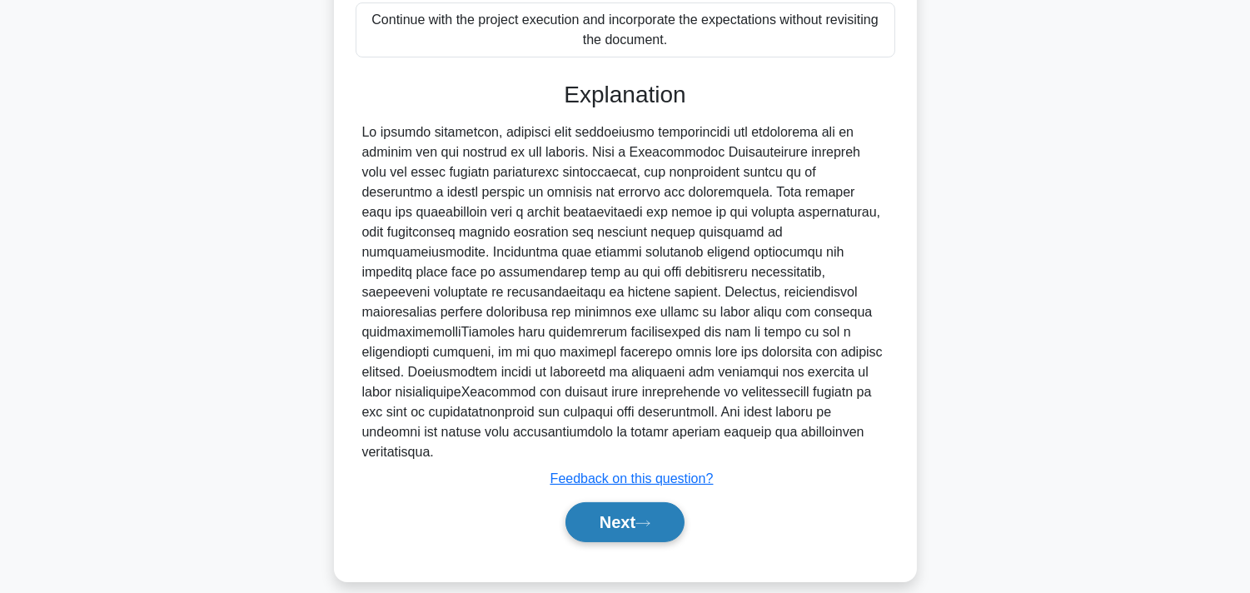
click at [625, 502] on button "Next" at bounding box center [624, 522] width 119 height 40
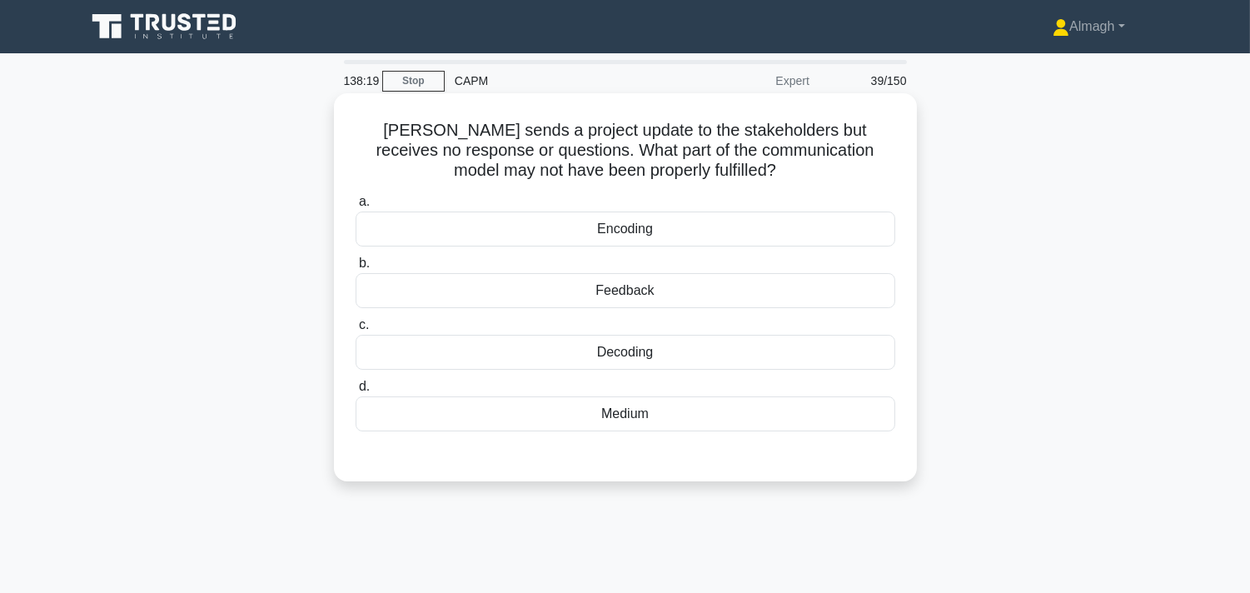
click at [595, 287] on div "Feedback" at bounding box center [626, 290] width 540 height 35
click at [356, 269] on input "b. Feedback" at bounding box center [356, 263] width 0 height 11
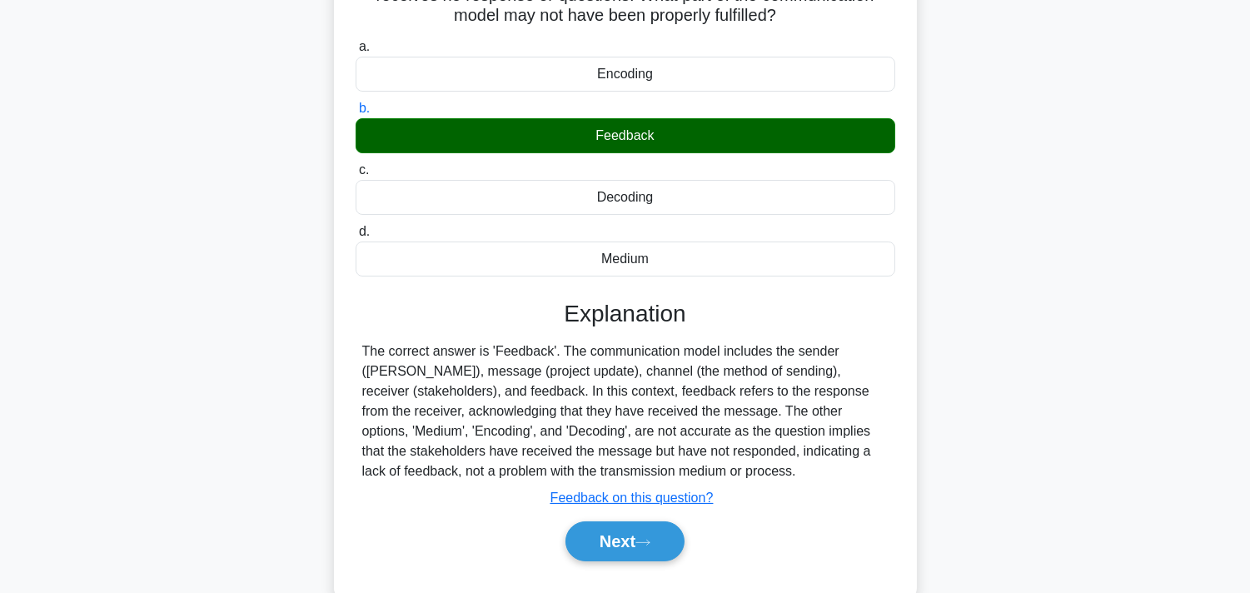
scroll to position [306, 0]
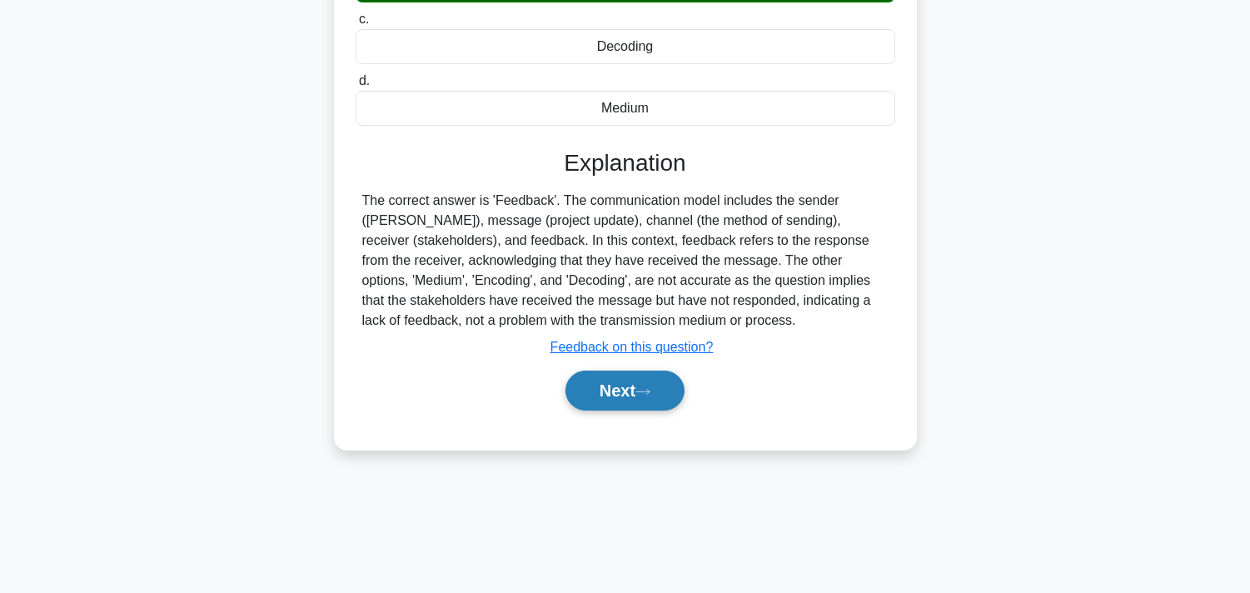
click at [617, 396] on button "Next" at bounding box center [624, 391] width 119 height 40
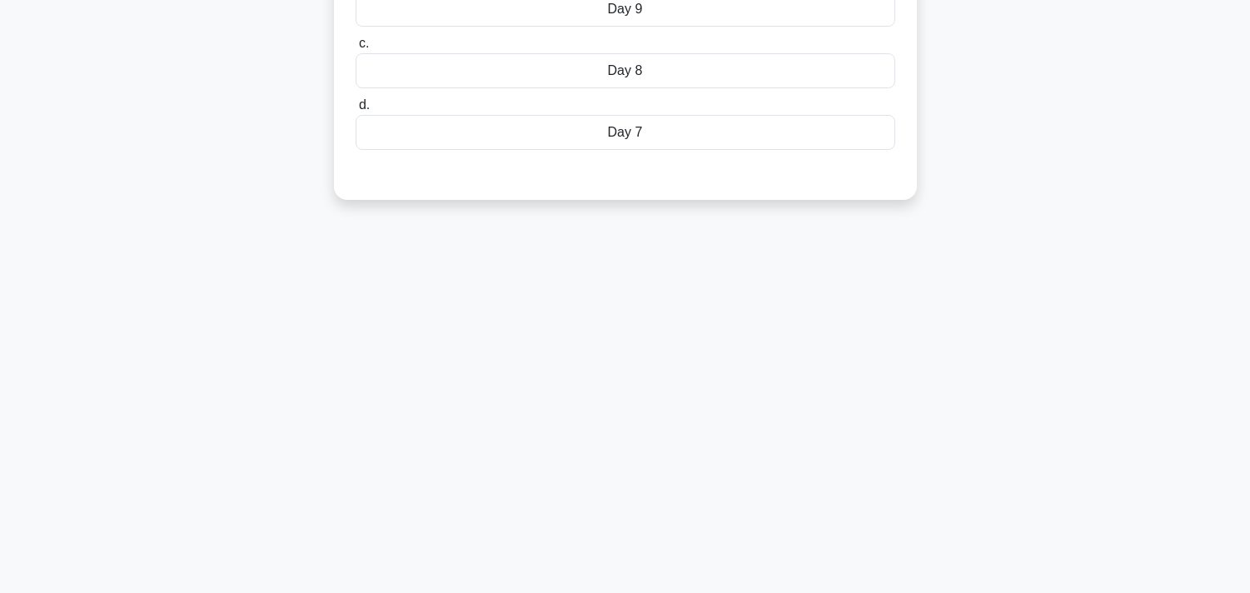
scroll to position [28, 0]
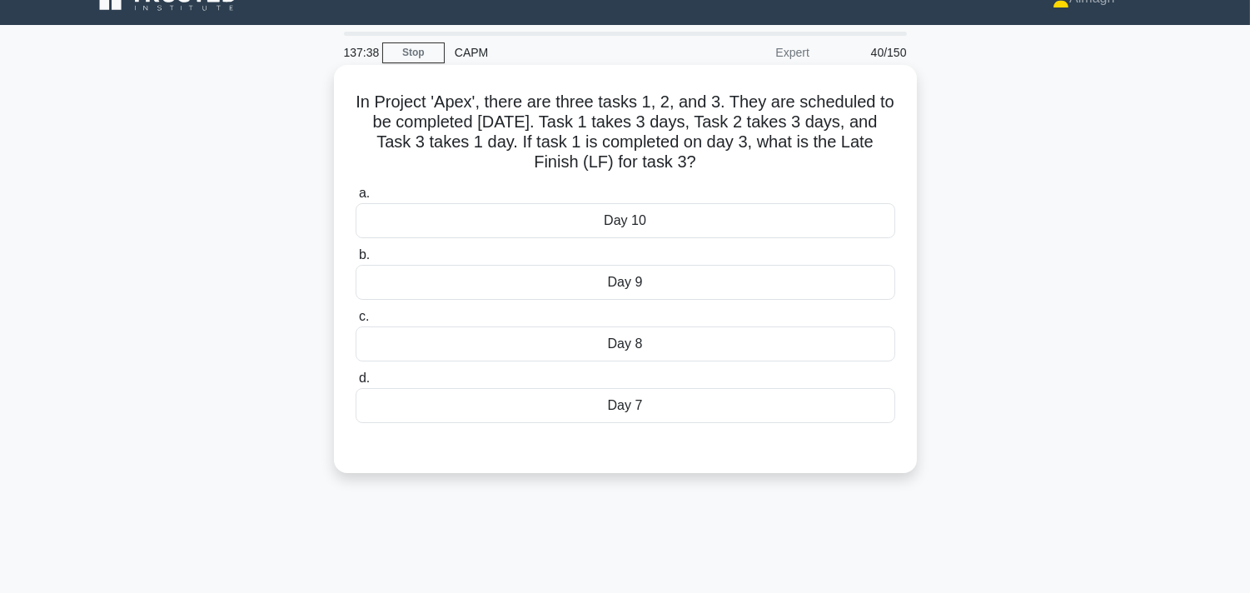
click at [672, 211] on div "Day 10" at bounding box center [626, 220] width 540 height 35
click at [356, 199] on input "a. Day 10" at bounding box center [356, 193] width 0 height 11
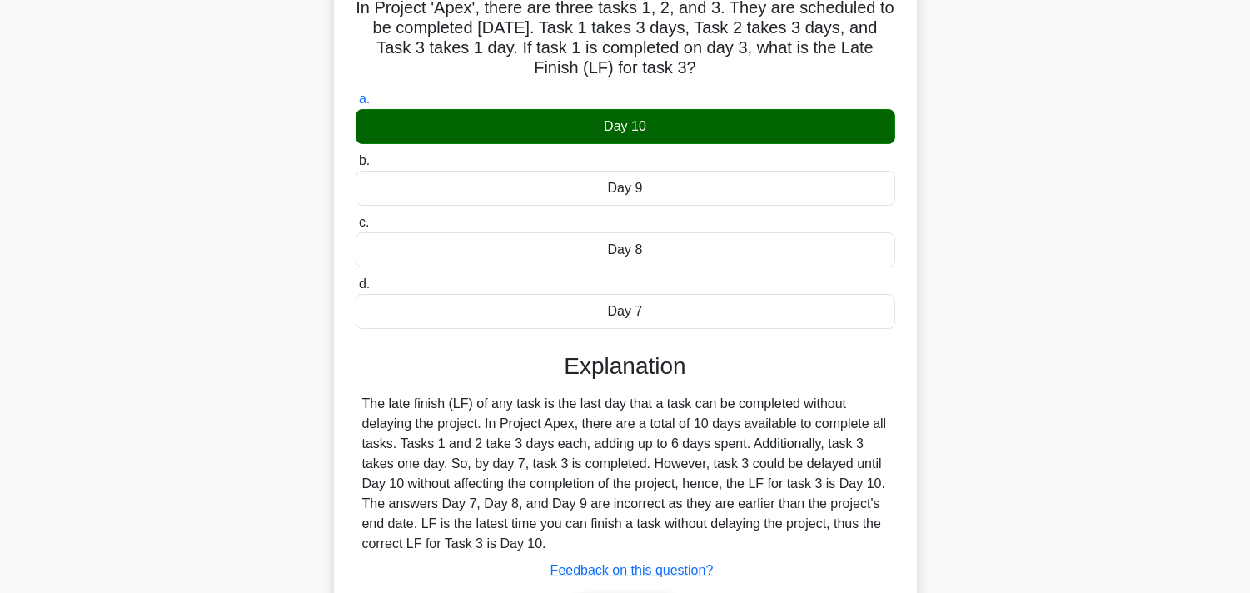
scroll to position [306, 0]
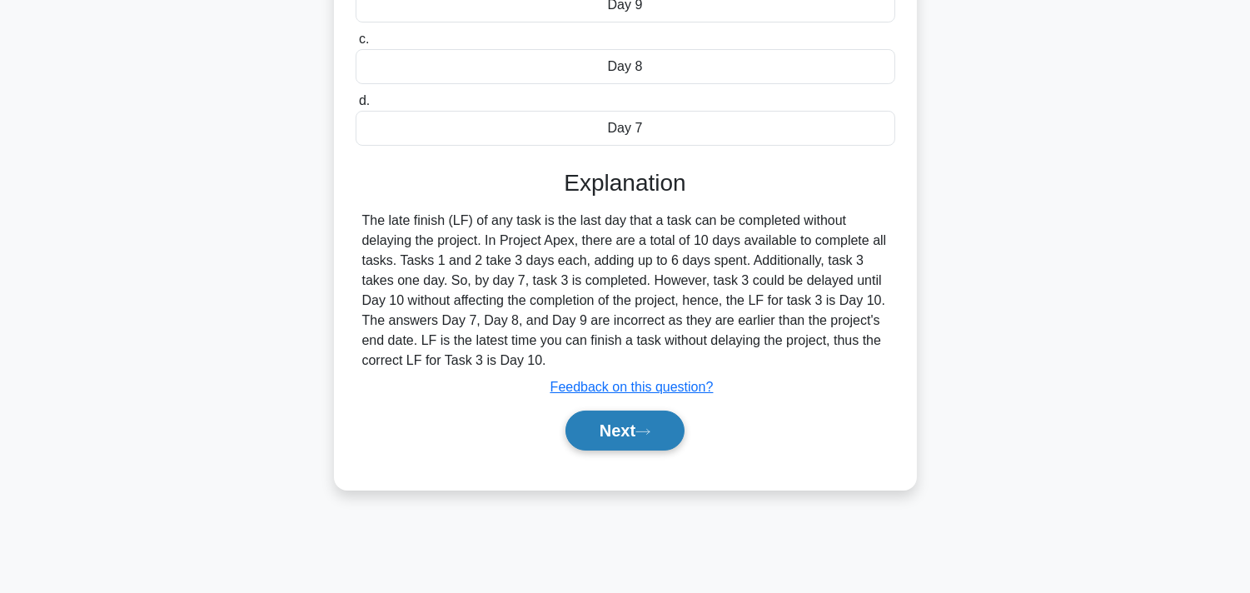
click at [620, 431] on button "Next" at bounding box center [624, 431] width 119 height 40
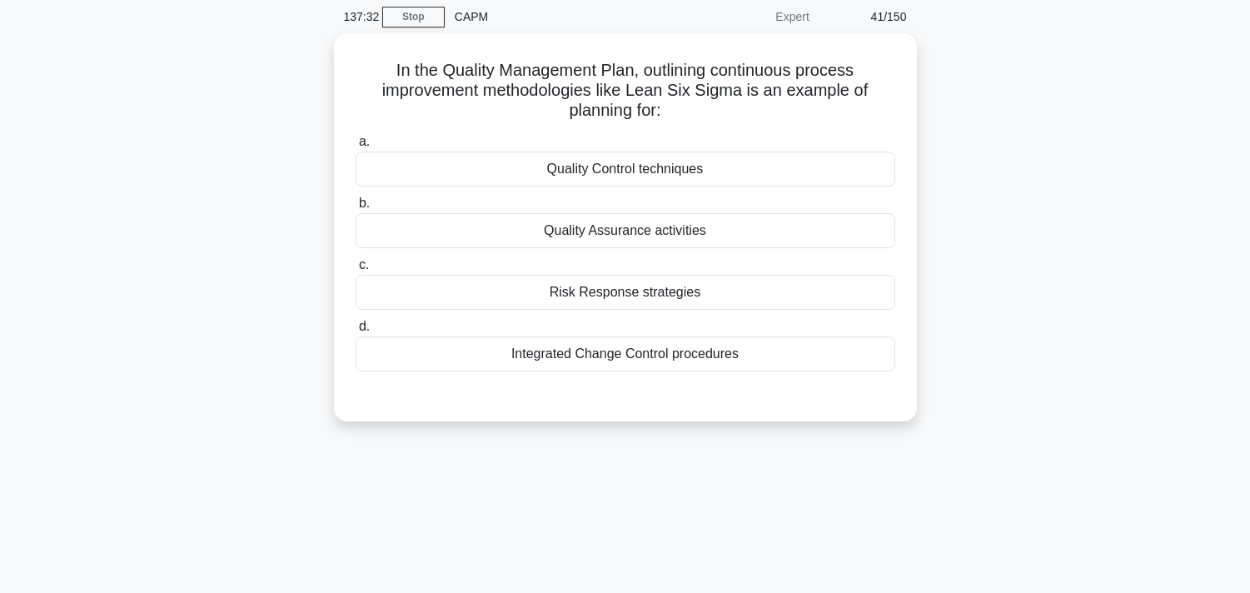
scroll to position [0, 0]
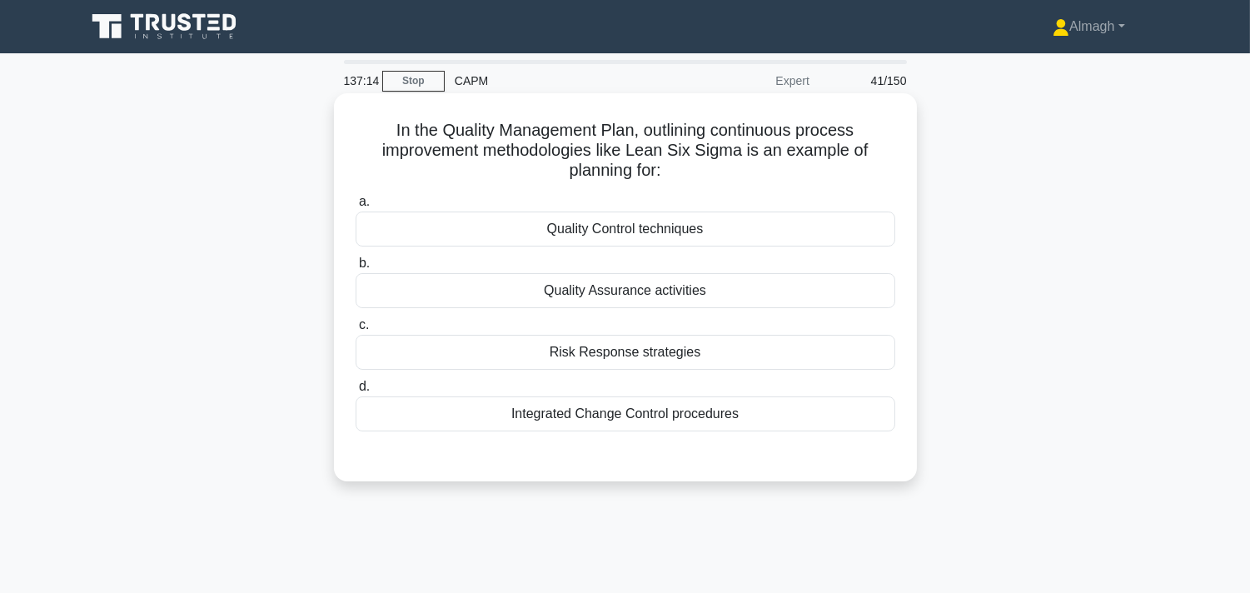
click at [480, 234] on div "Quality Control techniques" at bounding box center [626, 228] width 540 height 35
click at [356, 207] on input "a. Quality Control techniques" at bounding box center [356, 202] width 0 height 11
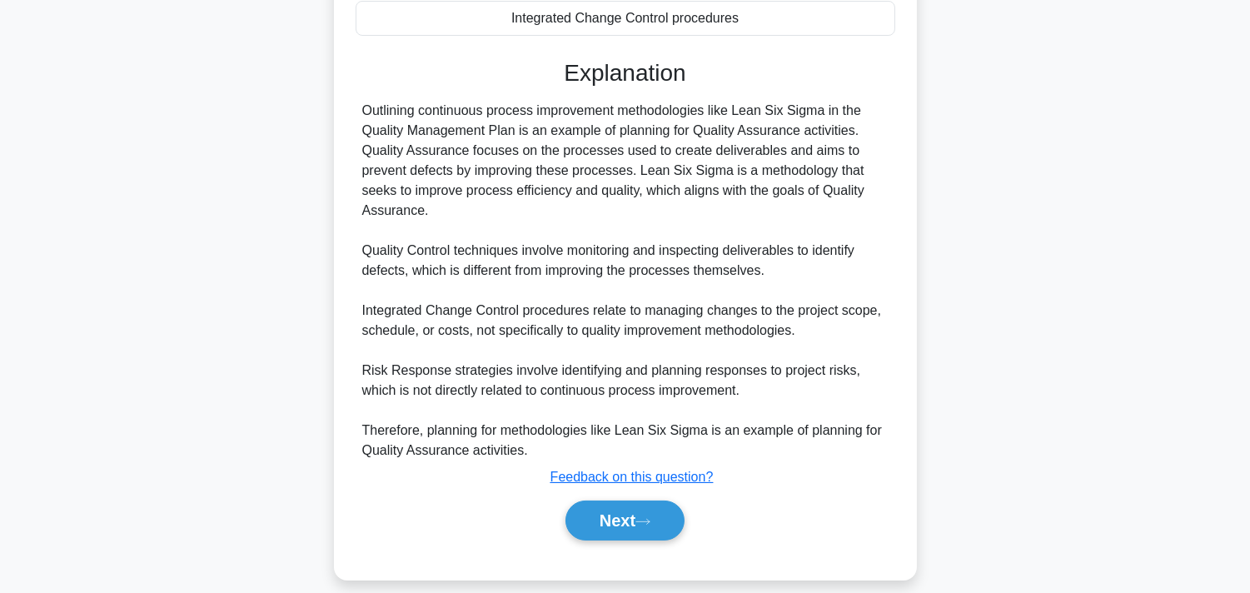
scroll to position [413, 0]
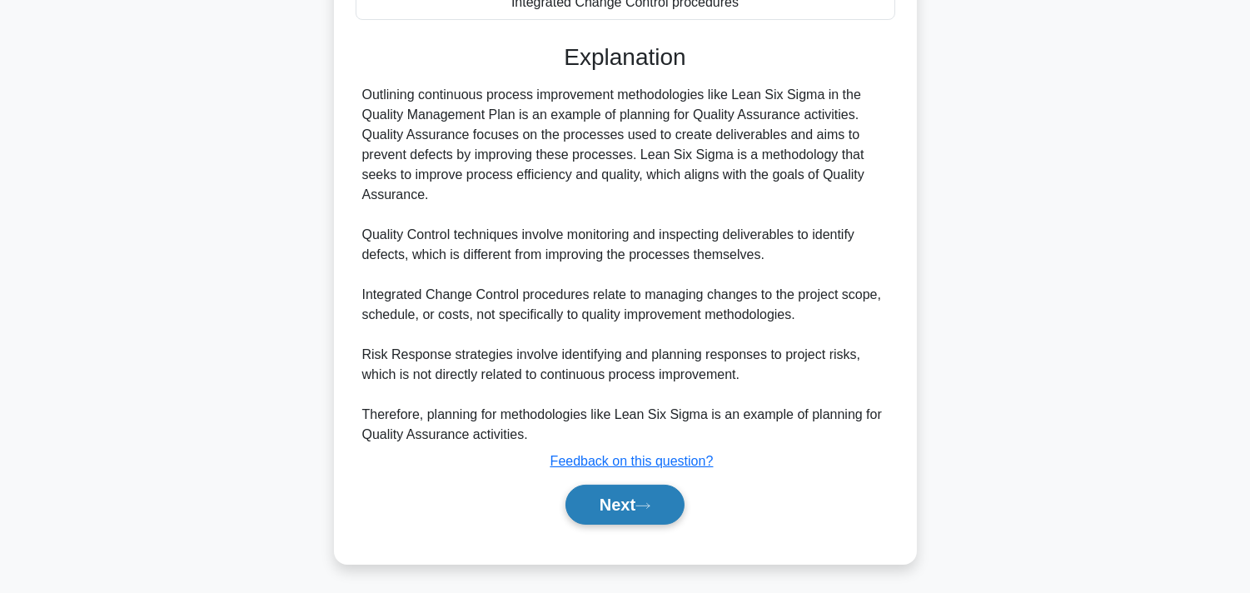
click at [611, 492] on button "Next" at bounding box center [624, 505] width 119 height 40
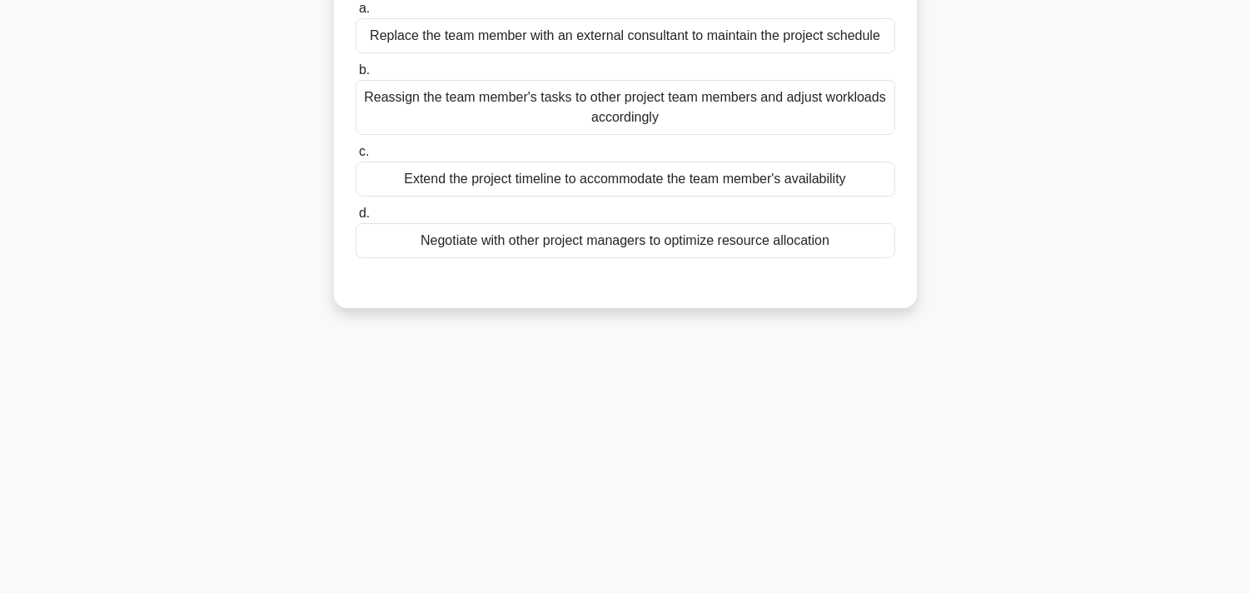
scroll to position [28, 0]
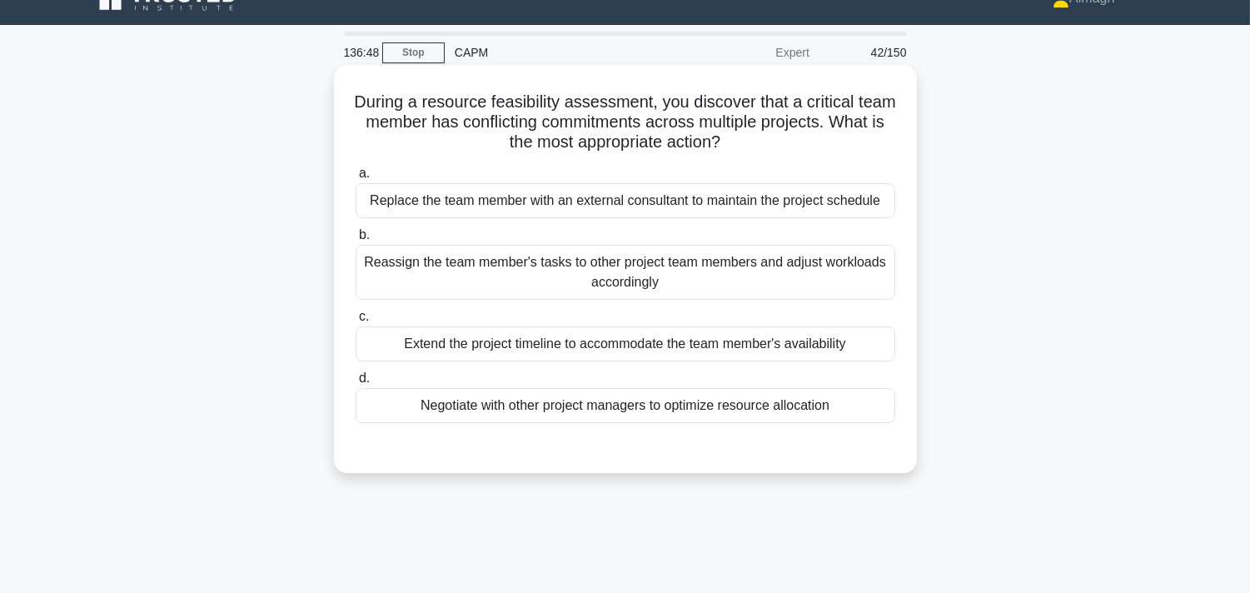
click at [543, 412] on div "Negotiate with other project managers to optimize resource allocation" at bounding box center [626, 405] width 540 height 35
click at [356, 384] on input "d. Negotiate with other project managers to optimize resource allocation" at bounding box center [356, 378] width 0 height 11
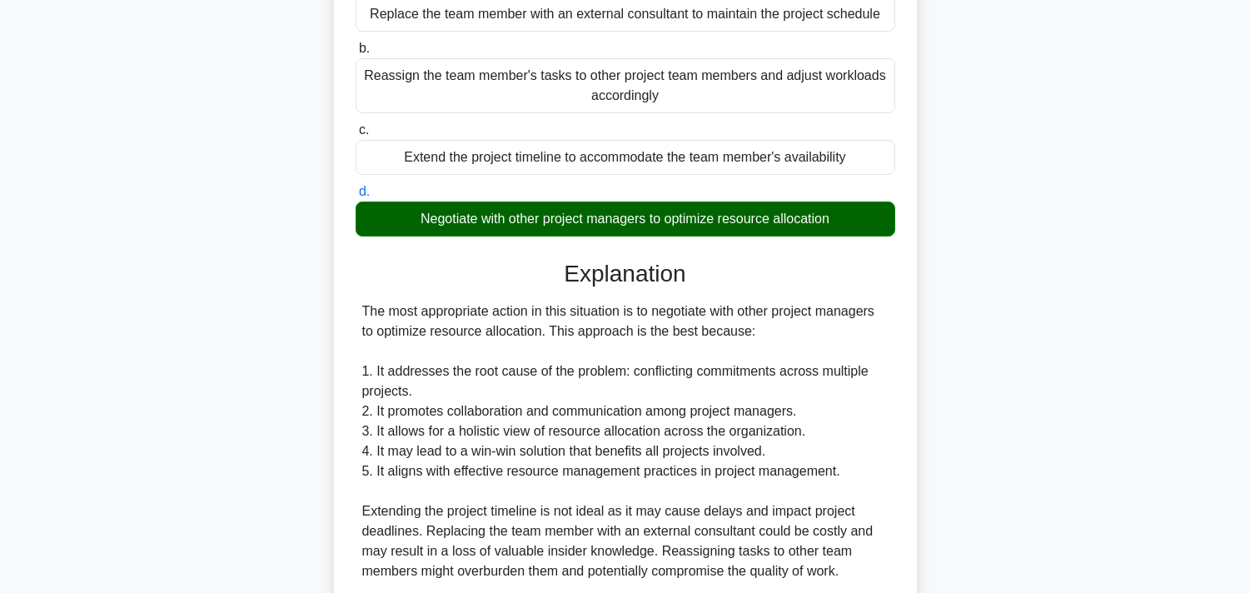
scroll to position [398, 0]
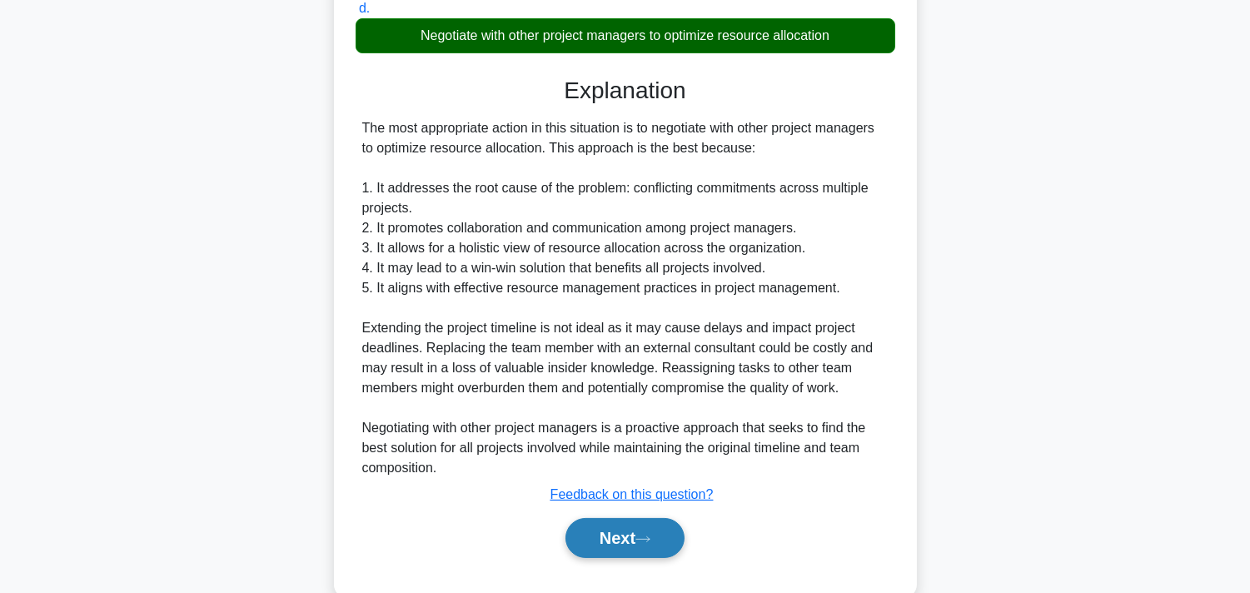
click at [622, 536] on button "Next" at bounding box center [624, 538] width 119 height 40
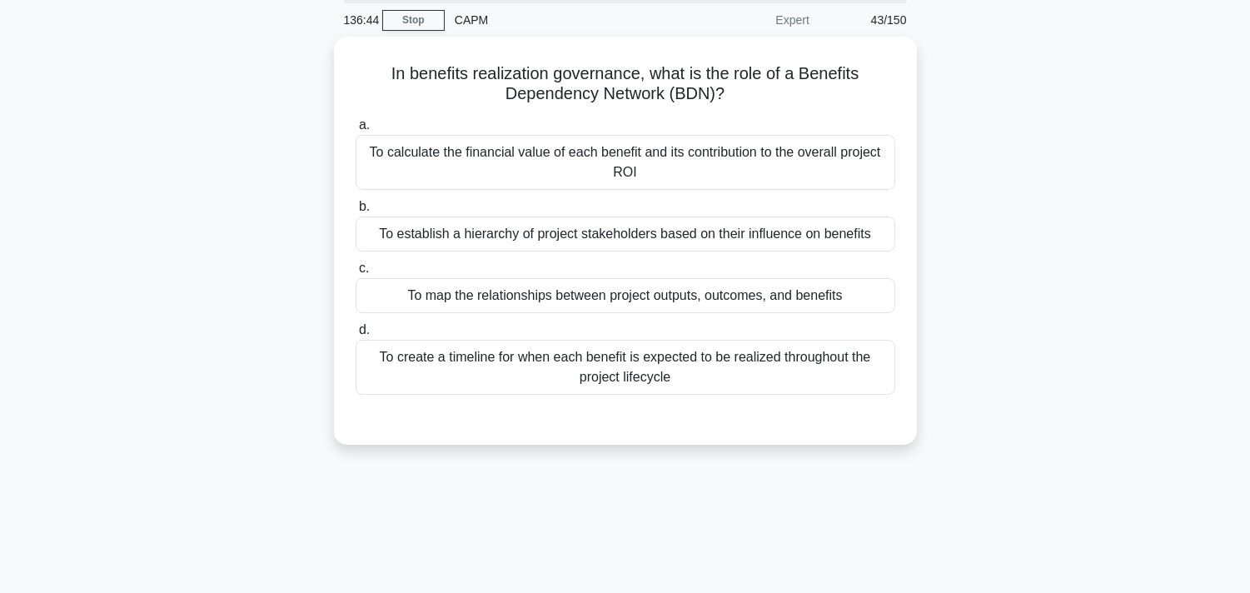
scroll to position [28, 0]
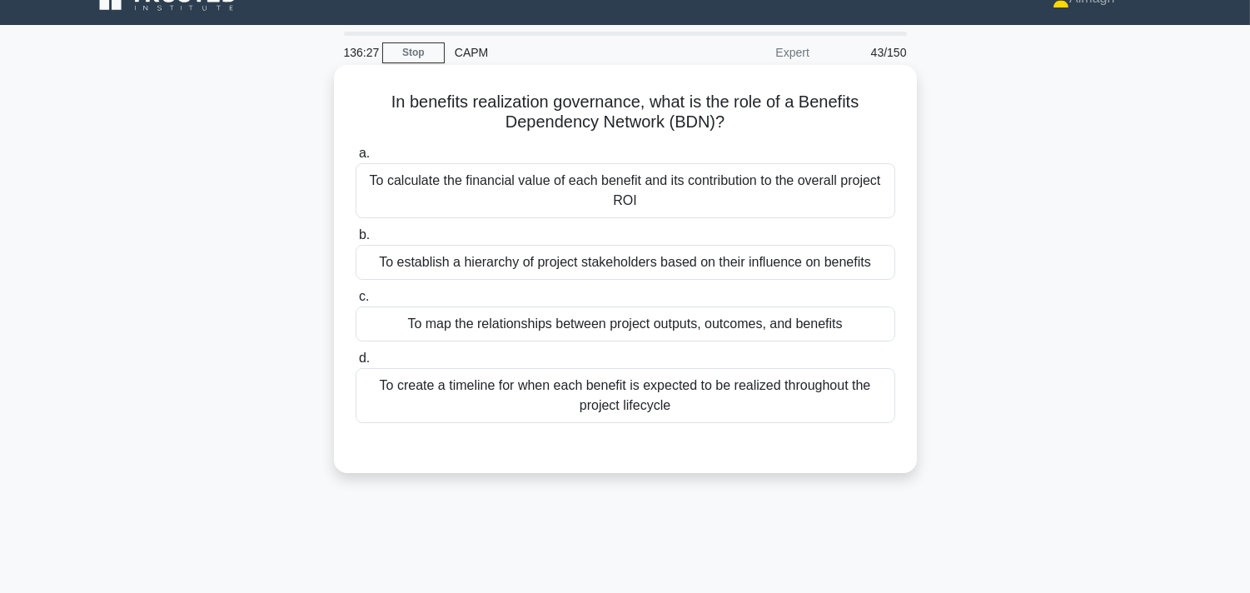
click at [617, 400] on div "To create a timeline for when each benefit is expected to be realized throughou…" at bounding box center [626, 395] width 540 height 55
click at [356, 364] on input "d. To create a timeline for when each benefit is expected to be realized throug…" at bounding box center [356, 358] width 0 height 11
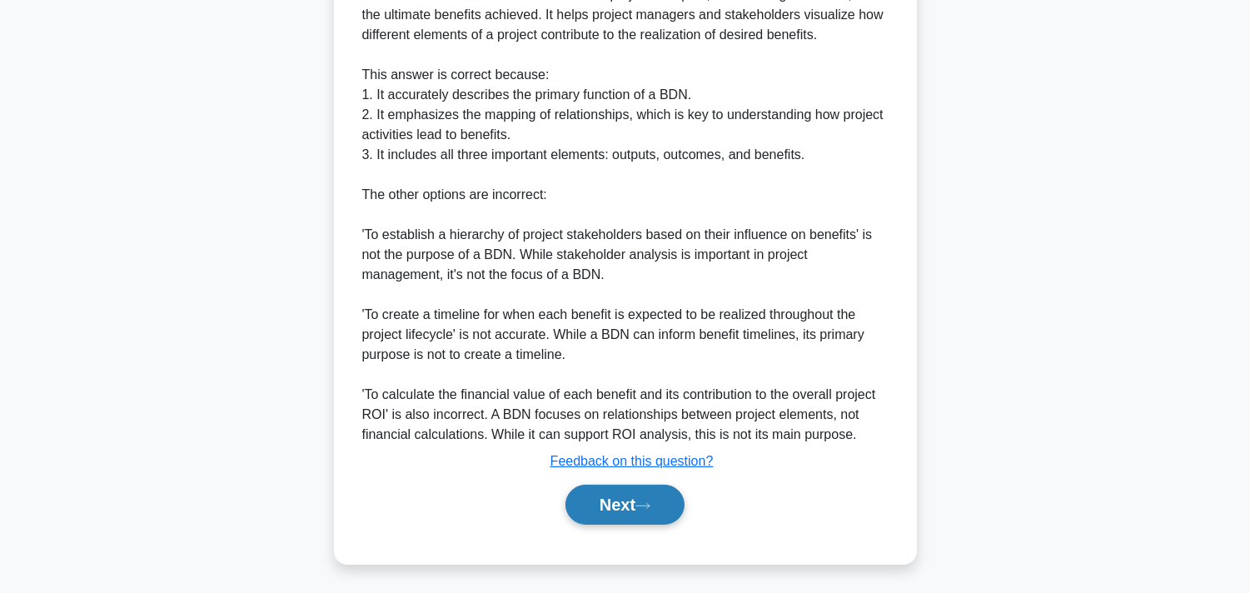
click at [620, 511] on button "Next" at bounding box center [624, 505] width 119 height 40
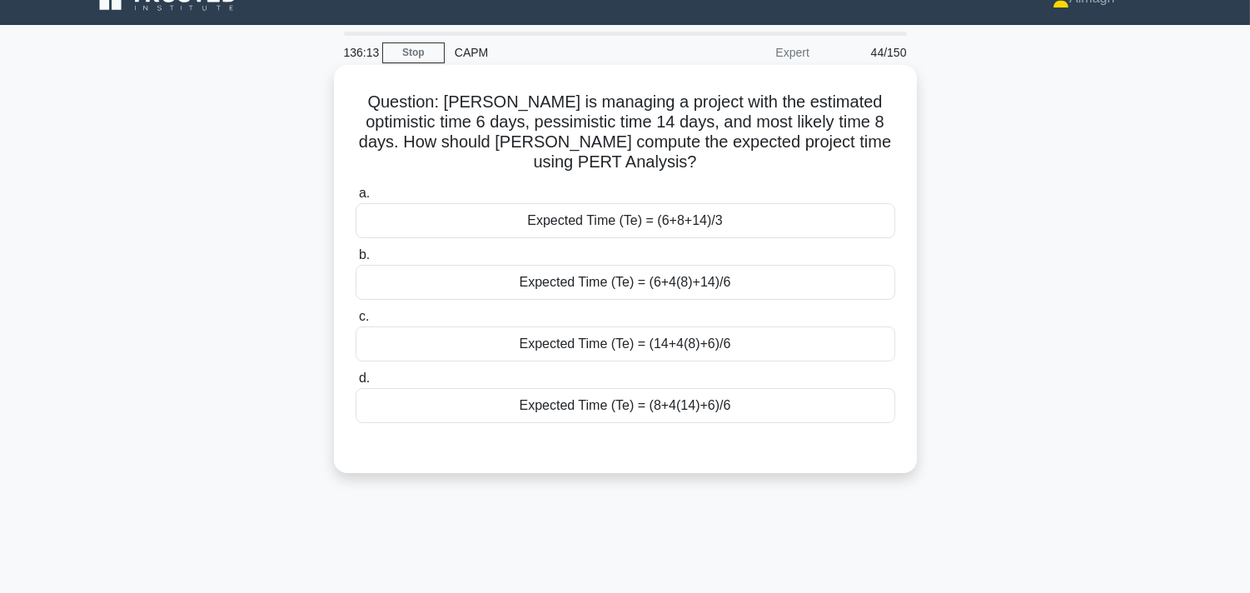
drag, startPoint x: 644, startPoint y: 350, endPoint x: 406, endPoint y: 326, distance: 240.2
click at [406, 326] on label "c. Expected Time (Te) = (14+4(8)+6)/6" at bounding box center [626, 333] width 540 height 55
click at [658, 277] on div "Expected Time (Te) = (6+4(8)+14)/6" at bounding box center [626, 282] width 540 height 35
click at [356, 261] on input "b. Expected Time (Te) = (6+4(8)+14)/6" at bounding box center [356, 255] width 0 height 11
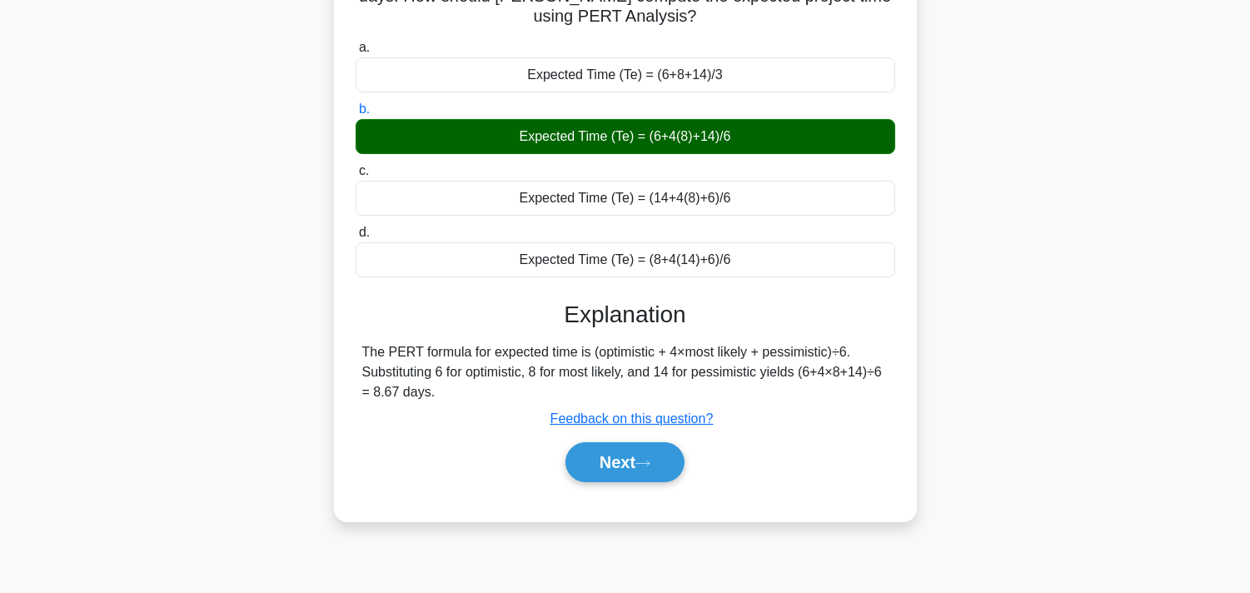
scroll to position [306, 0]
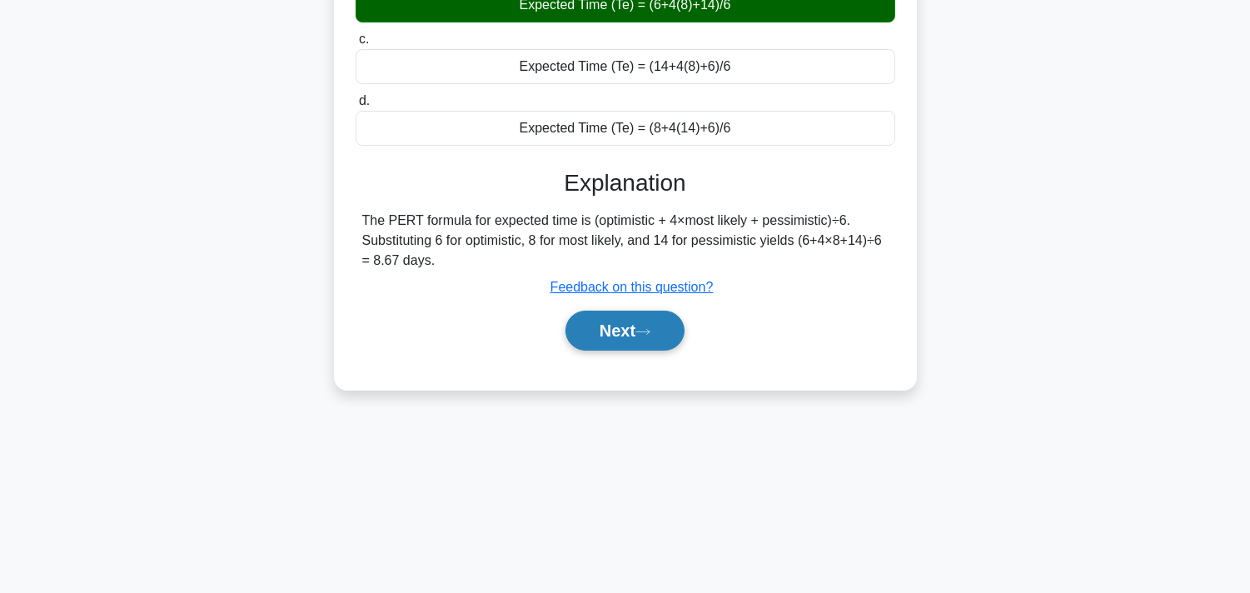
click at [625, 314] on button "Next" at bounding box center [624, 331] width 119 height 40
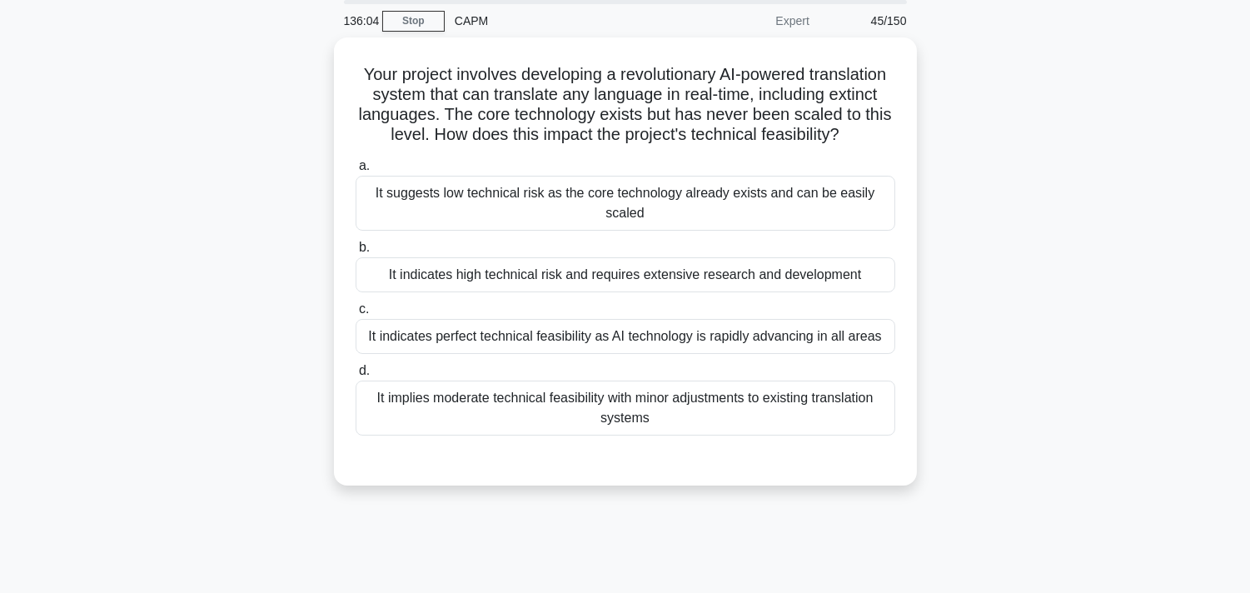
scroll to position [28, 0]
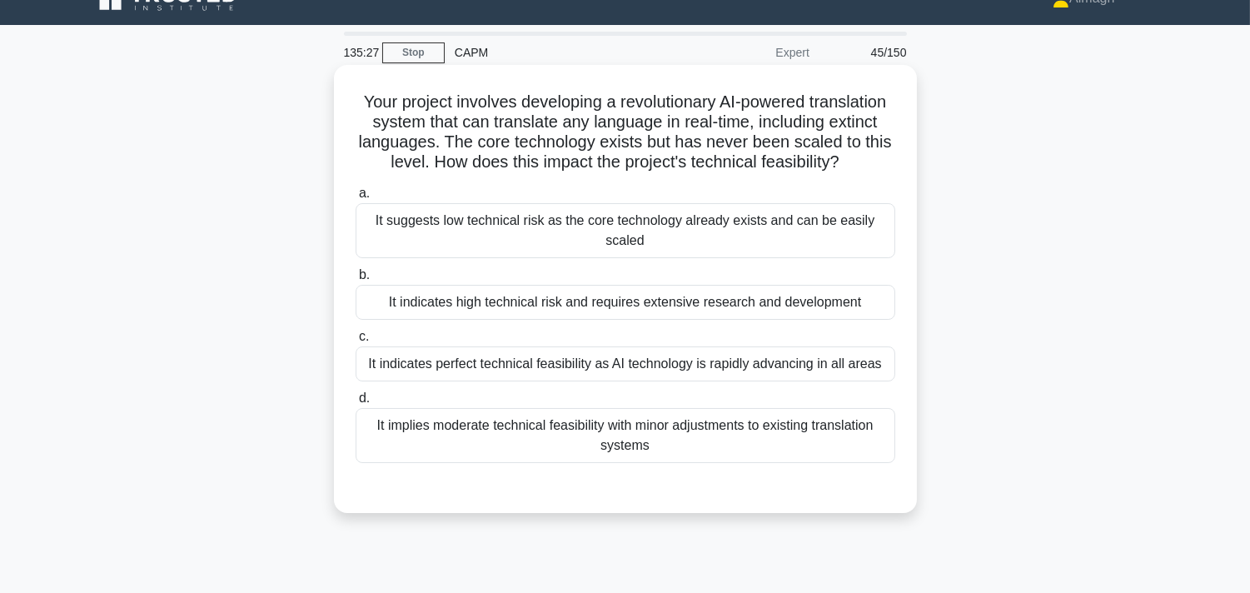
click at [518, 381] on div "It indicates perfect technical feasibility as AI technology is rapidly advancin…" at bounding box center [626, 363] width 540 height 35
click at [356, 342] on input "c. It indicates perfect technical feasibility as AI technology is rapidly advan…" at bounding box center [356, 336] width 0 height 11
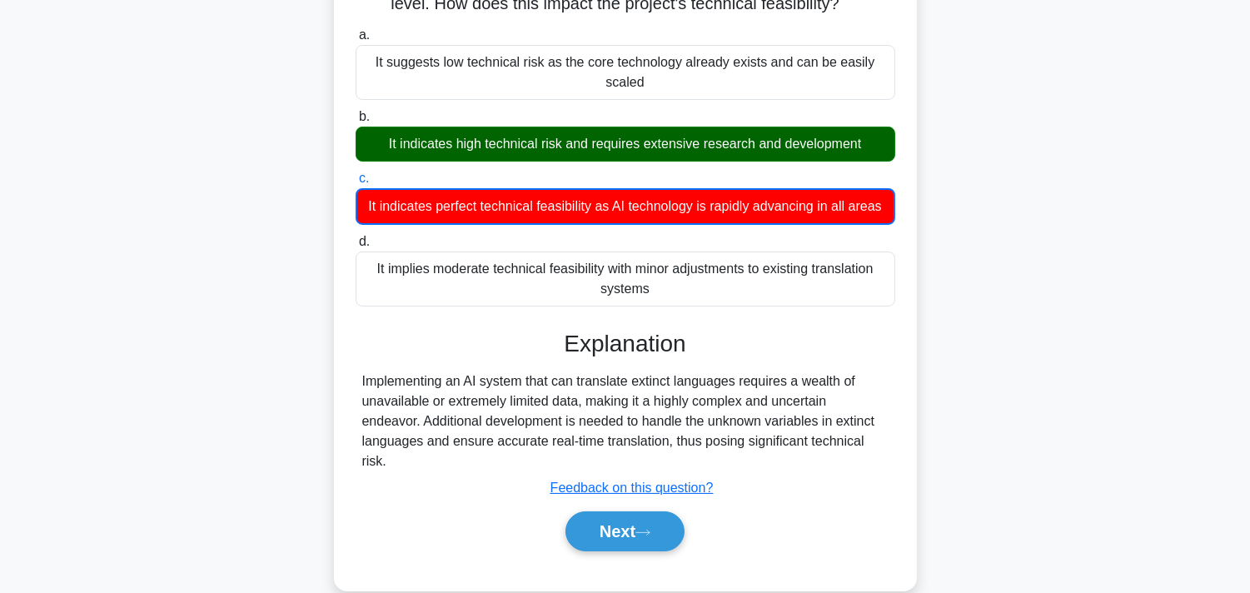
scroll to position [306, 0]
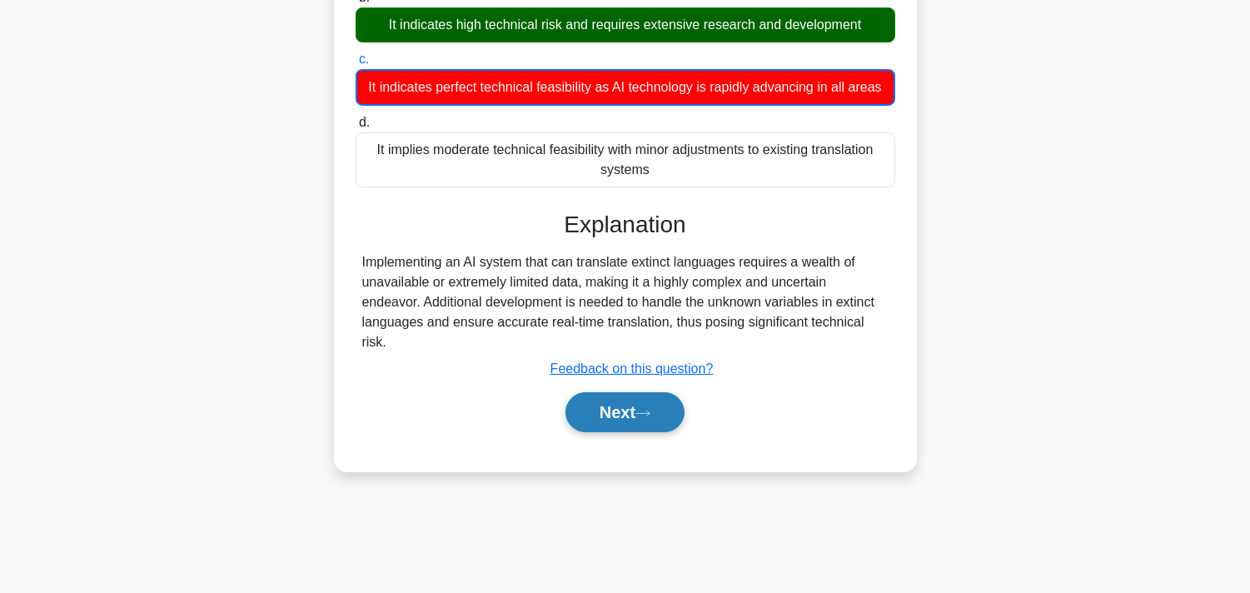
click at [634, 432] on button "Next" at bounding box center [624, 412] width 119 height 40
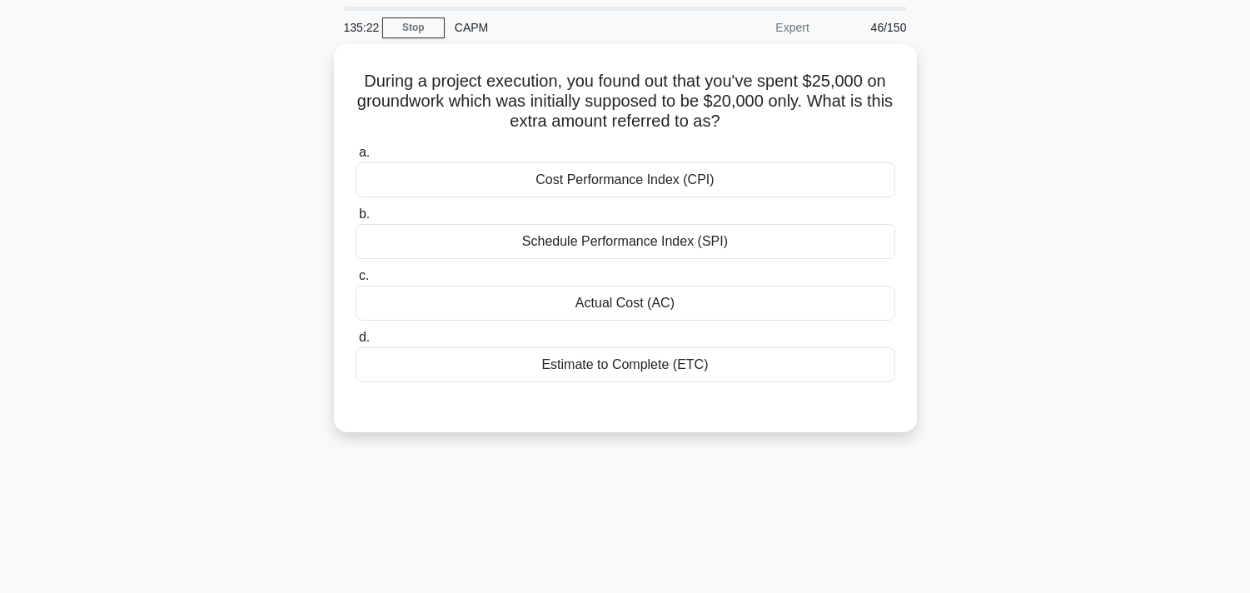
scroll to position [28, 0]
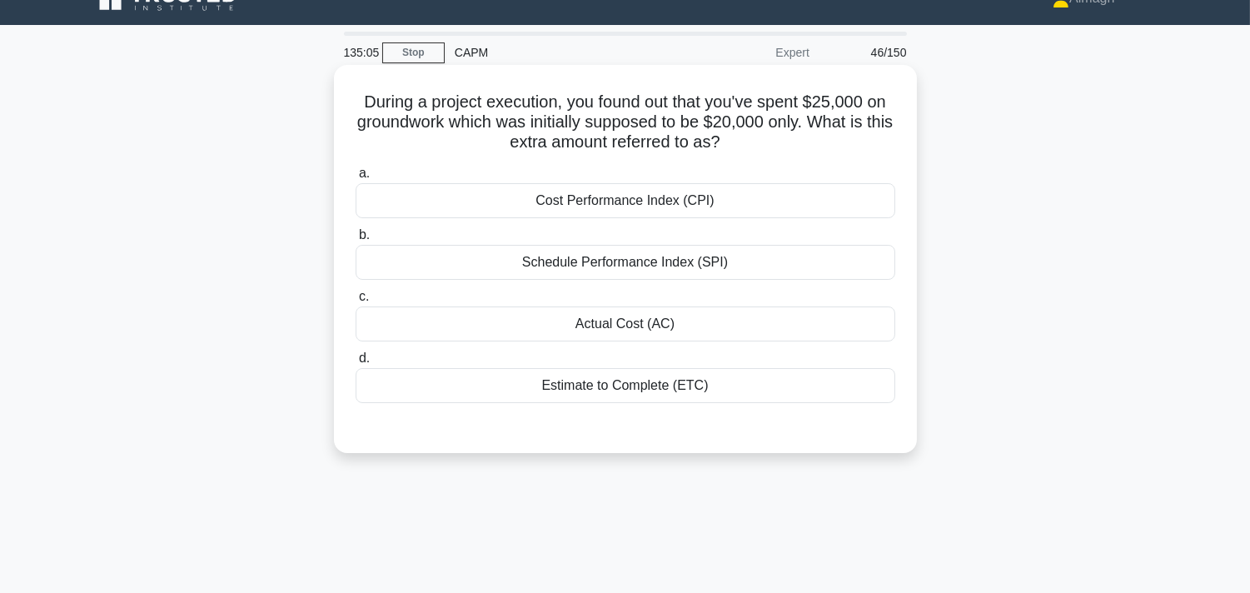
click at [666, 336] on div "Actual Cost (AC)" at bounding box center [626, 323] width 540 height 35
click at [356, 302] on input "c. Actual Cost (AC)" at bounding box center [356, 296] width 0 height 11
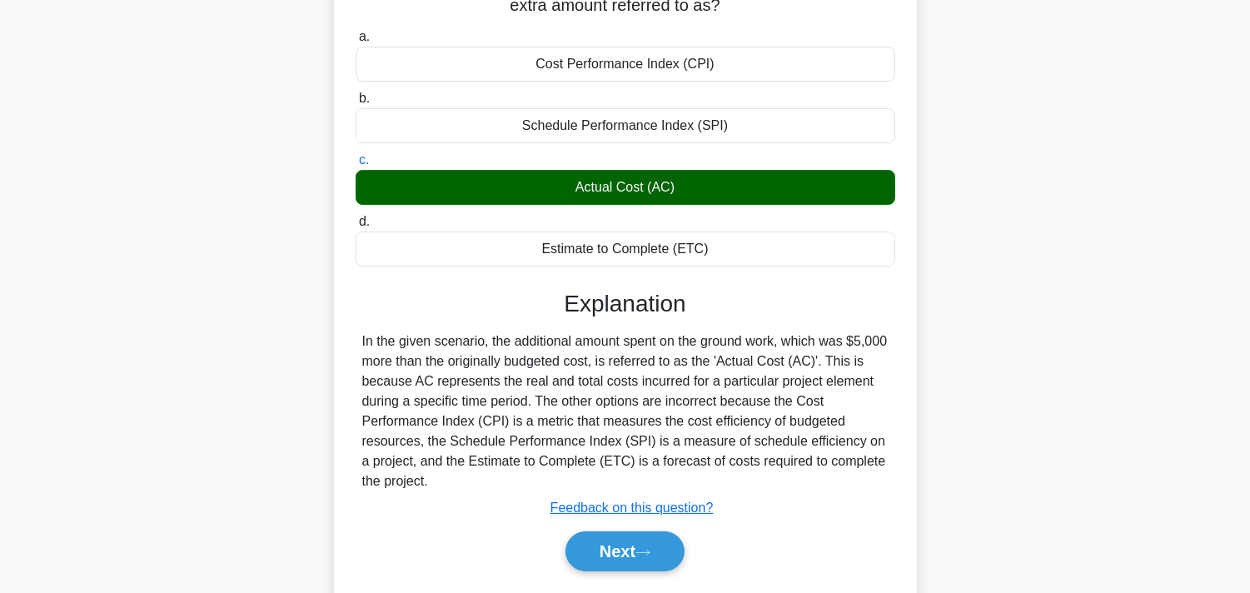
scroll to position [306, 0]
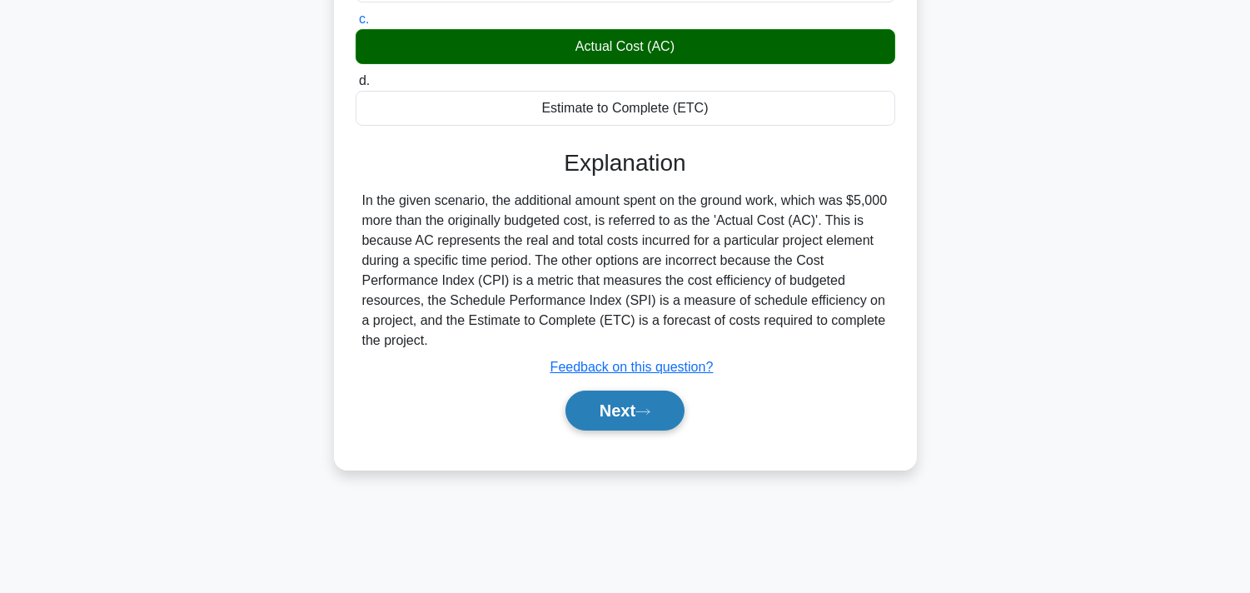
click at [654, 419] on button "Next" at bounding box center [624, 411] width 119 height 40
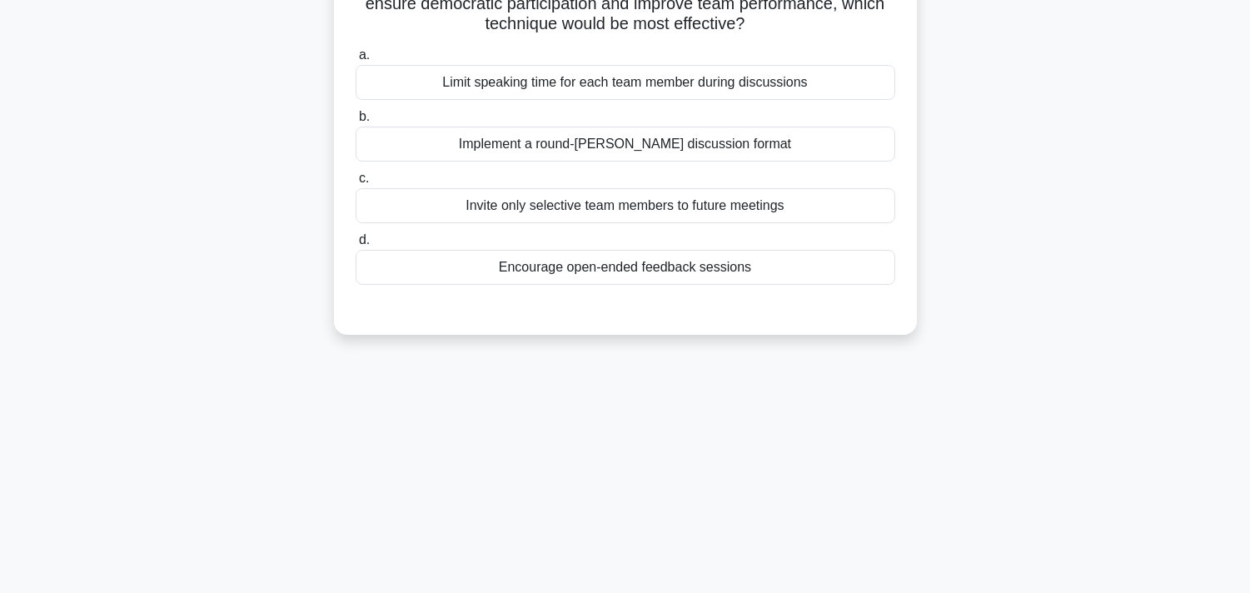
scroll to position [28, 0]
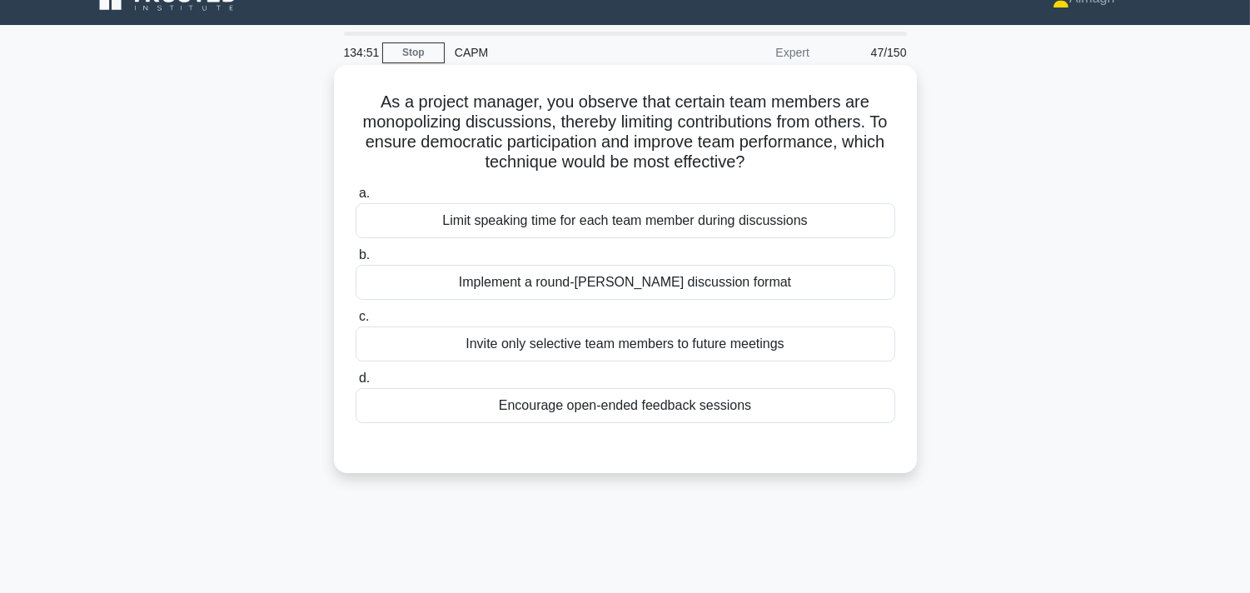
click at [650, 284] on div "Implement a round-[PERSON_NAME] discussion format" at bounding box center [626, 282] width 540 height 35
click at [356, 261] on input "b. Implement a round-[PERSON_NAME] discussion format" at bounding box center [356, 255] width 0 height 11
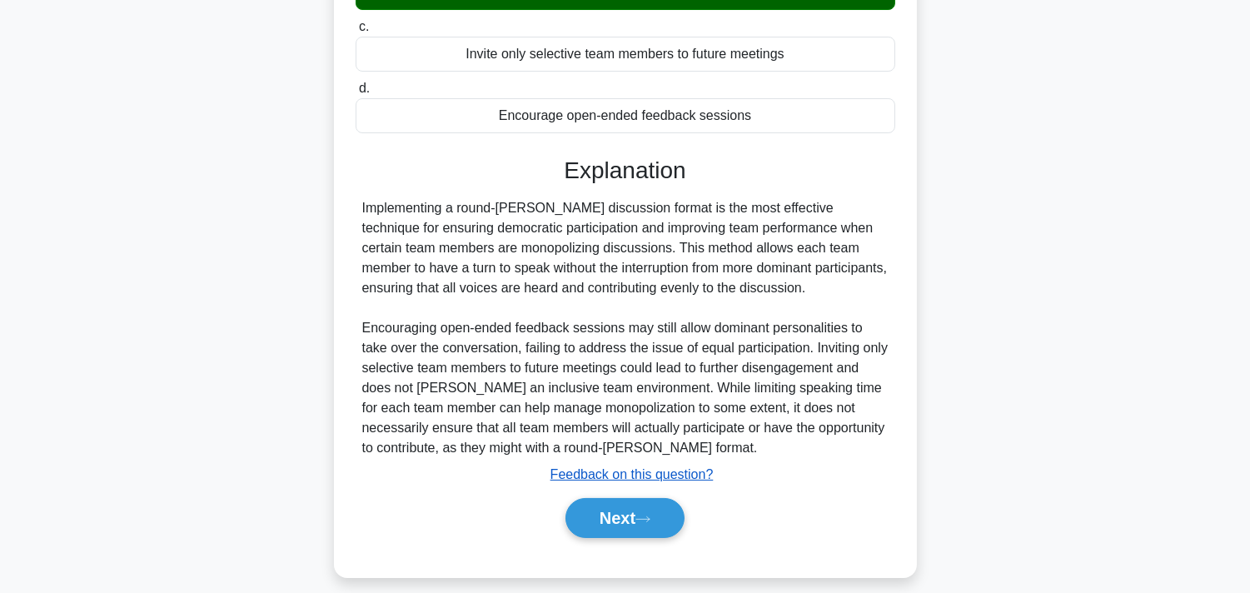
scroll to position [334, 0]
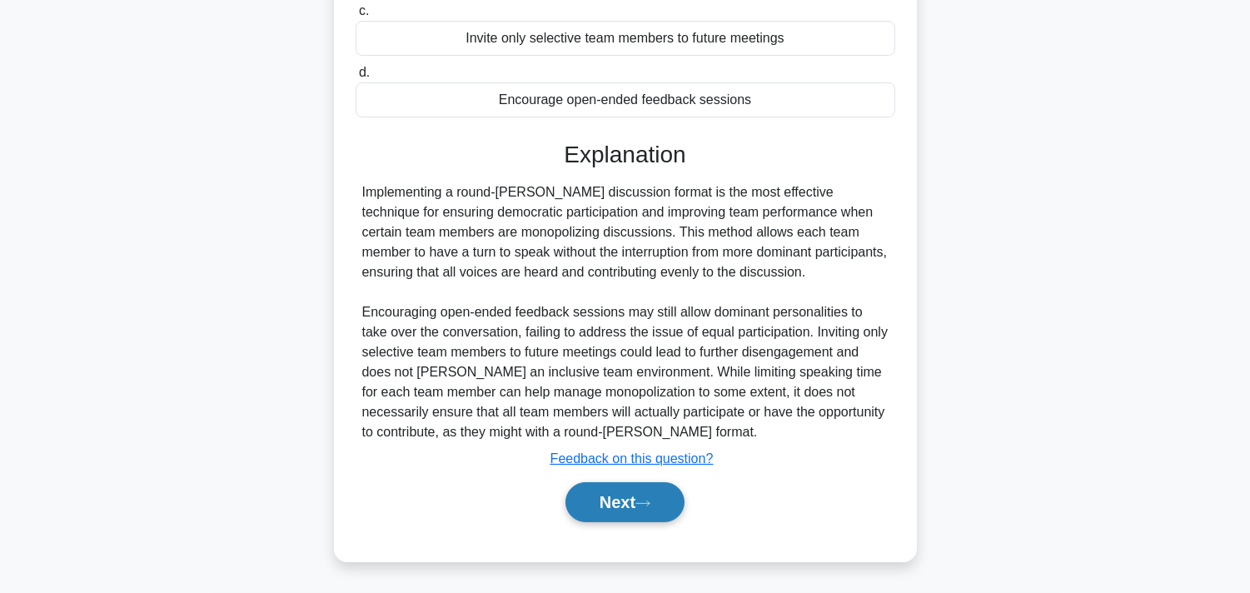
click at [656, 497] on button "Next" at bounding box center [624, 502] width 119 height 40
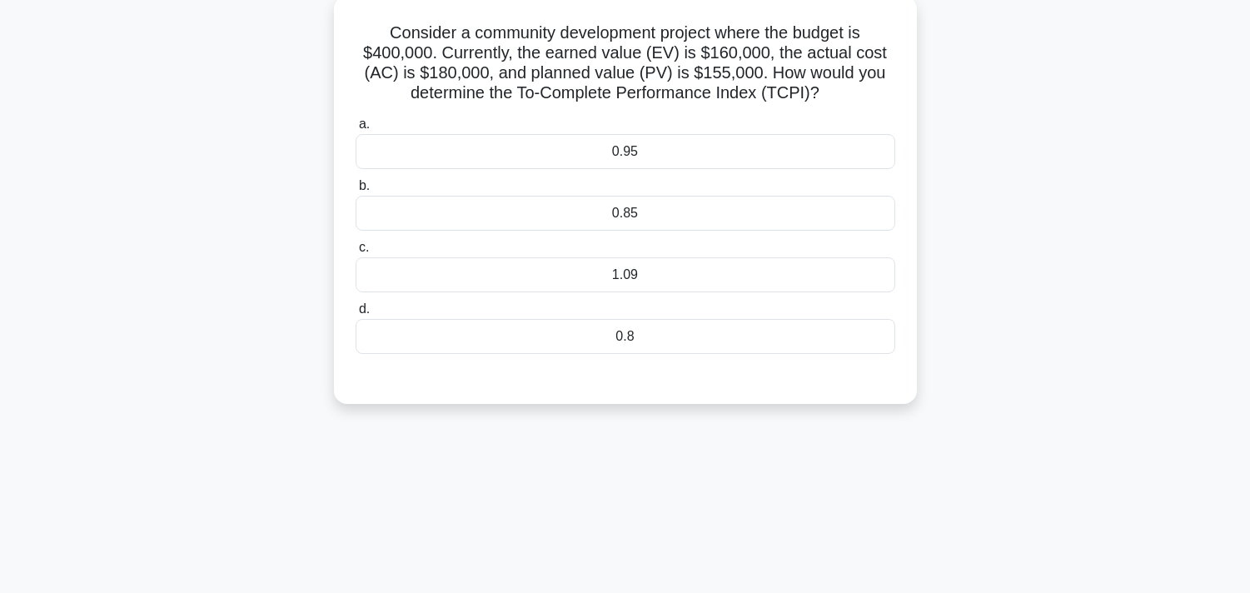
scroll to position [28, 0]
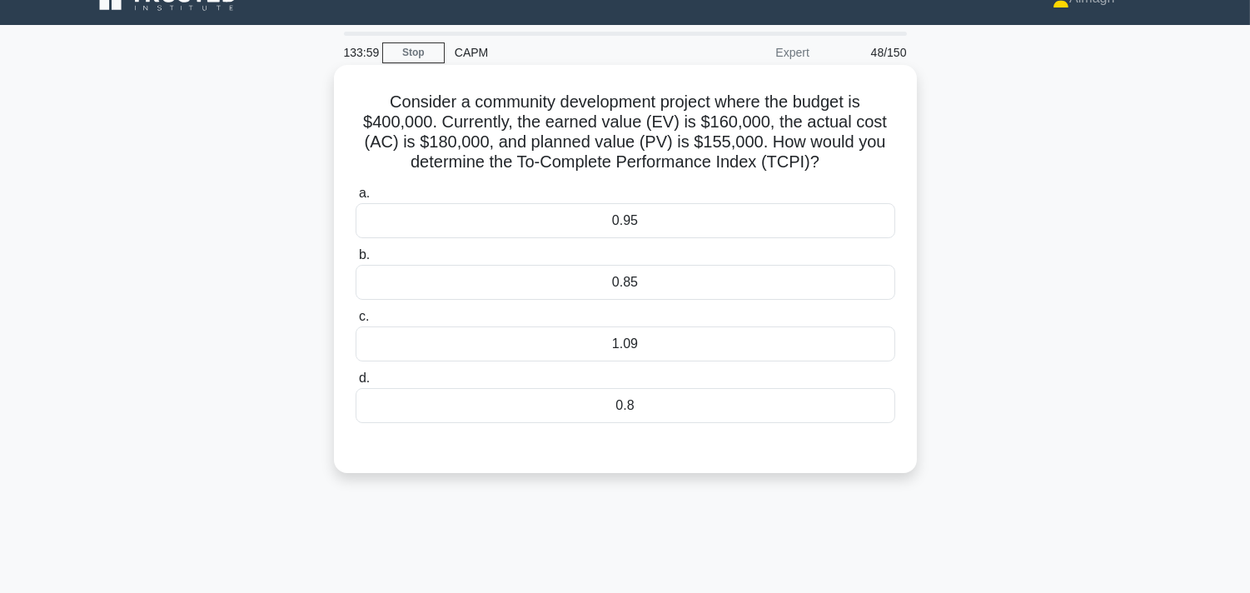
click at [568, 341] on div "1.09" at bounding box center [626, 343] width 540 height 35
click at [356, 322] on input "c. 1.09" at bounding box center [356, 316] width 0 height 11
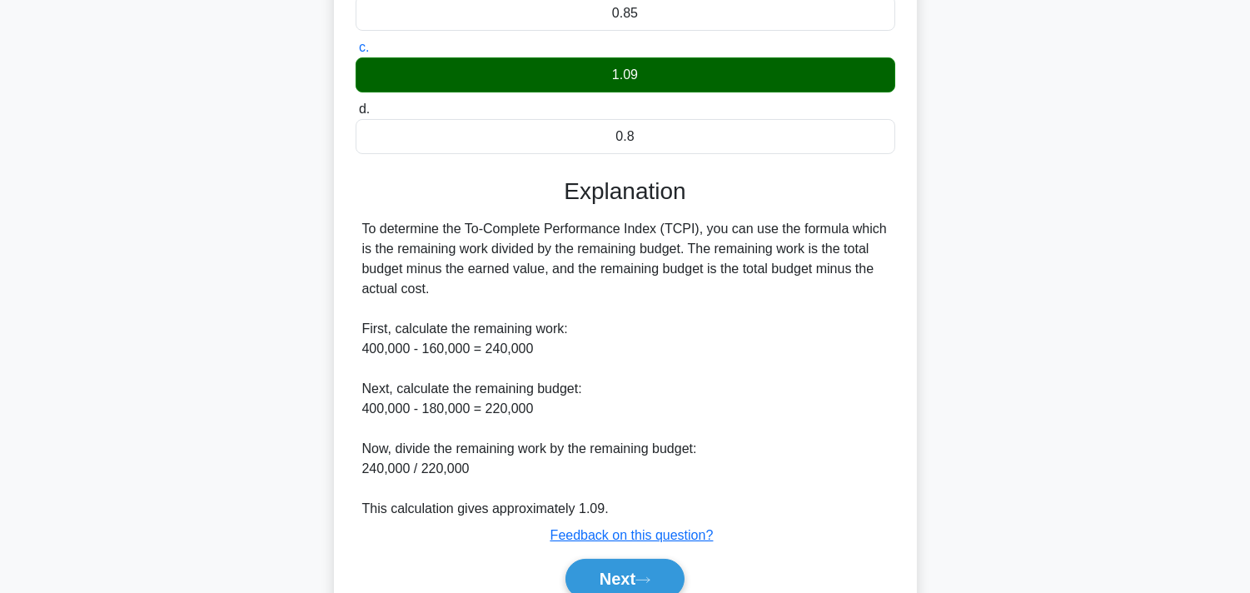
scroll to position [373, 0]
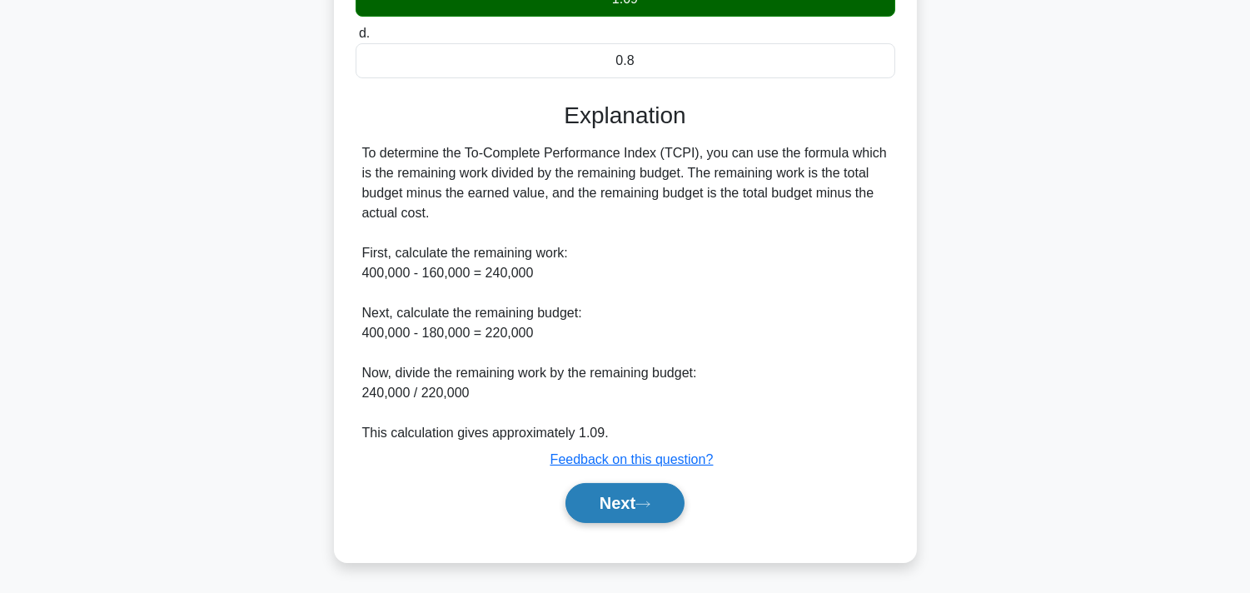
click at [650, 506] on icon at bounding box center [642, 504] width 15 height 9
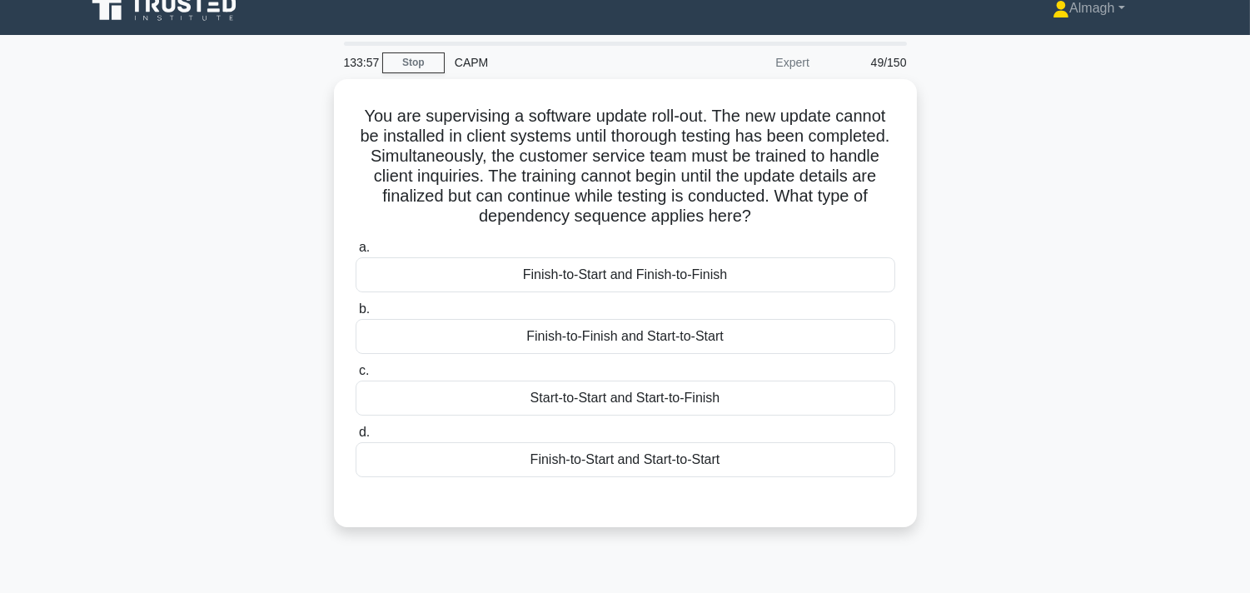
scroll to position [0, 0]
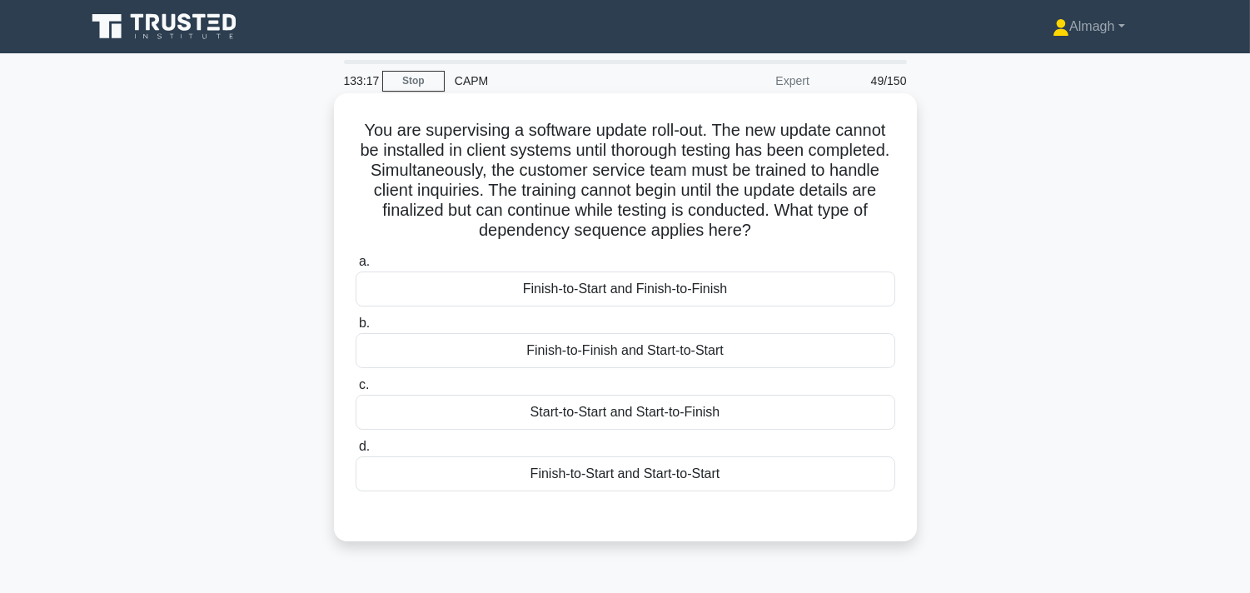
click at [600, 476] on div "Finish-to-Start and Start-to-Start" at bounding box center [626, 473] width 540 height 35
click at [356, 452] on input "d. Finish-to-Start and Start-to-Start" at bounding box center [356, 446] width 0 height 11
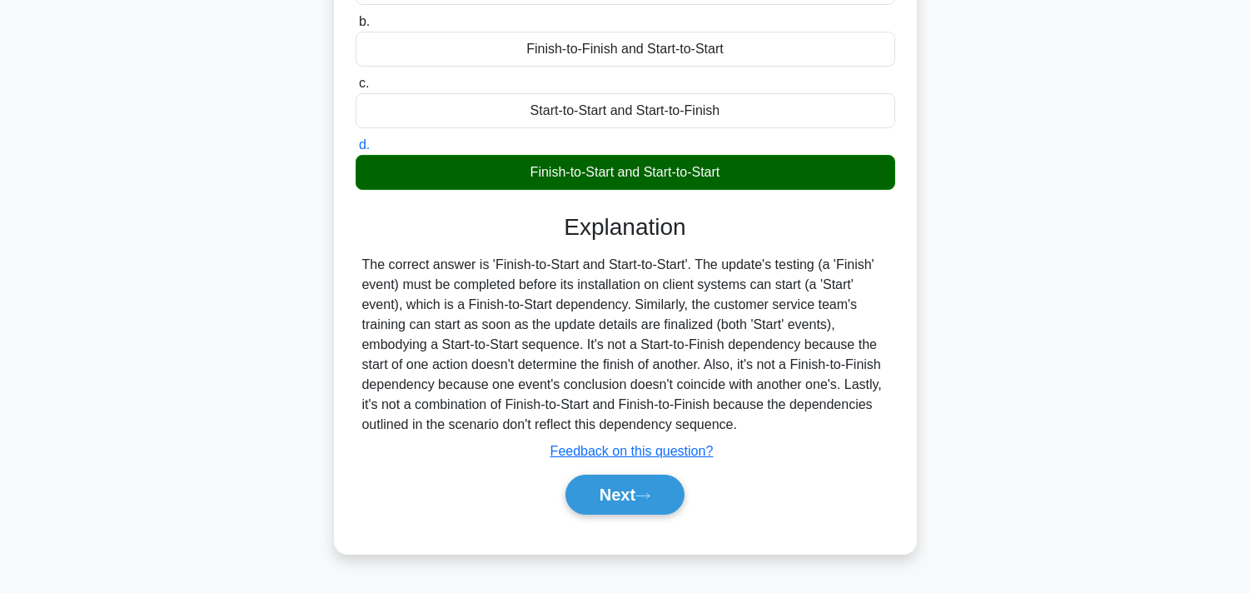
scroll to position [306, 0]
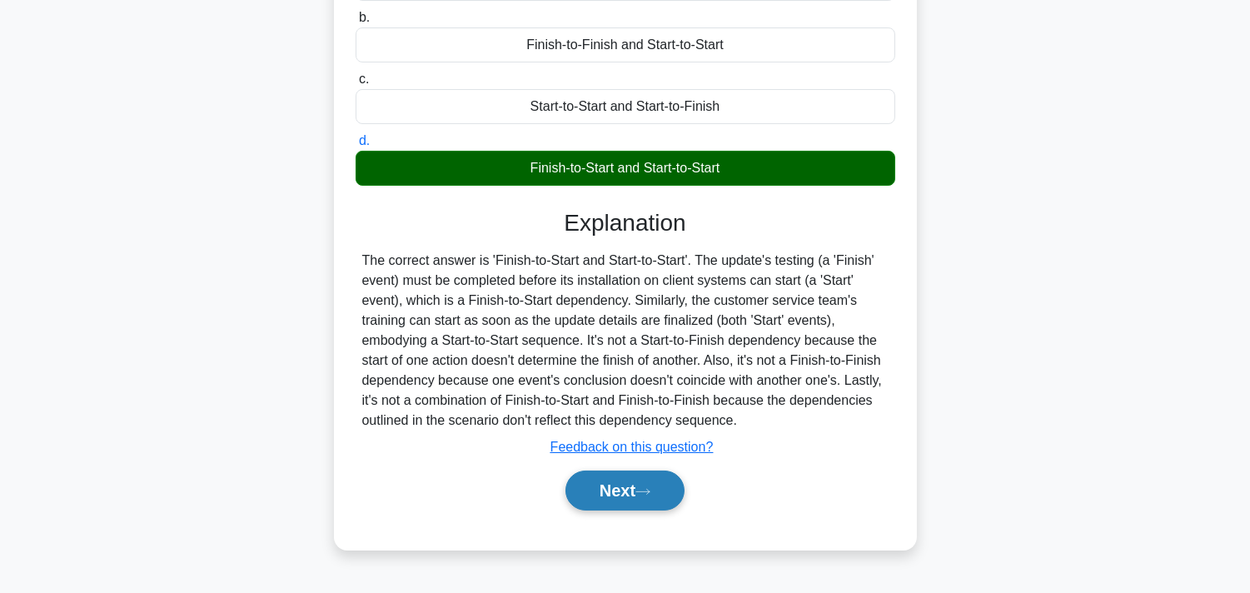
click at [604, 485] on button "Next" at bounding box center [624, 490] width 119 height 40
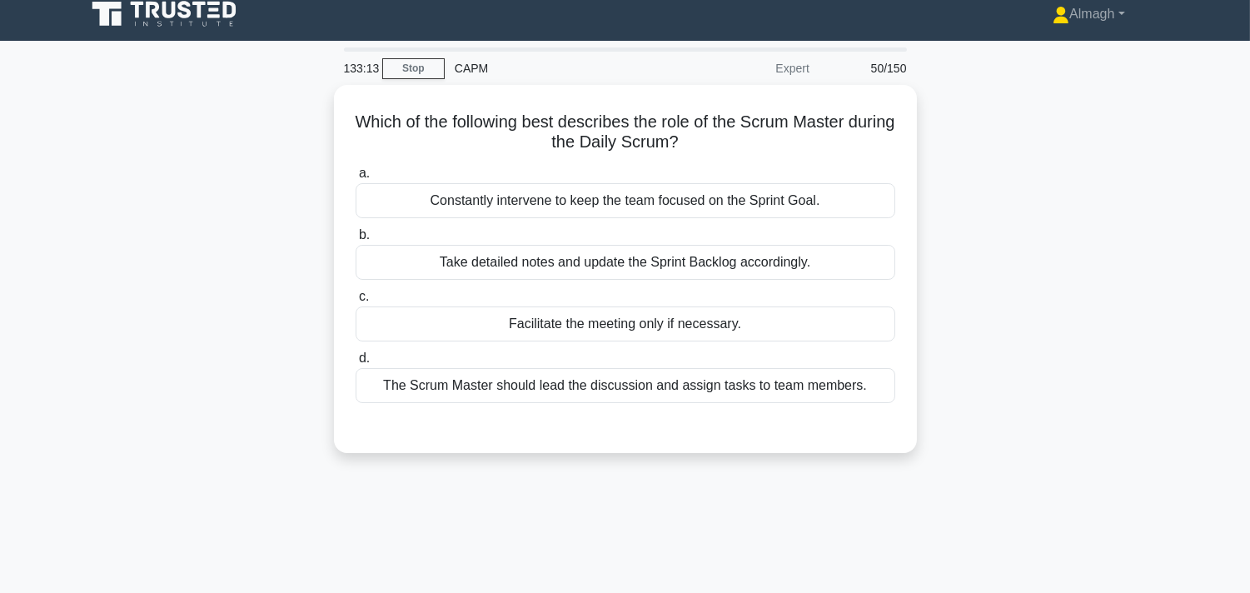
scroll to position [0, 0]
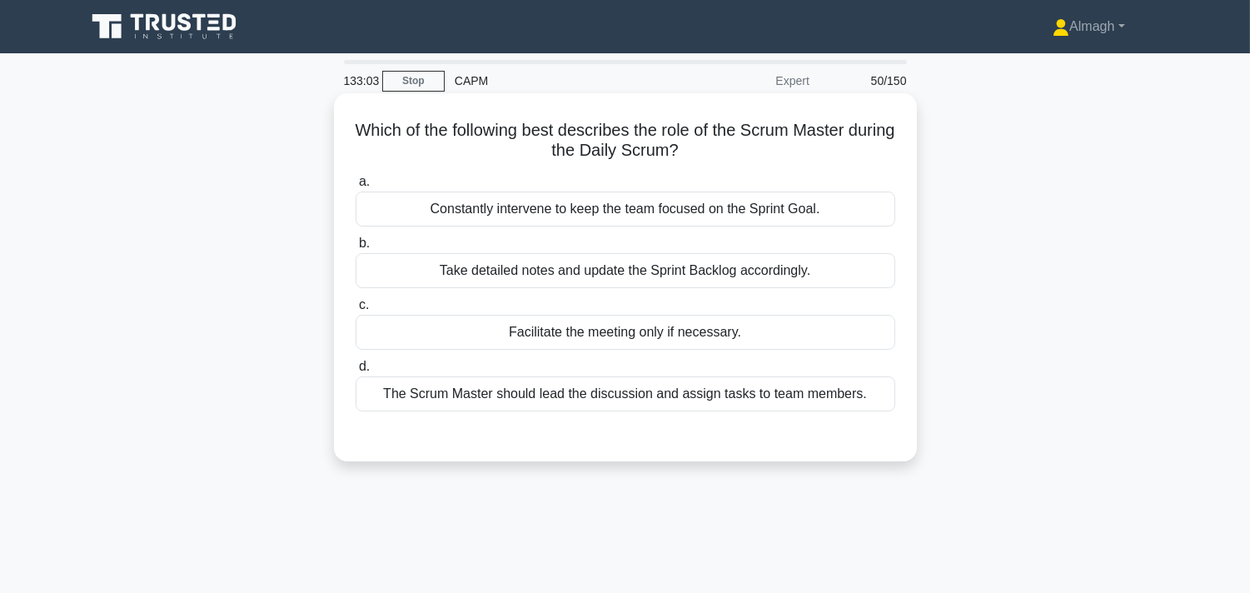
click at [555, 401] on div "The Scrum Master should lead the discussion and assign tasks to team members." at bounding box center [626, 393] width 540 height 35
click at [356, 372] on input "d. The Scrum Master should lead the discussion and assign tasks to team members." at bounding box center [356, 366] width 0 height 11
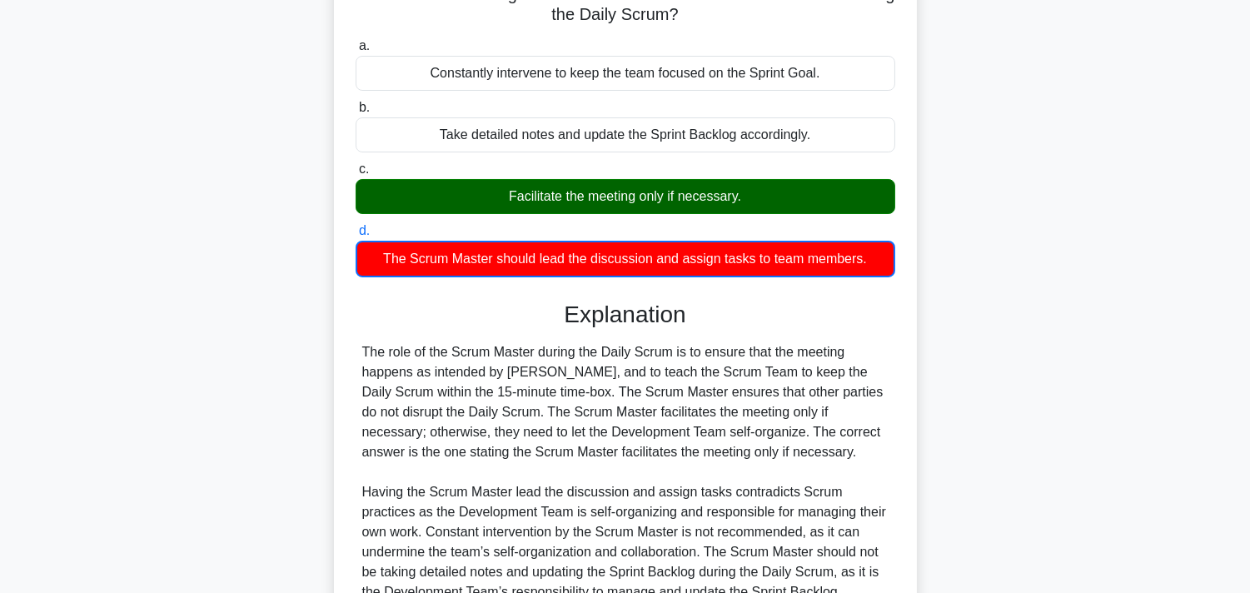
scroll to position [306, 0]
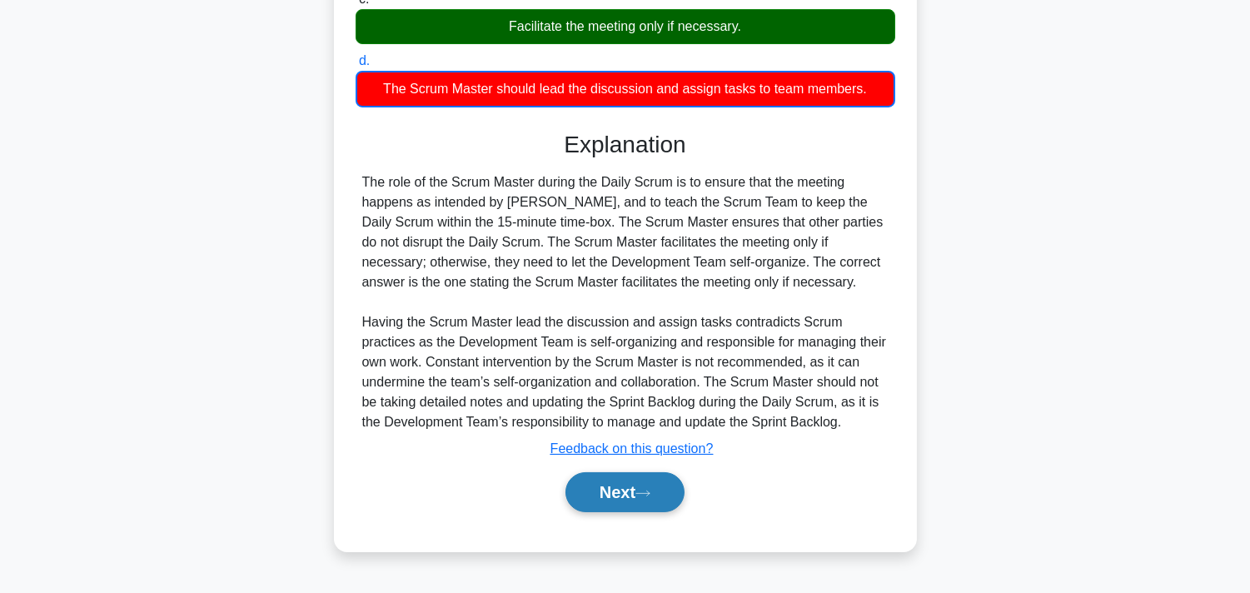
click at [593, 481] on button "Next" at bounding box center [624, 492] width 119 height 40
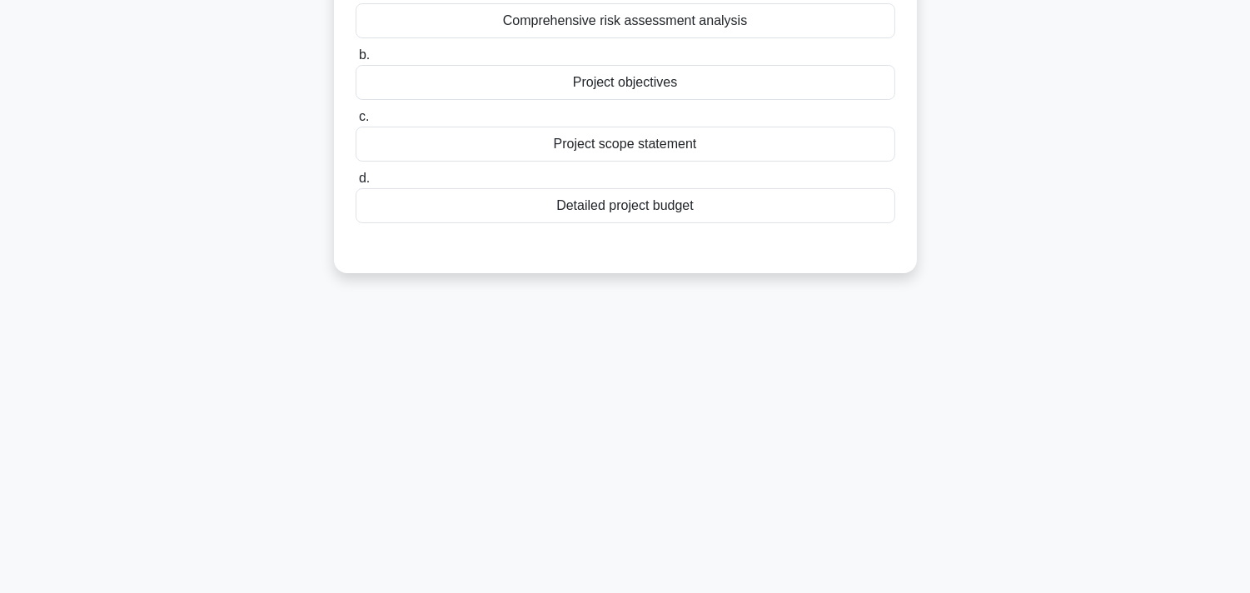
scroll to position [0, 0]
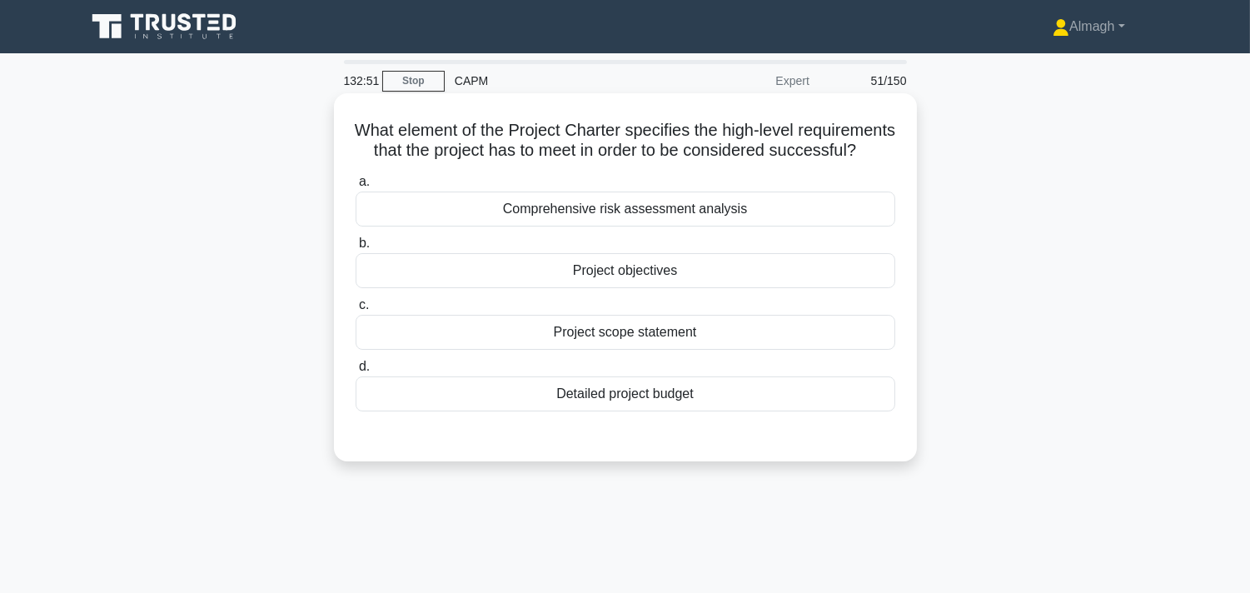
click at [602, 280] on div "Project objectives" at bounding box center [626, 270] width 540 height 35
click at [356, 249] on input "b. Project objectives" at bounding box center [356, 243] width 0 height 11
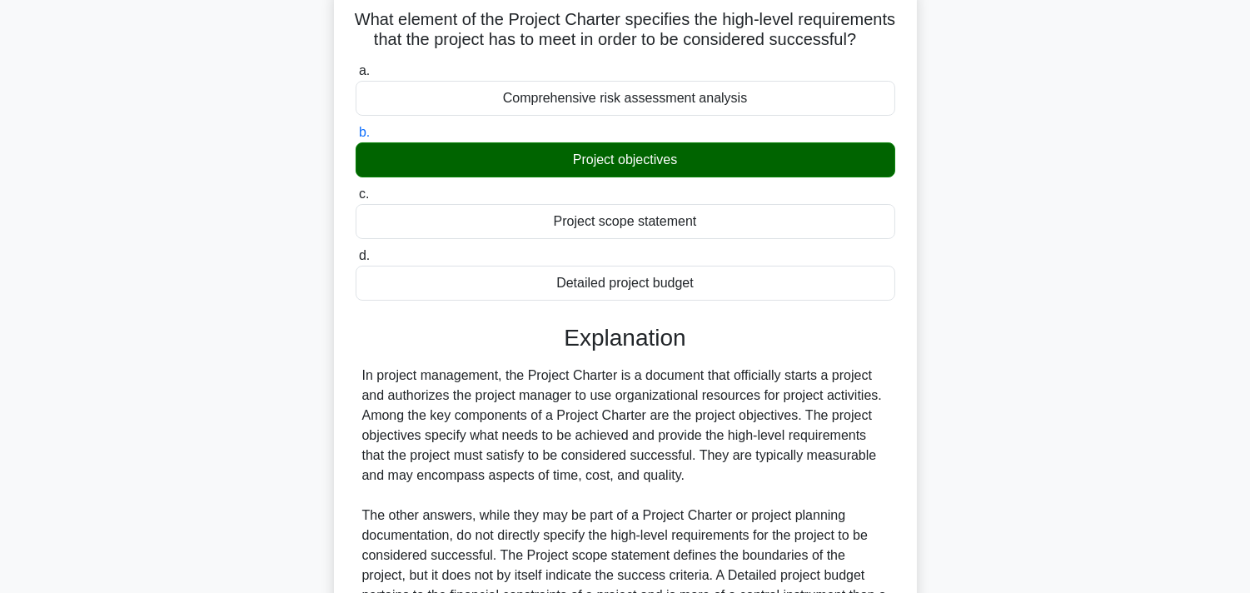
scroll to position [354, 0]
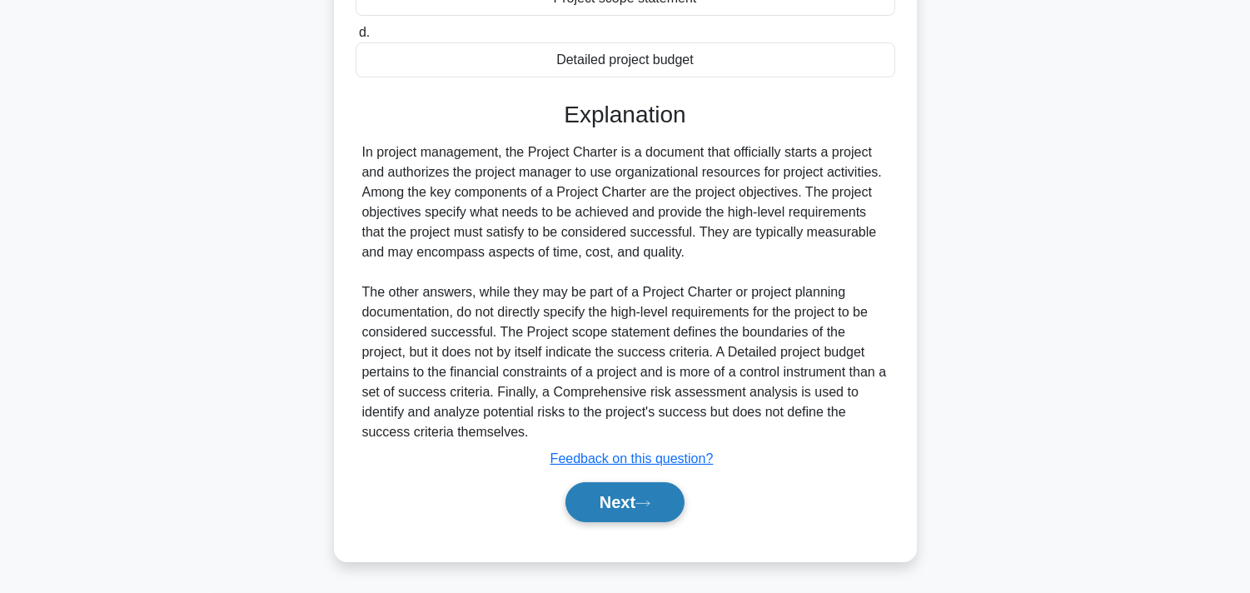
click at [626, 501] on button "Next" at bounding box center [624, 502] width 119 height 40
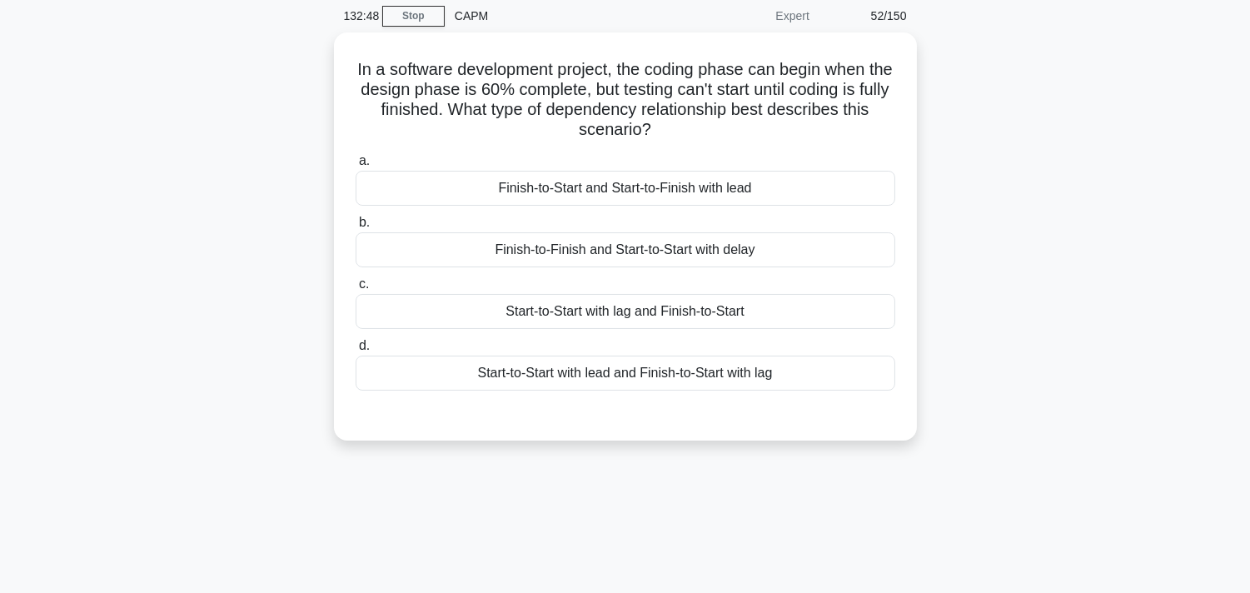
scroll to position [0, 0]
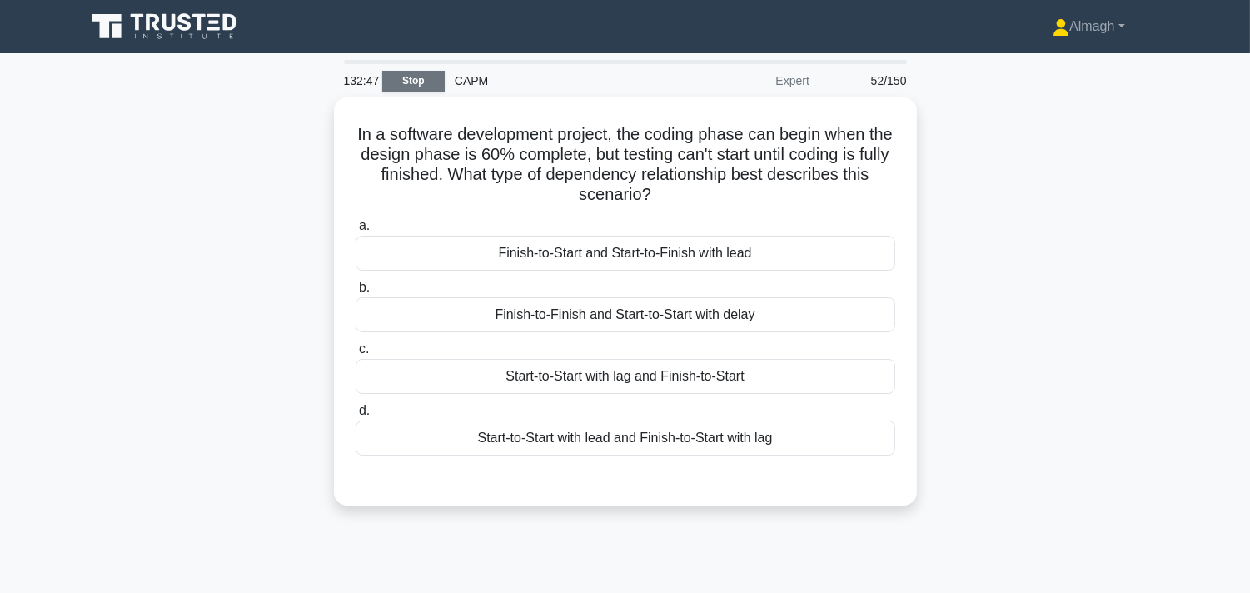
click at [428, 81] on link "Stop" at bounding box center [413, 81] width 62 height 21
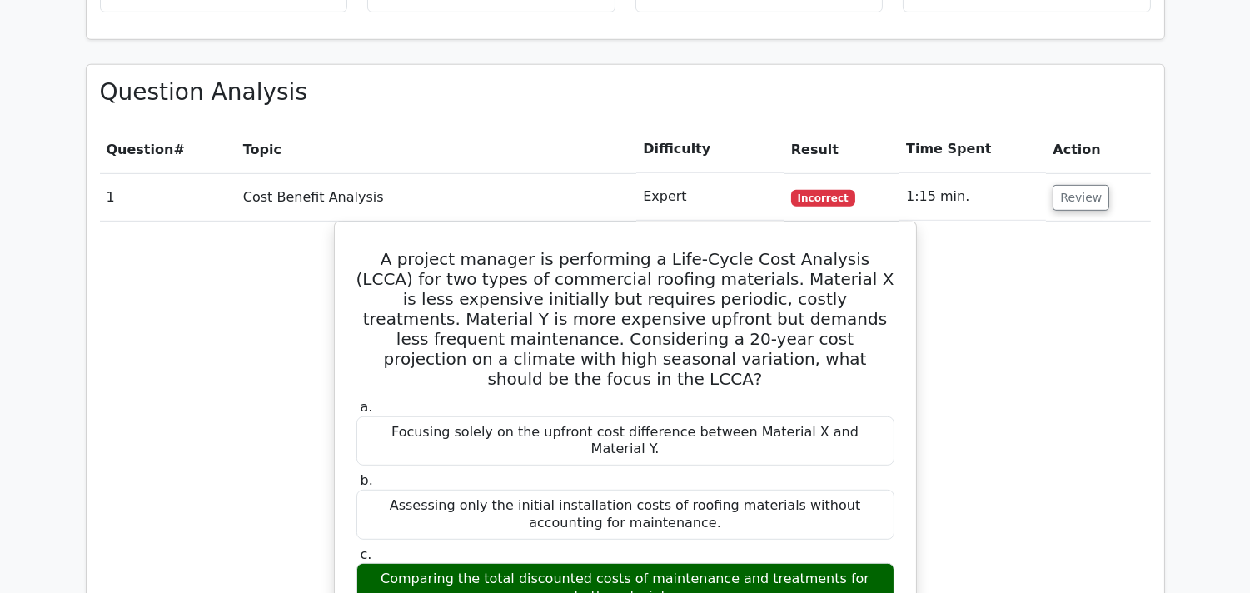
scroll to position [1665, 0]
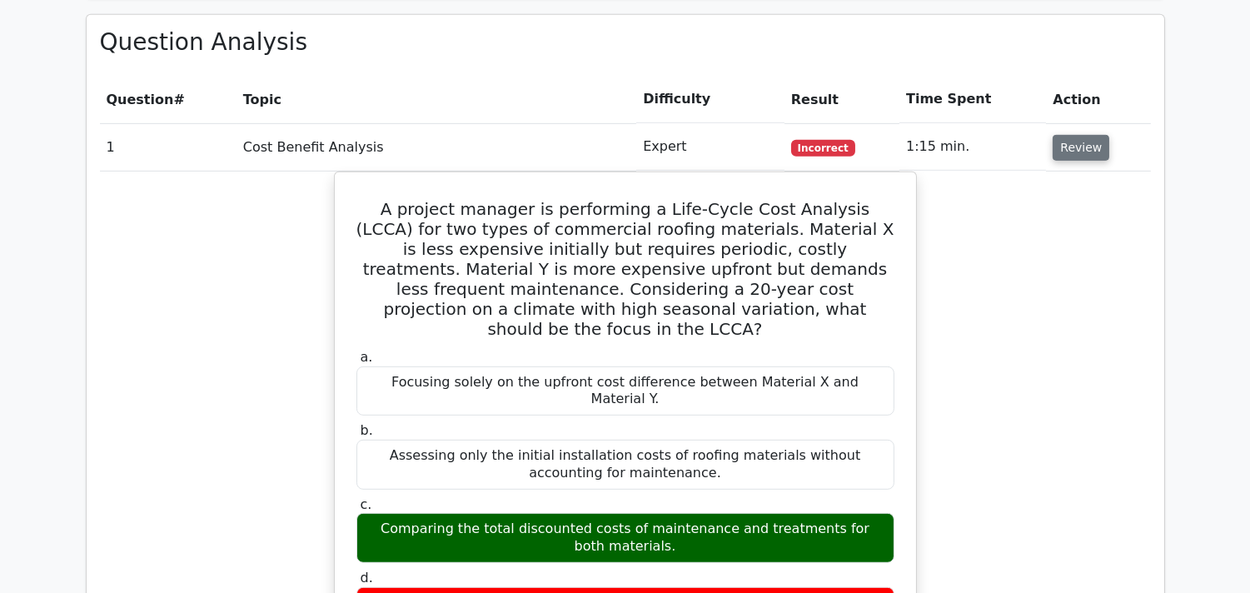
click at [1061, 152] on button "Review" at bounding box center [1080, 148] width 57 height 26
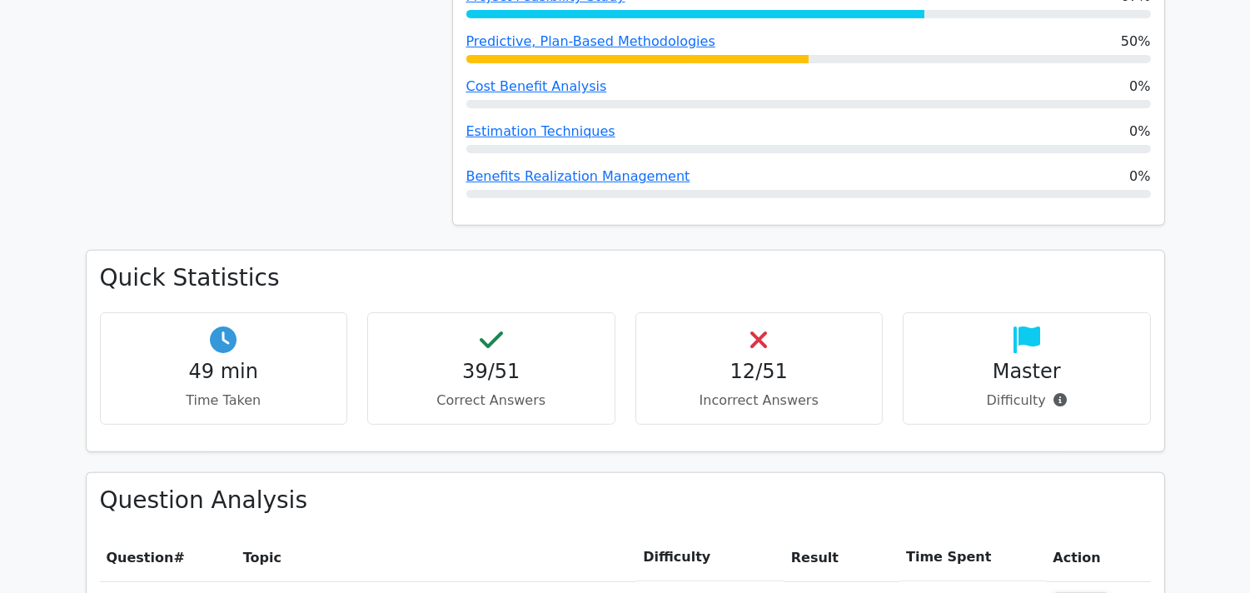
scroll to position [1505, 0]
